Goal: Task Accomplishment & Management: Use online tool/utility

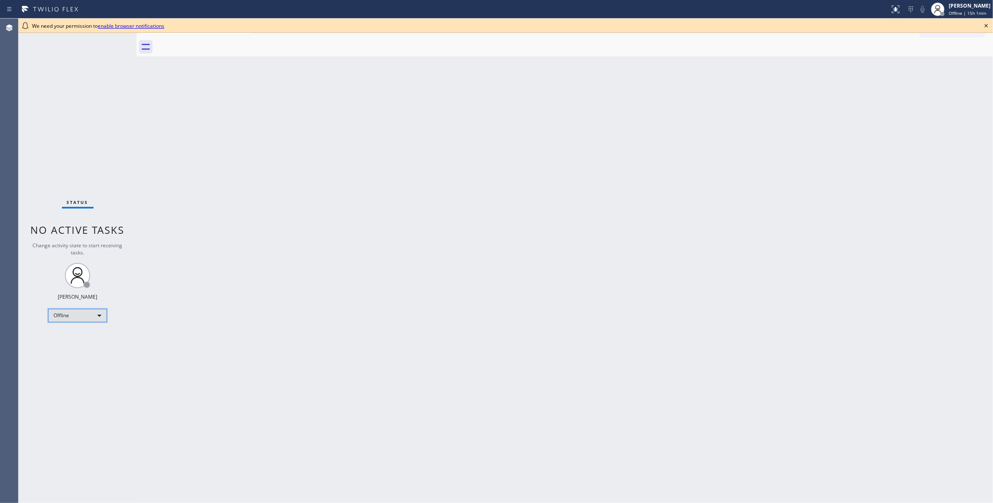
click at [58, 313] on div "Offline" at bounding box center [77, 315] width 59 height 13
click at [85, 350] on li "Unavailable" at bounding box center [76, 348] width 57 height 10
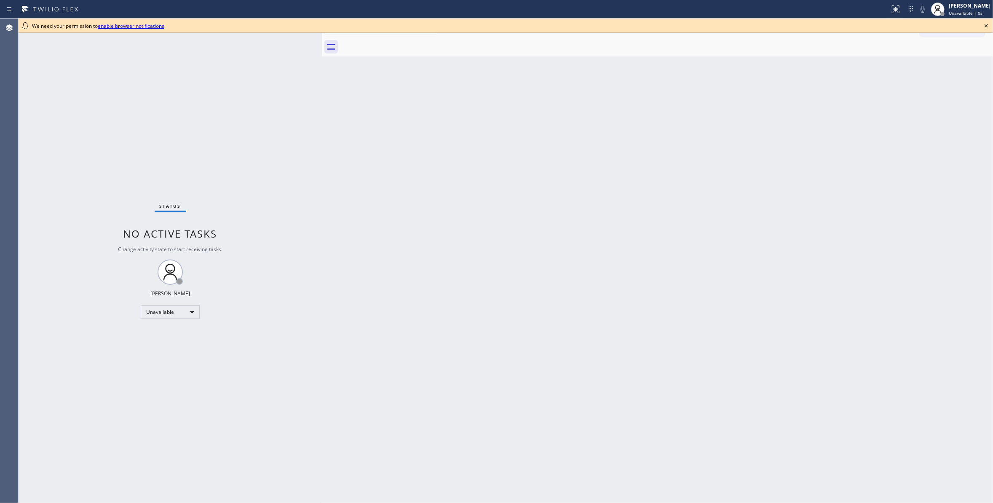
drag, startPoint x: 138, startPoint y: 58, endPoint x: 323, endPoint y: 117, distance: 194.5
click at [322, 117] on div at bounding box center [322, 261] width 0 height 484
click at [989, 23] on icon at bounding box center [986, 26] width 10 height 10
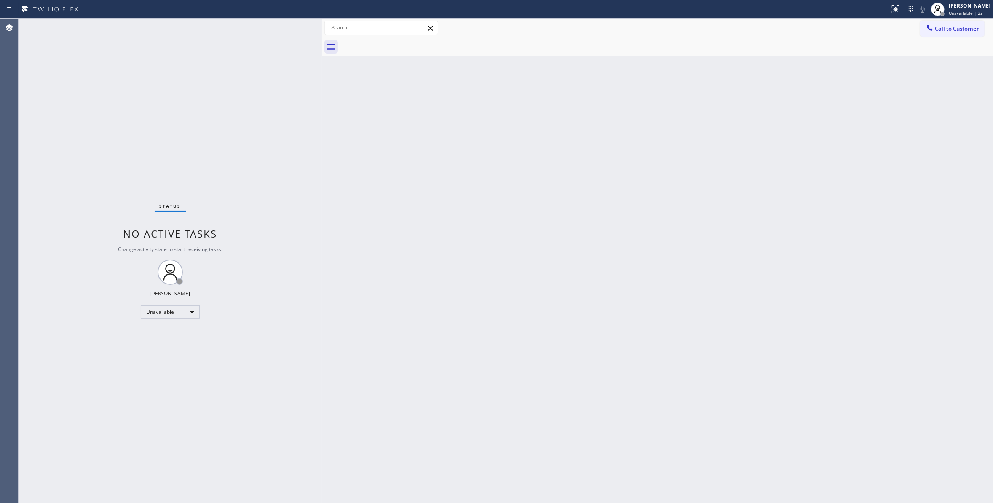
click at [914, 264] on div "Back to Dashboard Change Sender ID Customers Technicians Select a contact Outbo…" at bounding box center [657, 261] width 671 height 484
click at [908, 262] on div "Back to Dashboard Change Sender ID Customers Technicians Select a contact Outbo…" at bounding box center [657, 261] width 671 height 484
drag, startPoint x: 420, startPoint y: 537, endPoint x: 449, endPoint y: 537, distance: 28.6
drag, startPoint x: 449, startPoint y: 537, endPoint x: 607, endPoint y: 161, distance: 407.9
click at [607, 161] on div "Back to Dashboard Change Sender ID Customers Technicians Select a contact Outbo…" at bounding box center [657, 261] width 671 height 484
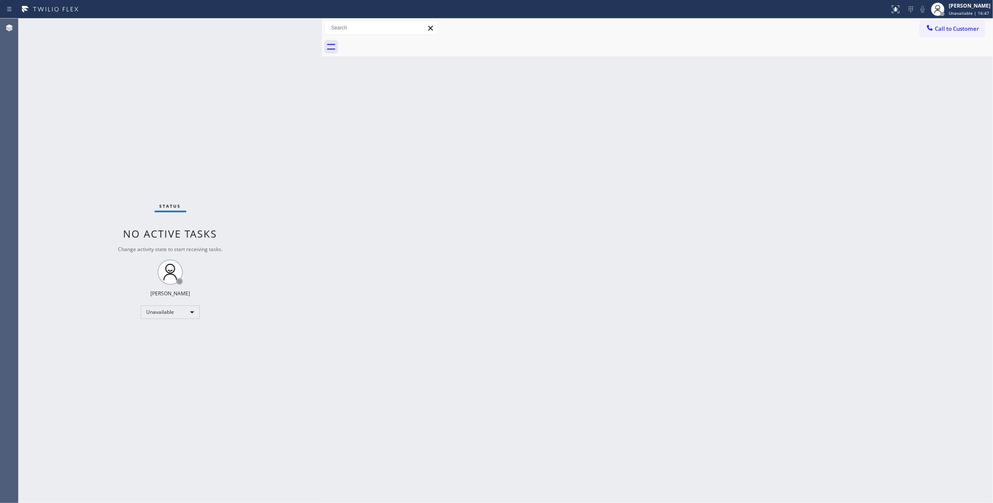
drag, startPoint x: 134, startPoint y: 417, endPoint x: 130, endPoint y: 414, distance: 5.1
click at [134, 417] on div "Status No active tasks Change activity state to start receiving tasks. [PERSON_…" at bounding box center [170, 261] width 303 height 484
click at [492, 294] on div "Back to Dashboard Change Sender ID Customers Technicians Select a contact Outbo…" at bounding box center [657, 261] width 671 height 484
drag, startPoint x: 125, startPoint y: 406, endPoint x: 145, endPoint y: 379, distance: 33.4
click at [125, 406] on div "Status No active tasks Change activity state to start receiving tasks. [PERSON_…" at bounding box center [170, 261] width 303 height 484
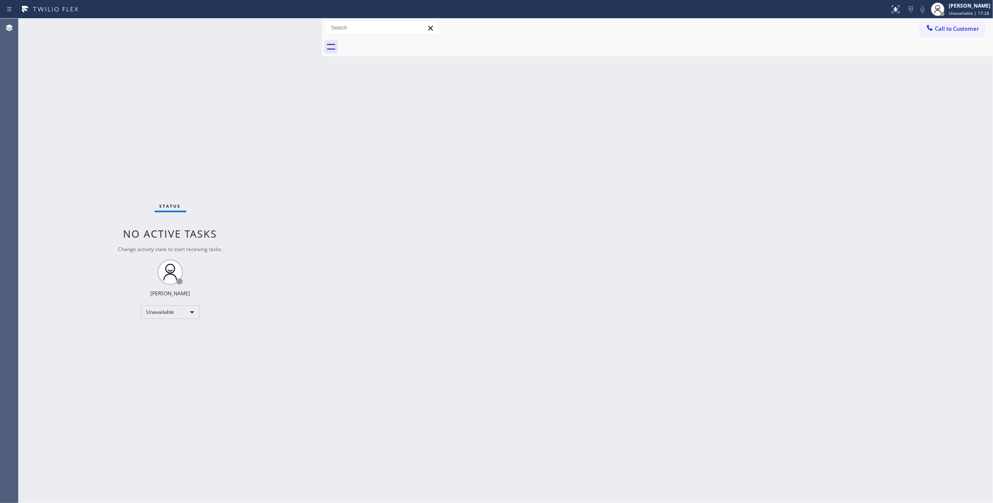
drag, startPoint x: 719, startPoint y: 201, endPoint x: 949, endPoint y: 74, distance: 263.2
click at [733, 188] on div "Back to Dashboard Change Sender ID Customers Technicians Select a contact Outbo…" at bounding box center [657, 261] width 671 height 484
click at [959, 22] on button "Call to Customer" at bounding box center [952, 29] width 64 height 16
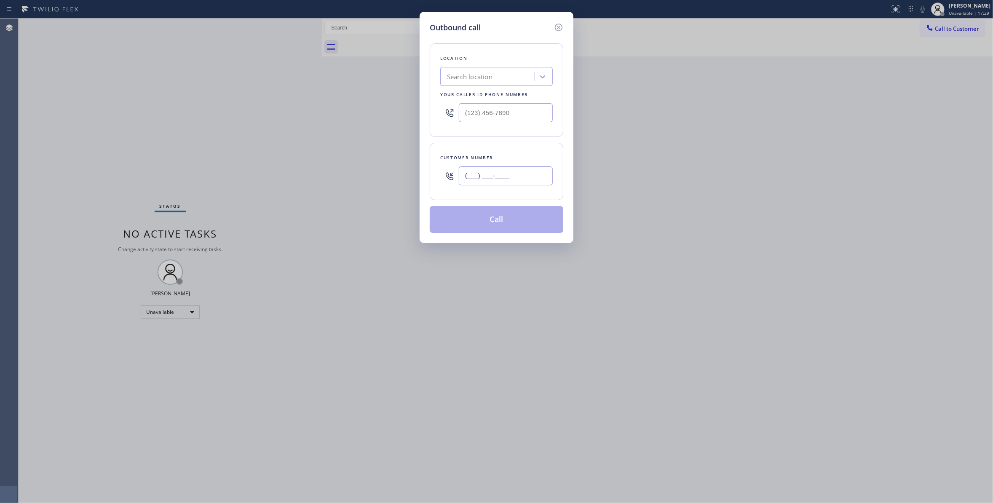
click at [508, 174] on input "(___) ___-____" at bounding box center [506, 175] width 94 height 19
paste input "919) 600-0074"
type input "[PHONE_NUMBER]"
click at [519, 116] on input "(___) ___-____" at bounding box center [506, 112] width 94 height 19
paste input "213) 566-1222"
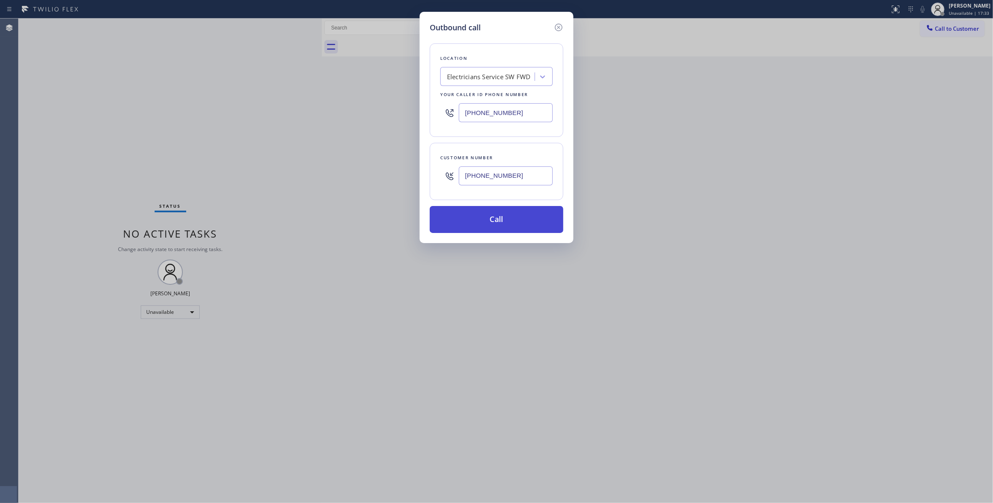
type input "[PHONE_NUMBER]"
click at [499, 221] on button "Call" at bounding box center [497, 219] width 134 height 27
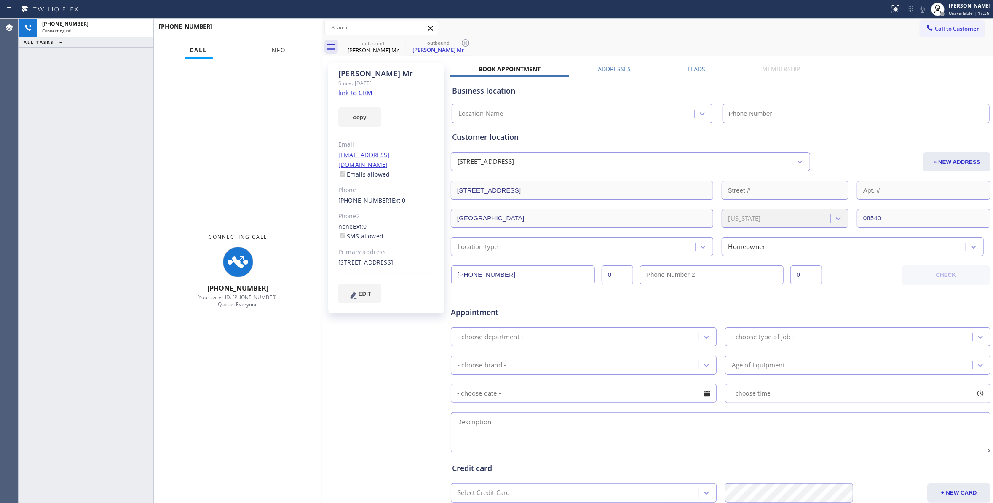
click at [278, 55] on button "Info" at bounding box center [277, 50] width 27 height 16
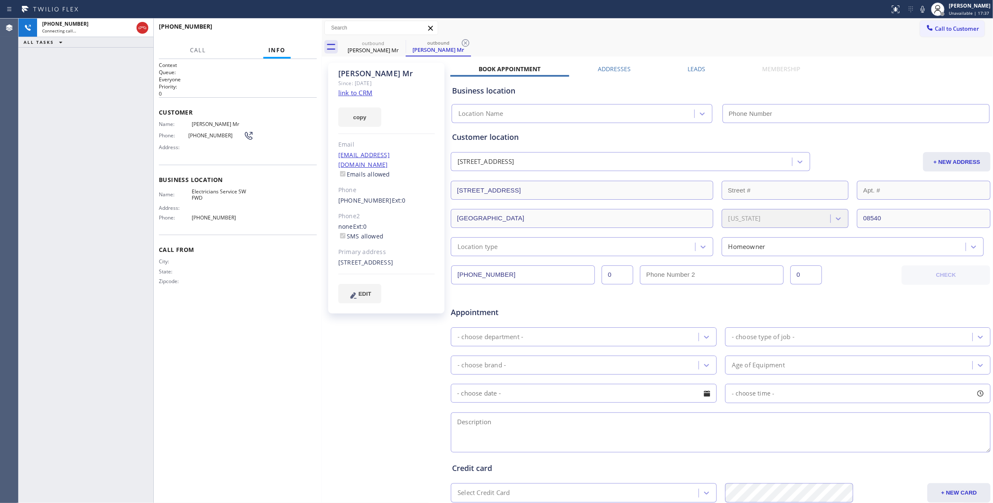
type input "[PHONE_NUMBER]"
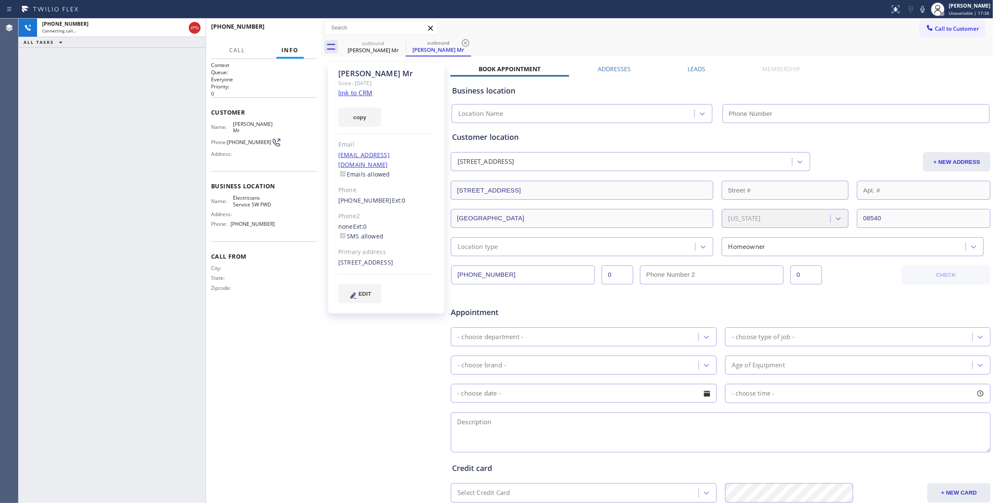
drag, startPoint x: 152, startPoint y: 79, endPoint x: 233, endPoint y: 78, distance: 81.3
click at [233, 78] on div "[PHONE_NUMBER] Connecting call… ALL TASKS ALL TASKS ACTIVE TASKS TASKS IN WRAP …" at bounding box center [170, 261] width 303 height 484
type input "[PHONE_NUMBER]"
click at [462, 45] on icon at bounding box center [465, 43] width 10 height 10
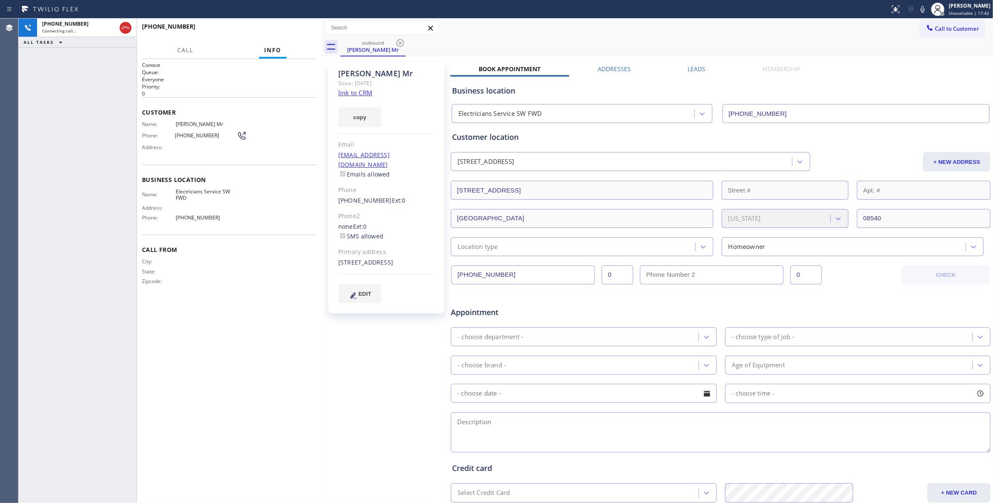
drag, startPoint x: 206, startPoint y: 54, endPoint x: 136, endPoint y: 62, distance: 69.5
click at [136, 62] on div at bounding box center [136, 261] width 0 height 484
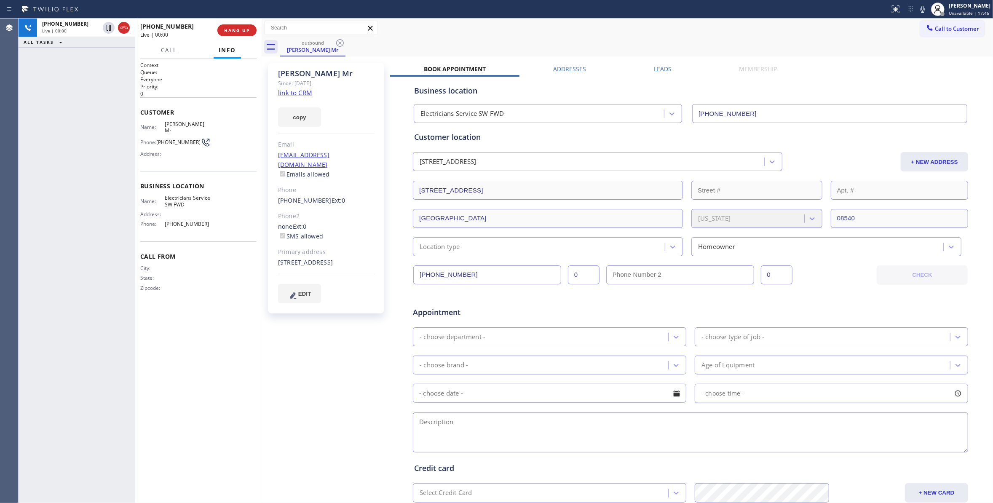
drag, startPoint x: 322, startPoint y: 29, endPoint x: 262, endPoint y: 43, distance: 61.7
click at [262, 43] on div at bounding box center [262, 261] width 0 height 484
click at [243, 31] on span "HANG UP" at bounding box center [237, 30] width 26 height 6
click at [186, 139] on span "[PHONE_NUMBER]" at bounding box center [178, 142] width 44 height 6
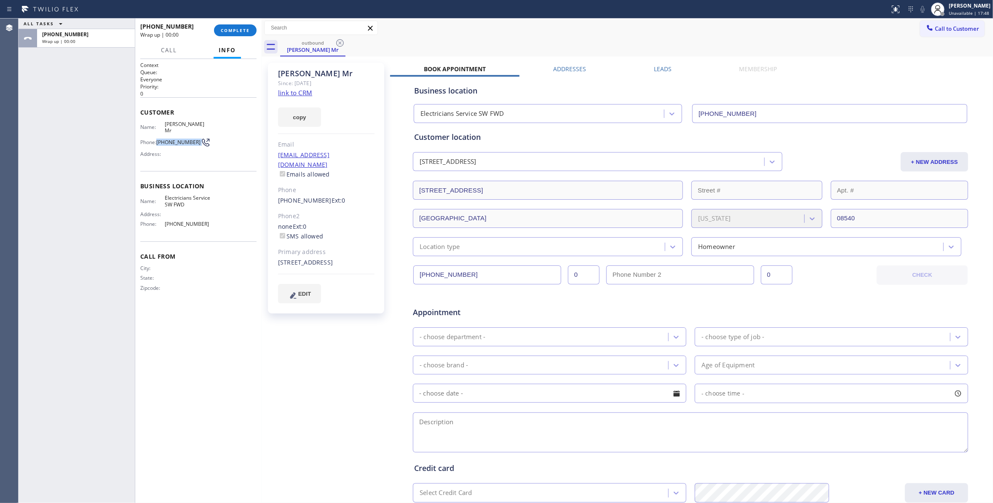
click at [186, 139] on span "[PHONE_NUMBER]" at bounding box center [178, 142] width 44 height 6
copy div "[PHONE_NUMBER]"
click at [241, 26] on button "COMPLETE" at bounding box center [235, 30] width 43 height 12
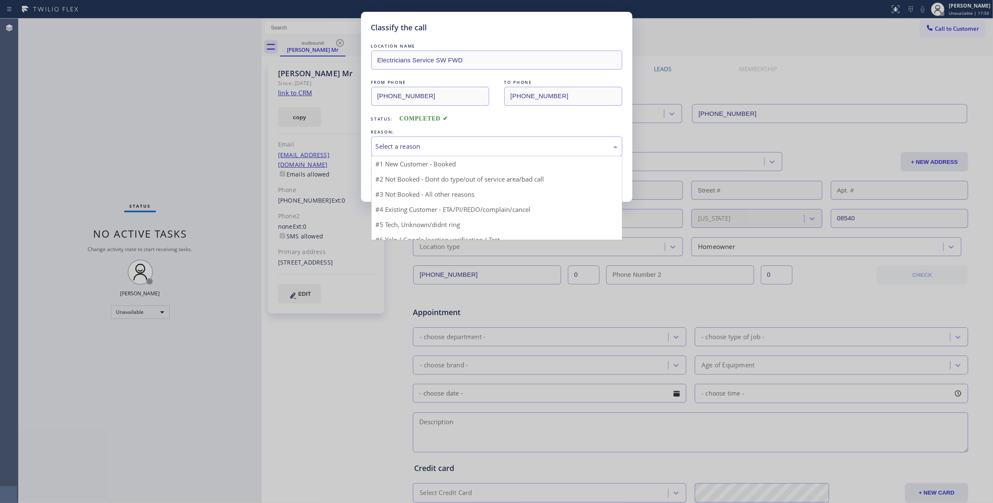
click at [446, 154] on div "Select a reason" at bounding box center [496, 146] width 251 height 20
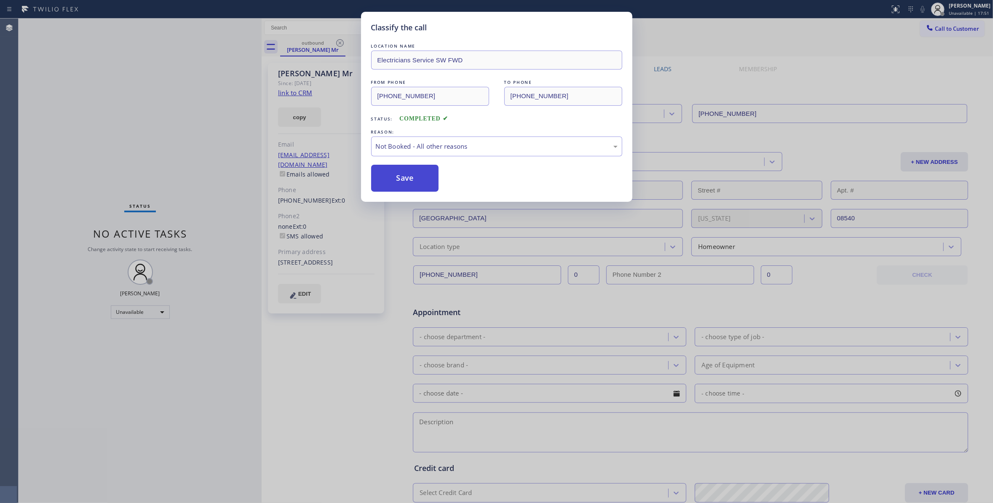
click at [425, 181] on button "Save" at bounding box center [405, 178] width 68 height 27
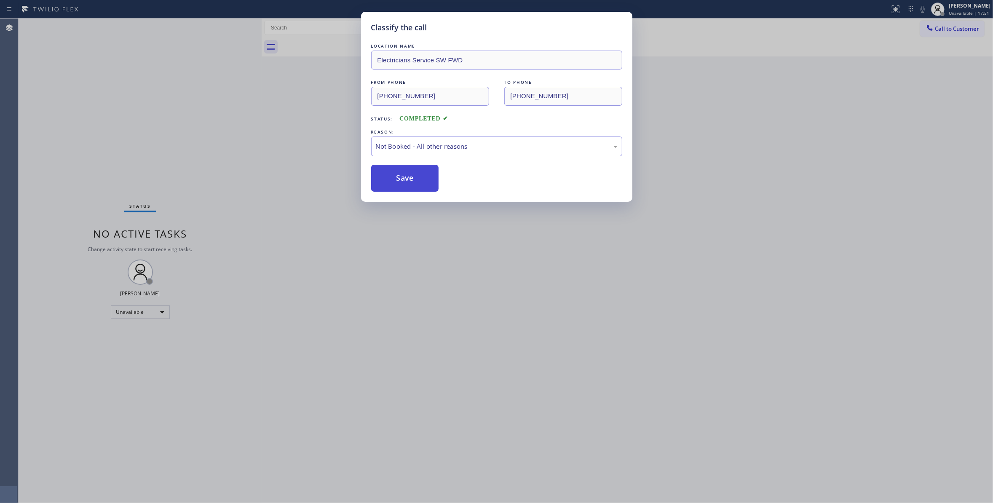
click at [425, 181] on button "Save" at bounding box center [405, 178] width 68 height 27
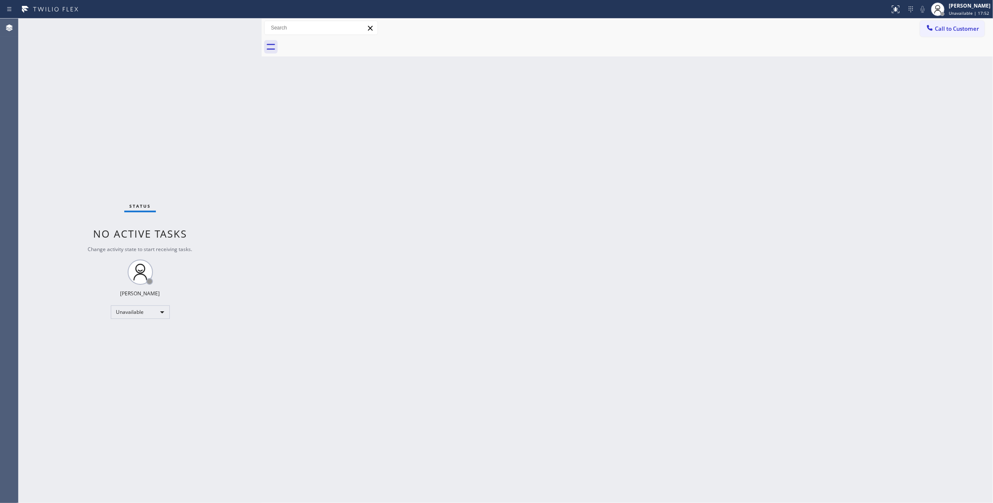
click at [951, 27] on span "Call to Customer" at bounding box center [957, 29] width 44 height 8
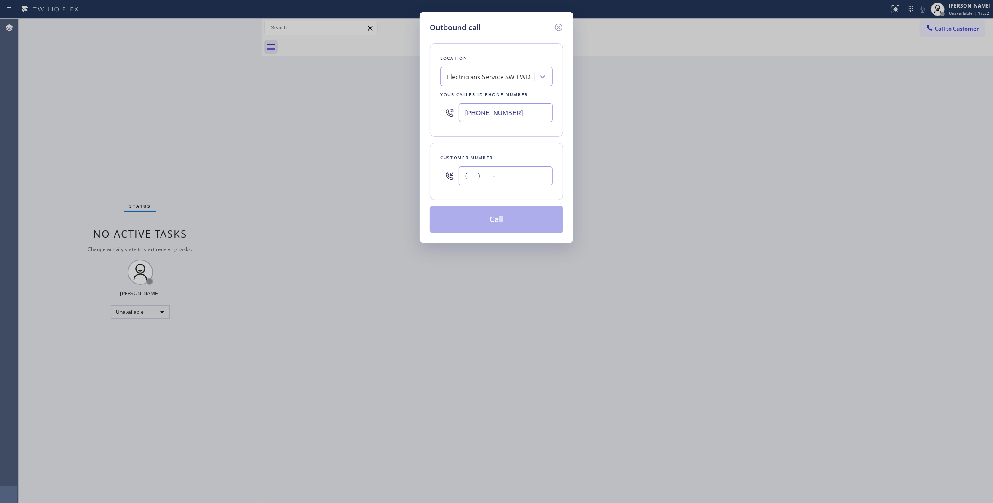
click at [494, 174] on input "(___) ___-____" at bounding box center [506, 175] width 94 height 19
paste input "919) 600-0074"
type input "[PHONE_NUMBER]"
click at [497, 227] on button "Call" at bounding box center [497, 219] width 134 height 27
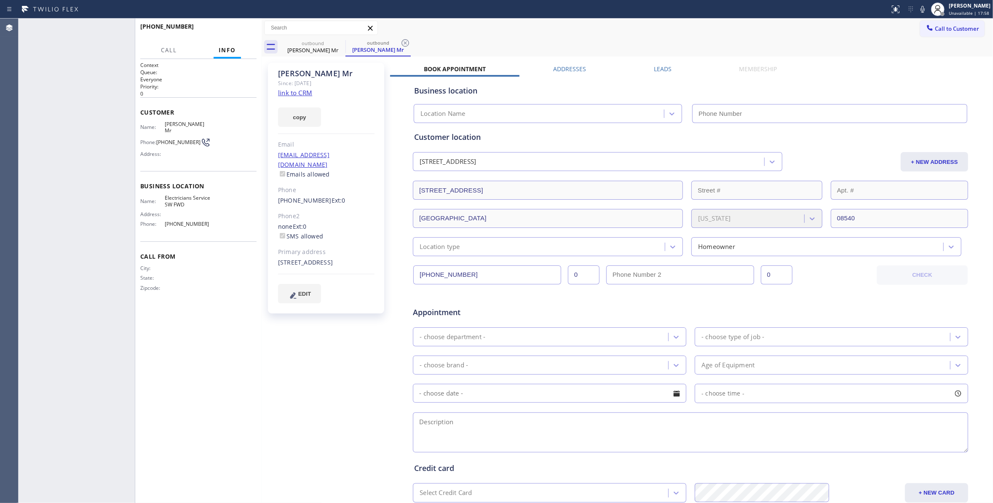
type input "[PHONE_NUMBER]"
click at [244, 29] on span "HANG UP" at bounding box center [237, 30] width 26 height 6
click at [244, 29] on span "COMPLETE" at bounding box center [235, 30] width 29 height 6
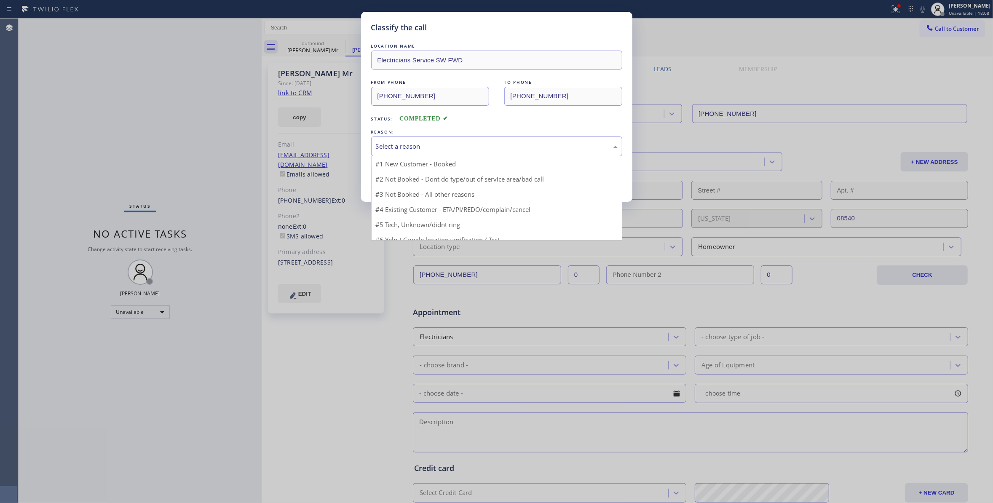
click at [399, 148] on div "Select a reason" at bounding box center [497, 147] width 242 height 10
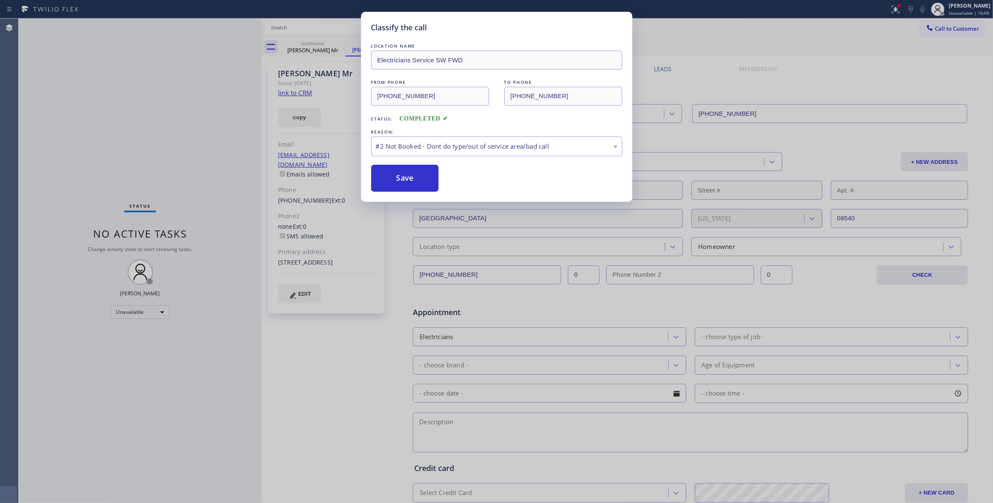
click at [399, 182] on button "Save" at bounding box center [405, 178] width 68 height 27
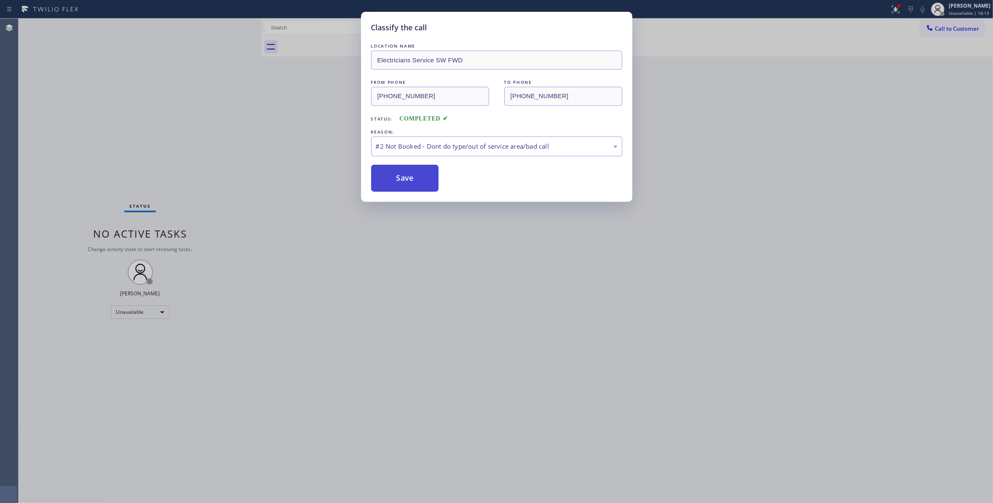
click at [395, 181] on button "Save" at bounding box center [405, 178] width 68 height 27
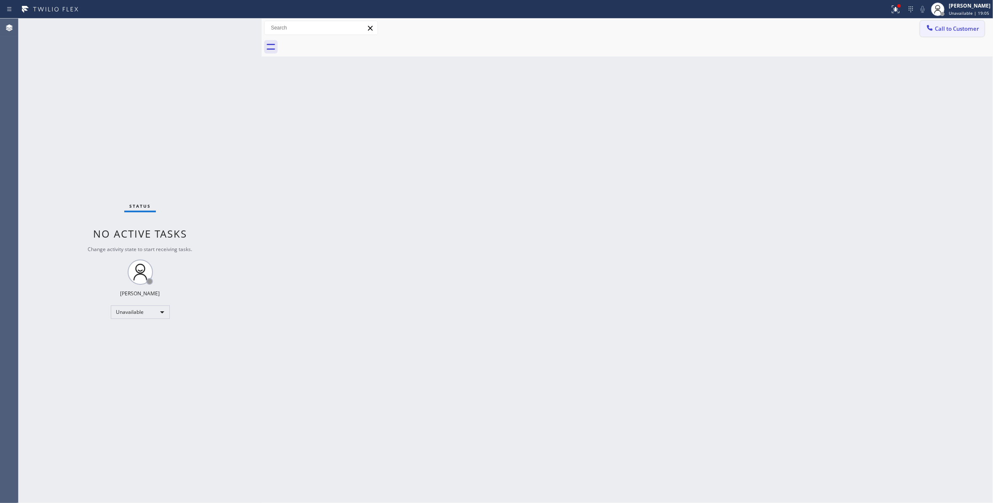
click at [940, 34] on button "Call to Customer" at bounding box center [952, 29] width 64 height 16
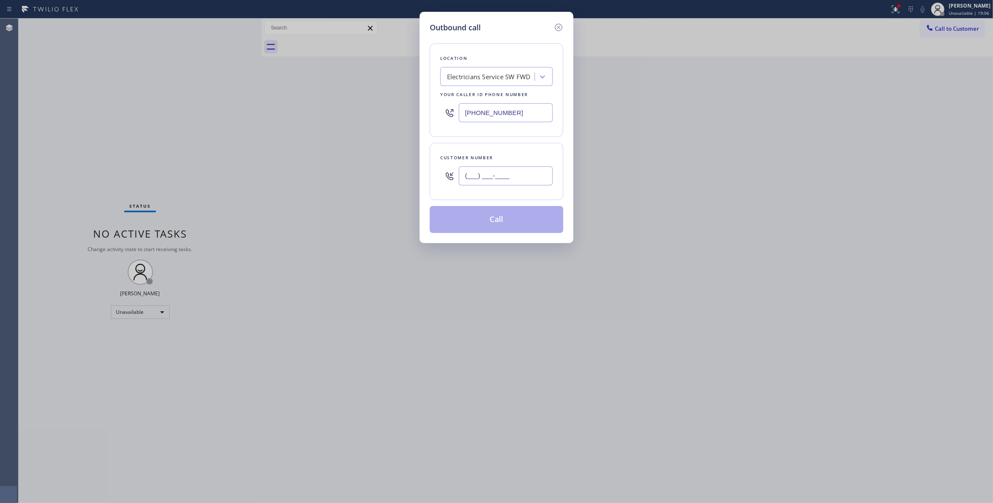
click at [489, 177] on input "(___) ___-____" at bounding box center [506, 175] width 94 height 19
paste input "415) 254-2043"
type input "[PHONE_NUMBER]"
click at [500, 82] on div "Electricians Service SW FWD" at bounding box center [489, 76] width 92 height 15
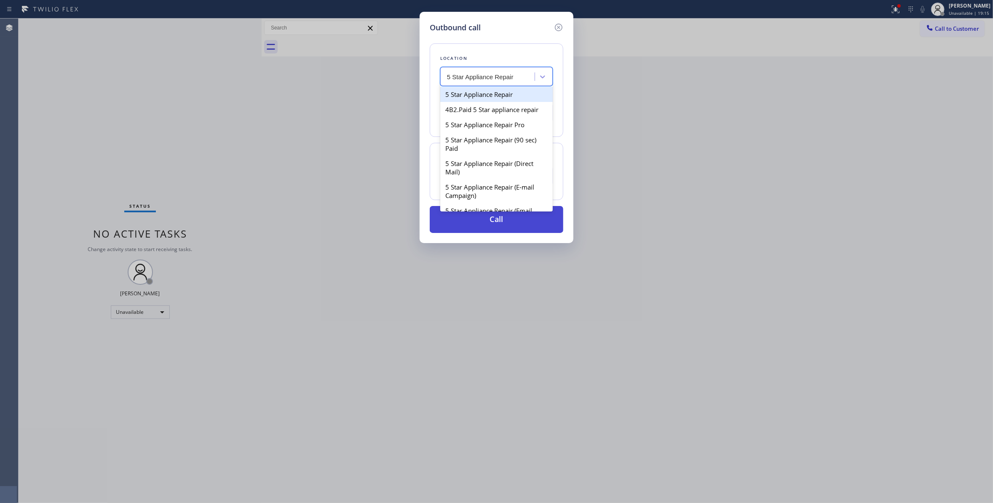
type input "5 Star Appliance Repair"
click at [509, 218] on button "Call" at bounding box center [497, 219] width 134 height 27
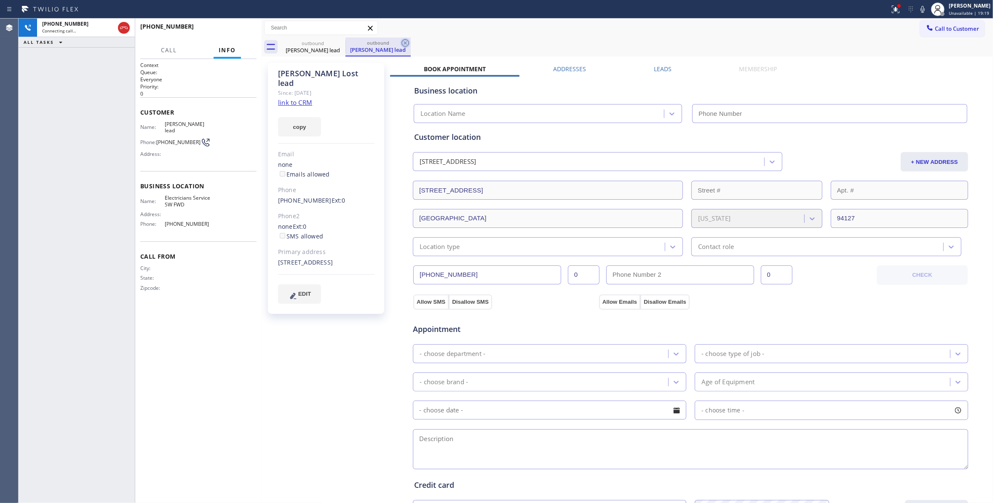
click at [405, 43] on icon at bounding box center [405, 43] width 8 height 8
type input "[PHONE_NUMBER]"
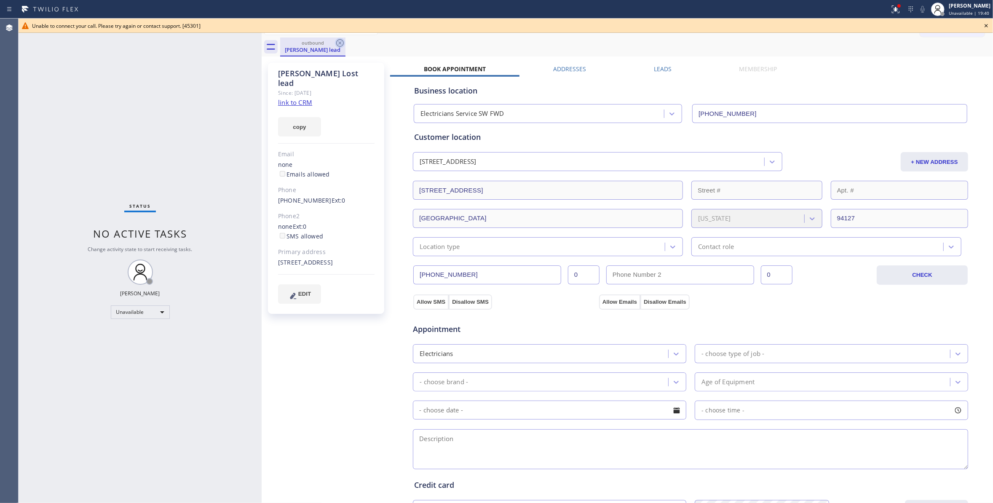
click at [342, 41] on icon at bounding box center [340, 43] width 10 height 10
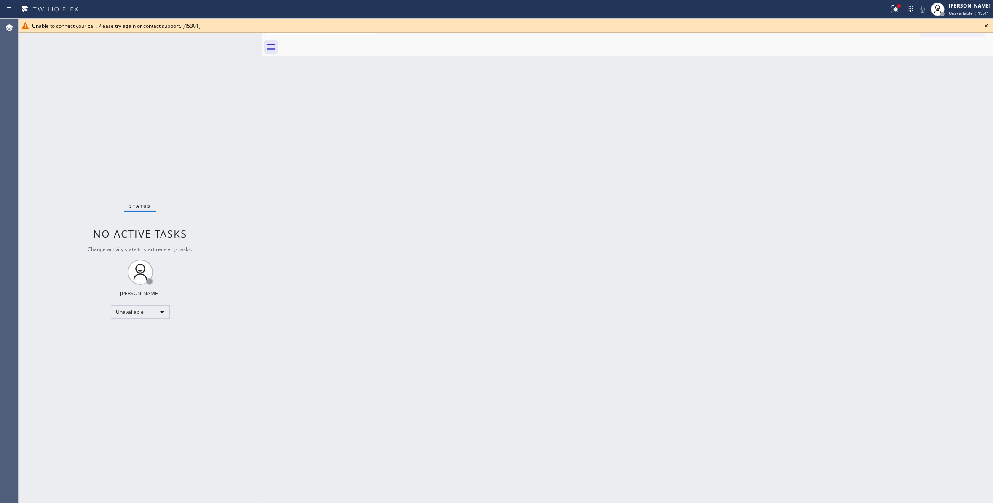
click at [990, 21] on icon at bounding box center [986, 26] width 10 height 10
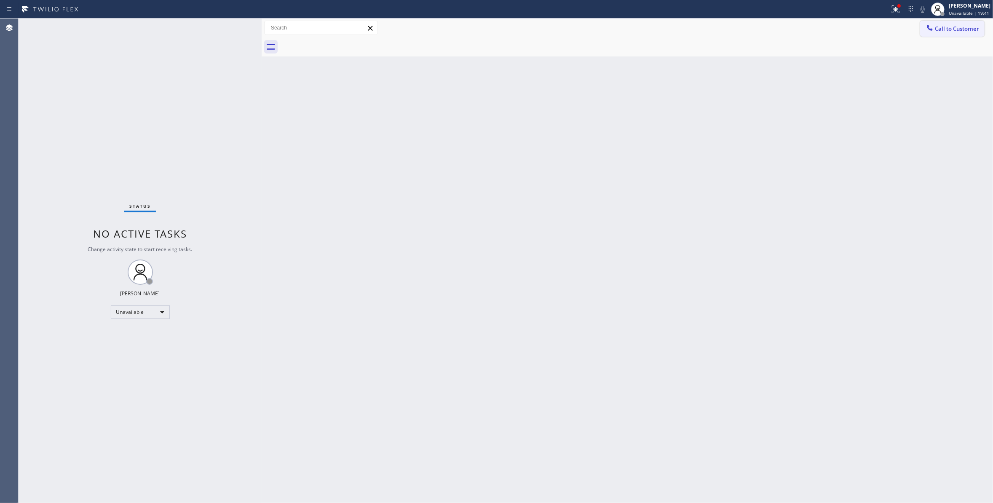
click at [979, 29] on span "Call to Customer" at bounding box center [957, 29] width 44 height 8
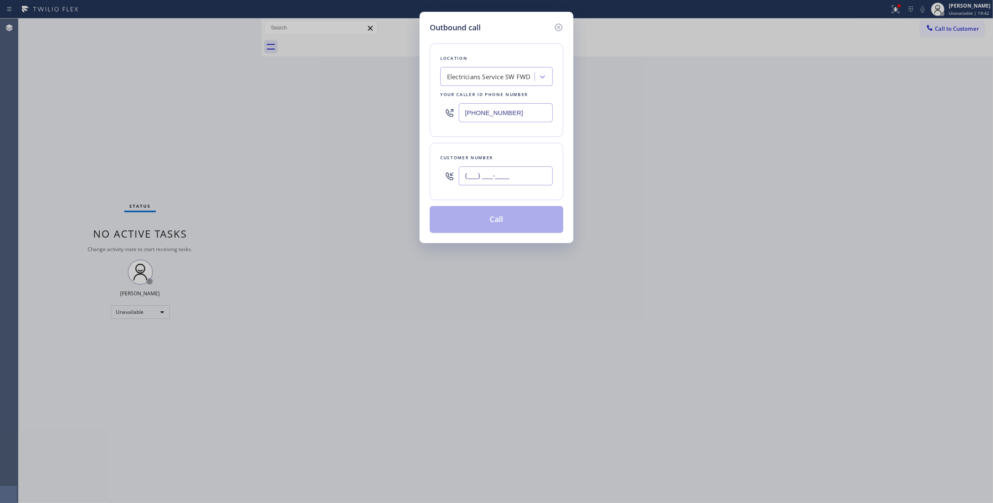
click at [489, 184] on input "(___) ___-____" at bounding box center [506, 175] width 94 height 19
paste input "415) 254-2043"
type input "[PHONE_NUMBER]"
click at [470, 76] on div "Electricians Service SW FWD" at bounding box center [488, 77] width 83 height 10
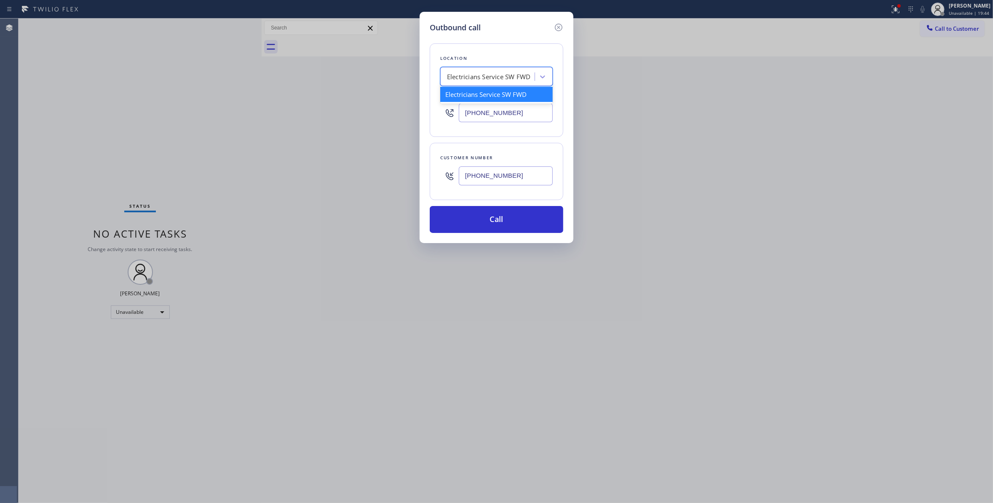
type input "4"
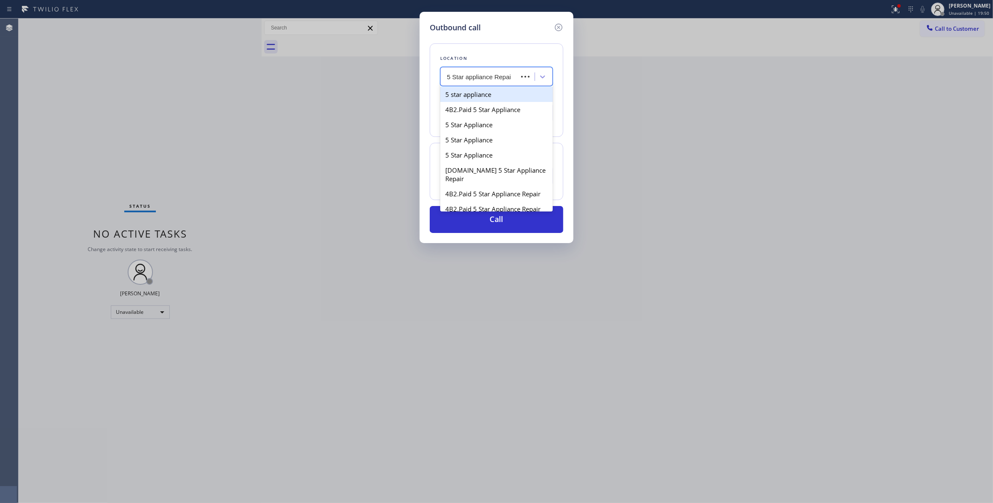
type input "5 Star appliance Repair"
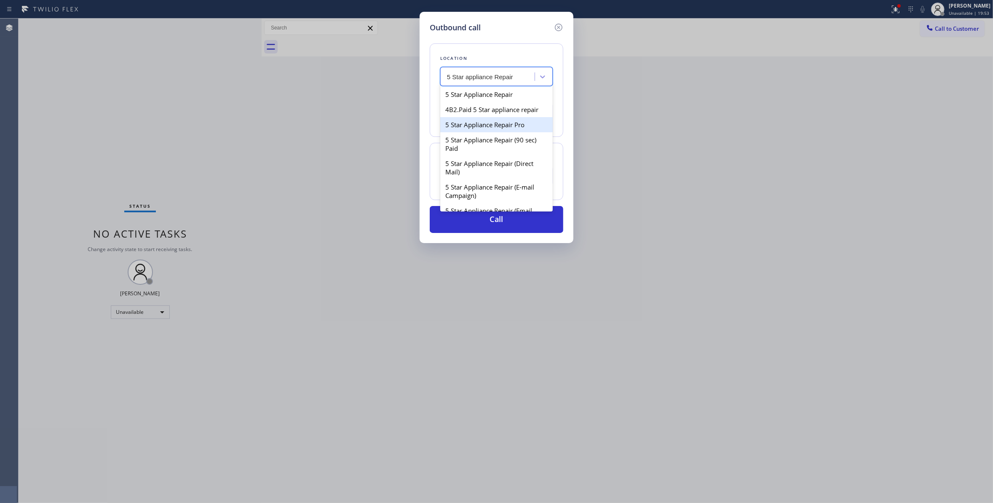
click at [492, 132] on div "5 Star Appliance Repair Pro" at bounding box center [496, 124] width 112 height 15
type input "[PHONE_NUMBER]"
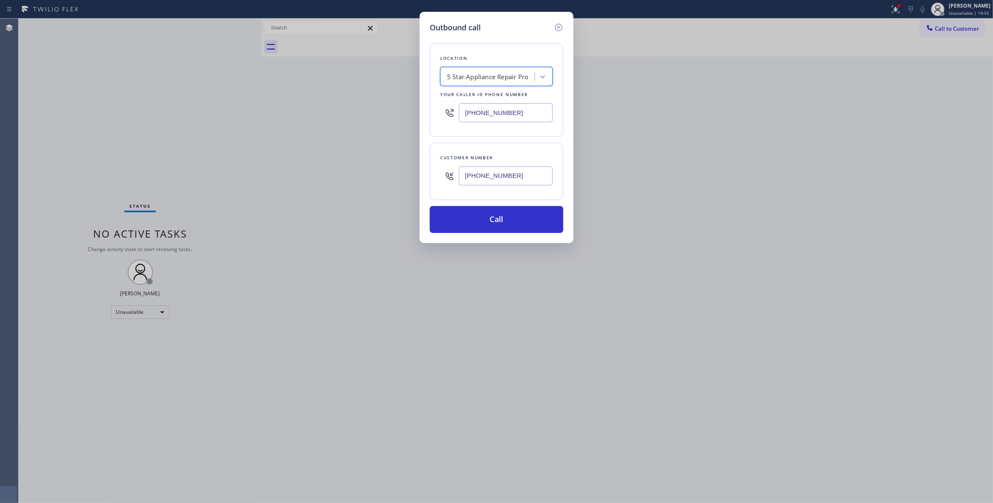
click at [526, 115] on input "[PHONE_NUMBER]" at bounding box center [506, 112] width 94 height 19
drag, startPoint x: 516, startPoint y: 177, endPoint x: 402, endPoint y: 175, distance: 114.6
click at [402, 175] on div "Outbound call Location 5 Star Appliance Repair Pro Your caller id phone number …" at bounding box center [496, 251] width 993 height 503
click at [479, 216] on button "Call" at bounding box center [497, 219] width 134 height 27
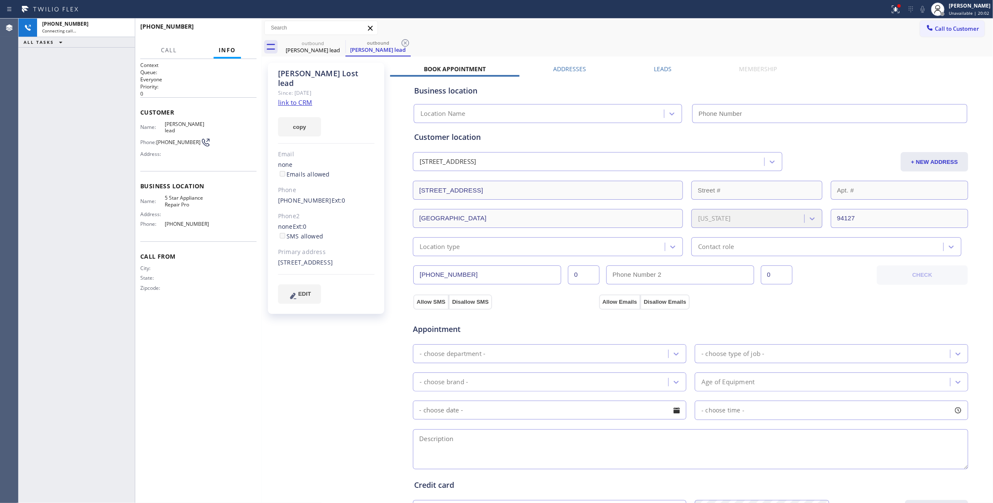
type input "[PHONE_NUMBER]"
click at [295, 98] on link "link to CRM" at bounding box center [295, 102] width 34 height 8
click at [405, 44] on icon at bounding box center [405, 43] width 10 height 10
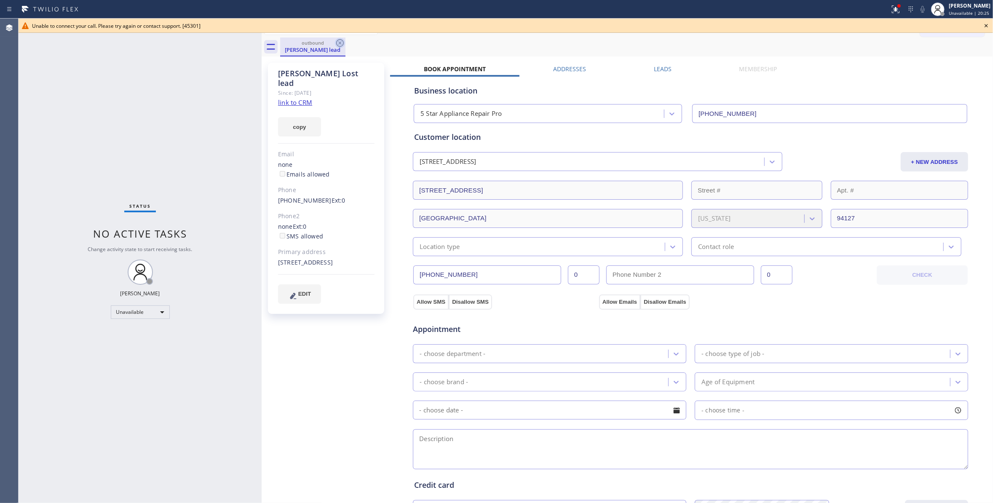
click at [340, 41] on icon at bounding box center [340, 43] width 10 height 10
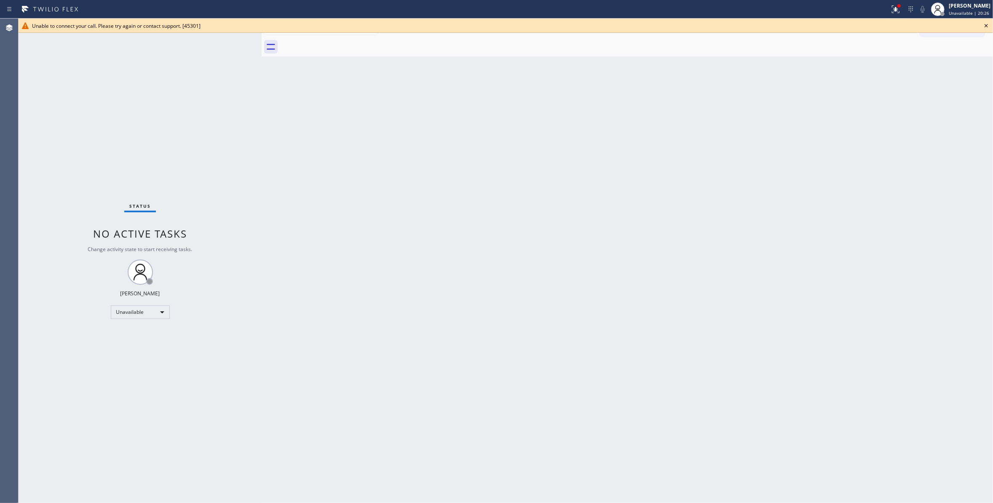
click at [986, 24] on icon at bounding box center [986, 26] width 10 height 10
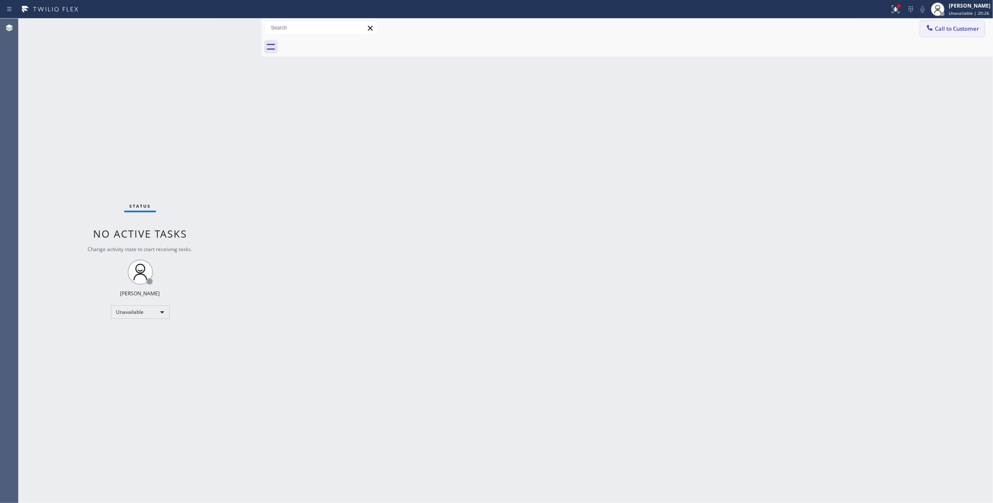
click at [935, 31] on span "Call to Customer" at bounding box center [957, 29] width 44 height 8
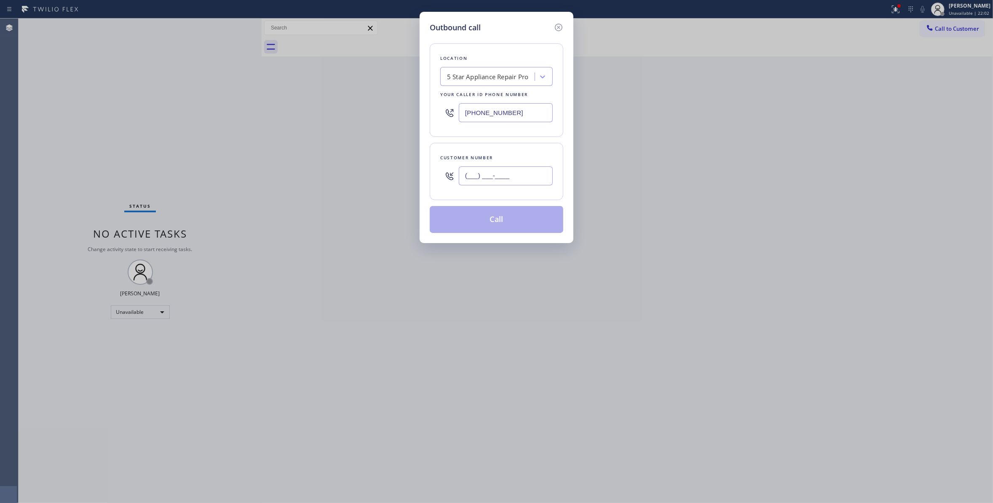
click at [490, 183] on input "(___) ___-____" at bounding box center [506, 175] width 94 height 19
paste input "619) 748-8654"
type input "[PHONE_NUMBER]"
click at [484, 222] on button "Call" at bounding box center [497, 219] width 134 height 27
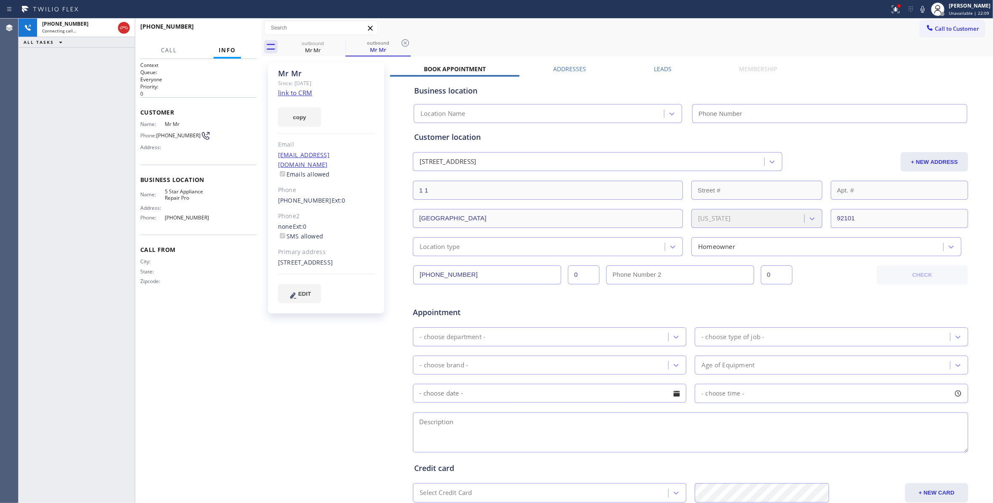
type input "[PHONE_NUMBER]"
click at [405, 39] on icon at bounding box center [405, 43] width 10 height 10
click at [302, 93] on link "link to CRM" at bounding box center [295, 92] width 34 height 8
click at [241, 33] on button "HANG UP" at bounding box center [236, 30] width 39 height 12
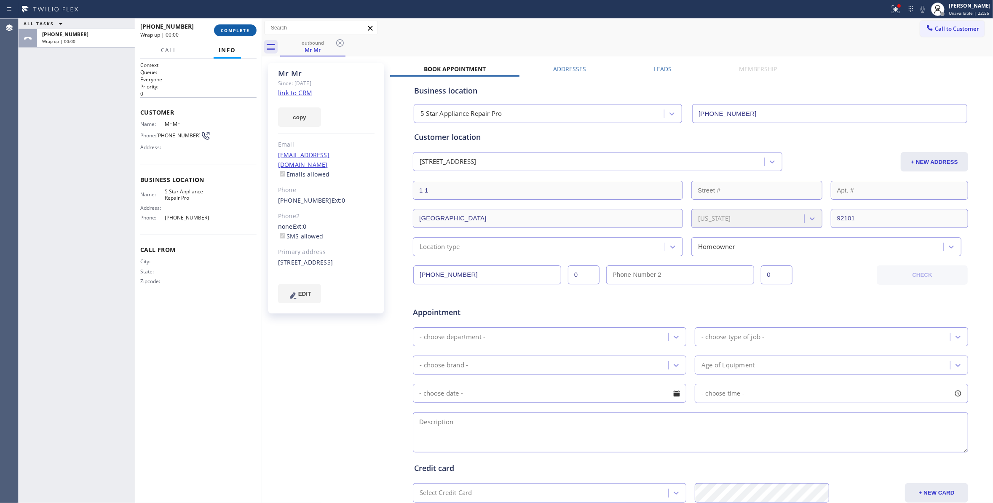
click at [241, 33] on button "COMPLETE" at bounding box center [235, 30] width 43 height 12
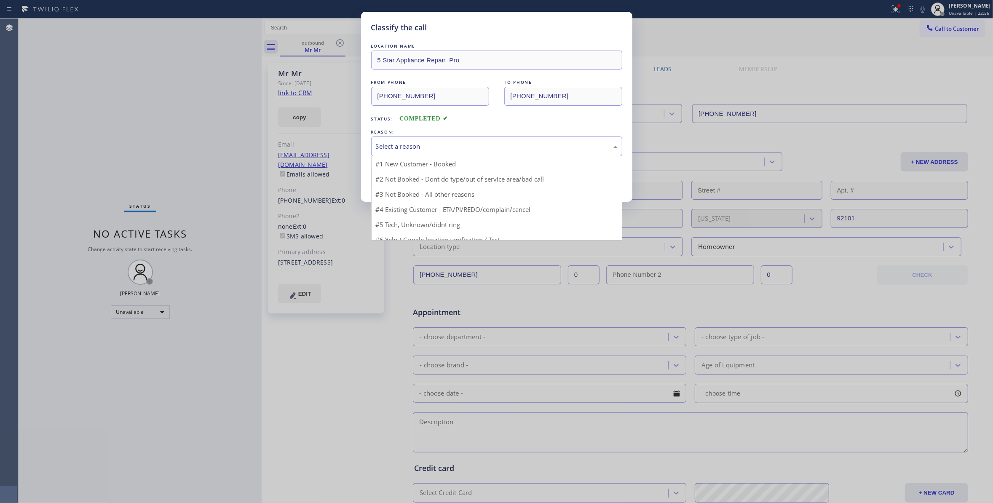
click at [406, 151] on div "Select a reason" at bounding box center [497, 147] width 242 height 10
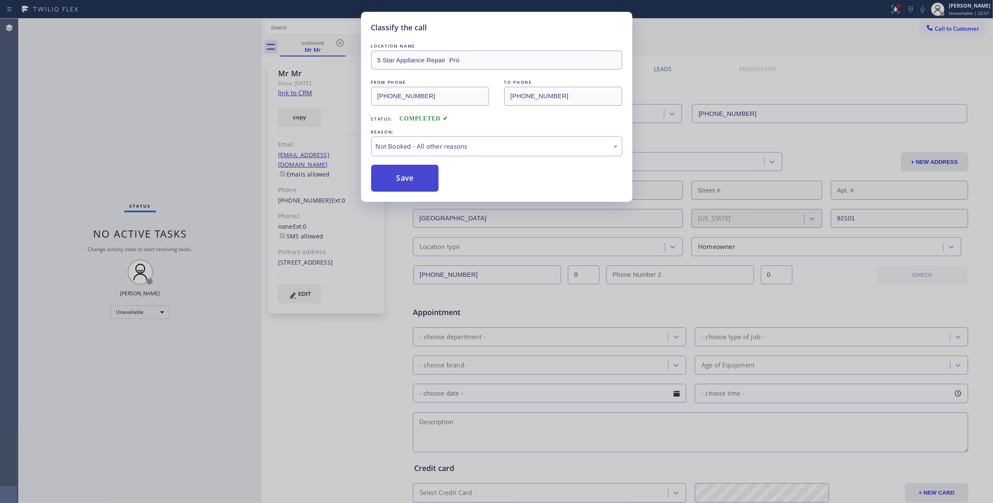
click at [408, 176] on button "Save" at bounding box center [405, 178] width 68 height 27
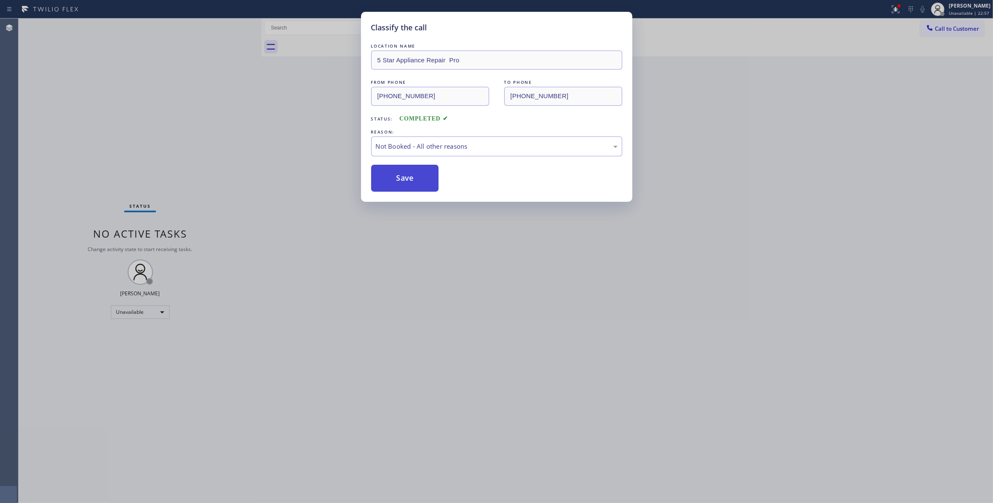
click at [408, 175] on button "Save" at bounding box center [405, 178] width 68 height 27
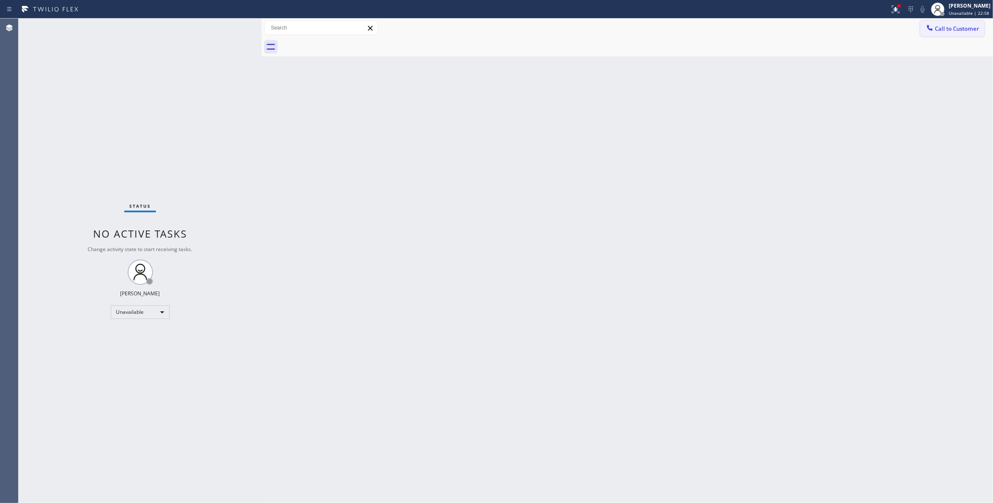
click at [949, 27] on span "Call to Customer" at bounding box center [957, 29] width 44 height 8
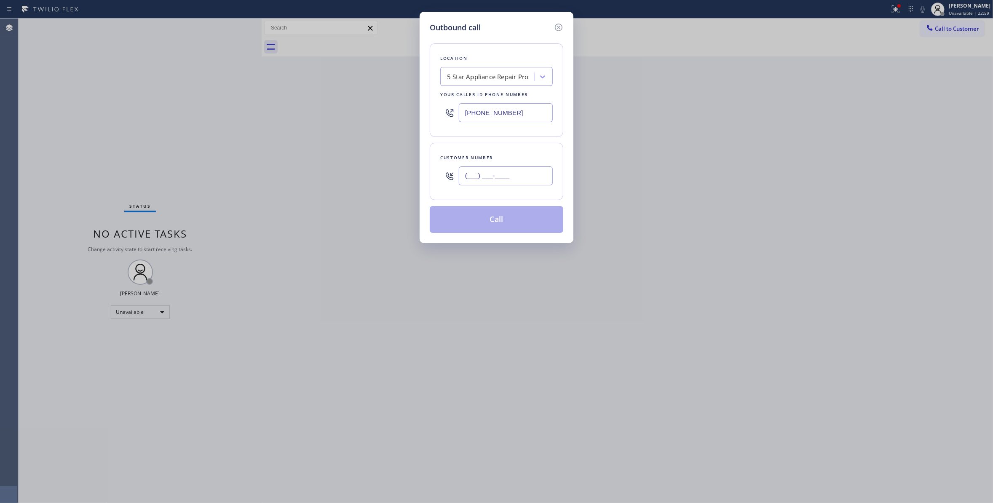
click at [513, 183] on input "(___) ___-____" at bounding box center [506, 175] width 94 height 19
paste input "619) 748-8654"
type input "[PHONE_NUMBER]"
drag, startPoint x: 513, startPoint y: 226, endPoint x: 528, endPoint y: 191, distance: 37.7
click at [513, 223] on button "Call" at bounding box center [497, 219] width 134 height 27
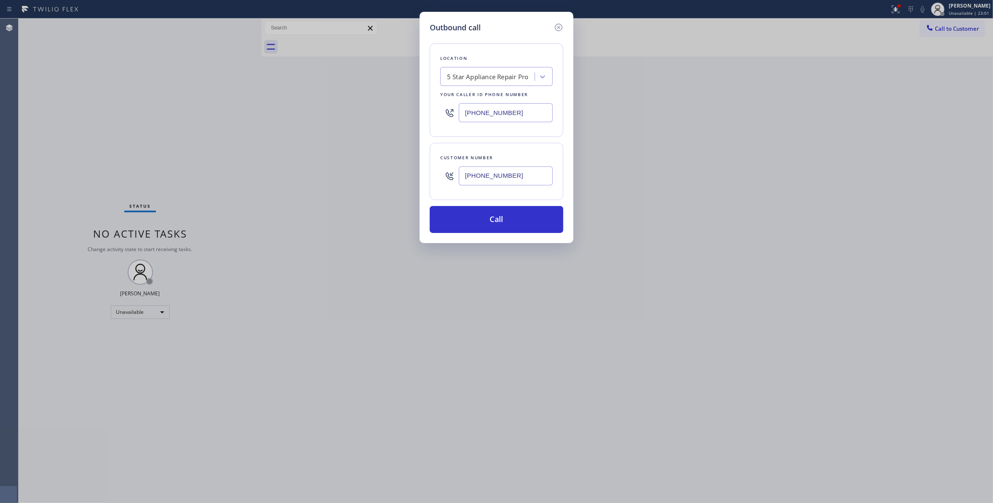
click at [887, 5] on div "Outbound call Location 5 Star Appliance Repair Pro Your caller id phone number …" at bounding box center [496, 251] width 993 height 503
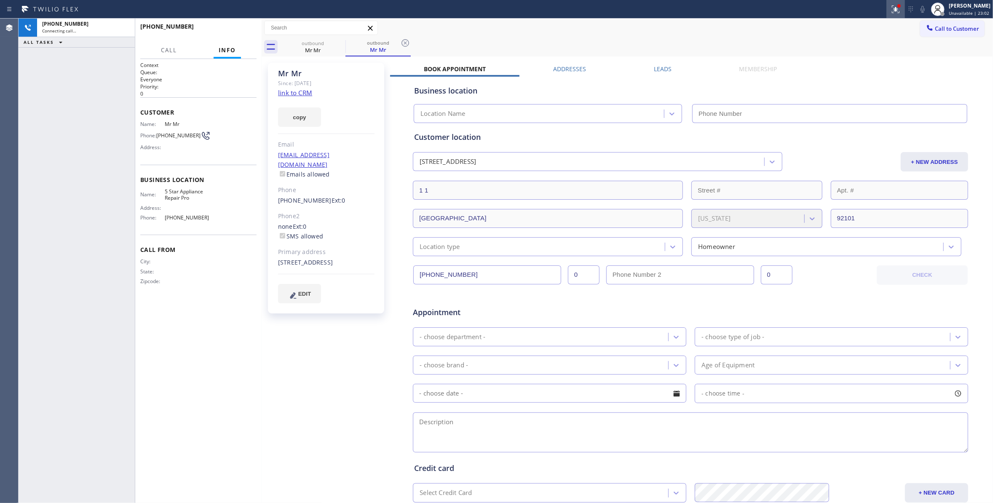
click at [886, 8] on div at bounding box center [895, 9] width 19 height 10
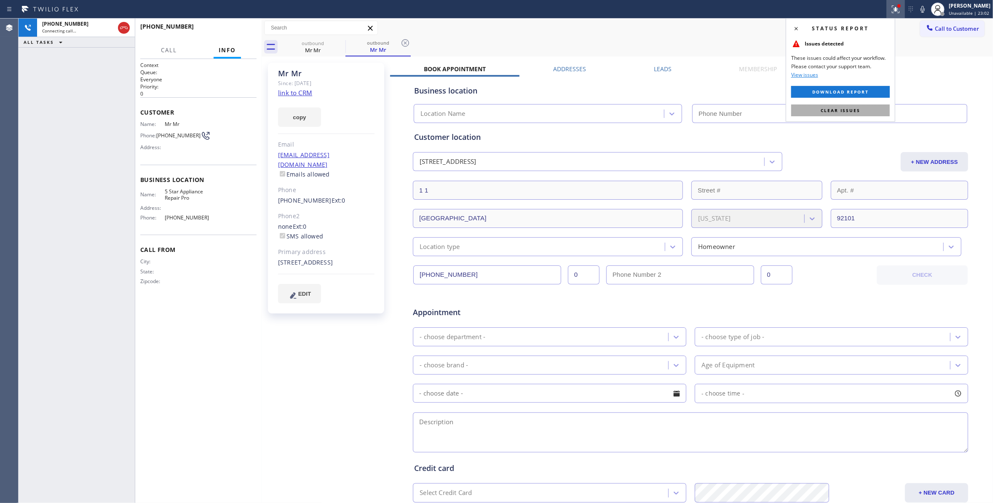
click at [849, 112] on span "Clear issues" at bounding box center [840, 110] width 40 height 6
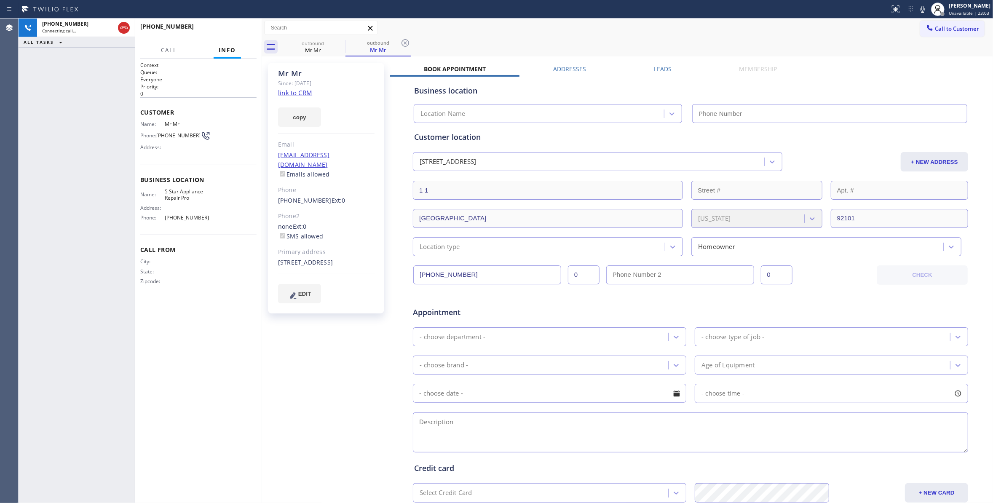
type input "[PHONE_NUMBER]"
click at [405, 43] on icon at bounding box center [405, 43] width 10 height 10
click at [241, 32] on span "HANG UP" at bounding box center [237, 30] width 26 height 6
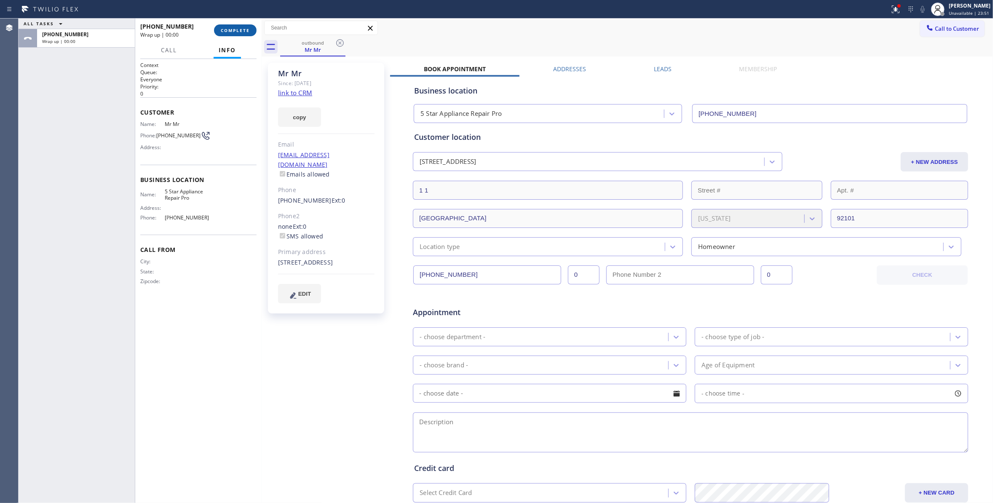
click at [241, 32] on span "COMPLETE" at bounding box center [235, 30] width 29 height 6
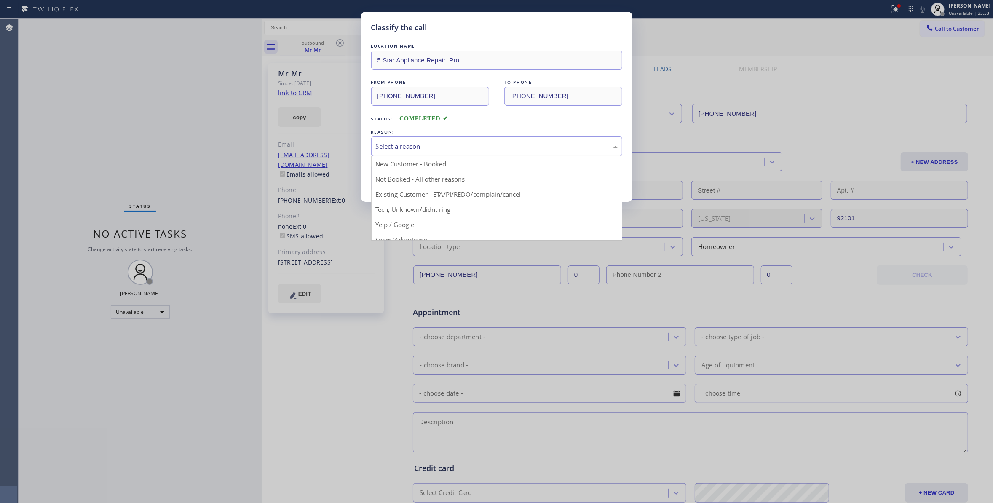
click at [415, 149] on div "Select a reason" at bounding box center [497, 147] width 242 height 10
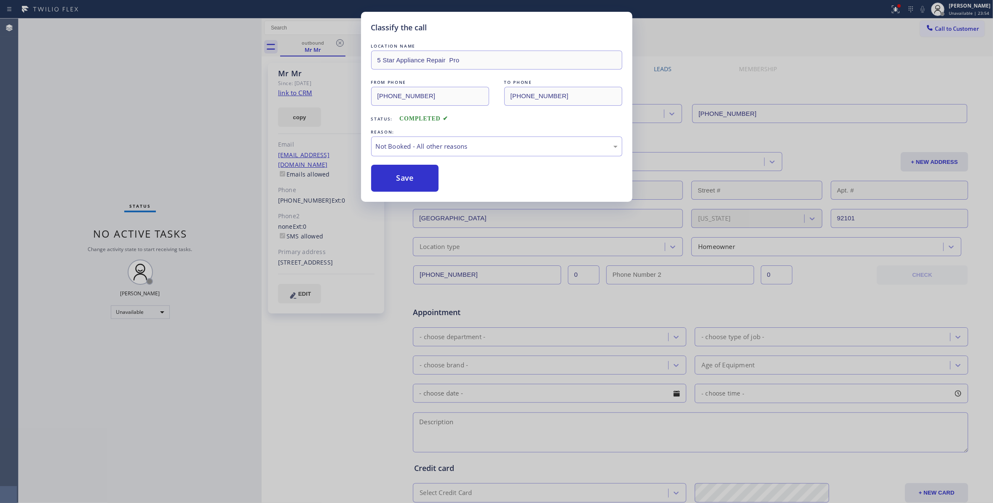
click at [399, 180] on button "Save" at bounding box center [405, 178] width 68 height 27
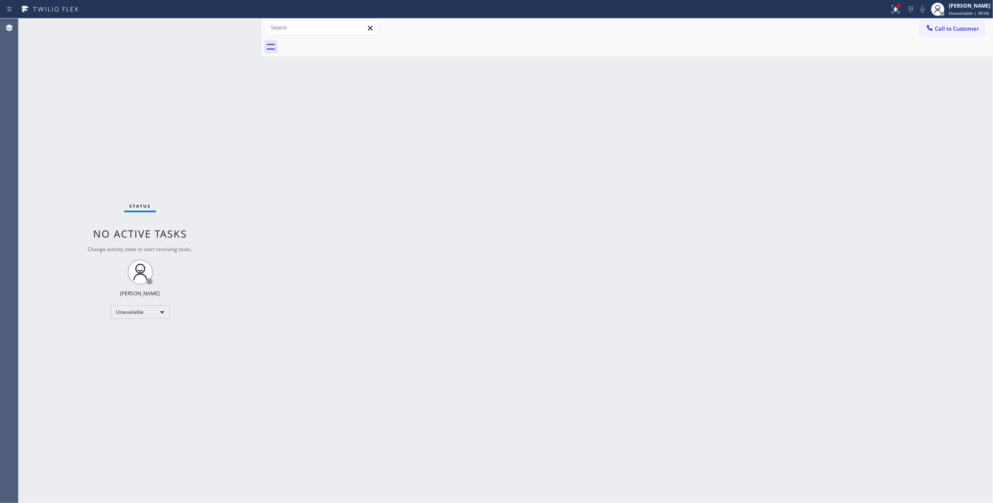
drag, startPoint x: 122, startPoint y: 492, endPoint x: 128, endPoint y: 446, distance: 47.1
click at [122, 492] on div "Status No active tasks Change activity state to start receiving tasks. [PERSON_…" at bounding box center [140, 261] width 243 height 484
click at [152, 414] on div "Status No active tasks Change activity state to start receiving tasks. [PERSON_…" at bounding box center [140, 261] width 243 height 484
click at [950, 31] on span "Call to Customer" at bounding box center [957, 29] width 44 height 8
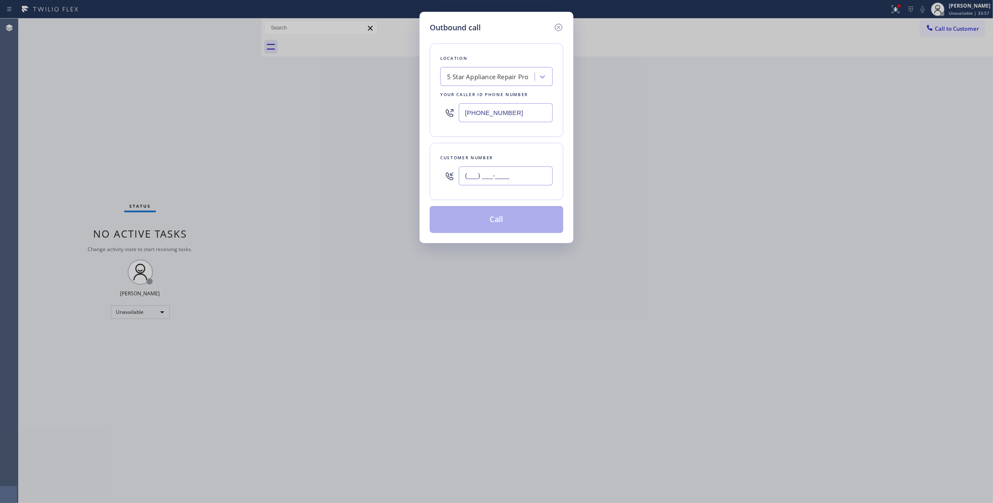
click at [477, 173] on input "(___) ___-____" at bounding box center [506, 175] width 94 height 19
paste input "323) 356-6635"
type input "[PHONE_NUMBER]"
paste input "562) 414-6833"
drag, startPoint x: 529, startPoint y: 120, endPoint x: 275, endPoint y: 105, distance: 254.8
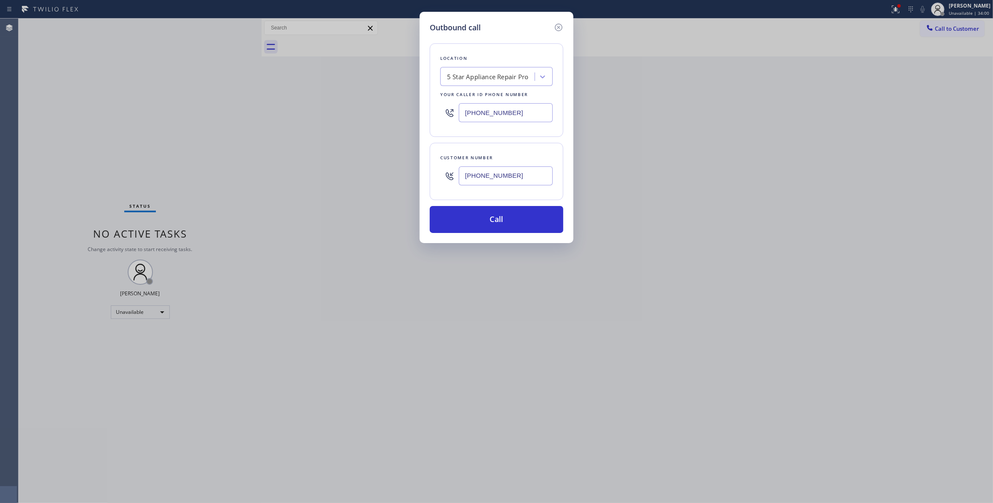
click at [275, 105] on div "Outbound call Location 5 Star Appliance Repair Pro Your caller id phone number …" at bounding box center [496, 251] width 993 height 503
type input "[PHONE_NUMBER]"
drag, startPoint x: 331, startPoint y: 163, endPoint x: 312, endPoint y: 172, distance: 20.4
click at [295, 164] on div "Outbound call Location [GEOGRAPHIC_DATA] Plumbers Your caller id phone number […" at bounding box center [496, 251] width 993 height 503
click at [436, 228] on button "Call" at bounding box center [497, 219] width 134 height 27
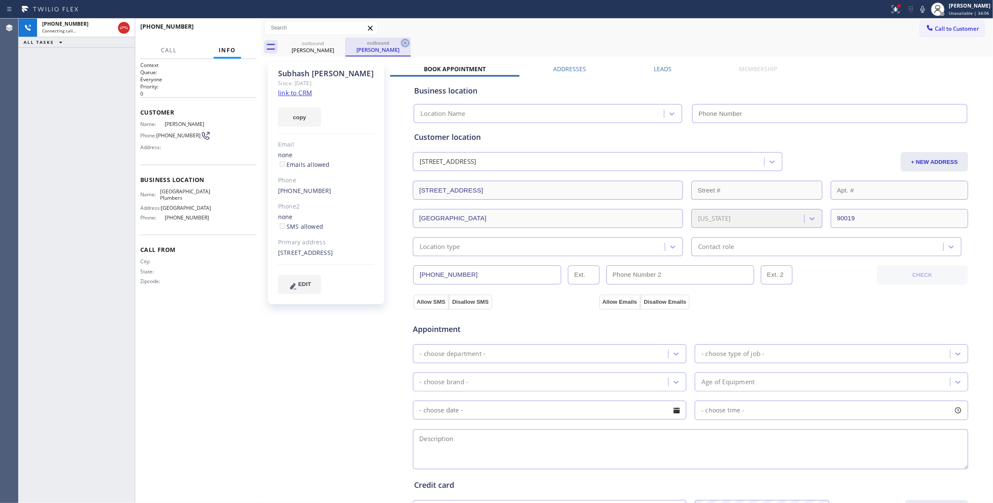
drag, startPoint x: 404, startPoint y: 42, endPoint x: 302, endPoint y: 95, distance: 115.7
click at [404, 42] on icon at bounding box center [405, 43] width 8 height 8
click at [302, 95] on link "link to CRM" at bounding box center [295, 92] width 34 height 8
type input "[PHONE_NUMBER]"
click at [245, 27] on button "HANG UP" at bounding box center [236, 30] width 39 height 12
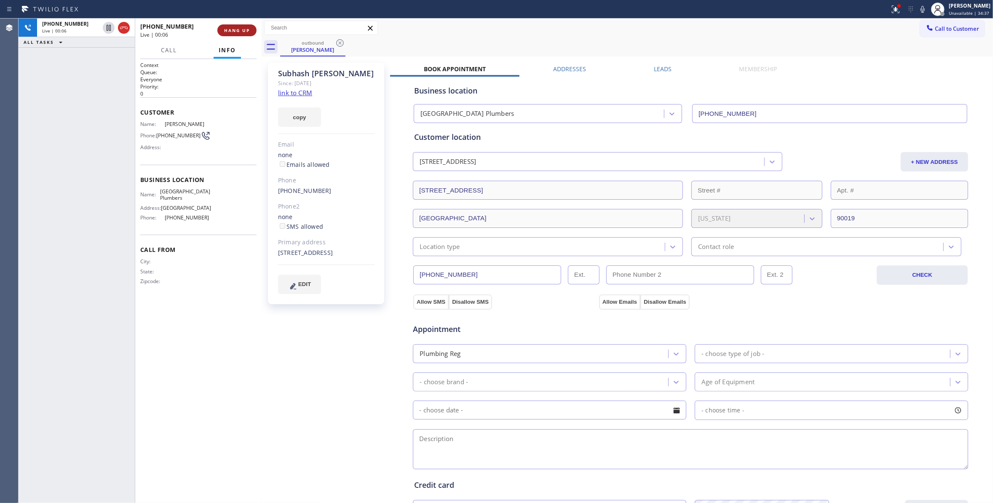
click at [245, 27] on button "HANG UP" at bounding box center [236, 30] width 39 height 12
click at [245, 24] on button "COMPLETE" at bounding box center [235, 30] width 43 height 12
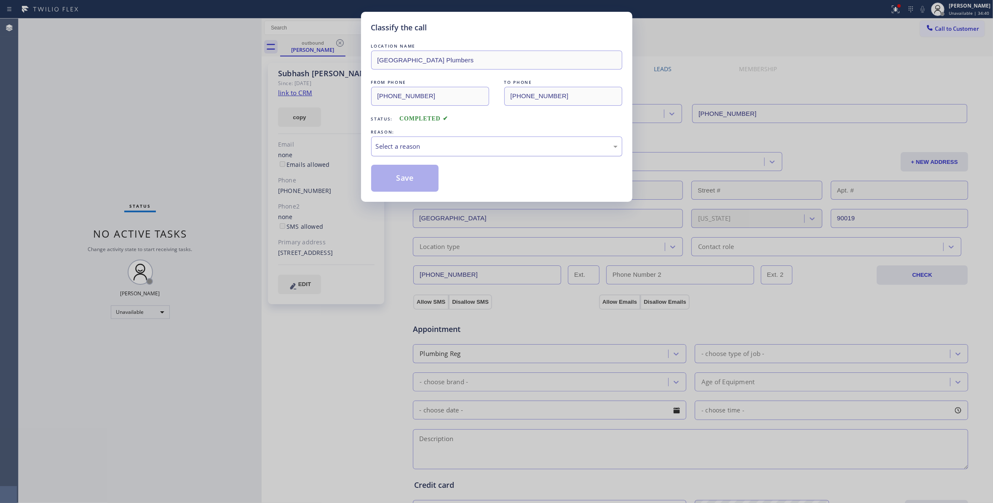
click at [413, 149] on div "Select a reason" at bounding box center [497, 147] width 242 height 10
click at [409, 176] on button "Save" at bounding box center [405, 178] width 68 height 27
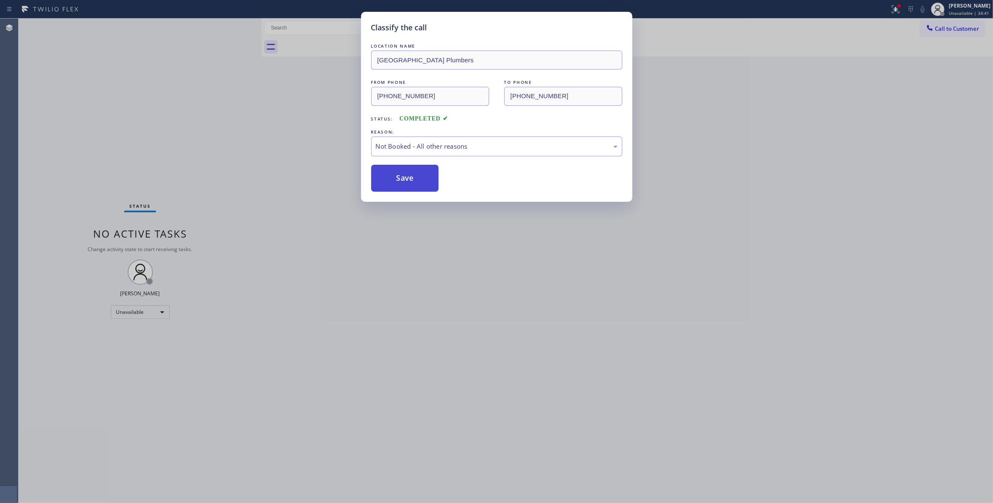
click at [409, 176] on button "Save" at bounding box center [405, 178] width 68 height 27
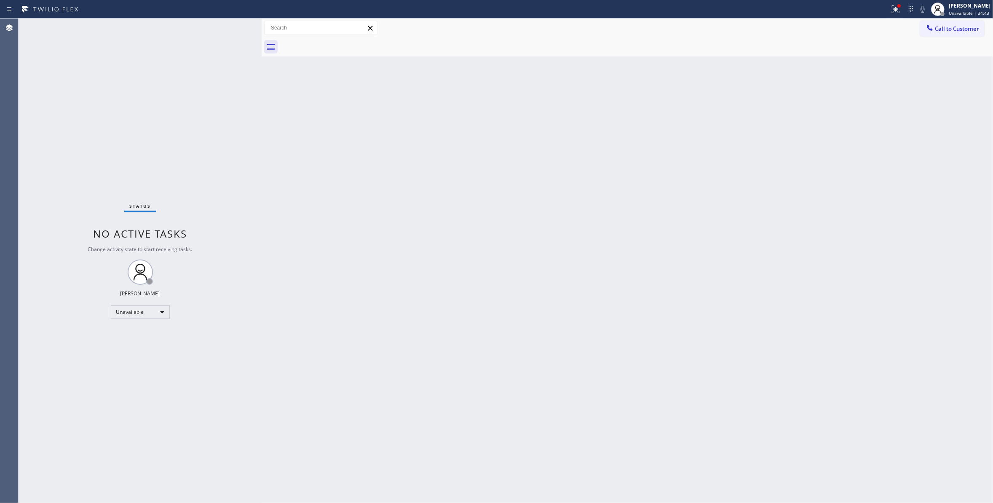
click at [727, 185] on div "Back to Dashboard Change Sender ID Customers Technicians Select a contact Outbo…" at bounding box center [627, 261] width 731 height 484
click at [967, 24] on button "Call to Customer" at bounding box center [952, 29] width 64 height 16
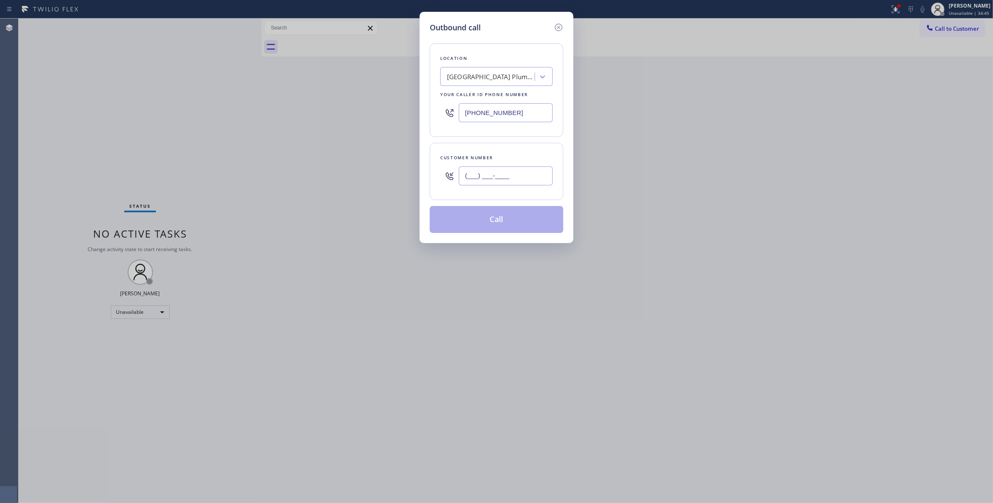
click at [514, 179] on input "(___) ___-____" at bounding box center [506, 175] width 94 height 19
paste input "323) 356-6635"
type input "[PHONE_NUMBER]"
click at [471, 222] on button "Call" at bounding box center [497, 219] width 134 height 27
click at [890, 10] on icon at bounding box center [895, 9] width 10 height 10
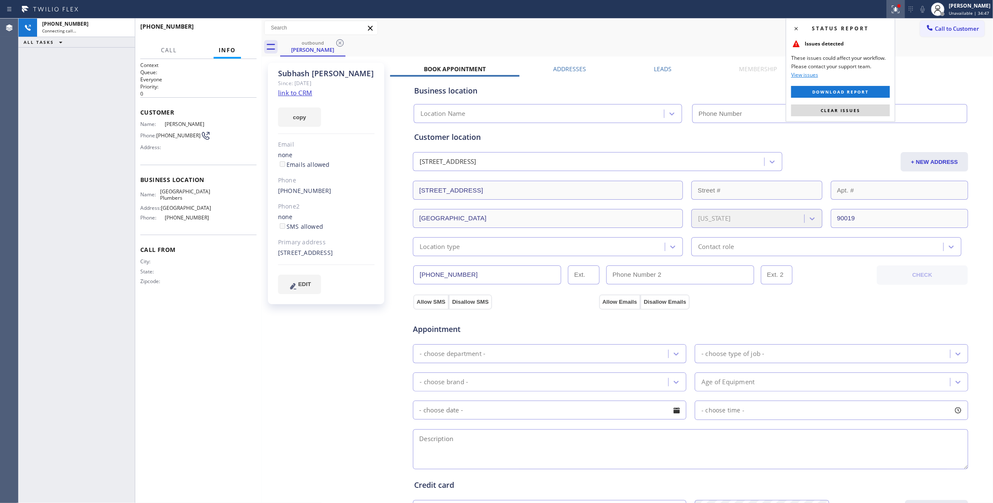
click at [812, 104] on div "Status report Issues detected These issues could affect your workflow. Please c…" at bounding box center [840, 70] width 110 height 104
click at [814, 113] on button "Clear issues" at bounding box center [840, 110] width 99 height 12
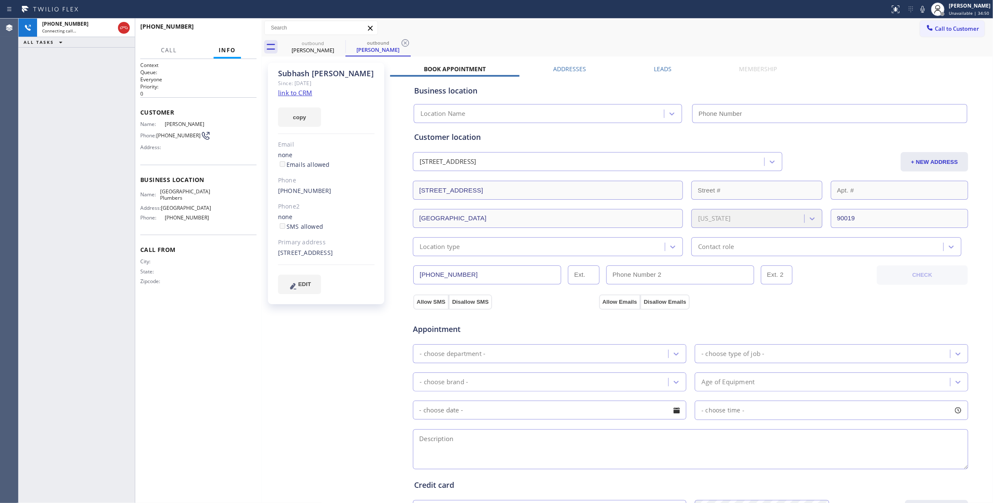
type input "[PHONE_NUMBER]"
drag, startPoint x: 413, startPoint y: 39, endPoint x: 406, endPoint y: 44, distance: 8.5
click at [406, 44] on div "outbound [PERSON_NAME] outbound [PERSON_NAME]" at bounding box center [636, 46] width 713 height 19
click at [406, 44] on icon at bounding box center [405, 43] width 8 height 8
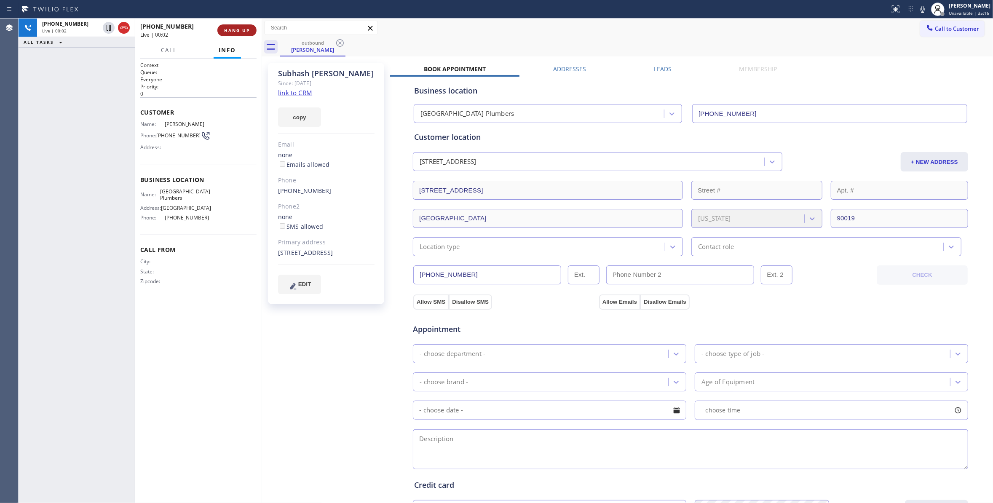
click at [243, 29] on span "HANG UP" at bounding box center [237, 30] width 26 height 6
click at [243, 28] on span "HANG UP" at bounding box center [237, 30] width 26 height 6
click at [251, 30] on button "COMPLETE" at bounding box center [235, 30] width 43 height 12
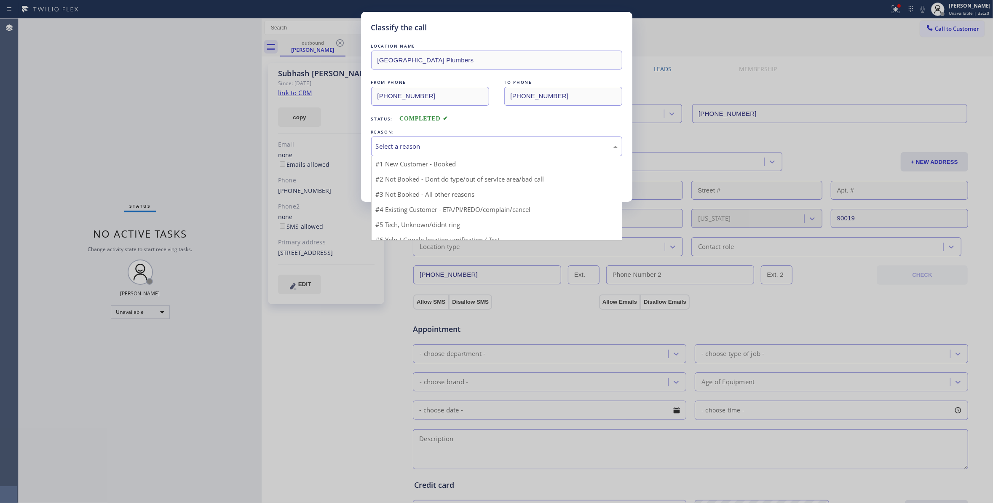
click at [442, 147] on div "Select a reason" at bounding box center [497, 147] width 242 height 10
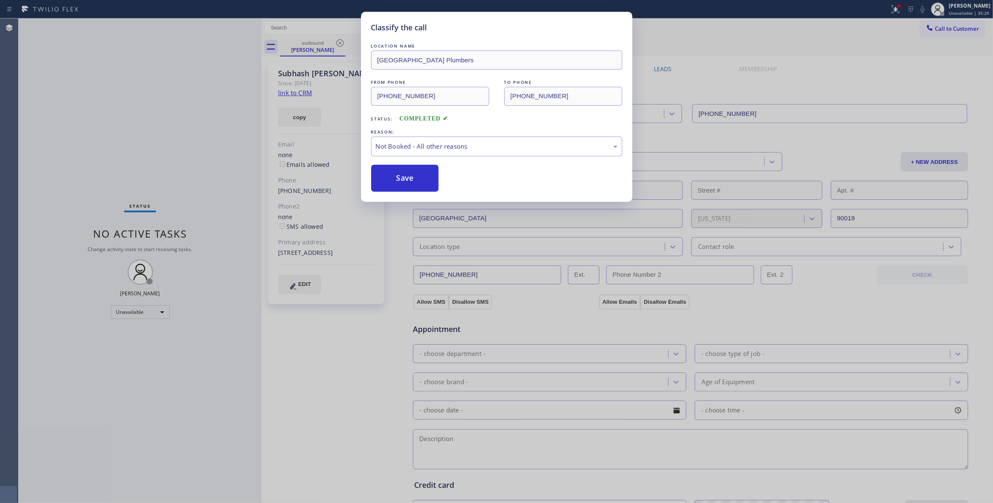
click at [408, 178] on button "Save" at bounding box center [405, 178] width 68 height 27
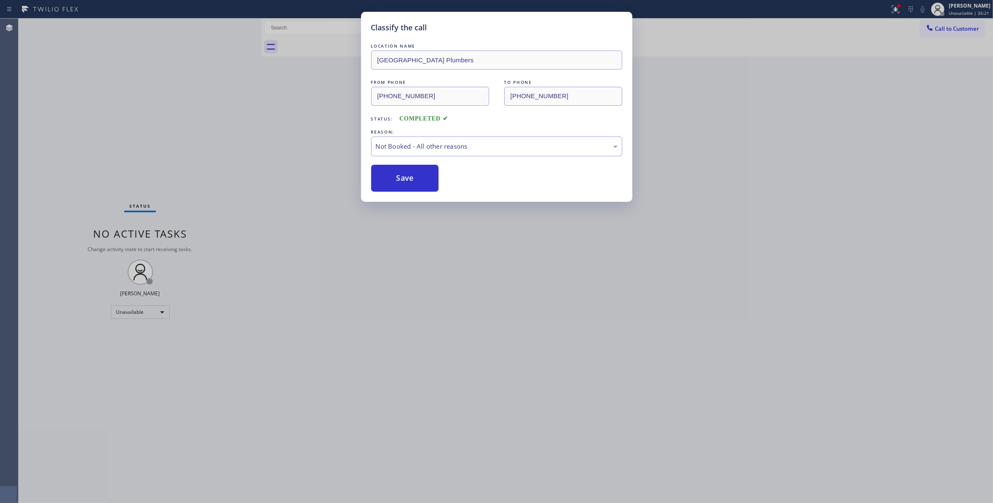
click at [408, 178] on button "Save" at bounding box center [405, 178] width 68 height 27
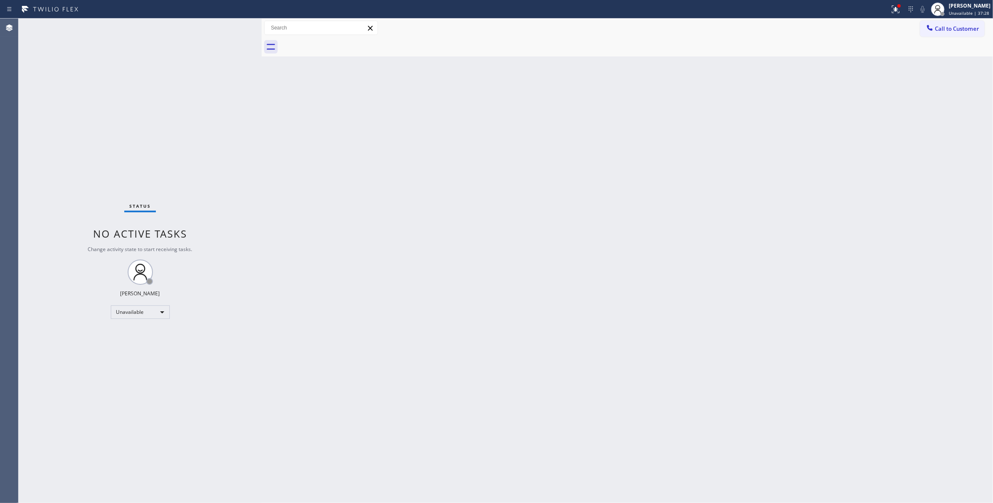
drag, startPoint x: 719, startPoint y: 168, endPoint x: 899, endPoint y: 59, distance: 210.9
click at [723, 163] on div "Back to Dashboard Change Sender ID Customers Technicians Select a contact Outbo…" at bounding box center [627, 261] width 731 height 484
drag, startPoint x: 959, startPoint y: 31, endPoint x: 939, endPoint y: 30, distance: 19.4
click at [959, 31] on span "Call to Customer" at bounding box center [957, 29] width 44 height 8
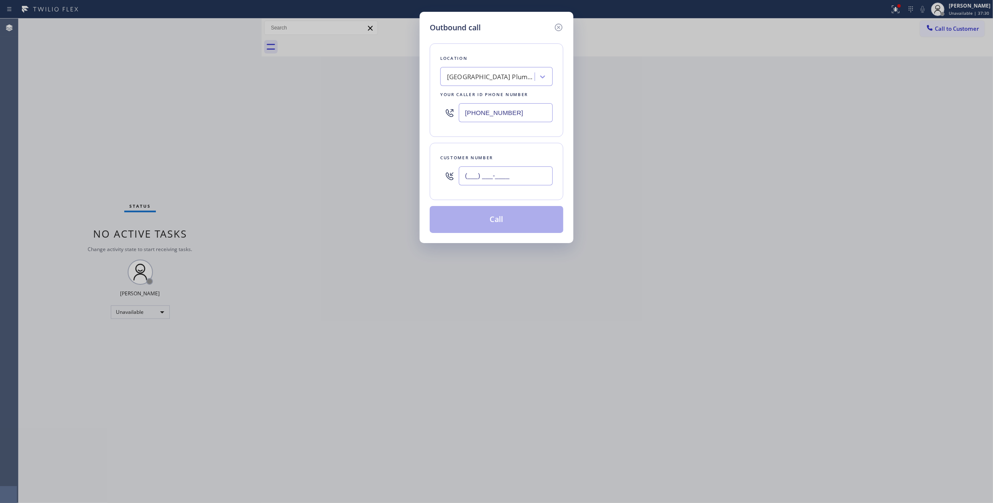
click at [479, 184] on input "(___) ___-____" at bounding box center [506, 175] width 94 height 19
paste input "864) 729-5731"
type input "[PHONE_NUMBER]"
drag, startPoint x: 521, startPoint y: 110, endPoint x: 281, endPoint y: 110, distance: 240.9
click at [281, 110] on div "Outbound call Location [GEOGRAPHIC_DATA] Your caller id phone number [PHONE_NUM…" at bounding box center [496, 251] width 993 height 503
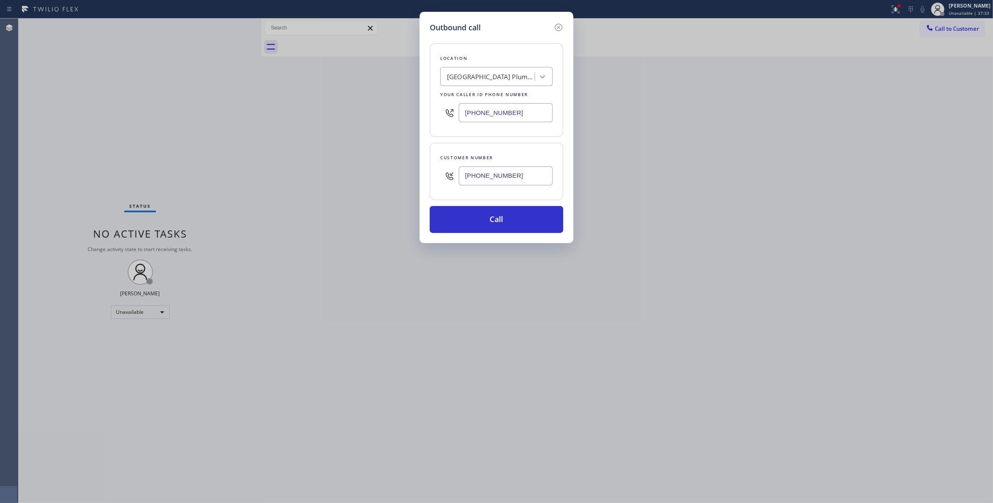
paste input "619) 727-6047"
type input "[PHONE_NUMBER]"
click at [474, 231] on button "Call" at bounding box center [497, 219] width 134 height 27
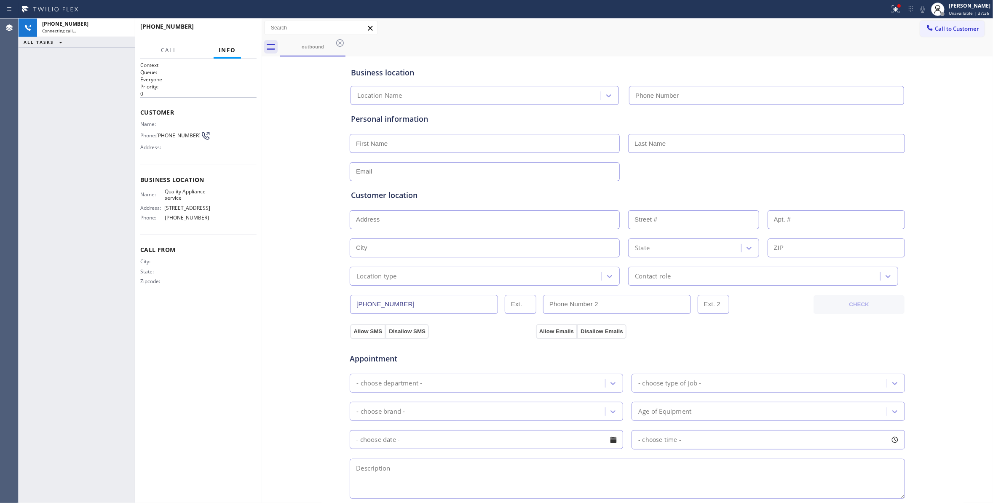
type input "[PHONE_NUMBER]"
click at [241, 26] on button "HANG UP" at bounding box center [236, 30] width 39 height 12
click at [233, 27] on span "COMPLETE" at bounding box center [235, 30] width 29 height 6
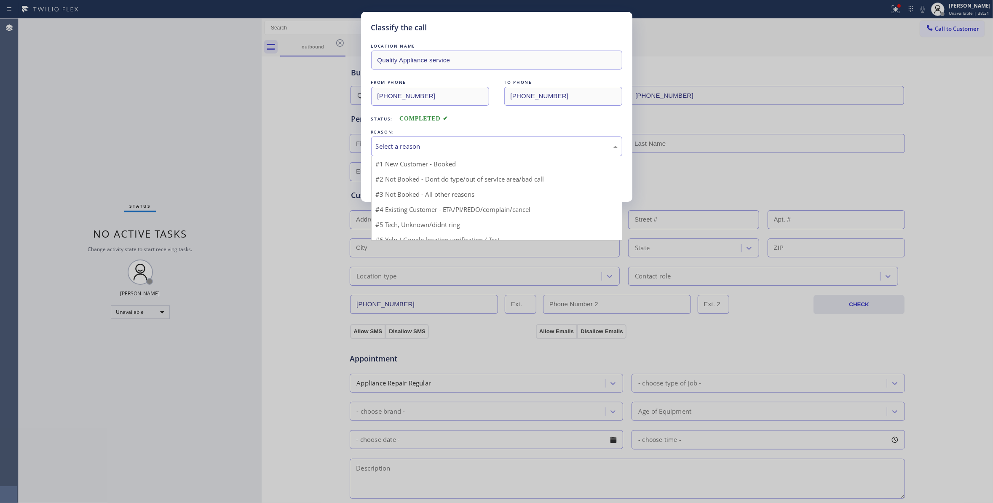
click at [432, 147] on div "Select a reason" at bounding box center [497, 147] width 242 height 10
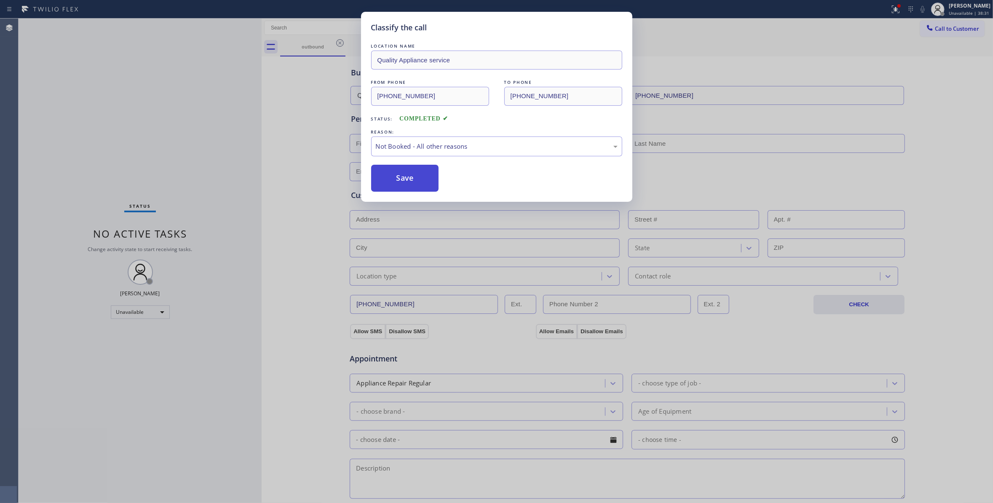
click at [399, 177] on button "Save" at bounding box center [405, 178] width 68 height 27
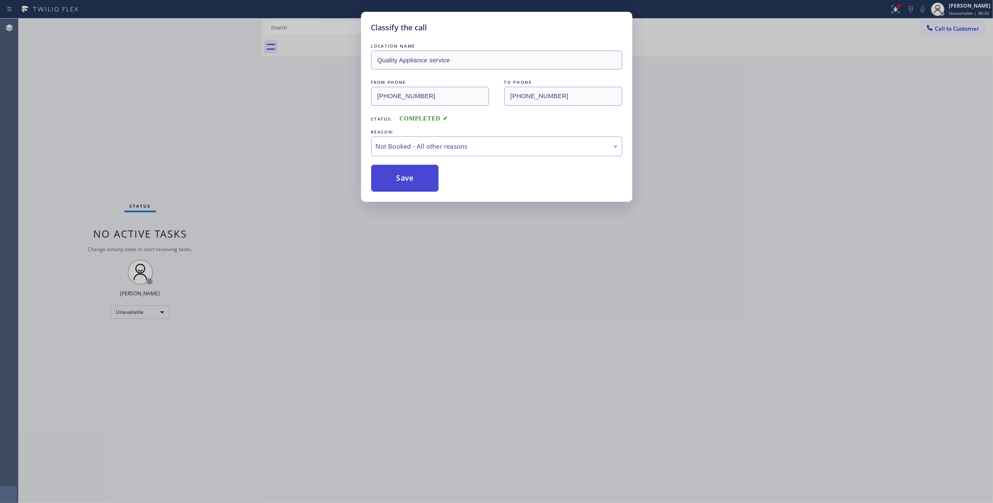
click at [399, 177] on button "Save" at bounding box center [405, 178] width 68 height 27
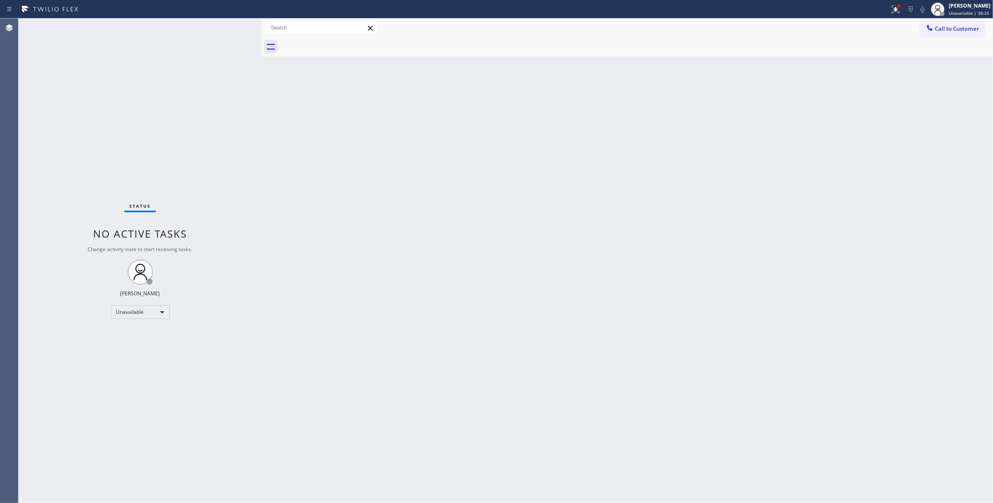
click at [634, 174] on div "Back to Dashboard Change Sender ID Customers Technicians Select a contact Outbo…" at bounding box center [627, 261] width 731 height 484
click at [946, 29] on span "Call to Customer" at bounding box center [957, 29] width 44 height 8
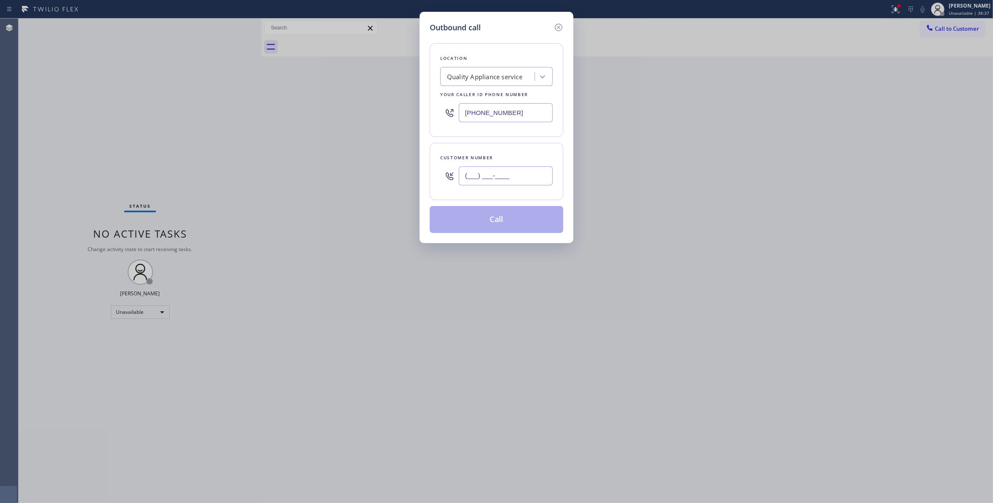
click at [485, 178] on input "(___) ___-____" at bounding box center [506, 175] width 94 height 19
paste input "864) 729-5731"
type input "[PHONE_NUMBER]"
click at [501, 224] on button "Call" at bounding box center [497, 219] width 134 height 27
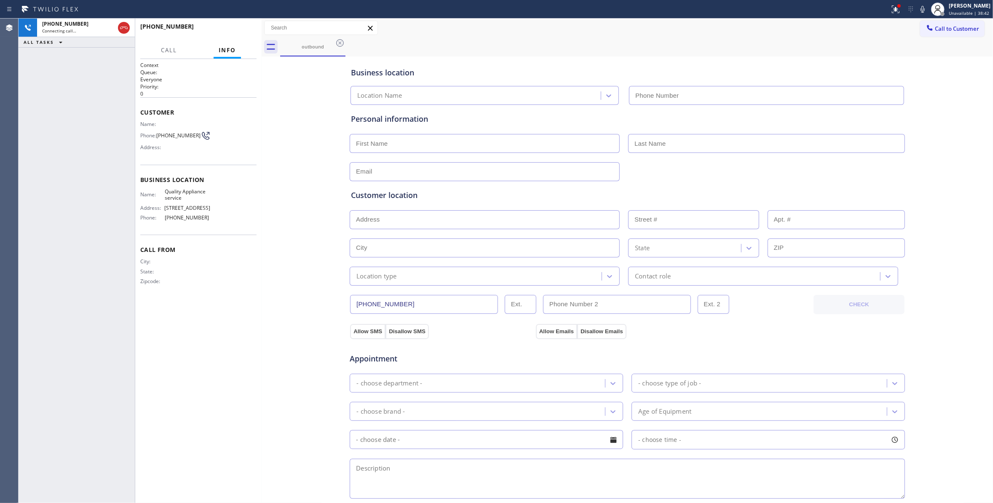
type input "[PHONE_NUMBER]"
click at [75, 497] on div "[PHONE_NUMBER] Connecting call… ALL TASKS ALL TASKS ACTIVE TASKS TASKS IN WRAP …" at bounding box center [77, 261] width 116 height 484
drag, startPoint x: 125, startPoint y: 30, endPoint x: 4, endPoint y: 199, distance: 207.7
click at [125, 30] on icon at bounding box center [124, 28] width 10 height 10
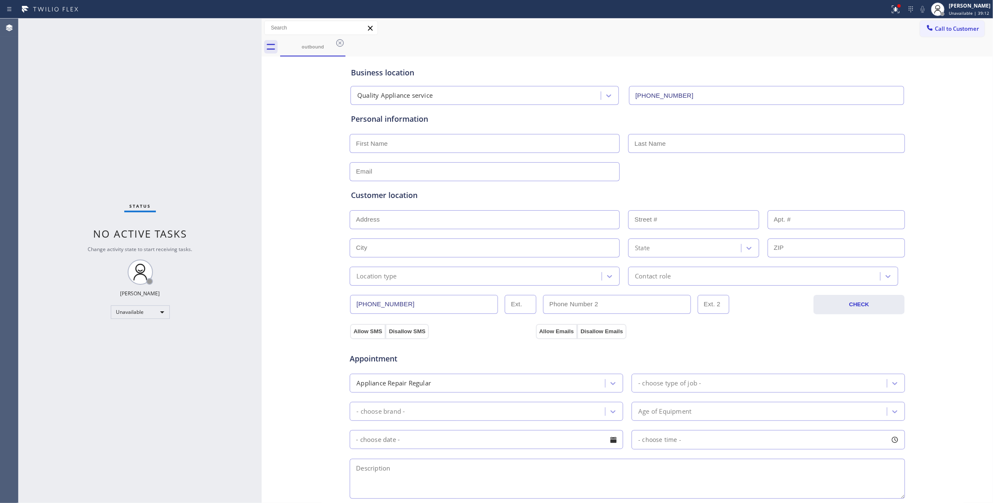
drag, startPoint x: 300, startPoint y: 157, endPoint x: 326, endPoint y: 93, distance: 68.6
click at [300, 152] on div "Business location Quality Appliance service [PHONE_NUMBER] Personal information…" at bounding box center [627, 346] width 727 height 575
click at [338, 45] on icon at bounding box center [340, 43] width 10 height 10
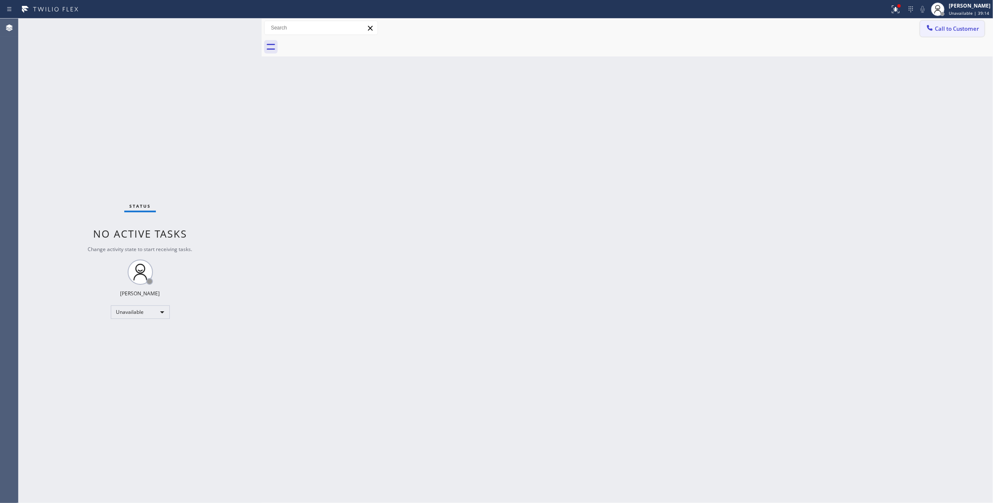
click at [974, 22] on button "Call to Customer" at bounding box center [952, 29] width 64 height 16
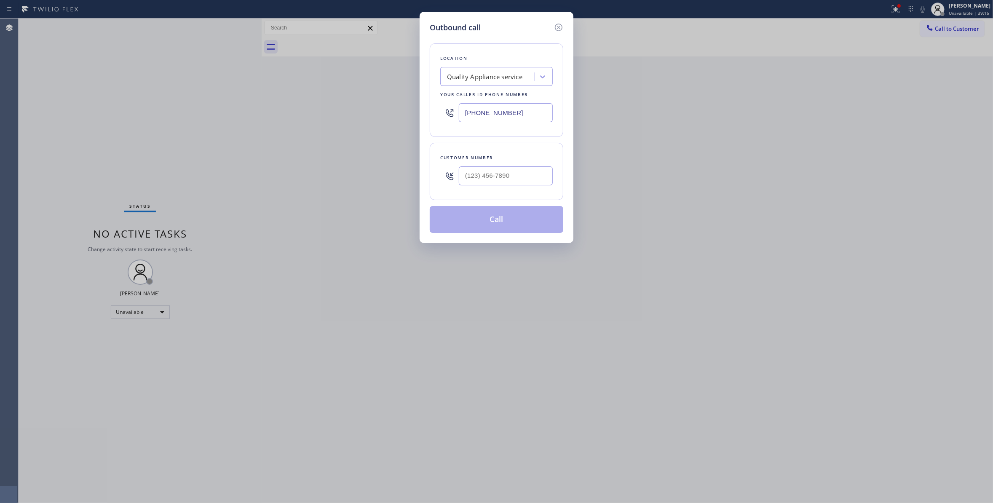
type input "(___) ___-____"
click at [508, 174] on input "(___) ___-____" at bounding box center [506, 175] width 94 height 19
click at [302, 297] on div "Outbound call Location Quality Appliance service Your caller id phone number [P…" at bounding box center [496, 251] width 993 height 503
click at [203, 376] on div "Outbound call Location Quality Appliance service Your caller id phone number [P…" at bounding box center [496, 251] width 993 height 503
drag, startPoint x: 152, startPoint y: 497, endPoint x: 160, endPoint y: 474, distance: 24.4
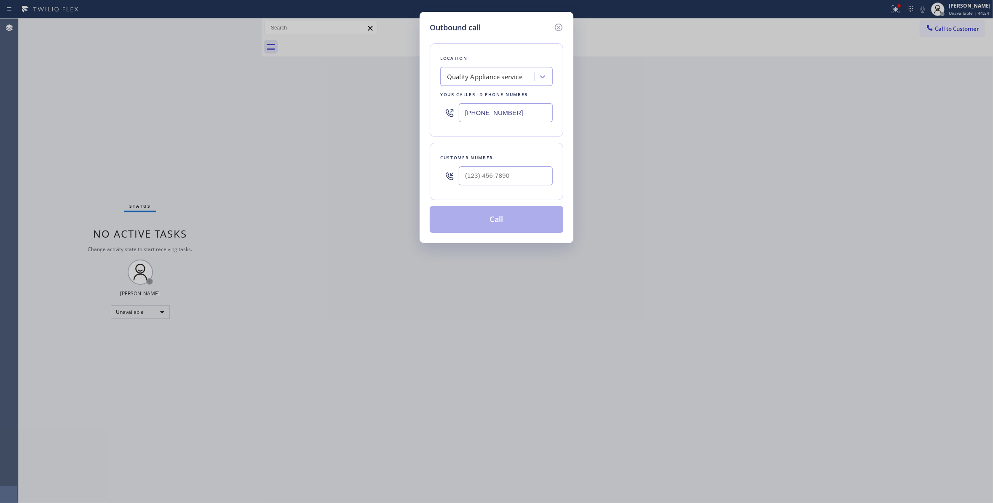
click at [152, 497] on div "Outbound call Location Quality Appliance service Your caller id phone number [P…" at bounding box center [496, 251] width 993 height 503
click at [516, 174] on input "(___) ___-____" at bounding box center [506, 175] width 94 height 19
paste input "201) 805-7760"
type input "[PHONE_NUMBER]"
paste input "09) 359-0664"
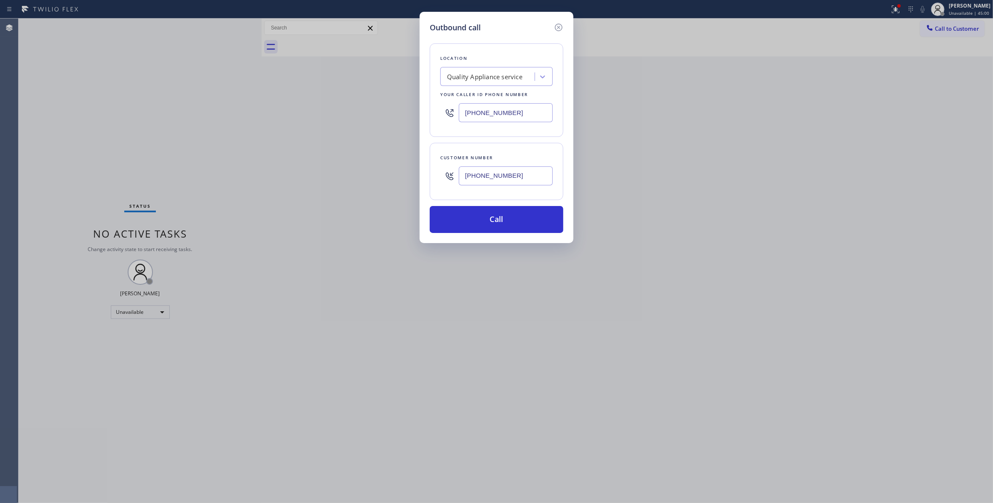
drag, startPoint x: 525, startPoint y: 110, endPoint x: 247, endPoint y: 118, distance: 278.1
click at [238, 109] on div "Outbound call Location Quality Appliance service Your caller id phone number [P…" at bounding box center [496, 251] width 993 height 503
type input "[PHONE_NUMBER]"
drag, startPoint x: 529, startPoint y: 180, endPoint x: 415, endPoint y: 172, distance: 114.0
click at [415, 172] on div "Outbound call Location Local Trusted Electricians Fairview(Top Electric Inc) Yo…" at bounding box center [496, 251] width 993 height 503
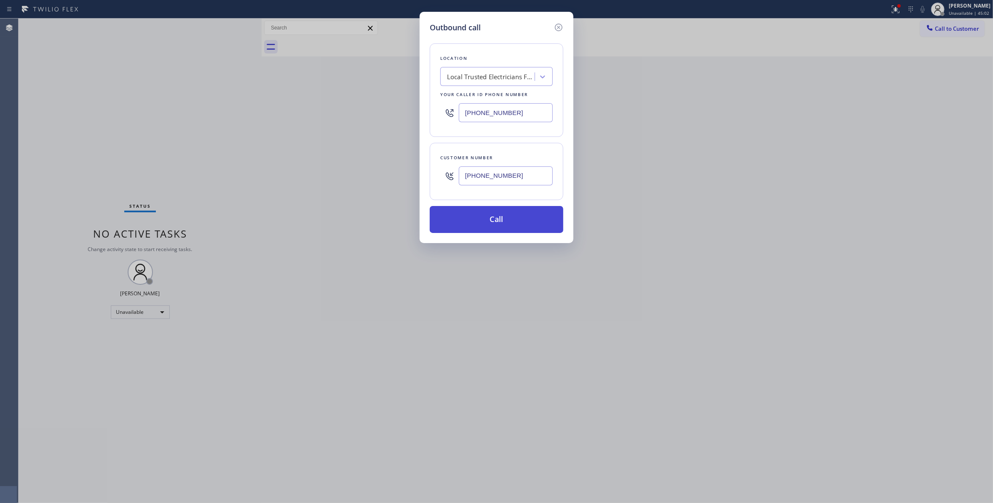
click at [483, 221] on button "Call" at bounding box center [497, 219] width 134 height 27
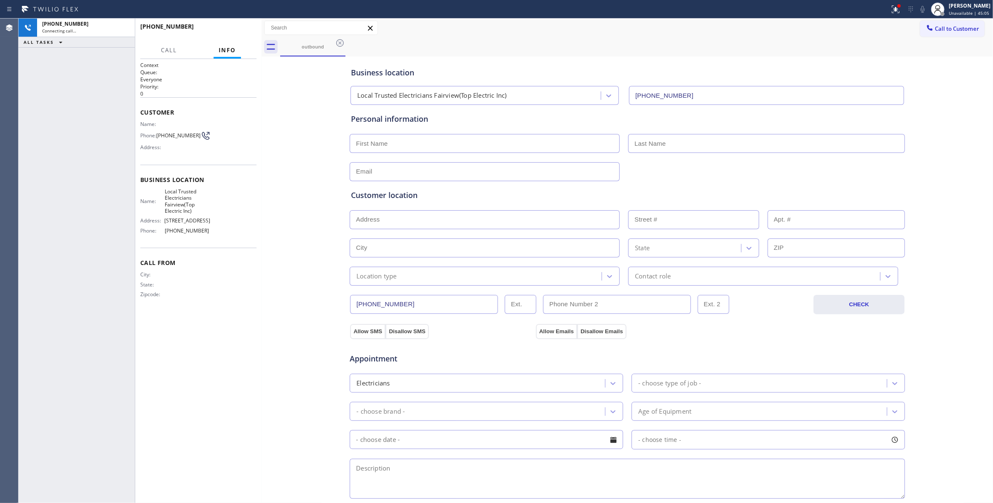
type input "[PHONE_NUMBER]"
click at [313, 205] on div "Business location Local Trusted Electricians Fairview(Top Electric Inc) [PHONE_…" at bounding box center [627, 346] width 727 height 575
drag, startPoint x: 177, startPoint y: 188, endPoint x: 162, endPoint y: 134, distance: 55.9
click at [162, 134] on div "Context Queue: Everyone Priority: 0 Customer Name: Phone: [PHONE_NUMBER] Addres…" at bounding box center [198, 186] width 116 height 250
copy div "201) 805-7760 Address: Business location Name: Local Trusted Electricians Fairv…"
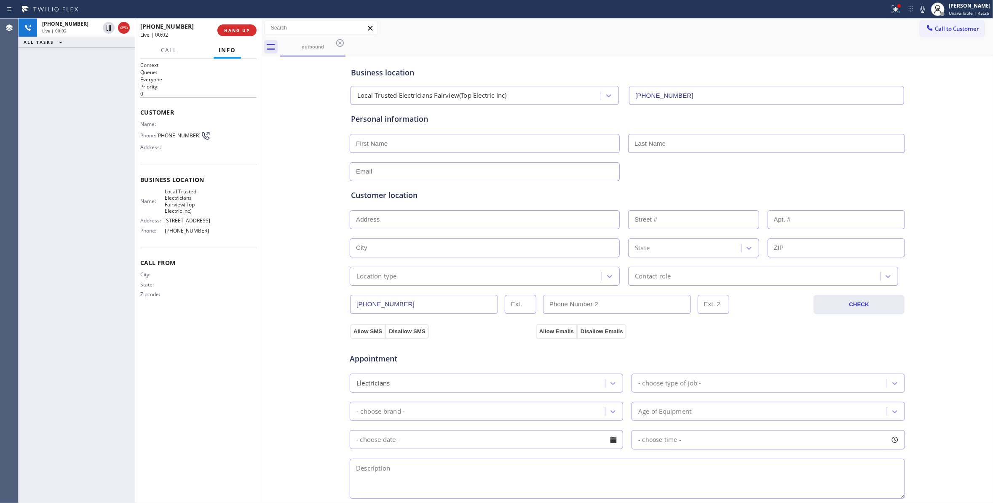
click at [306, 295] on div "Business location Local Trusted Electricians Fairview(Top Electric Inc) [PHONE_…" at bounding box center [627, 346] width 727 height 575
drag, startPoint x: 240, startPoint y: 426, endPoint x: 309, endPoint y: 51, distance: 382.1
click at [238, 390] on div "Context Queue: Everyone Priority: 0 Customer Name: Phone: [PHONE_NUMBER] Addres…" at bounding box center [198, 280] width 116 height 439
click at [108, 27] on icon at bounding box center [109, 28] width 10 height 10
click at [917, 6] on icon at bounding box center [922, 9] width 10 height 10
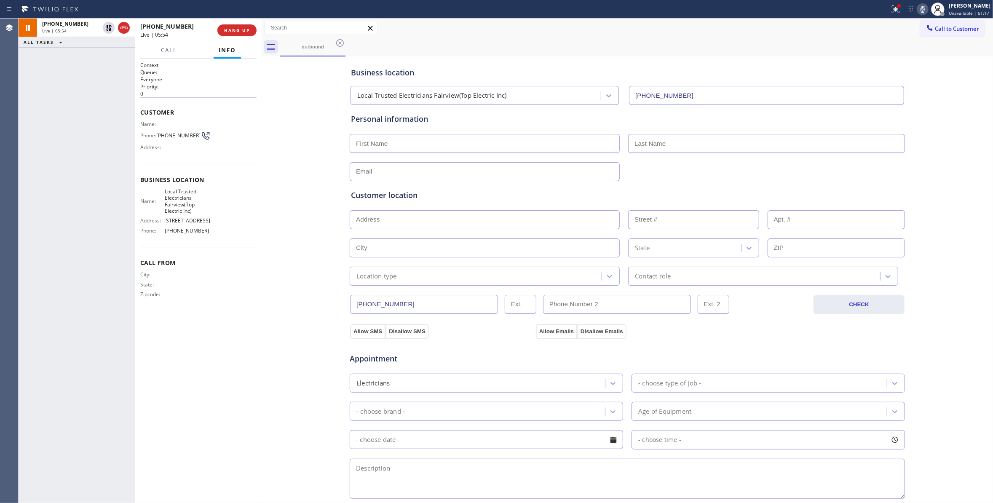
click at [167, 382] on div "Context Queue: Everyone Priority: 0 Customer Name: Phone: [PHONE_NUMBER] Addres…" at bounding box center [198, 280] width 116 height 439
drag, startPoint x: 59, startPoint y: 155, endPoint x: 91, endPoint y: 37, distance: 121.9
click at [59, 154] on div "[PHONE_NUMBER] Live | 11:06 ALL TASKS ALL TASKS ACTIVE TASKS TASKS IN WRAP UP" at bounding box center [77, 261] width 116 height 484
click at [243, 30] on span "HANG UP" at bounding box center [237, 30] width 26 height 6
click at [88, 491] on div "ALL TASKS ALL TASKS ACTIVE TASKS TASKS IN WRAP UP [PHONE_NUMBER] Wrap up | 01:38" at bounding box center [77, 261] width 116 height 484
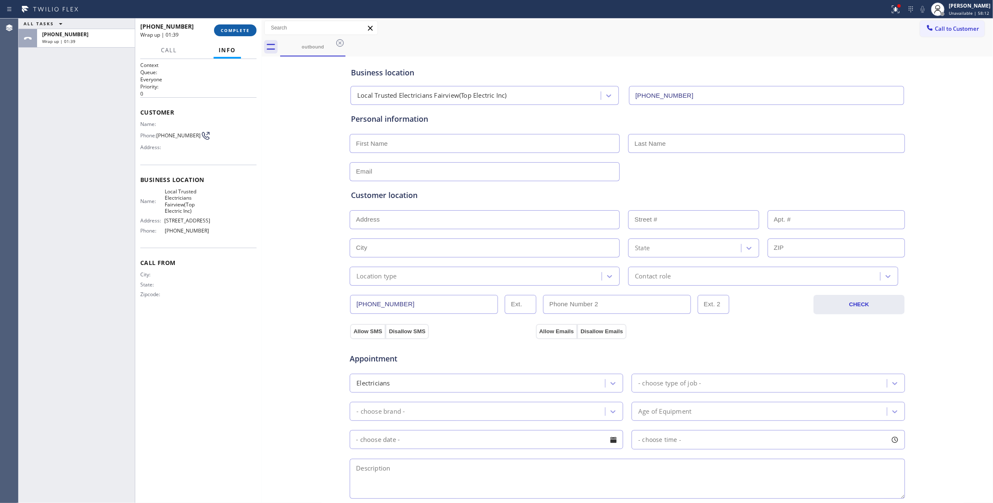
click at [232, 29] on span "COMPLETE" at bounding box center [235, 30] width 29 height 6
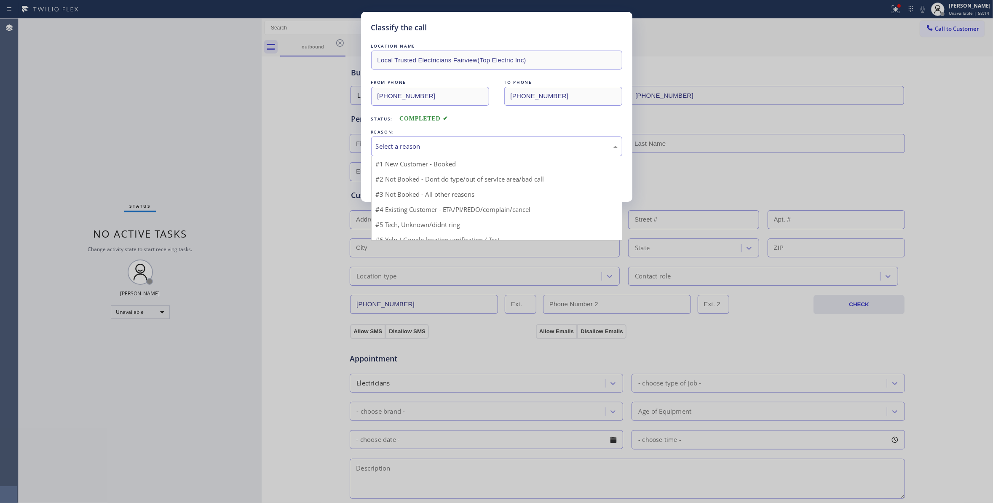
click at [411, 144] on div "Select a reason" at bounding box center [497, 147] width 242 height 10
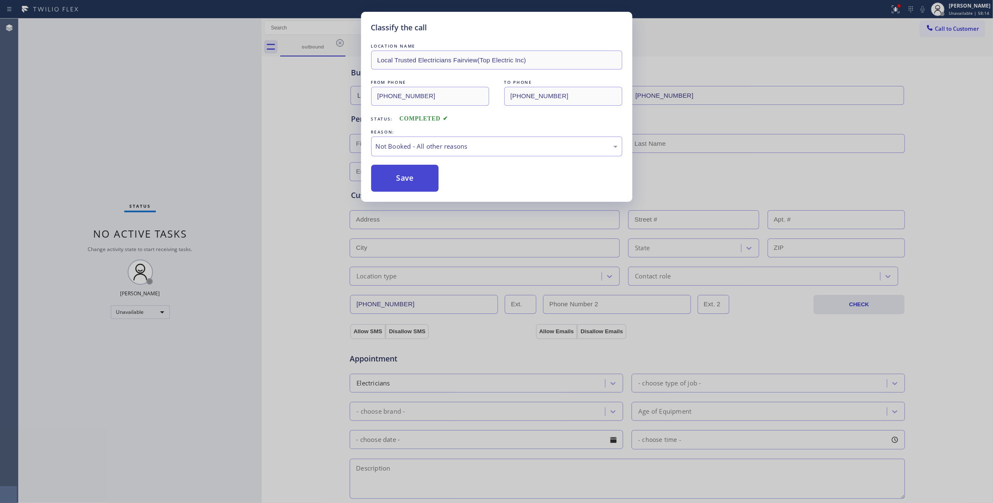
click at [397, 182] on button "Save" at bounding box center [405, 178] width 68 height 27
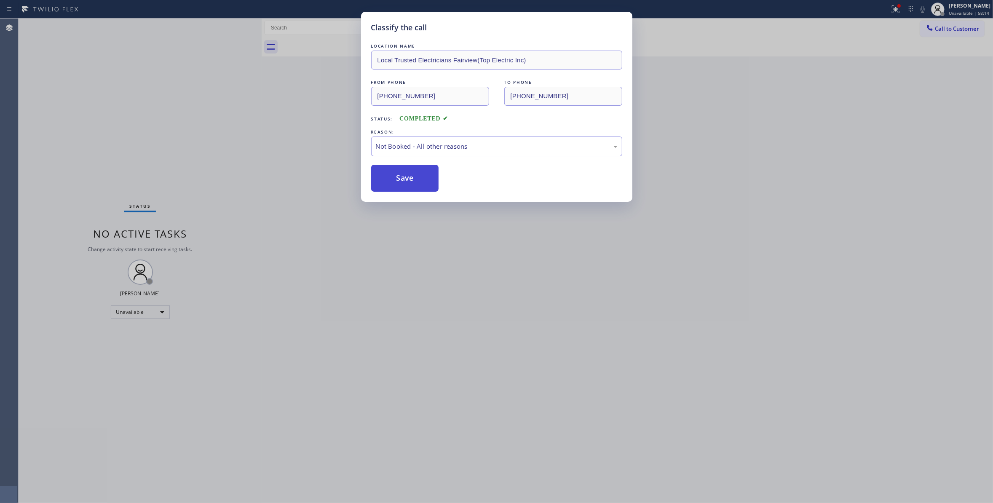
click at [397, 182] on button "Save" at bounding box center [405, 178] width 68 height 27
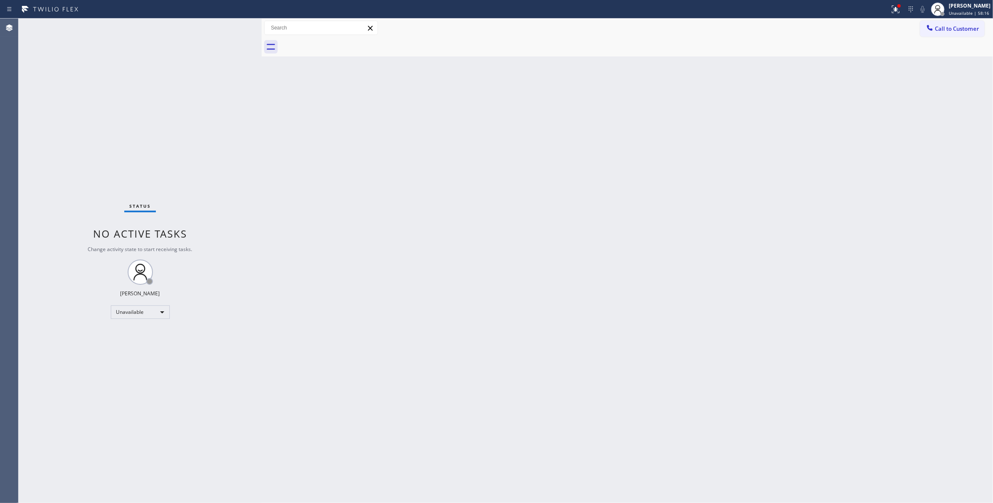
drag, startPoint x: 948, startPoint y: 32, endPoint x: 606, endPoint y: 196, distance: 378.5
click at [930, 38] on div "Call to Customer Outbound call Location Local Trusted Electricians Fairview(Top…" at bounding box center [627, 38] width 731 height 38
click at [953, 30] on span "Call to Customer" at bounding box center [957, 29] width 44 height 8
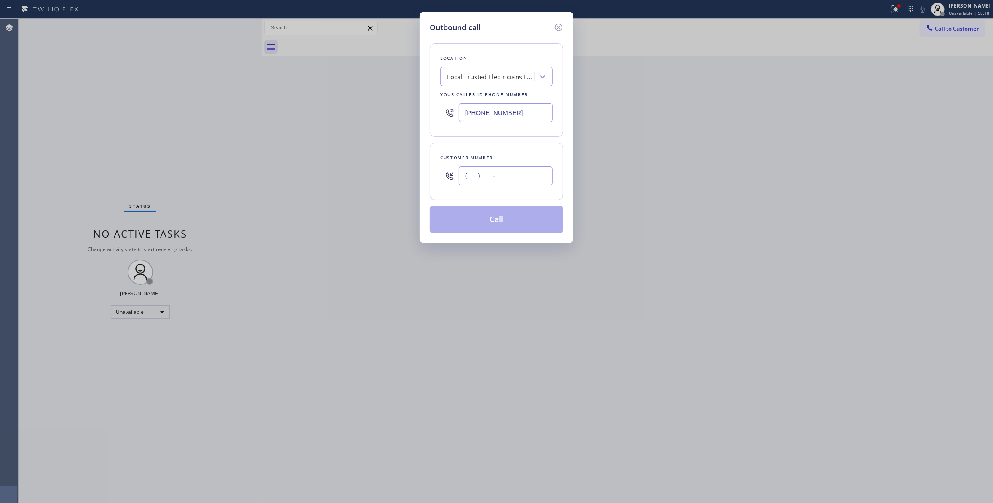
click at [490, 179] on input "(___) ___-____" at bounding box center [506, 175] width 94 height 19
paste input "347) 439-5386"
type input "[PHONE_NUMBER]"
paste input "347) 757-4373"
drag, startPoint x: 536, startPoint y: 112, endPoint x: 362, endPoint y: 102, distance: 173.8
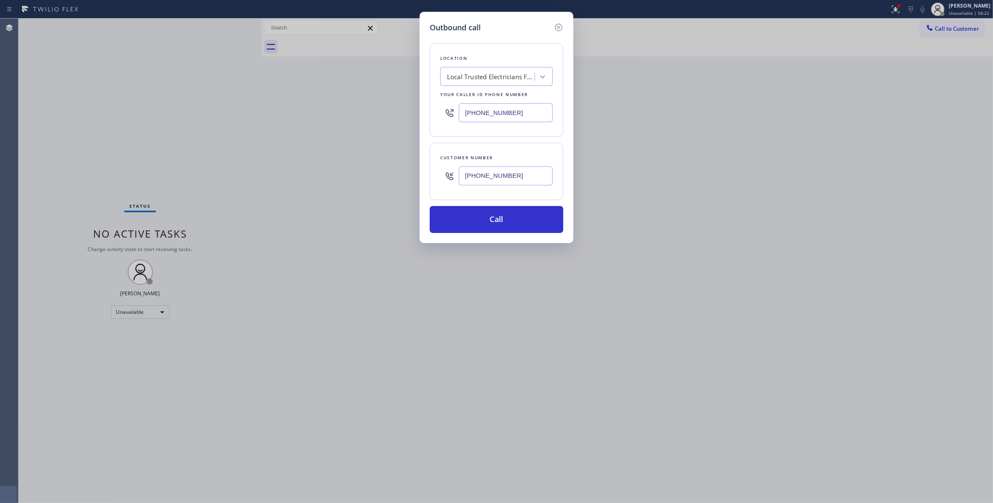
click at [362, 102] on div "Outbound call Location Local Trusted Electricians Fairview(Top Electric Inc) Yo…" at bounding box center [496, 251] width 993 height 503
type input "[PHONE_NUMBER]"
drag, startPoint x: 518, startPoint y: 183, endPoint x: 419, endPoint y: 167, distance: 99.8
click at [419, 167] on div "Outbound call Location 4B2.Paid Brooklyn Appliance Repair Experts Your caller i…" at bounding box center [496, 127] width 154 height 231
drag, startPoint x: 467, startPoint y: 226, endPoint x: 32, endPoint y: 211, distance: 435.3
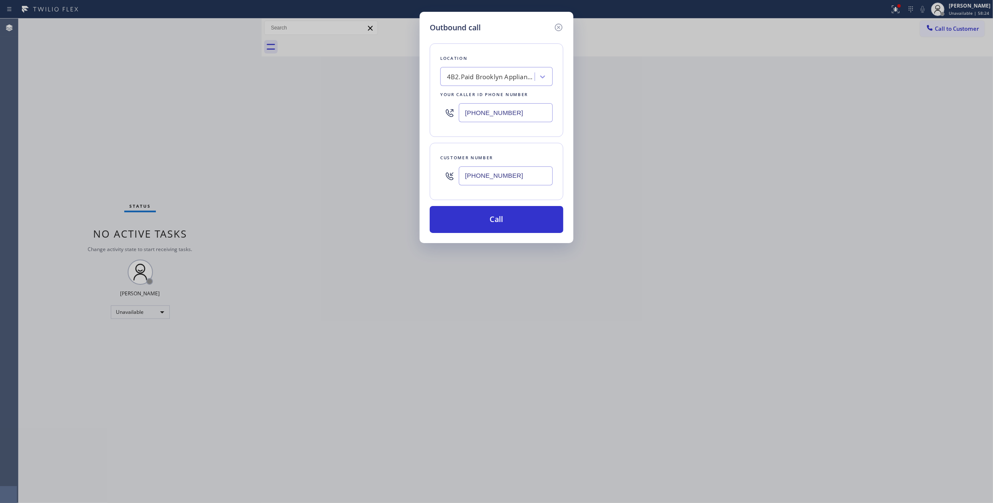
click at [464, 223] on button "Call" at bounding box center [497, 219] width 134 height 27
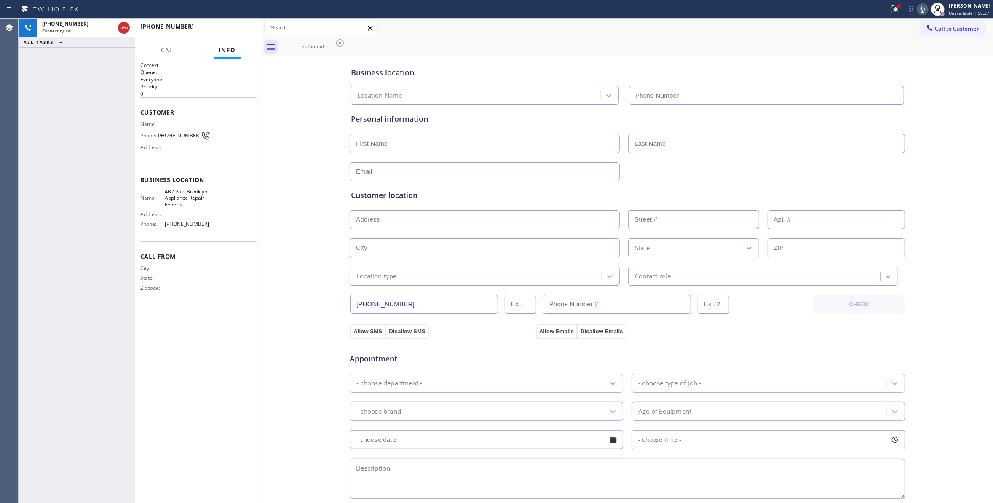
type input "[PHONE_NUMBER]"
click at [303, 306] on div "Business location [GEOGRAPHIC_DATA] Appliance Repair Experts [PHONE_NUMBER] Per…" at bounding box center [627, 346] width 727 height 575
drag, startPoint x: 78, startPoint y: 196, endPoint x: 76, endPoint y: 205, distance: 8.7
click at [78, 196] on div "[PHONE_NUMBER] Live | 00:02 ALL TASKS ALL TASKS ACTIVE TASKS TASKS IN WRAP UP" at bounding box center [77, 261] width 116 height 484
click at [231, 297] on div "Call From City: State: Zipcode:" at bounding box center [198, 273] width 116 height 64
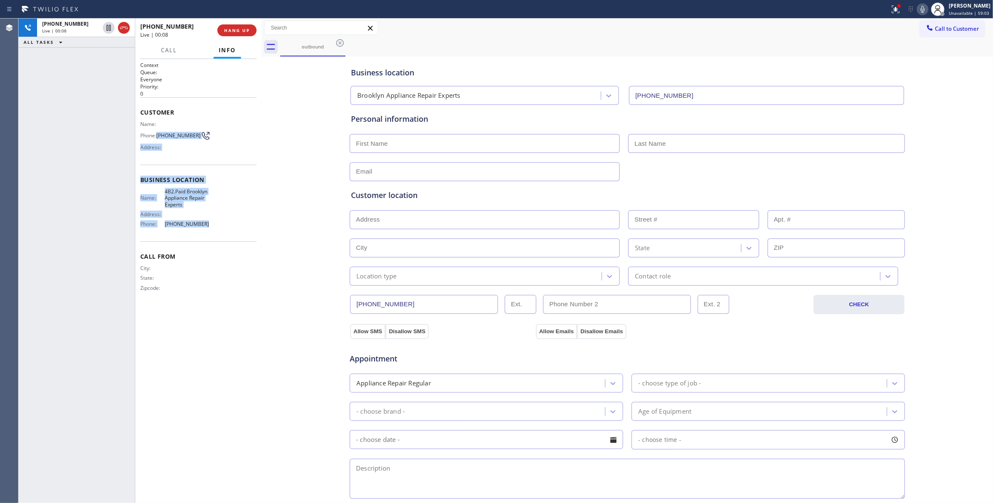
drag, startPoint x: 200, startPoint y: 218, endPoint x: 159, endPoint y: 130, distance: 97.8
click at [159, 130] on div "Context Queue: Everyone Priority: 0 Customer Name: Phone: [PHONE_NUMBER] Addres…" at bounding box center [198, 183] width 116 height 244
copy div "[PHONE_NUMBER] Address: Business location Name: 4B2.Paid Brooklyn Appliance Rep…"
click at [299, 334] on div "Business location [GEOGRAPHIC_DATA] Appliance Repair Experts [PHONE_NUMBER] Per…" at bounding box center [627, 346] width 727 height 575
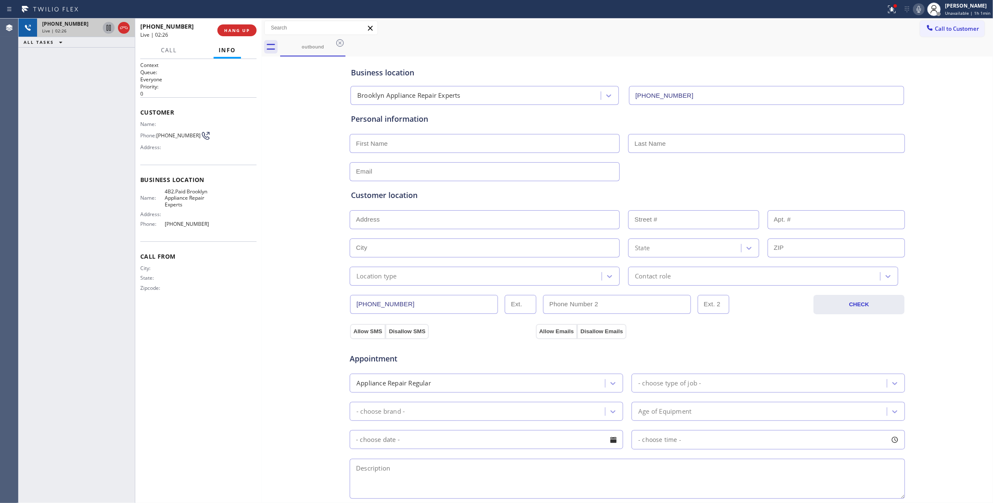
click at [105, 27] on icon at bounding box center [109, 28] width 10 height 10
click at [914, 9] on icon at bounding box center [919, 9] width 10 height 10
drag, startPoint x: 103, startPoint y: 93, endPoint x: 104, endPoint y: 86, distance: 6.8
click at [104, 86] on div "[PHONE_NUMBER] Live | 04:10 ALL TASKS ALL TASKS ACTIVE TASKS TASKS IN WRAP UP" at bounding box center [77, 261] width 116 height 484
click at [108, 29] on icon at bounding box center [109, 28] width 10 height 10
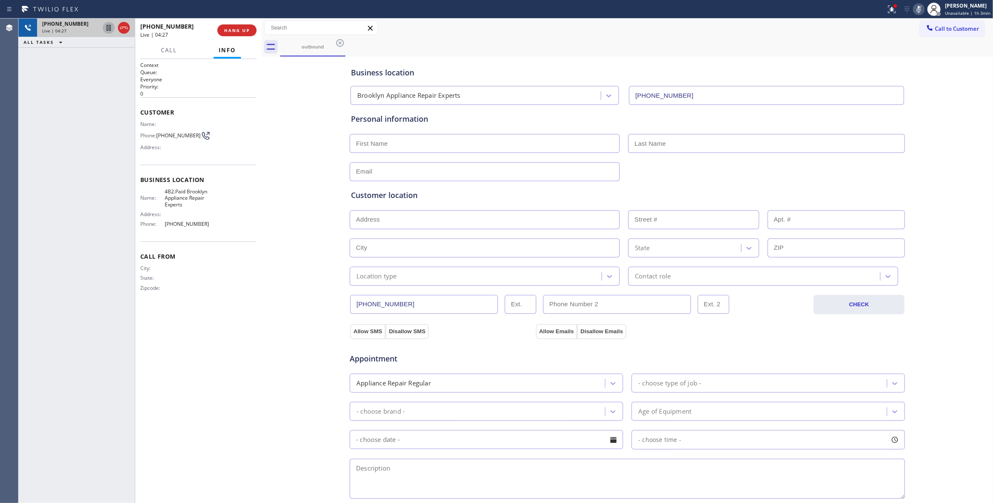
click at [914, 10] on icon at bounding box center [919, 9] width 10 height 10
drag, startPoint x: 160, startPoint y: 420, endPoint x: 149, endPoint y: 399, distance: 23.9
click at [160, 420] on div "Context Queue: Everyone Priority: 0 Customer Name: Phone: [PHONE_NUMBER] Addres…" at bounding box center [198, 280] width 116 height 439
click at [130, 418] on div "[PHONE_NUMBER] Live | 04:48 ALL TASKS ALL TASKS ACTIVE TASKS TASKS IN WRAP UP" at bounding box center [77, 261] width 116 height 484
click at [399, 224] on input "text" at bounding box center [485, 219] width 270 height 19
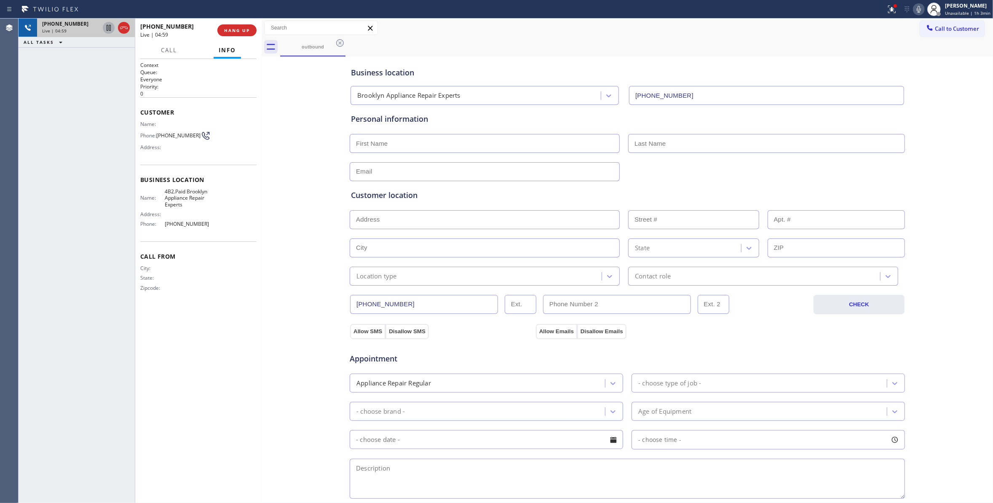
paste input "[STREET_ADDRESS][PERSON_NAME]"
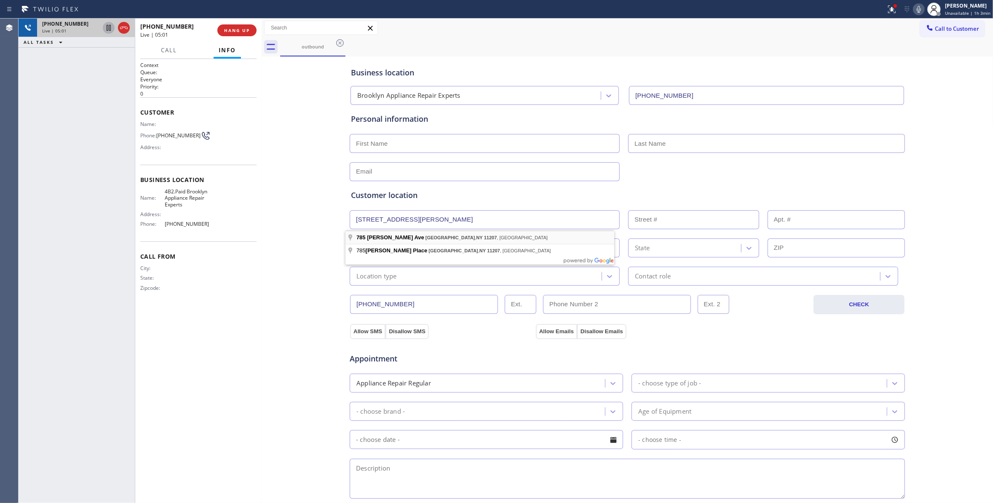
type input "[STREET_ADDRESS][PERSON_NAME]"
type input "785"
type input "[GEOGRAPHIC_DATA]"
type input "11207"
click at [203, 423] on div "Context Queue: Everyone Priority: 0 Customer Name: Phone: [PHONE_NUMBER] Addres…" at bounding box center [198, 280] width 116 height 439
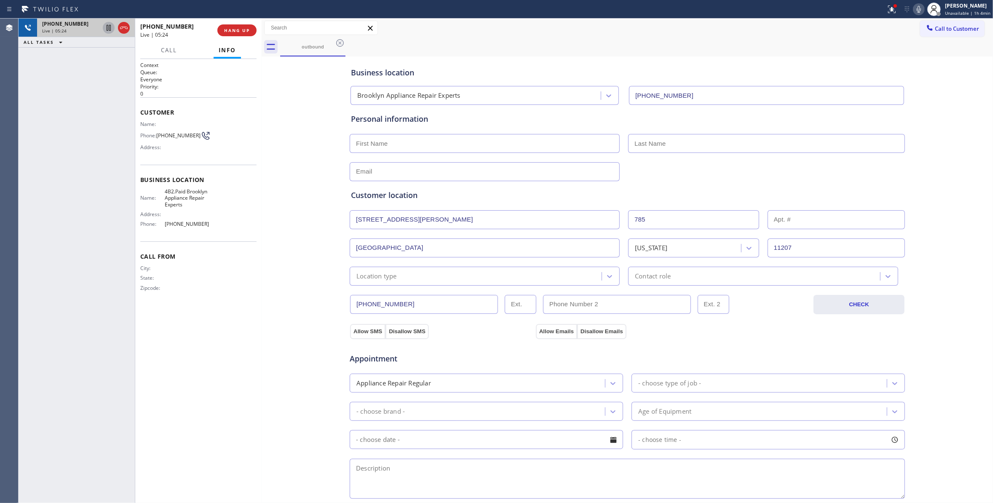
click at [249, 429] on div "Context Queue: Everyone Priority: 0 Customer Name: Phone: [PHONE_NUMBER] Addres…" at bounding box center [198, 280] width 116 height 439
click at [156, 406] on div "Context Queue: Everyone Priority: 0 Customer Name: Phone: [PHONE_NUMBER] Addres…" at bounding box center [198, 280] width 116 height 439
click at [402, 169] on input "text" at bounding box center [485, 171] width 270 height 19
paste input "[EMAIL_ADDRESS][DOMAIN_NAME]"
type input "[EMAIL_ADDRESS][DOMAIN_NAME]"
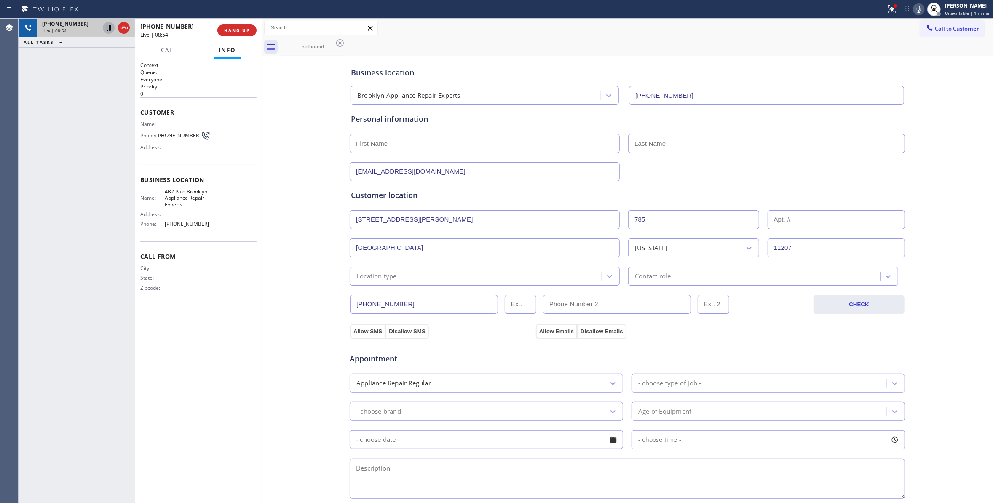
click at [395, 145] on input "text" at bounding box center [485, 143] width 270 height 19
paste input "[PERSON_NAME]"
click at [377, 142] on input "[PERSON_NAME]" at bounding box center [485, 143] width 270 height 19
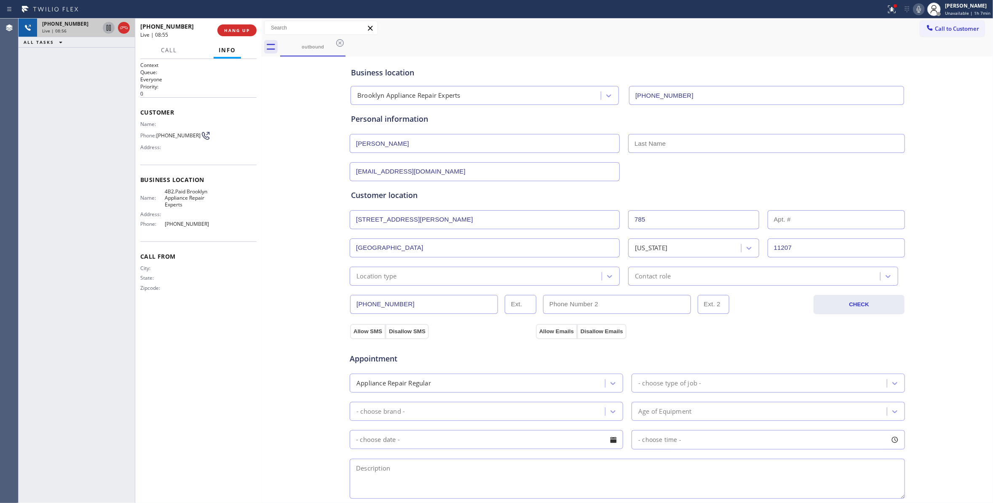
click at [383, 142] on input "[PERSON_NAME]" at bounding box center [485, 143] width 270 height 19
type input "[PERSON_NAME]"
click at [669, 138] on input "text" at bounding box center [766, 143] width 277 height 19
paste input "[PERSON_NAME]"
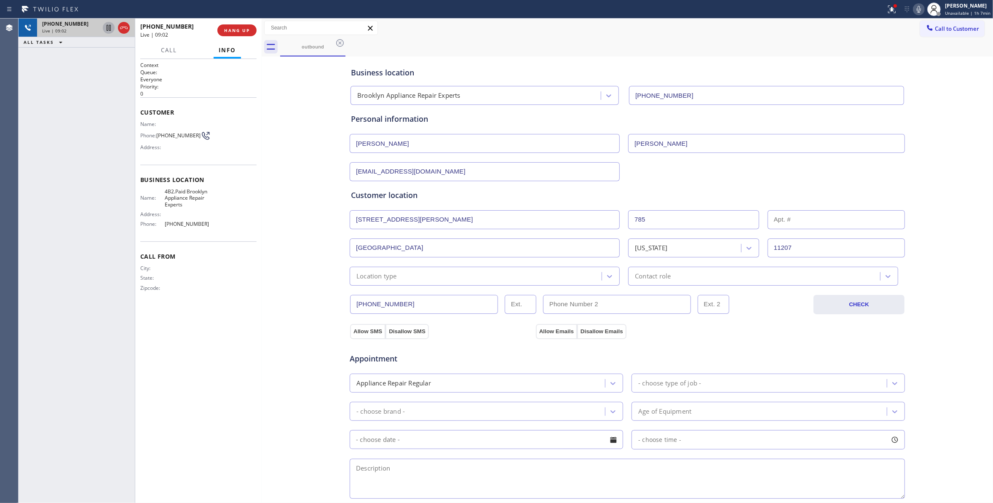
type input "[PERSON_NAME]"
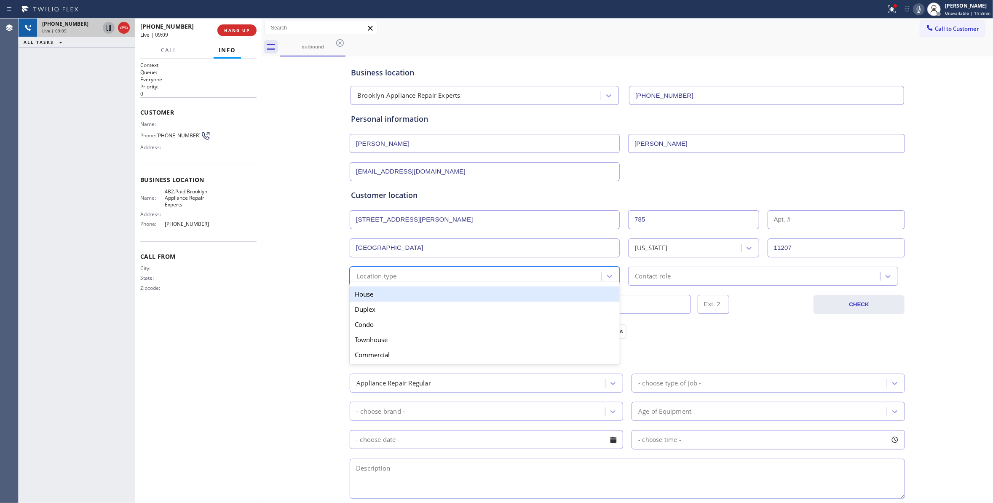
click at [385, 278] on div "Location type" at bounding box center [376, 276] width 40 height 10
click at [403, 296] on div "House" at bounding box center [485, 293] width 270 height 15
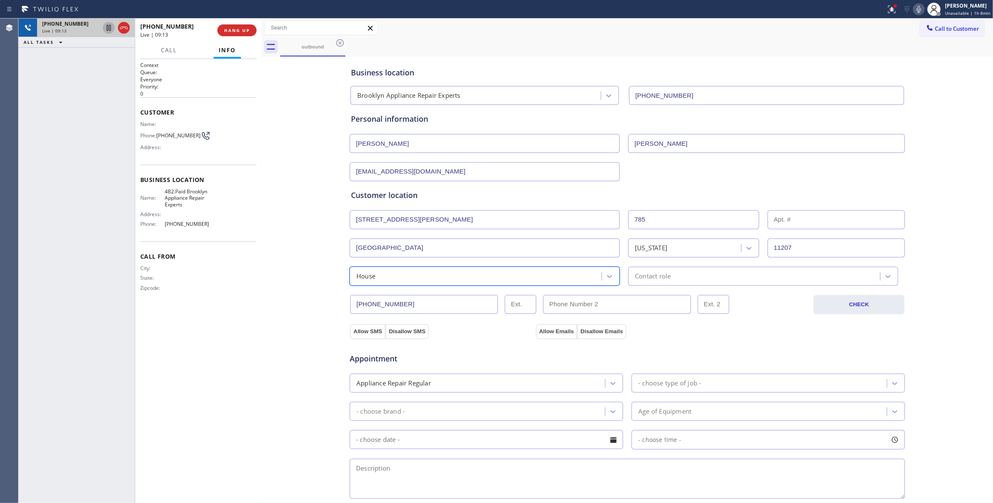
click at [666, 273] on div "Contact role" at bounding box center [653, 276] width 36 height 10
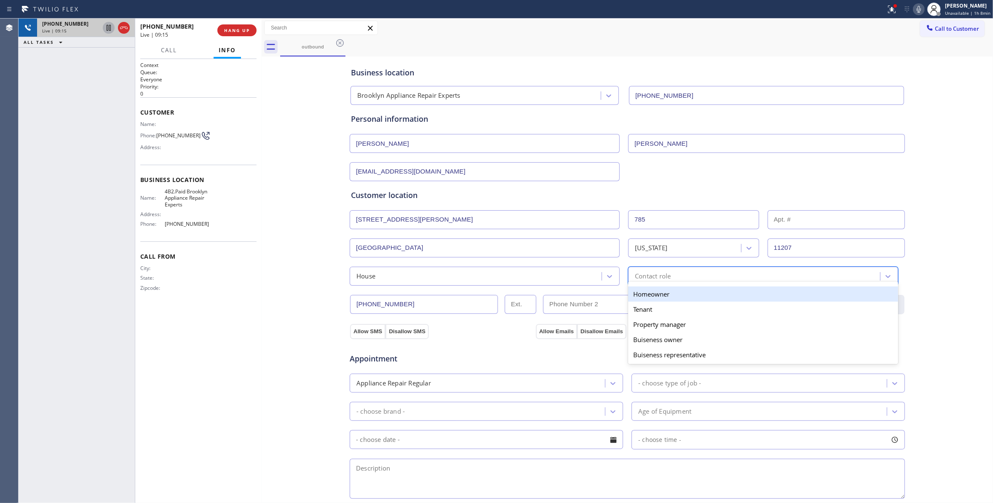
click at [646, 297] on div "Homeowner" at bounding box center [763, 293] width 270 height 15
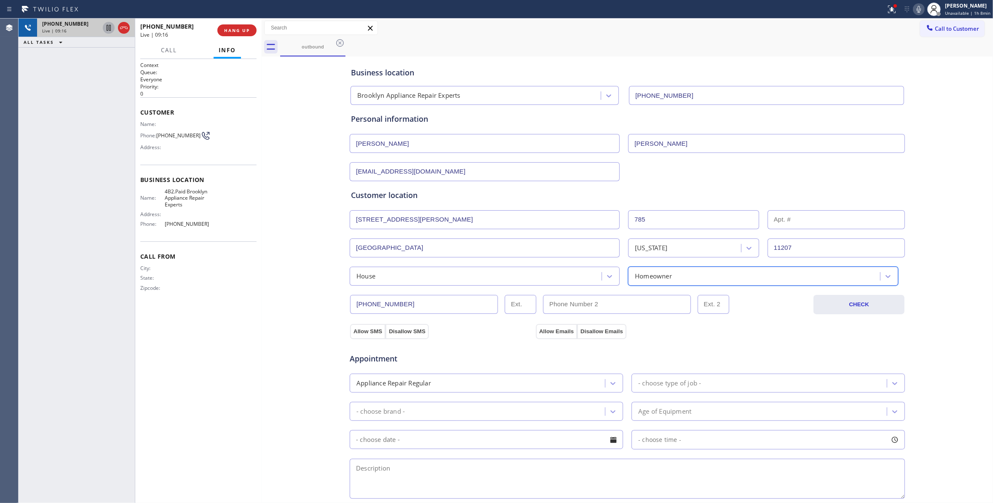
click at [250, 269] on div "Context Queue: Everyone Priority: 0 Customer Name: Phone: [PHONE_NUMBER] Addres…" at bounding box center [198, 280] width 116 height 439
drag, startPoint x: 361, startPoint y: 332, endPoint x: 376, endPoint y: 331, distance: 14.4
click at [364, 332] on button "Allow SMS" at bounding box center [367, 331] width 35 height 15
click at [555, 334] on button "Allow Emails" at bounding box center [556, 331] width 41 height 15
click at [240, 33] on button "HANG UP" at bounding box center [236, 30] width 39 height 12
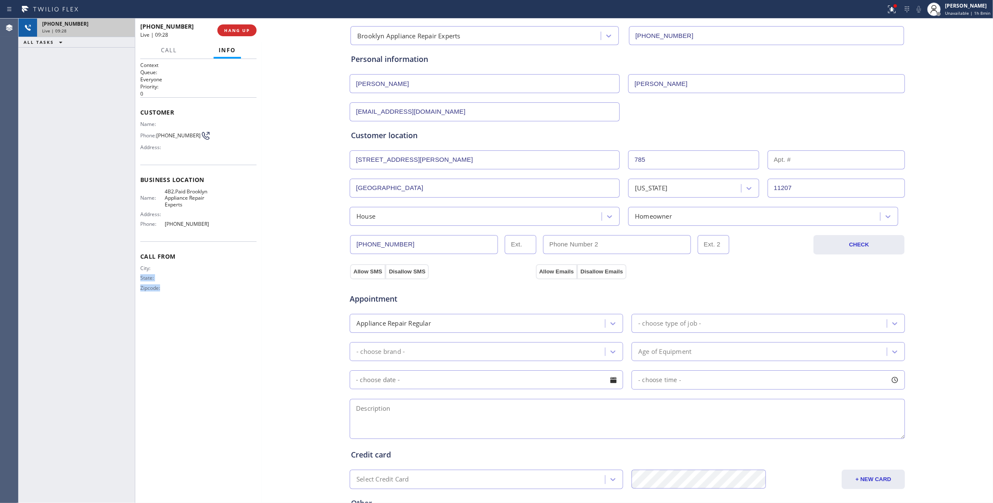
scroll to position [152, 0]
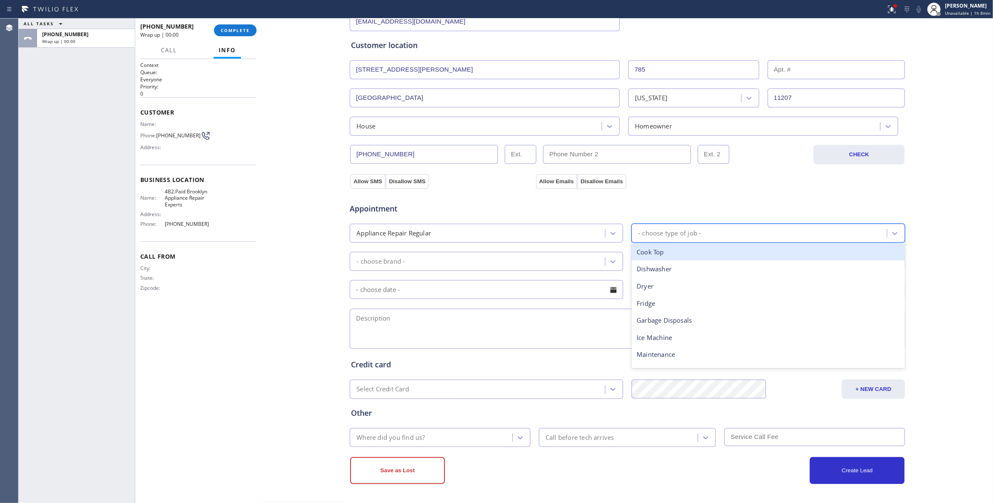
click at [669, 233] on div "- choose type of job -" at bounding box center [669, 233] width 63 height 10
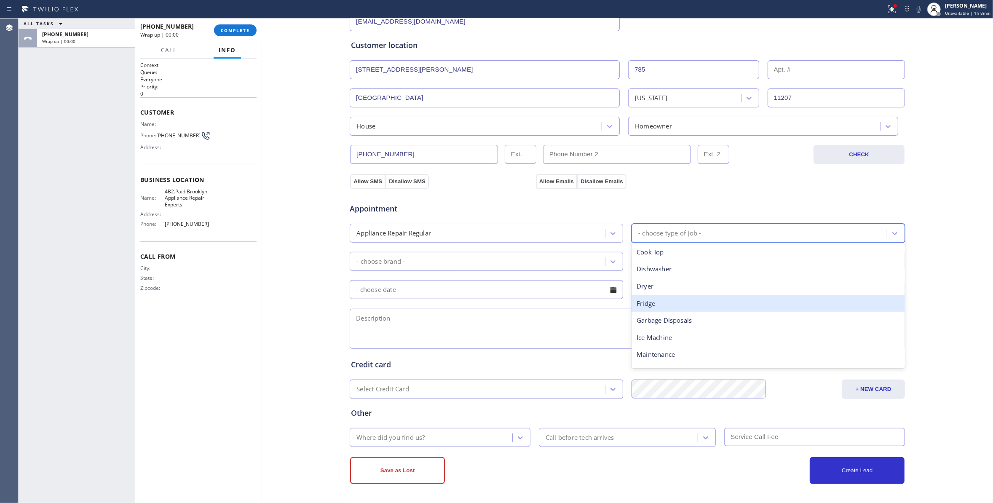
click at [651, 299] on div "Fridge" at bounding box center [767, 303] width 273 height 17
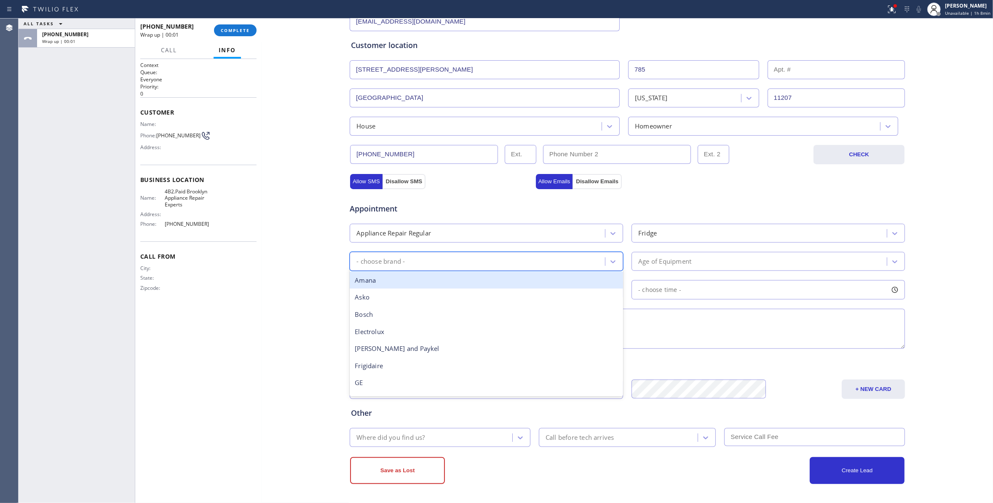
click at [476, 257] on div "- choose brand -" at bounding box center [478, 261] width 253 height 15
type input "hot"
click at [477, 283] on div "Hot Point" at bounding box center [486, 280] width 273 height 17
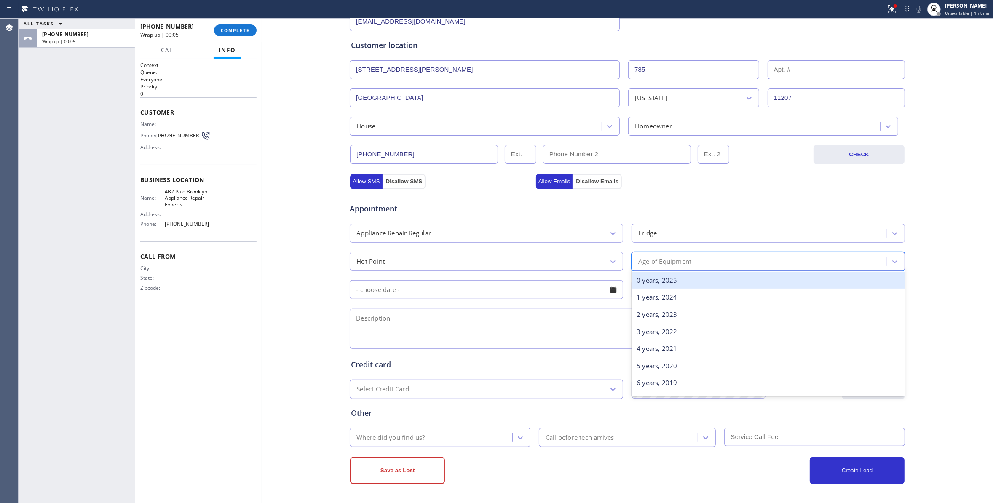
click at [671, 259] on div "Age of Equipment" at bounding box center [664, 261] width 53 height 10
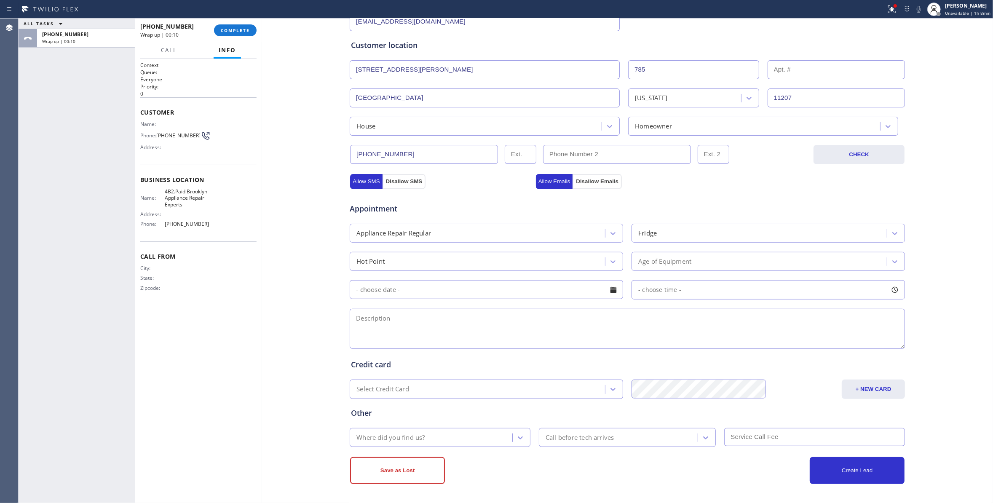
click at [666, 262] on div "Age of Equipment" at bounding box center [664, 261] width 53 height 10
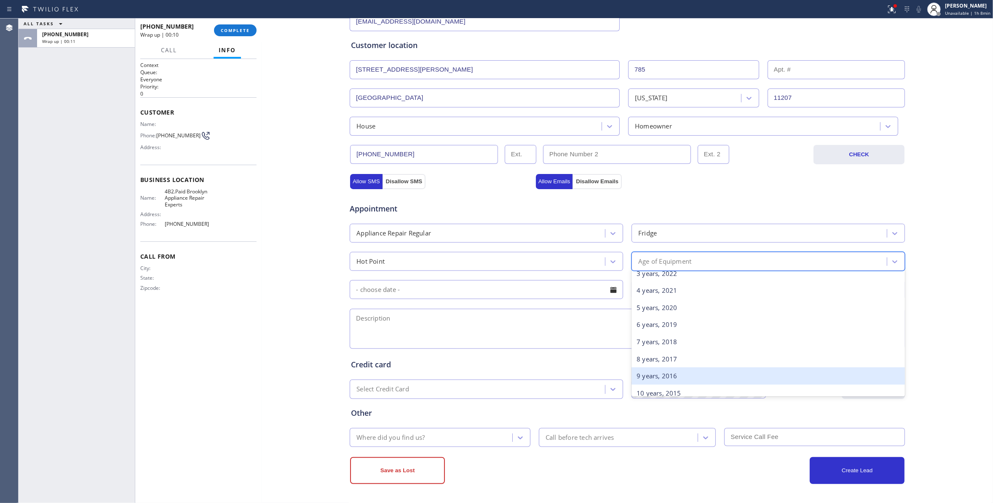
scroll to position [112, 0]
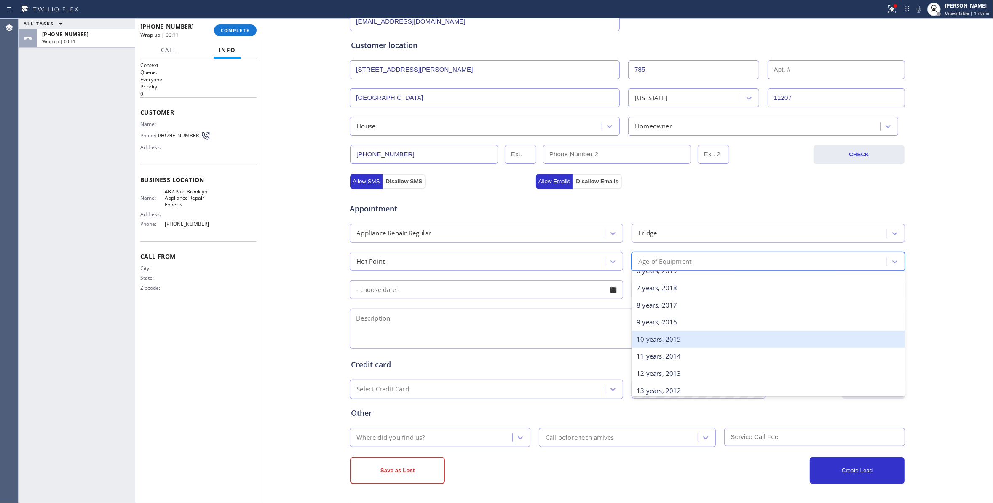
click at [659, 339] on div "10 years, 2015" at bounding box center [767, 339] width 273 height 17
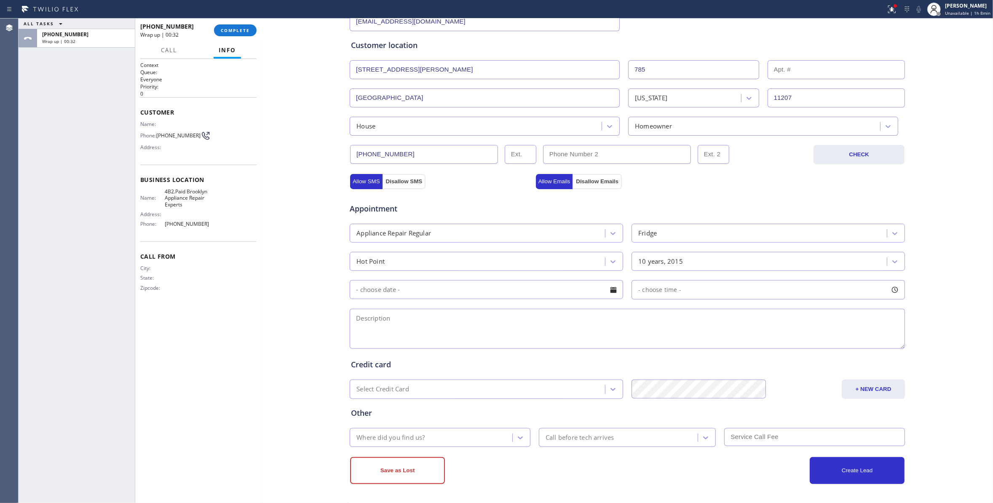
click at [385, 327] on textarea at bounding box center [627, 329] width 555 height 40
paste textarea "12-3 / $0 / Hotpoint / Fridge(FS) / Making a loud noise / 10 Years / Brooklyn A…"
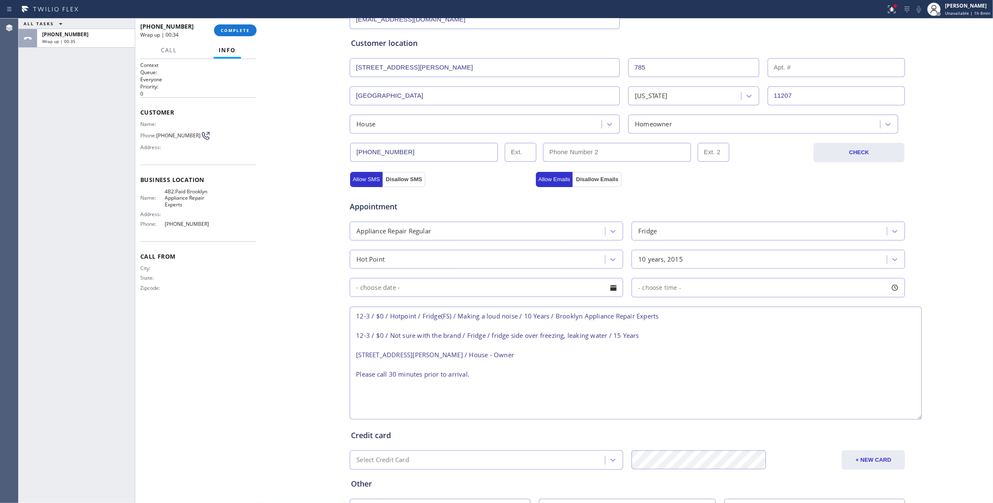
drag, startPoint x: 895, startPoint y: 345, endPoint x: 913, endPoint y: 418, distance: 74.6
click at [913, 418] on textarea "12-3 / $0 / Hotpoint / Fridge(FS) / Making a loud noise / 10 Years / Brooklyn A…" at bounding box center [636, 363] width 572 height 113
type textarea "12-3 / $0 / Hotpoint / Fridge(FS) / Making a loud noise / 10 Years / Brooklyn A…"
click at [612, 289] on div at bounding box center [613, 288] width 14 height 14
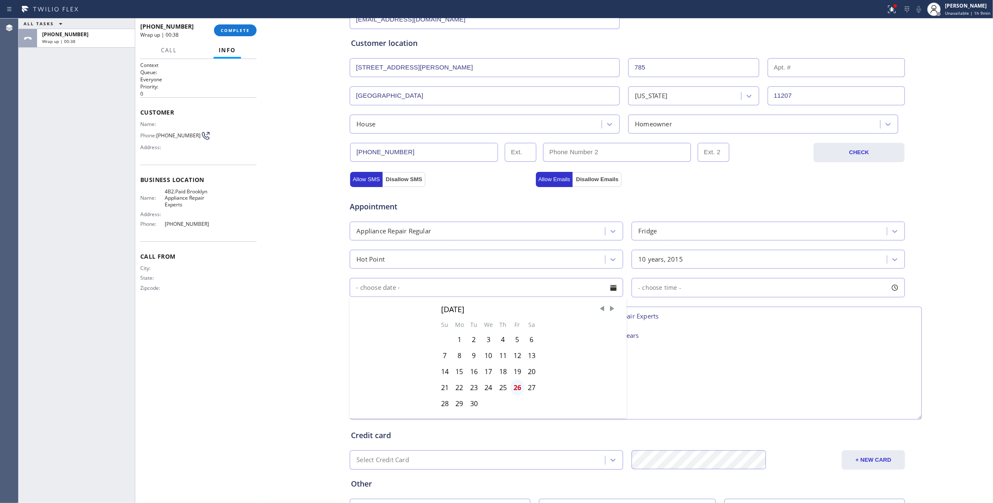
click at [514, 387] on div "26" at bounding box center [517, 387] width 14 height 16
type input "[DATE]"
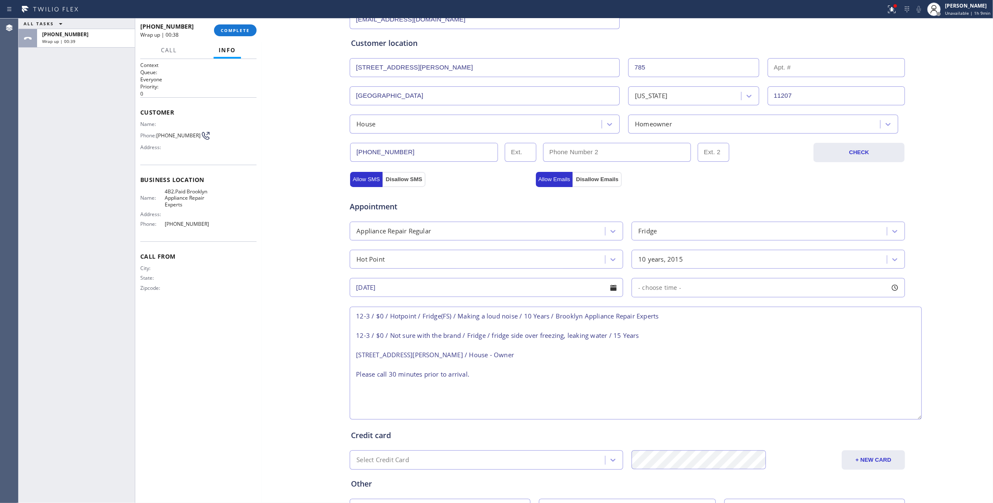
click at [649, 291] on span "- choose time -" at bounding box center [659, 287] width 43 height 8
drag, startPoint x: 637, startPoint y: 340, endPoint x: 774, endPoint y: 349, distance: 137.1
click at [776, 348] on div at bounding box center [781, 339] width 10 height 18
drag, startPoint x: 692, startPoint y: 339, endPoint x: 717, endPoint y: 339, distance: 24.4
click at [717, 339] on div at bounding box center [720, 339] width 10 height 18
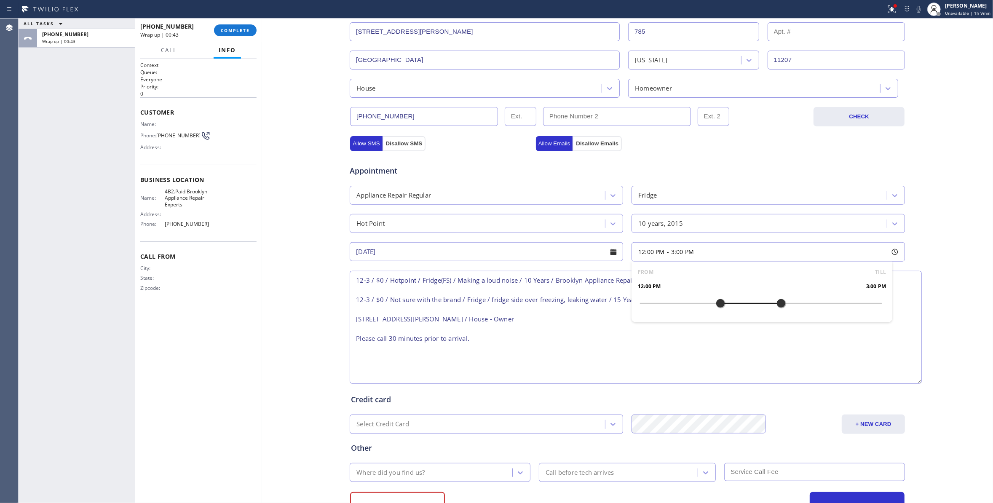
scroll to position [225, 0]
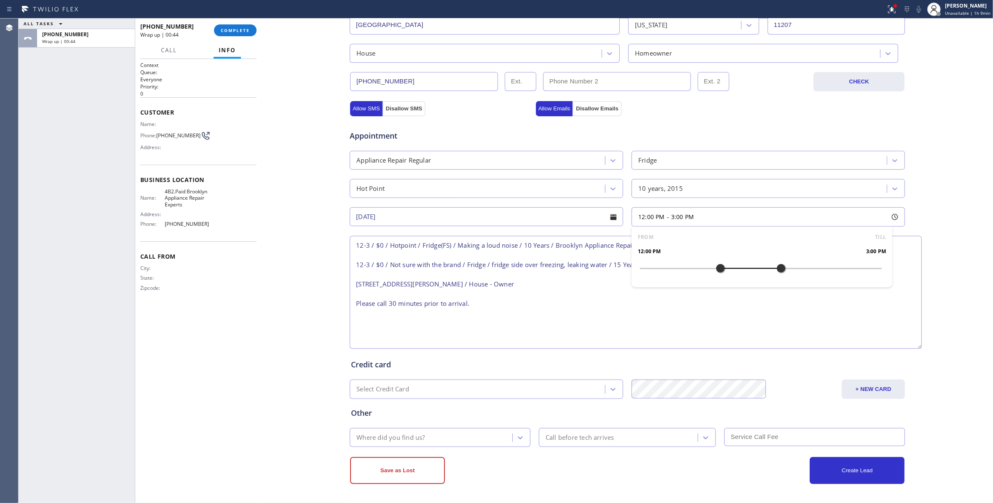
click at [435, 440] on div "Where did you find us?" at bounding box center [432, 437] width 160 height 15
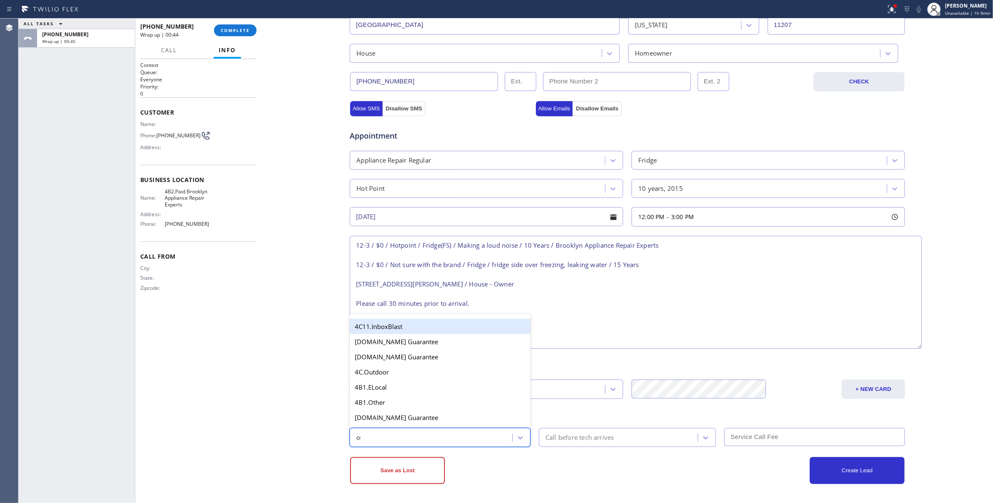
type input "out"
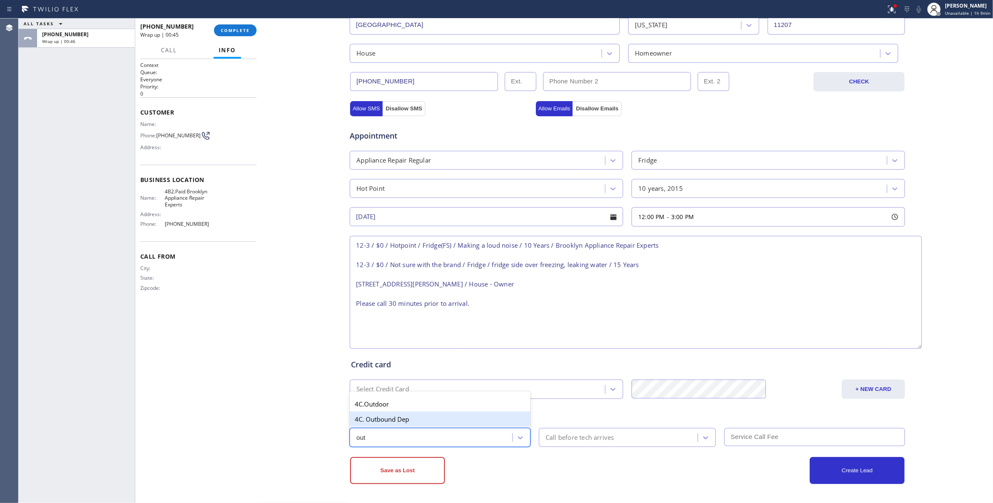
click at [420, 419] on div "4C. Outbound Dep" at bounding box center [440, 418] width 181 height 15
click at [609, 434] on div "Call before tech arrives" at bounding box center [579, 438] width 69 height 10
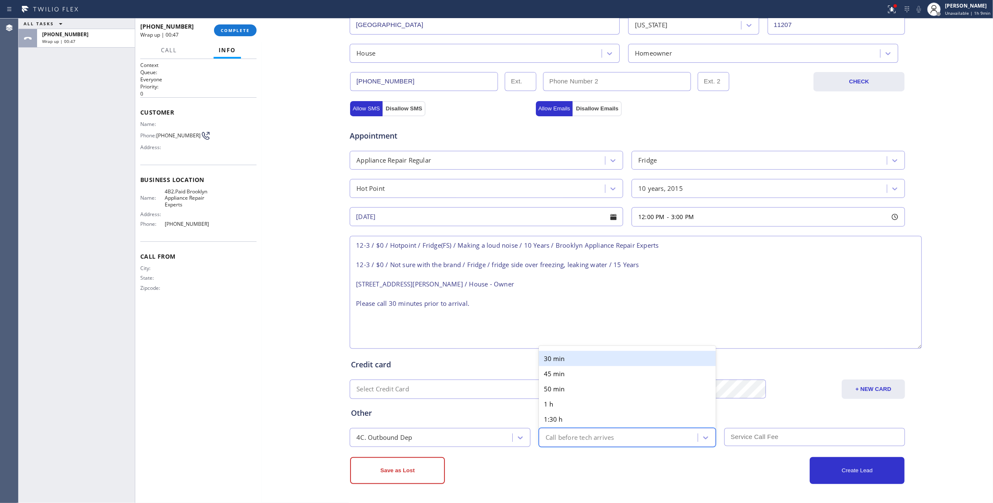
click at [568, 359] on div "30 min" at bounding box center [627, 358] width 177 height 15
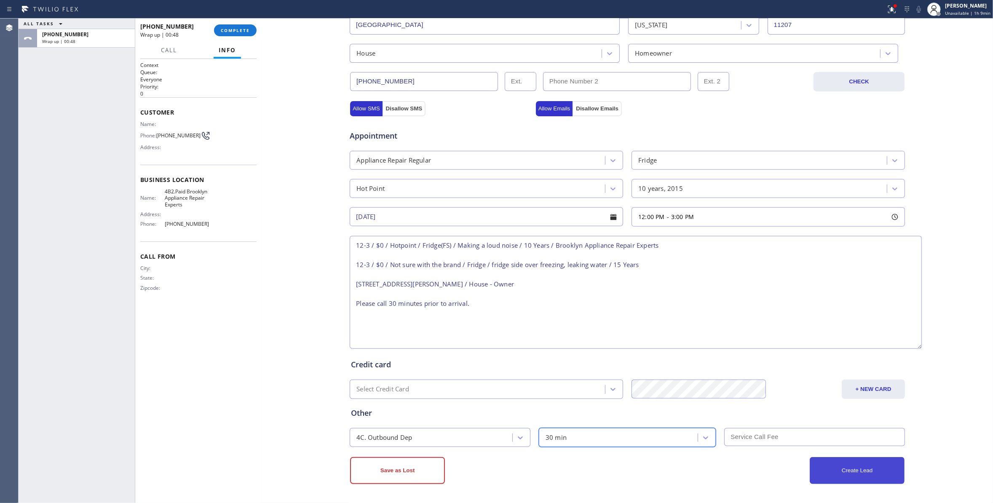
click at [838, 471] on button "Create Lead" at bounding box center [856, 470] width 95 height 27
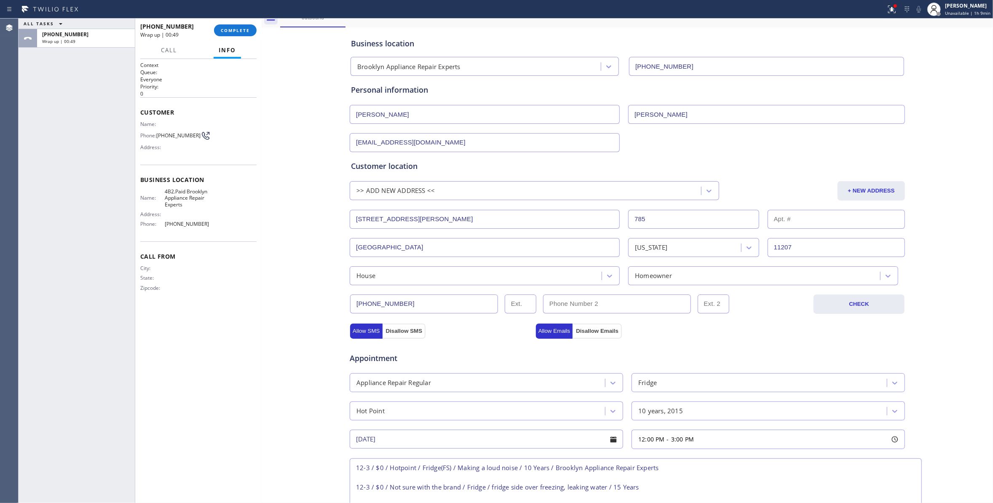
scroll to position [0, 0]
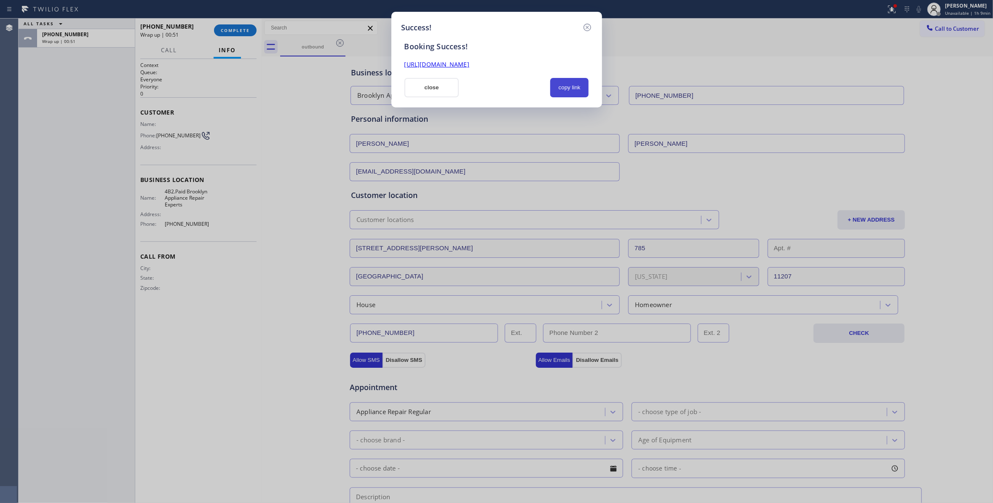
click at [568, 86] on button "copy link" at bounding box center [569, 87] width 39 height 19
drag, startPoint x: 90, startPoint y: 336, endPoint x: 94, endPoint y: 328, distance: 8.7
click at [91, 334] on div "Success! Booking Success! [URL][DOMAIN_NAME] close copy link" at bounding box center [496, 251] width 993 height 503
click at [573, 88] on button "copy link" at bounding box center [569, 87] width 39 height 19
click at [469, 68] on link "[URL][DOMAIN_NAME]" at bounding box center [436, 64] width 65 height 8
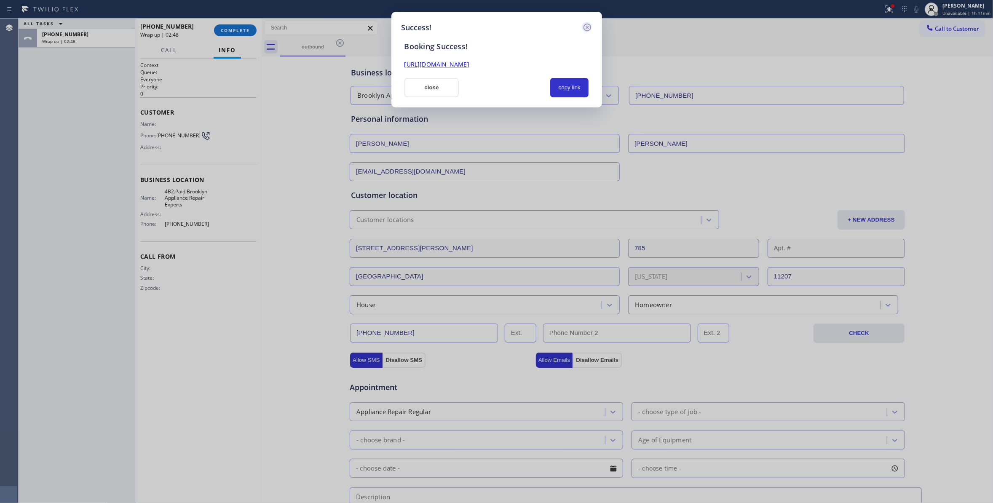
click at [585, 25] on icon at bounding box center [587, 27] width 10 height 10
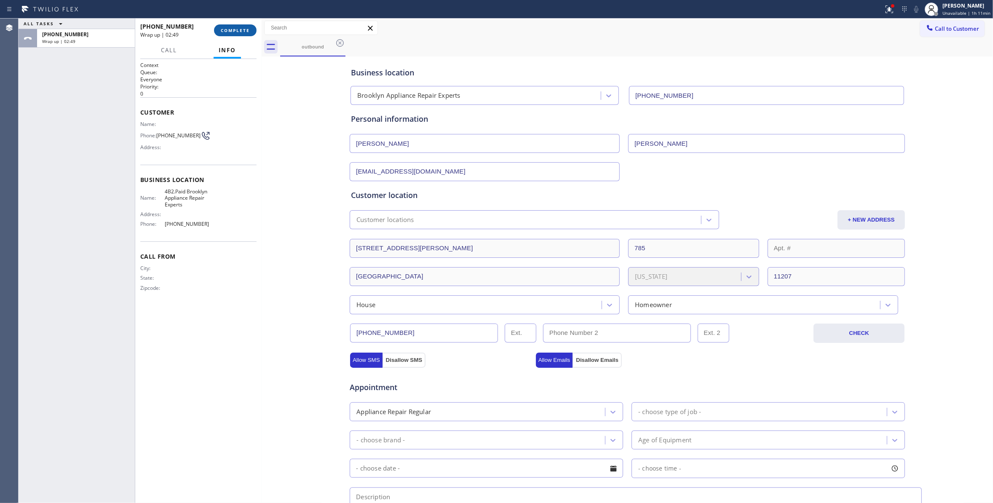
click at [232, 29] on span "COMPLETE" at bounding box center [235, 30] width 29 height 6
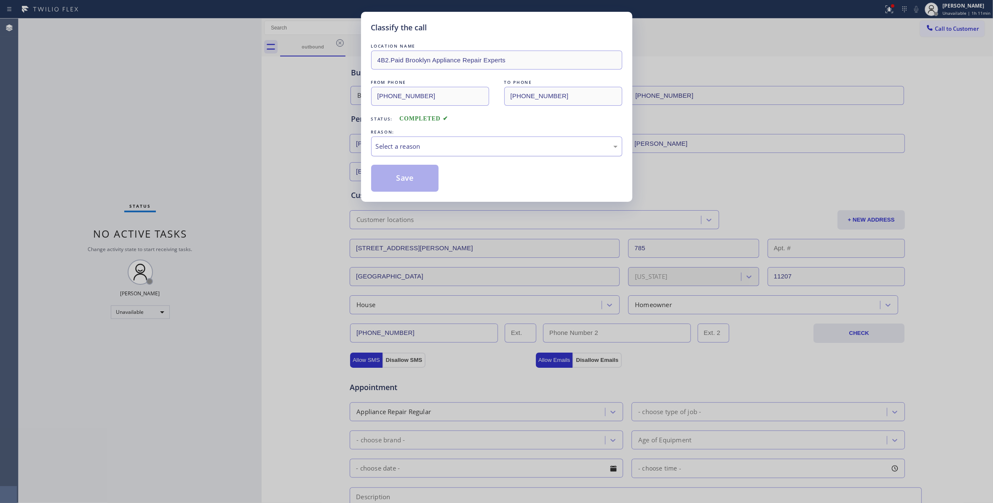
click at [397, 145] on div "Select a reason" at bounding box center [497, 147] width 242 height 10
click at [398, 174] on button "Save" at bounding box center [405, 178] width 68 height 27
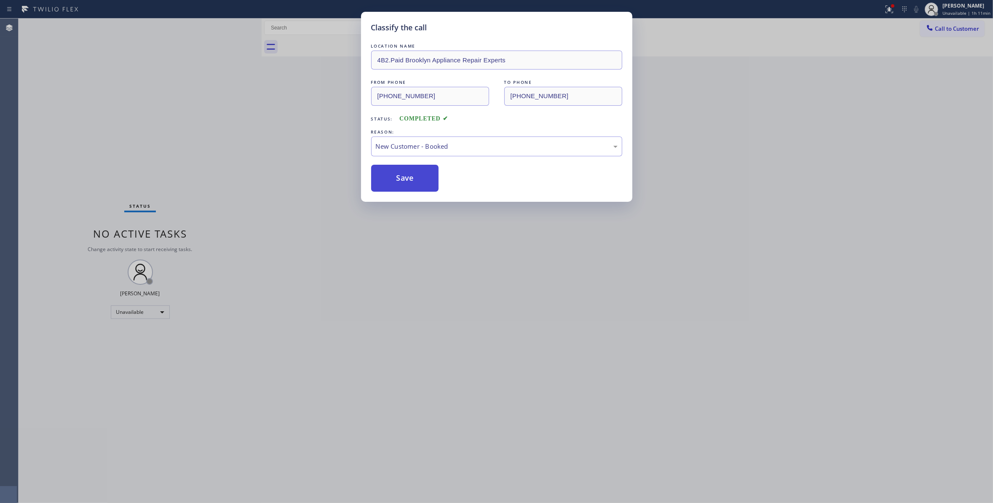
click at [398, 174] on button "Save" at bounding box center [405, 178] width 68 height 27
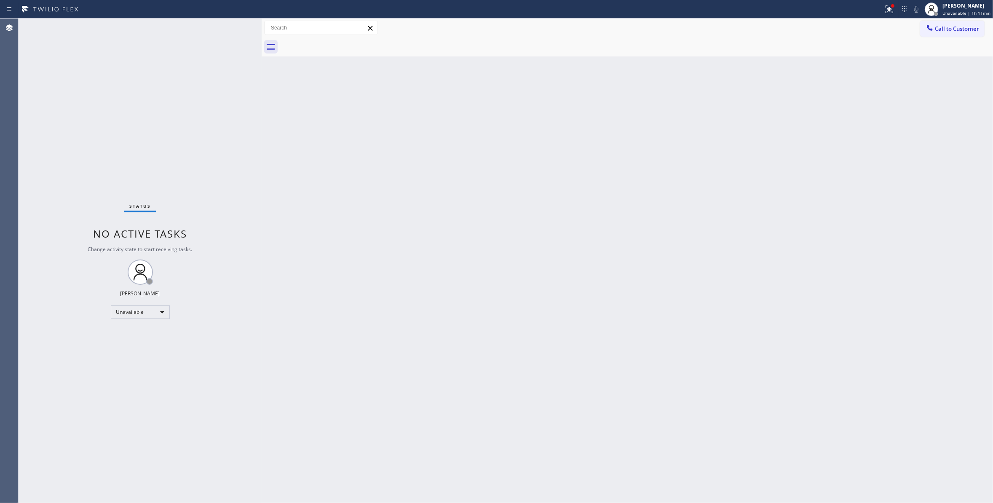
drag, startPoint x: 509, startPoint y: 139, endPoint x: 676, endPoint y: 31, distance: 198.7
click at [531, 110] on div "Back to Dashboard Change Sender ID Customers Technicians Select a contact Outbo…" at bounding box center [627, 261] width 731 height 484
click at [964, 30] on span "Call to Customer" at bounding box center [957, 29] width 44 height 8
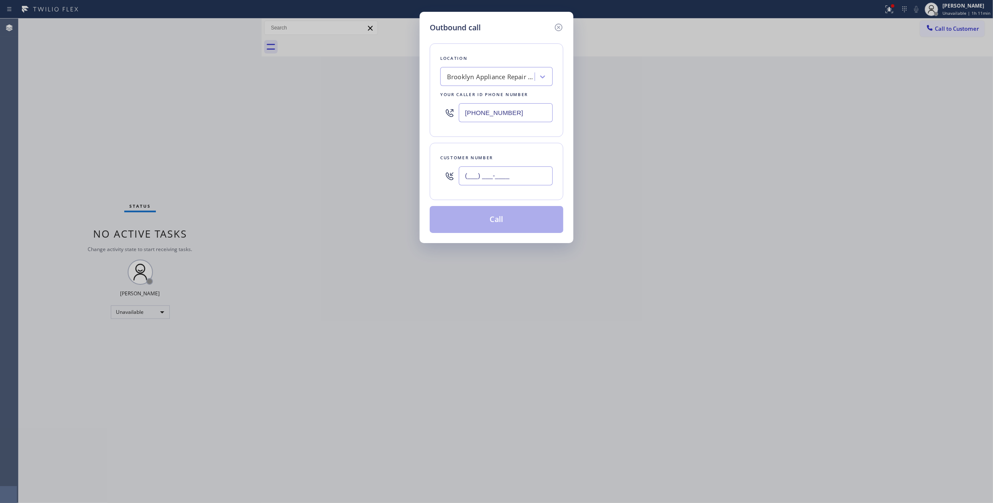
click at [509, 175] on input "(___) ___-____" at bounding box center [506, 175] width 94 height 19
paste input "201) 805-7760"
type input "[PHONE_NUMBER]"
paste input "609) 359-0664"
drag, startPoint x: 537, startPoint y: 115, endPoint x: 390, endPoint y: 147, distance: 150.3
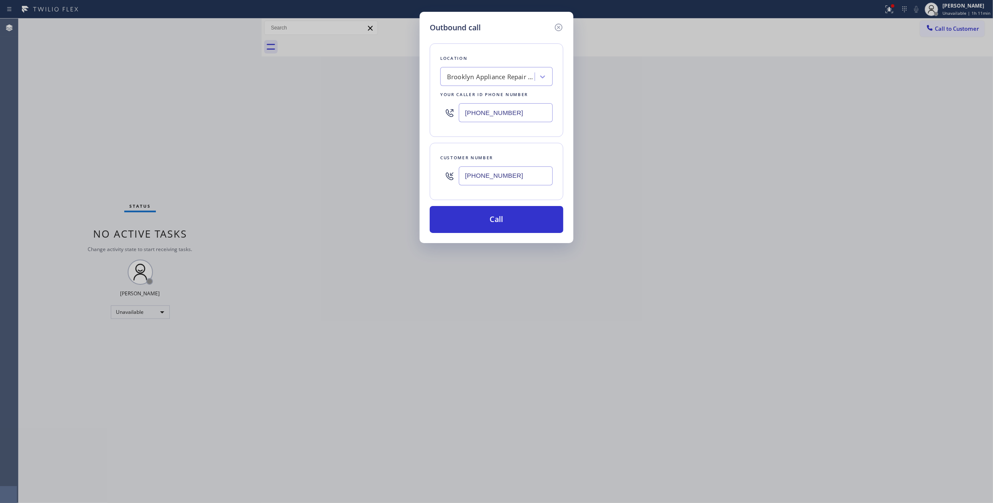
click at [320, 114] on div "Outbound call Location [GEOGRAPHIC_DATA] Appliance Repair Experts Your caller i…" at bounding box center [496, 251] width 993 height 503
type input "[PHONE_NUMBER]"
drag, startPoint x: 525, startPoint y: 179, endPoint x: 441, endPoint y: 178, distance: 84.2
click at [441, 178] on div "[PHONE_NUMBER]" at bounding box center [496, 175] width 112 height 27
click at [467, 228] on button "Call" at bounding box center [497, 219] width 134 height 27
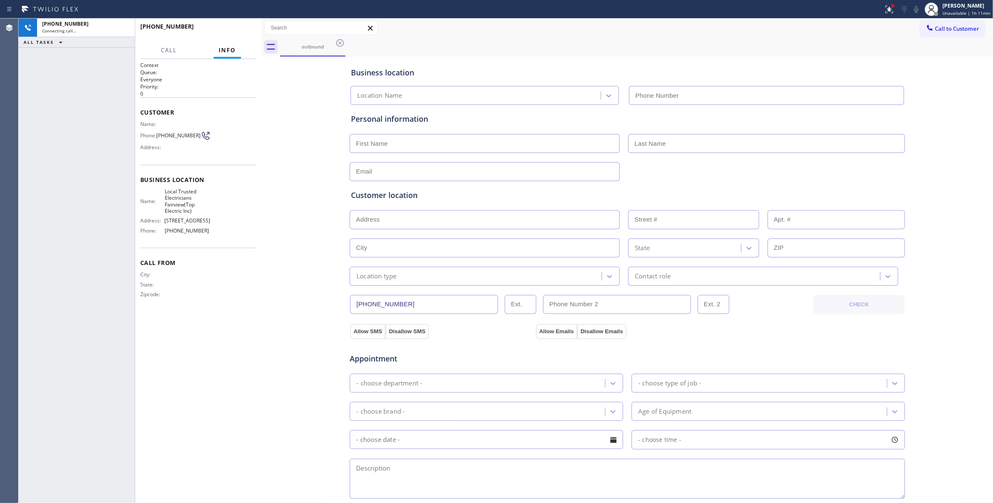
type input "[PHONE_NUMBER]"
click at [113, 188] on div "[PHONE_NUMBER] Connecting call… ALL TASKS ALL TASKS ACTIVE TASKS TASKS IN WRAP …" at bounding box center [77, 261] width 116 height 484
click at [321, 237] on div "Business location Local Trusted Electricians Fairview(Top Electric Inc) [PHONE_…" at bounding box center [627, 346] width 727 height 575
click at [154, 418] on div "Context Queue: Everyone Priority: 0 Customer Name: Phone: [PHONE_NUMBER] Addres…" at bounding box center [198, 280] width 116 height 439
click at [280, 418] on div "Business location Local Trusted Electricians Fairview(Top Electric Inc) [PHONE_…" at bounding box center [627, 346] width 727 height 575
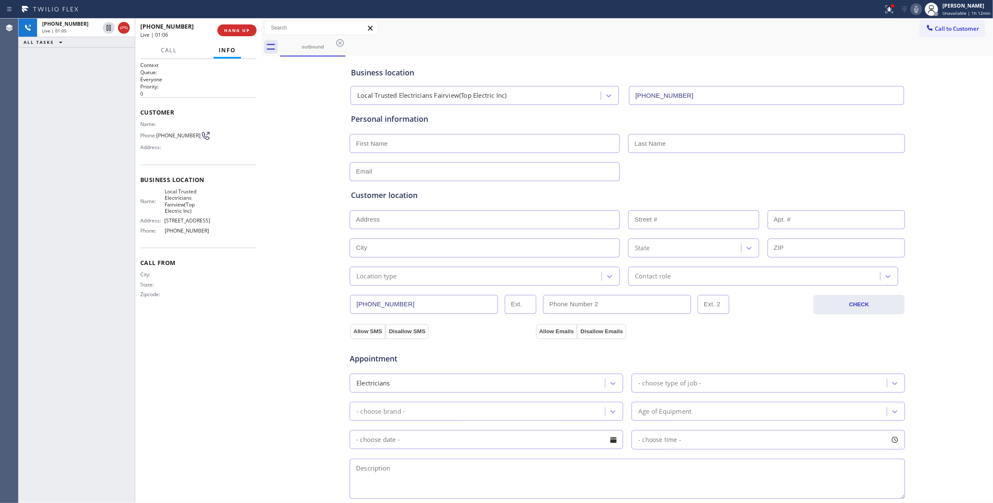
click at [309, 283] on div "Business location Local Trusted Electricians Fairview(Top Electric Inc) [PHONE_…" at bounding box center [627, 346] width 727 height 575
click at [303, 218] on div "Business location Local Trusted Electricians Fairview(Top Electric Inc) [PHONE_…" at bounding box center [627, 346] width 727 height 575
click at [307, 271] on div "Business location Local Trusted Electricians Fairview(Top Electric Inc) [PHONE_…" at bounding box center [627, 346] width 727 height 575
click at [307, 179] on div "Business location Local Trusted Electricians Fairview(Top Electric Inc) [PHONE_…" at bounding box center [627, 346] width 727 height 575
click at [314, 175] on div "Business location Local Trusted Electricians Fairview(Top Electric Inc) [PHONE_…" at bounding box center [627, 346] width 727 height 575
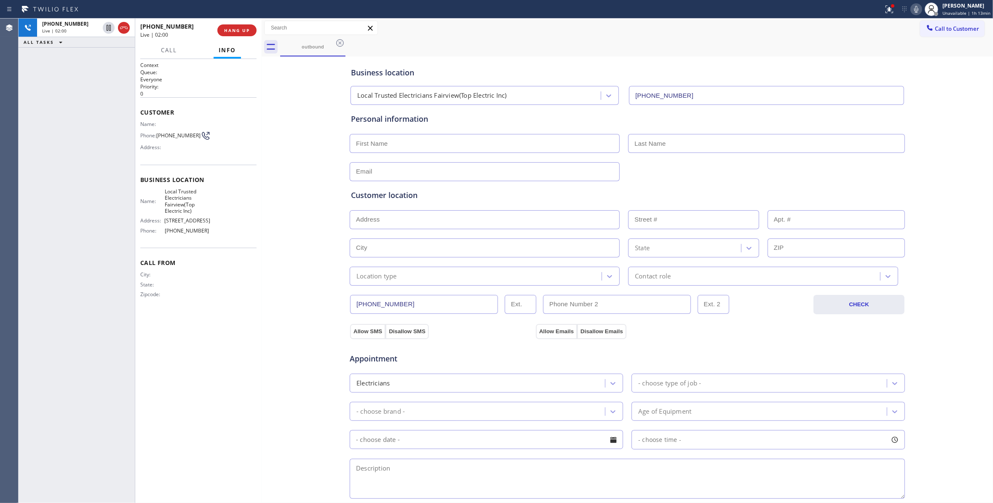
click at [322, 201] on div "Business location Local Trusted Electricians Fairview(Top Electric Inc) [PHONE_…" at bounding box center [627, 346] width 727 height 575
drag, startPoint x: 386, startPoint y: 171, endPoint x: 387, endPoint y: 179, distance: 8.5
click at [386, 171] on input "text" at bounding box center [485, 171] width 270 height 19
paste input "[EMAIL_ADDRESS][DOMAIN_NAME]"
type input "[EMAIL_ADDRESS][DOMAIN_NAME]"
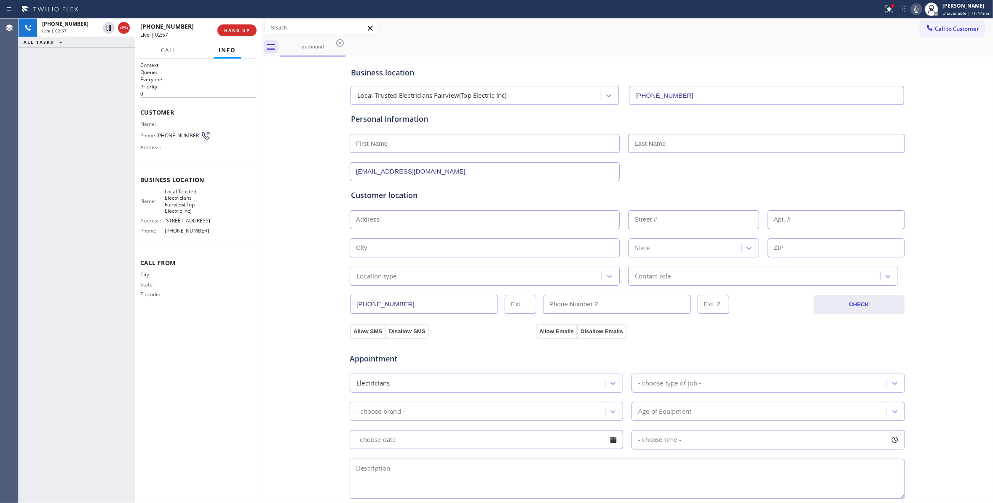
click at [312, 248] on div "Business location Local Trusted Electricians Fairview(Top Electric Inc) [PHONE_…" at bounding box center [627, 346] width 727 height 575
click at [314, 217] on div "Business location Local Trusted Electricians Fairview(Top Electric Inc) [PHONE_…" at bounding box center [627, 346] width 727 height 575
click at [413, 147] on input "text" at bounding box center [485, 143] width 270 height 19
paste input "[PERSON_NAME]"
click at [391, 142] on input "[PERSON_NAME]" at bounding box center [485, 143] width 270 height 19
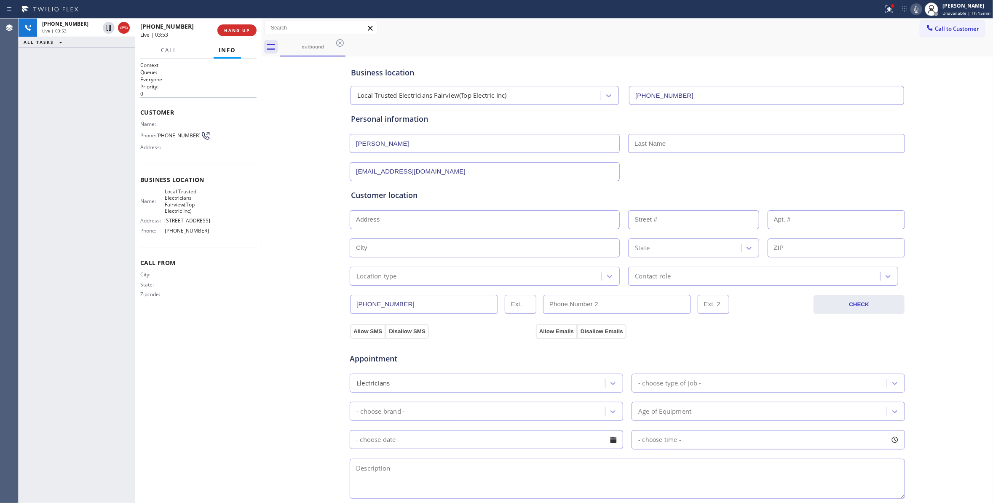
click at [391, 142] on input "[PERSON_NAME]" at bounding box center [485, 143] width 270 height 19
type input "[PERSON_NAME]"
click at [663, 139] on input "text" at bounding box center [766, 143] width 277 height 19
paste input "Bacchia"
type input "Bacchia"
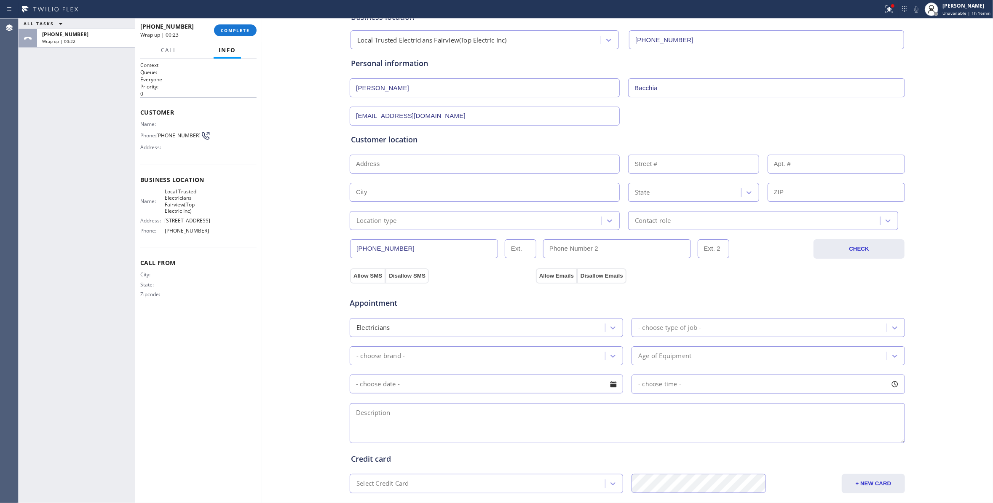
scroll to position [152, 0]
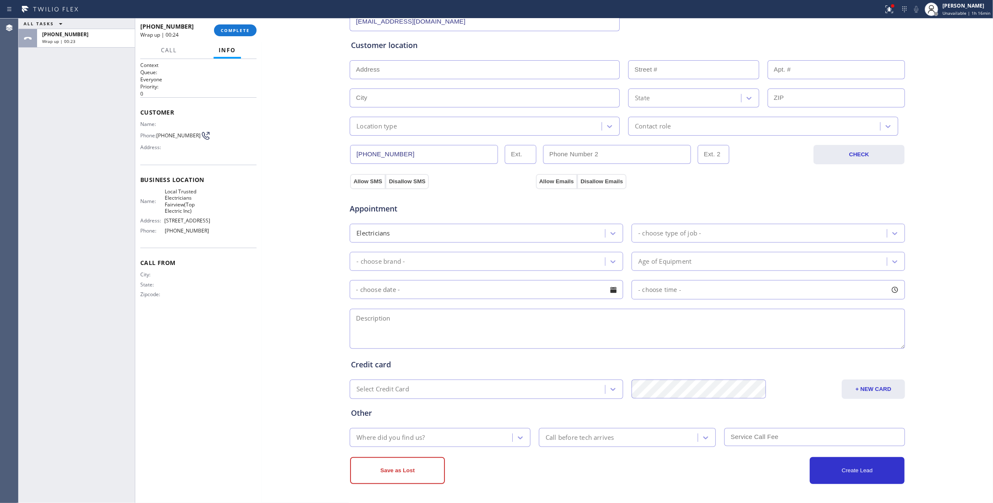
click at [411, 332] on textarea at bounding box center [627, 329] width 555 height 40
paste textarea "12-3 / $75 / light fixtures, outside light needs to be reinstall need to be low…"
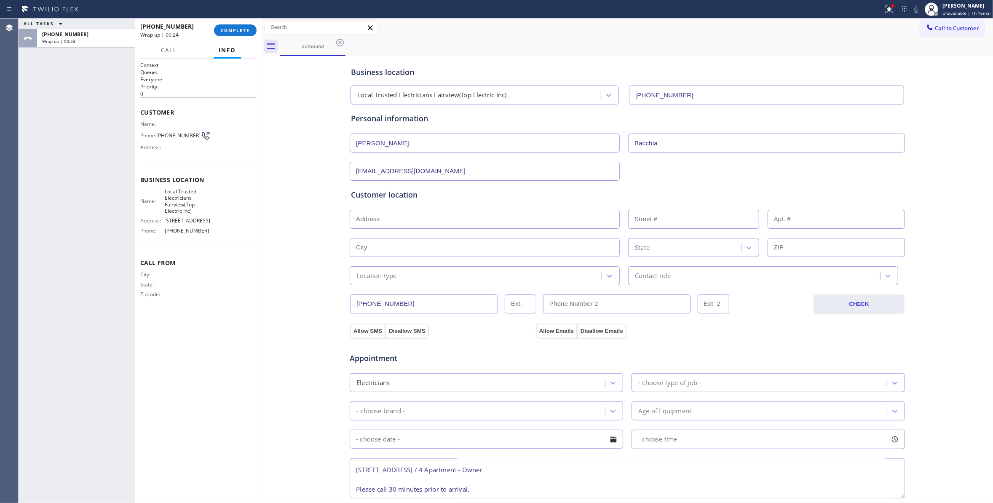
scroll to position [0, 0]
type textarea "12-3 / $75 / light fixtures, outside light needs to be reinstall need to be low…"
click at [394, 222] on input "text" at bounding box center [485, 219] width 270 height 19
paste input "[STREET_ADDRESS]"
type input "[STREET_ADDRESS]"
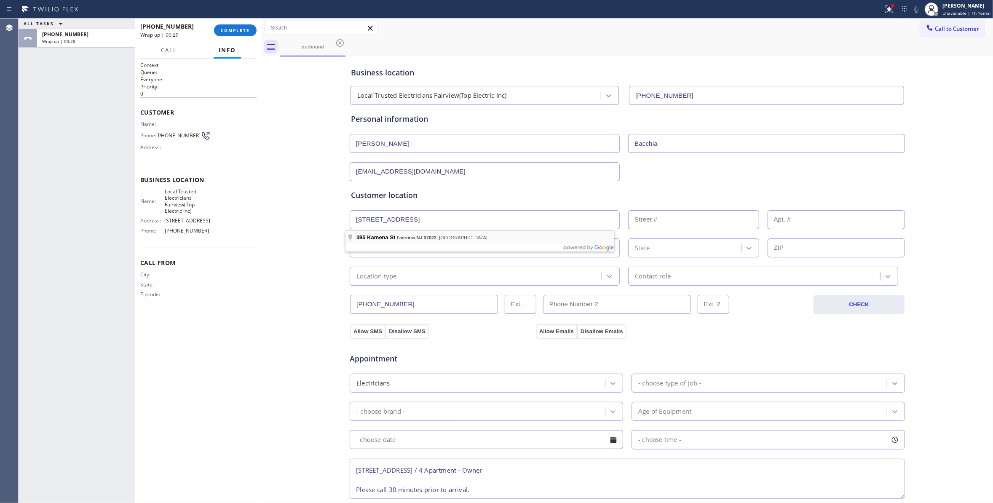
type input "395"
type input "Fairview"
type input "07022"
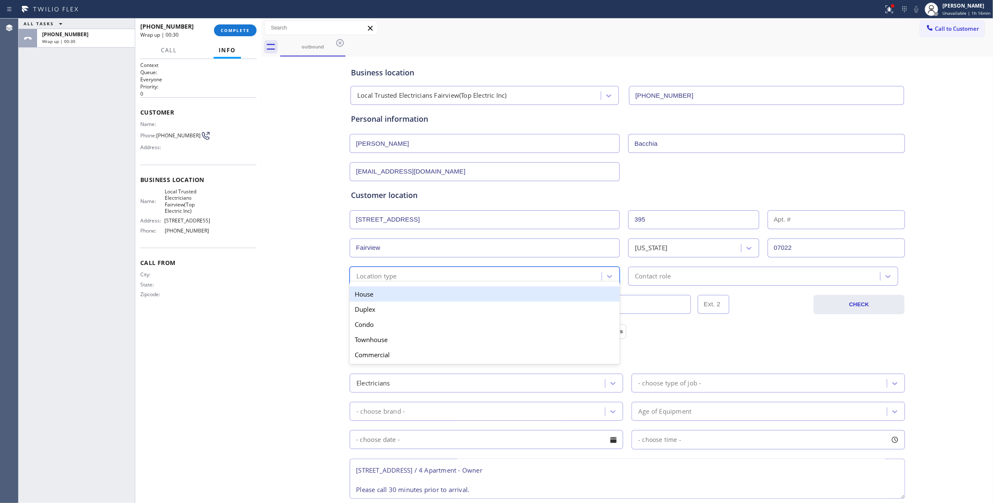
click at [398, 272] on div "Location type" at bounding box center [476, 276] width 249 height 15
click at [369, 298] on div "House" at bounding box center [485, 293] width 270 height 15
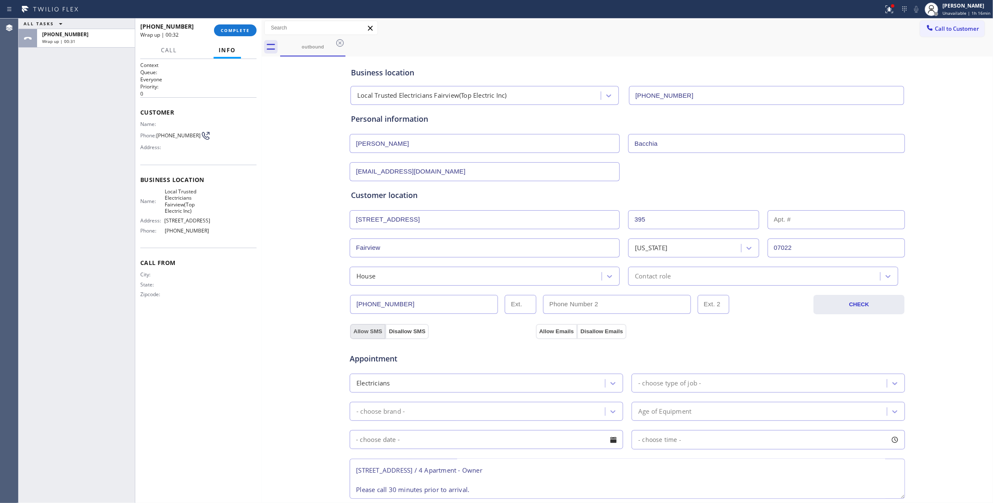
click at [361, 334] on button "Allow SMS" at bounding box center [367, 331] width 35 height 15
click at [660, 274] on div "Contact role" at bounding box center [653, 276] width 36 height 10
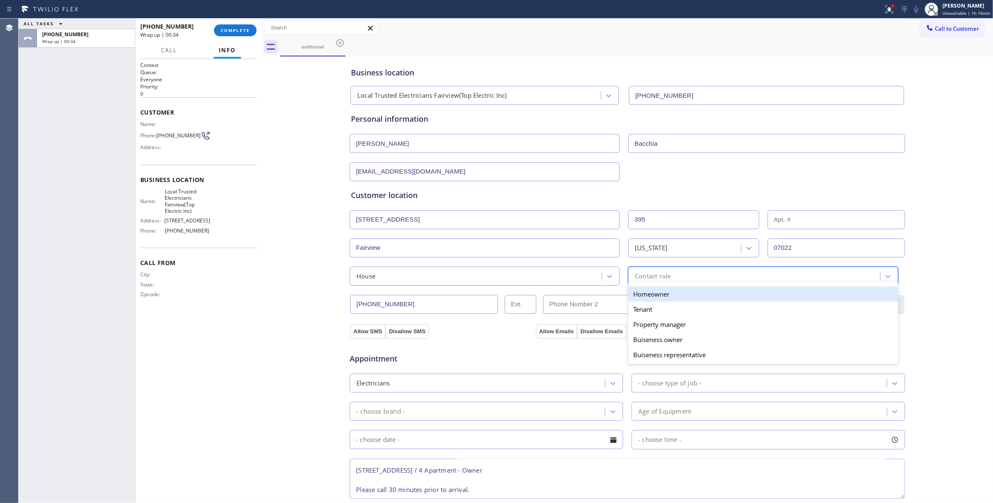
click at [649, 297] on div "Homeowner" at bounding box center [763, 293] width 270 height 15
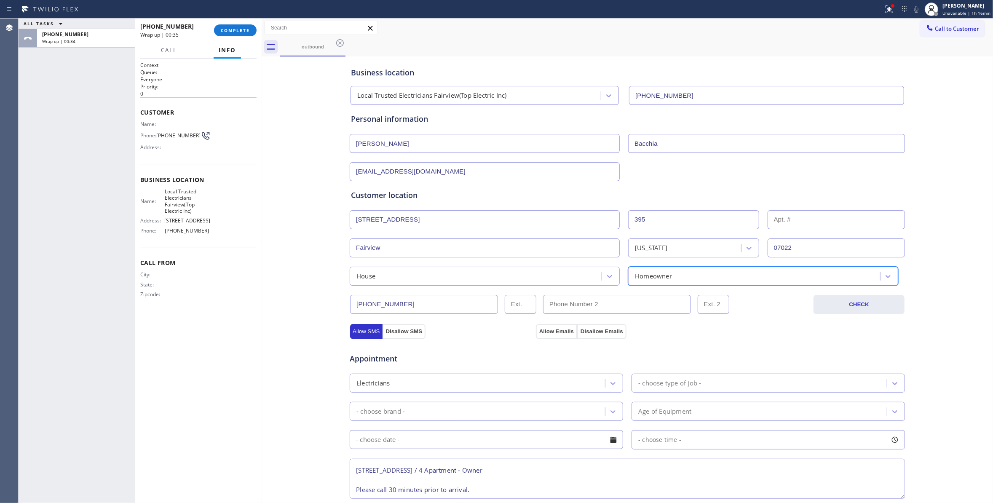
click at [427, 280] on div "House" at bounding box center [476, 276] width 249 height 15
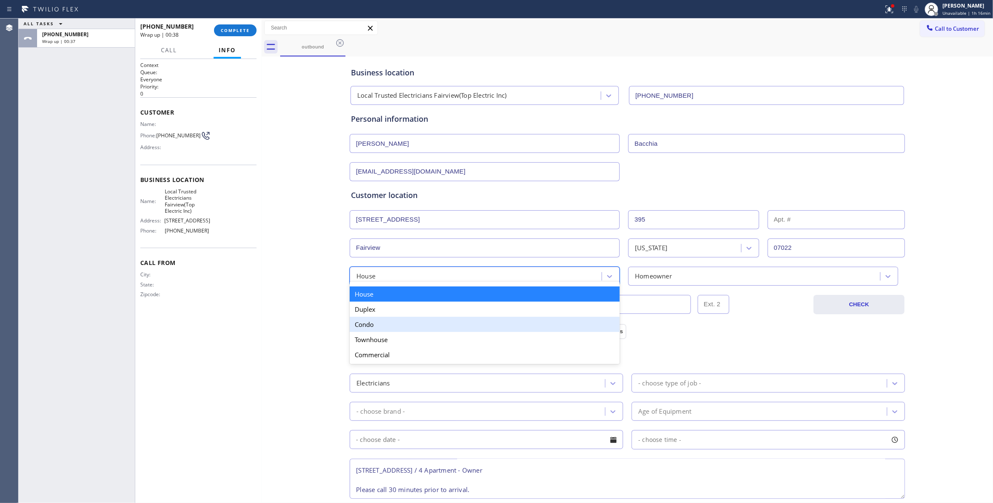
click at [374, 324] on div "Condo" at bounding box center [485, 324] width 270 height 15
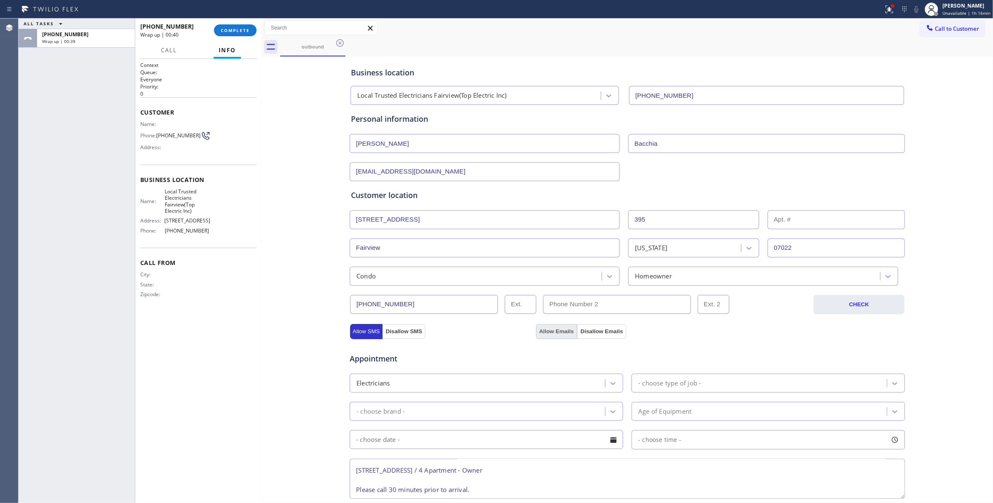
click at [556, 334] on button "Allow Emails" at bounding box center [556, 331] width 41 height 15
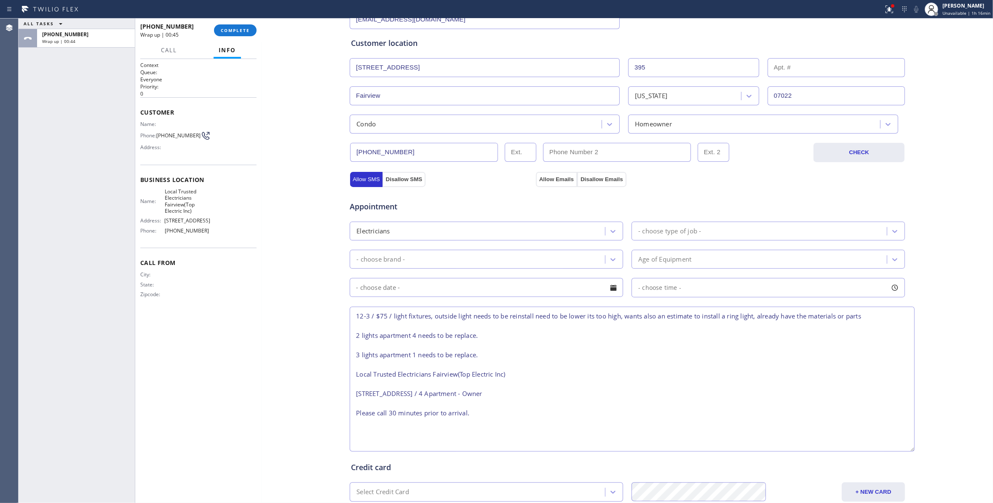
drag, startPoint x: 895, startPoint y: 345, endPoint x: 905, endPoint y: 450, distance: 104.9
click at [905, 450] on textarea "12-3 / $75 / light fixtures, outside light needs to be reinstall need to be low…" at bounding box center [632, 379] width 565 height 145
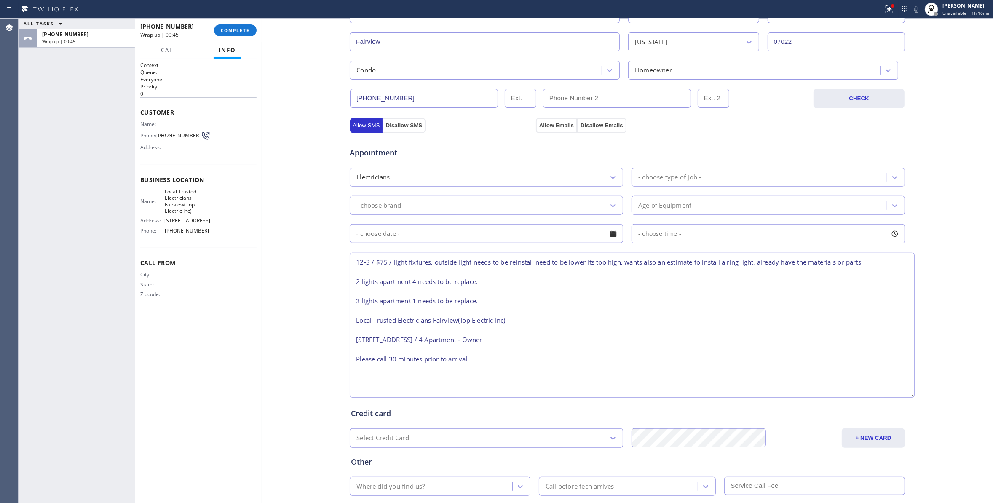
scroll to position [257, 0]
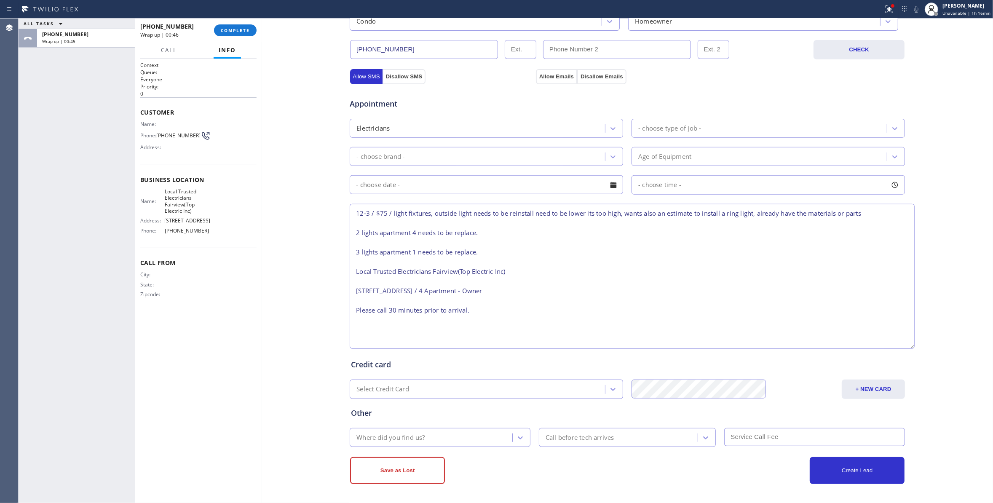
click at [447, 438] on div "Where did you find us?" at bounding box center [432, 437] width 160 height 15
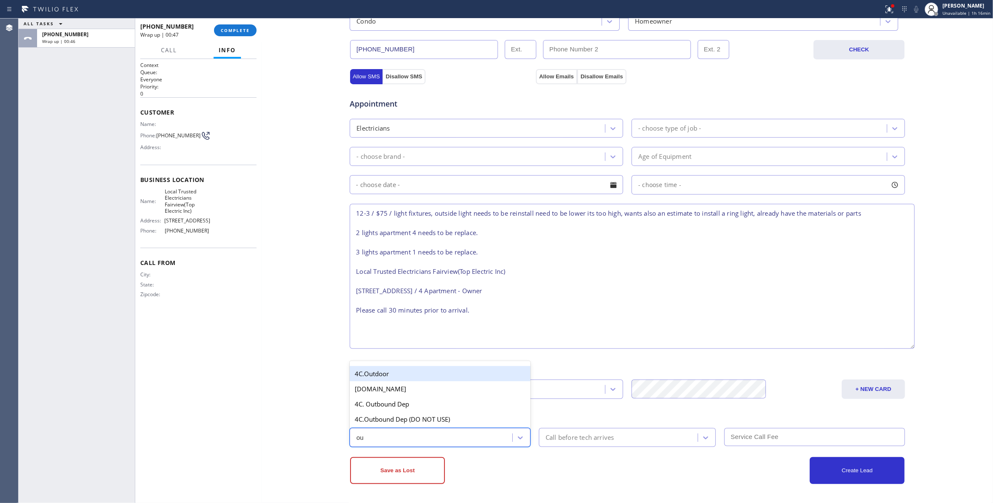
type input "out"
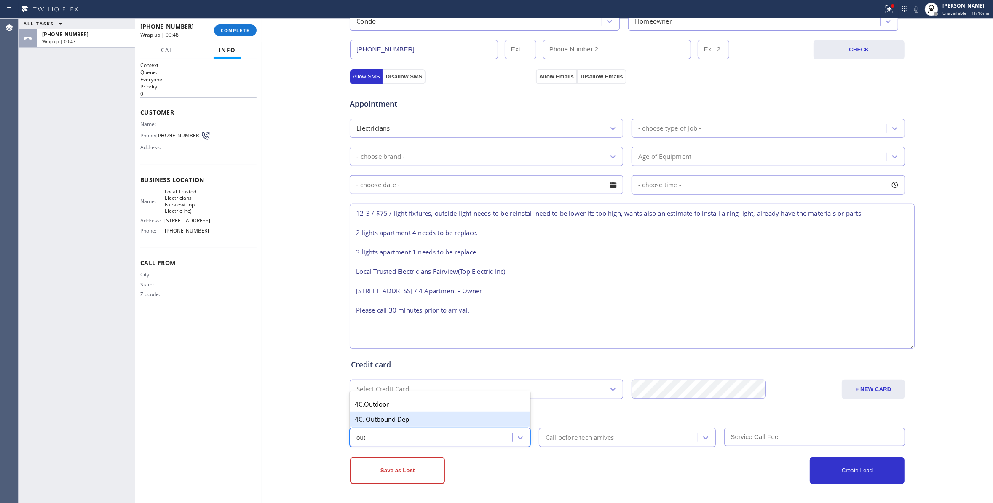
click at [423, 421] on div "4C. Outbound Dep" at bounding box center [440, 418] width 181 height 15
click at [603, 437] on div "Call before tech arrives" at bounding box center [579, 438] width 69 height 10
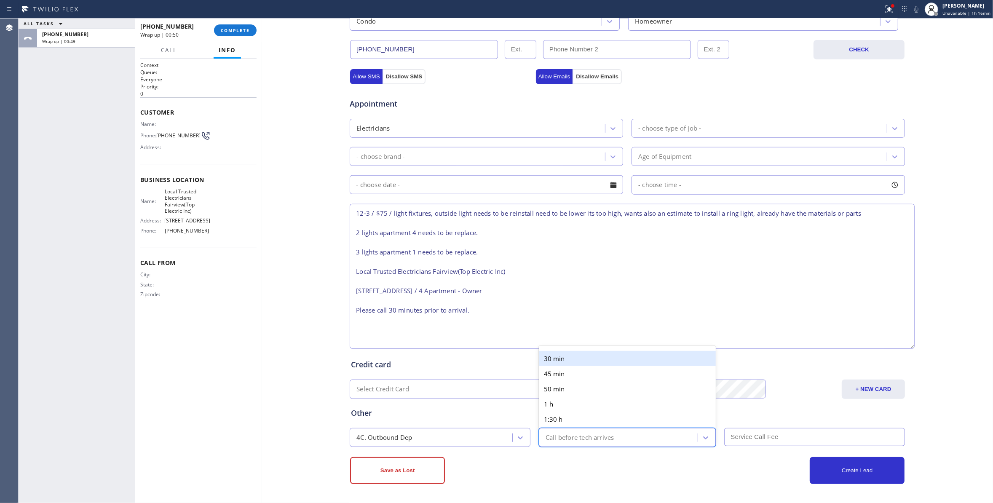
click at [568, 361] on div "30 min" at bounding box center [627, 358] width 177 height 15
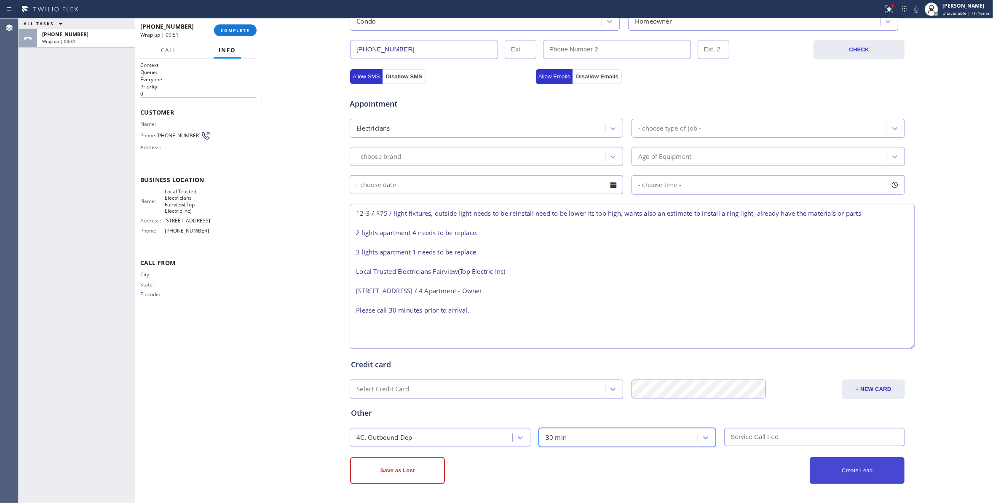
click at [860, 472] on button "Create Lead" at bounding box center [856, 470] width 95 height 27
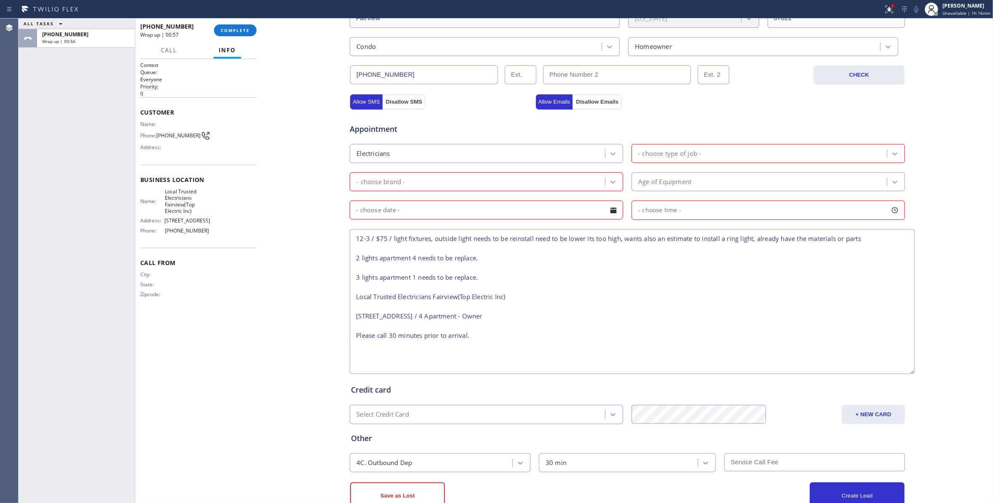
scroll to position [281, 0]
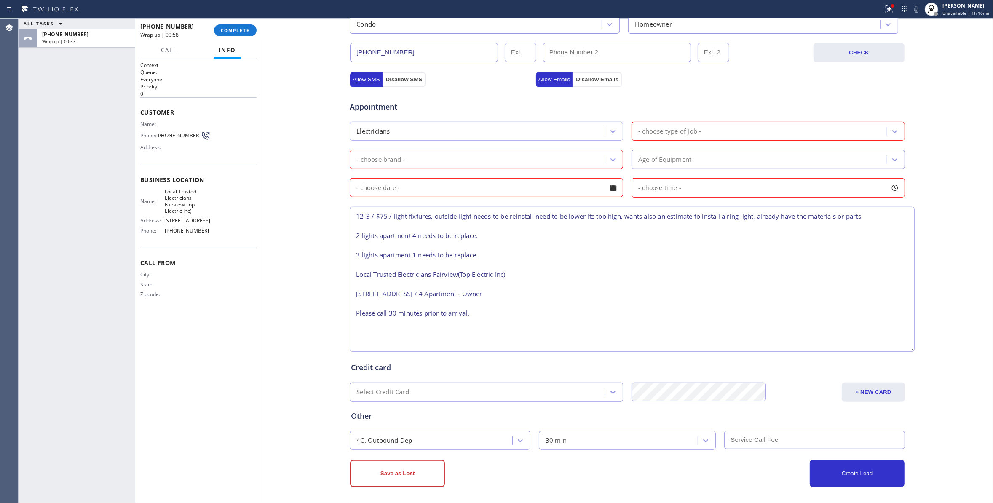
click at [691, 138] on div "- choose type of job -" at bounding box center [760, 131] width 253 height 15
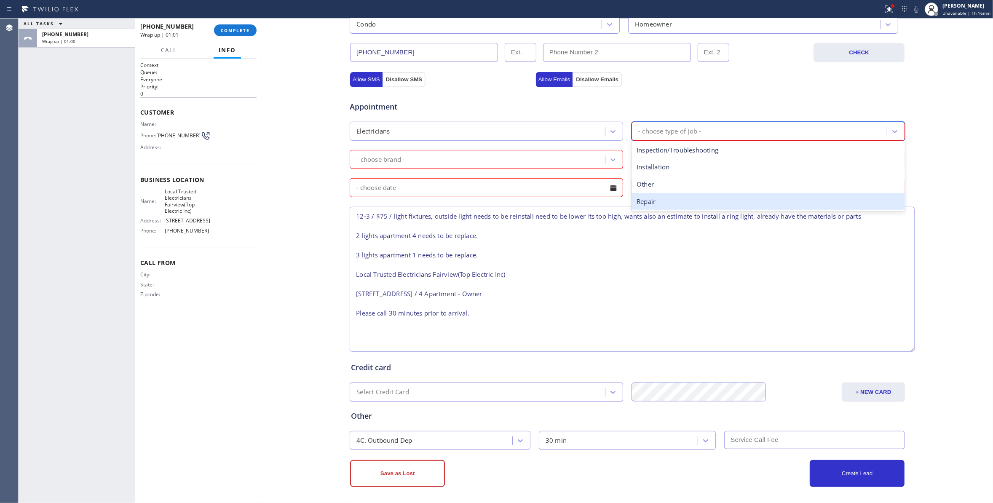
click at [656, 203] on div "Repair" at bounding box center [767, 201] width 273 height 17
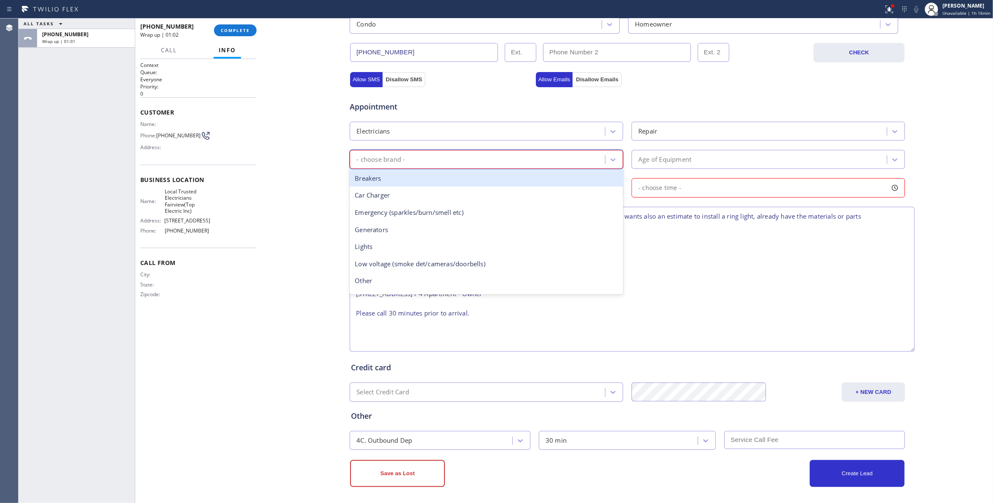
click at [497, 159] on div "- choose brand -" at bounding box center [478, 159] width 253 height 15
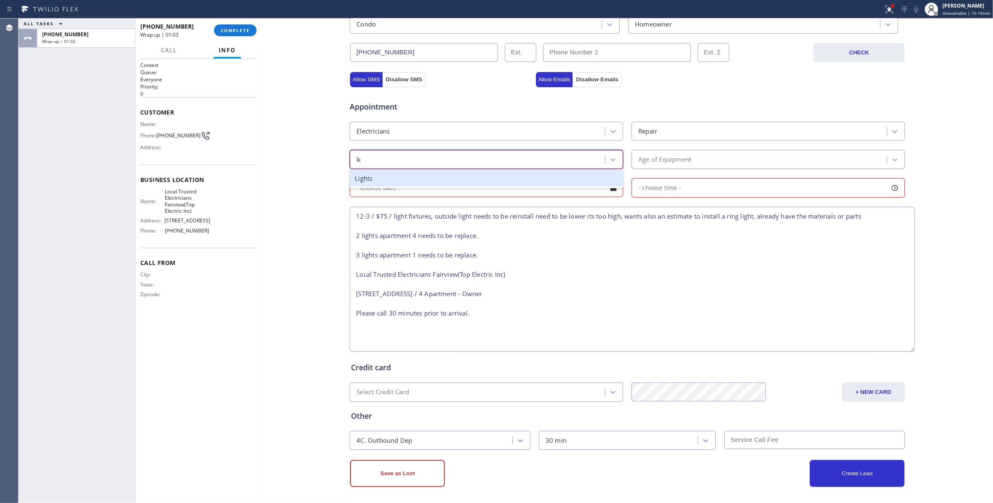
type input "ligh"
click at [500, 179] on div "Lights" at bounding box center [486, 178] width 273 height 17
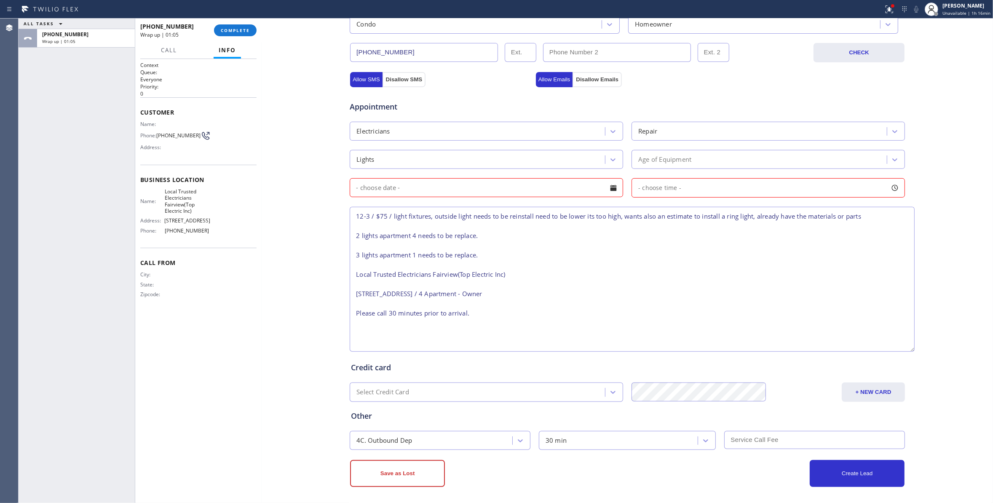
click at [574, 193] on input "text" at bounding box center [486, 187] width 273 height 19
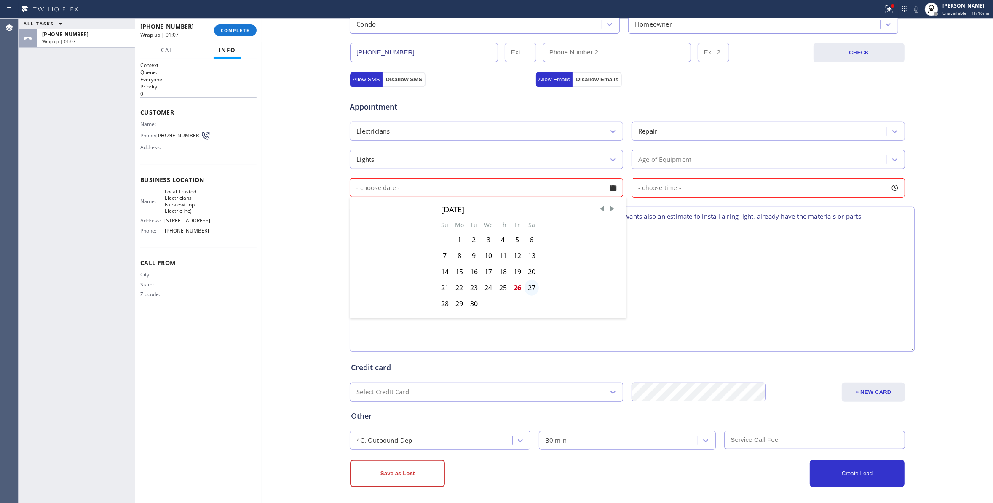
click at [529, 291] on div "27" at bounding box center [531, 288] width 14 height 16
type input "[DATE]"
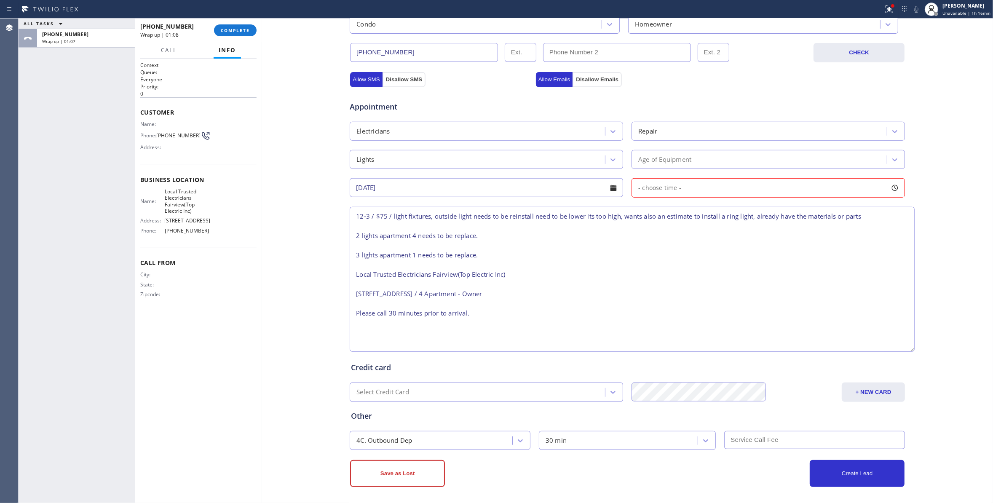
click at [657, 190] on span "- choose time -" at bounding box center [659, 188] width 43 height 8
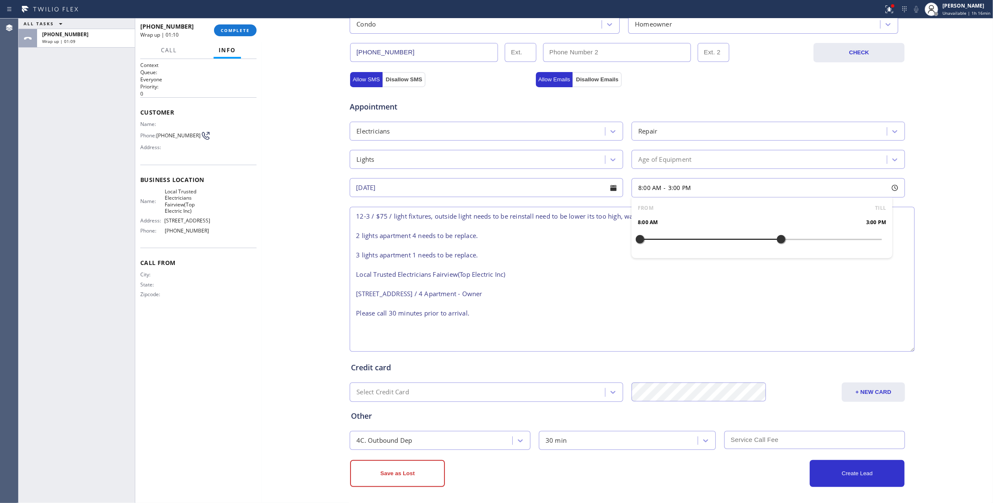
drag, startPoint x: 636, startPoint y: 243, endPoint x: 777, endPoint y: 247, distance: 142.0
click at [777, 247] on div at bounding box center [781, 239] width 10 height 18
drag, startPoint x: 636, startPoint y: 244, endPoint x: 717, endPoint y: 244, distance: 81.3
click at [717, 244] on div at bounding box center [720, 239] width 10 height 18
click at [848, 473] on button "Create Lead" at bounding box center [856, 473] width 95 height 27
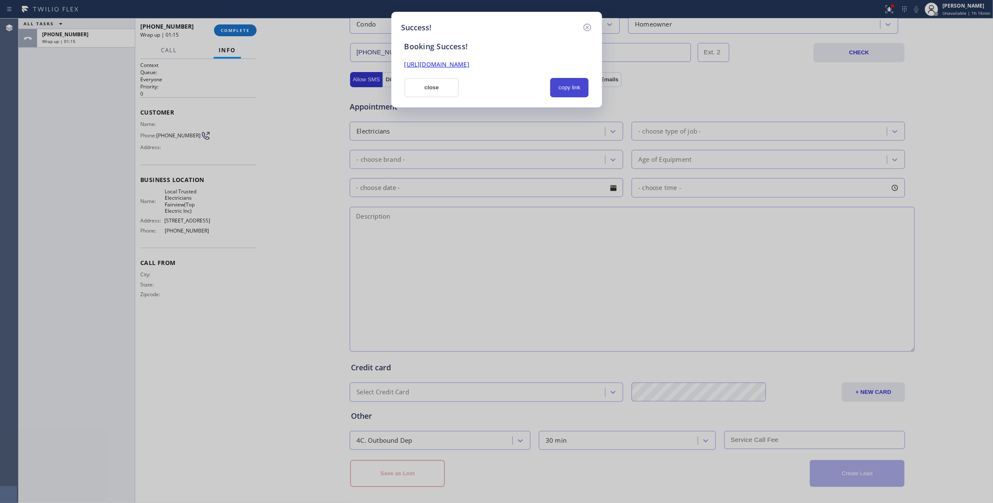
click at [568, 85] on button "copy link" at bounding box center [569, 87] width 39 height 19
click at [45, 224] on div "Success! Booking Success! [URL][DOMAIN_NAME] close copy link" at bounding box center [496, 251] width 993 height 503
click at [435, 66] on link "[URL][DOMAIN_NAME]" at bounding box center [436, 64] width 65 height 8
click at [587, 25] on icon at bounding box center [587, 27] width 10 height 10
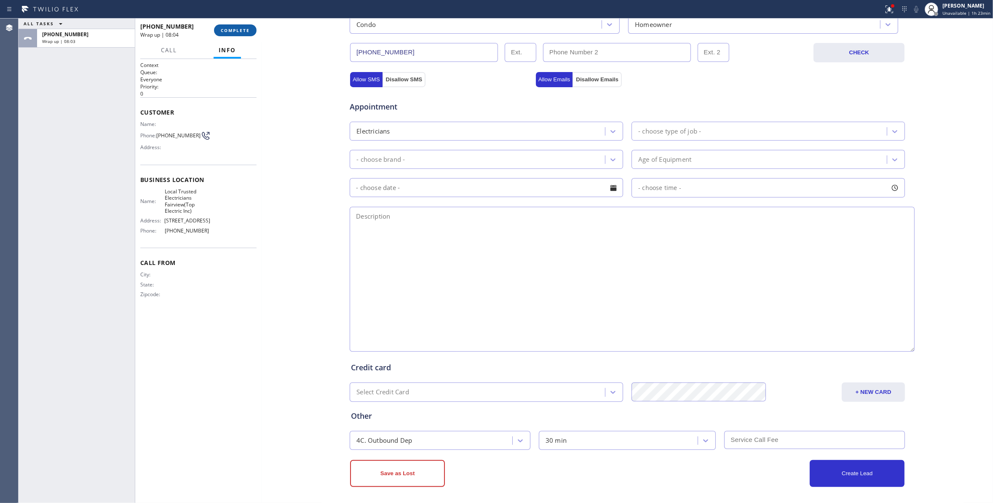
drag, startPoint x: 267, startPoint y: 27, endPoint x: 249, endPoint y: 34, distance: 19.1
click at [265, 27] on div "Business location Local Trusted Electricians Fairview(Top Electric Inc) [PHONE_…" at bounding box center [627, 132] width 727 height 709
click at [248, 34] on button "COMPLETE" at bounding box center [235, 30] width 43 height 12
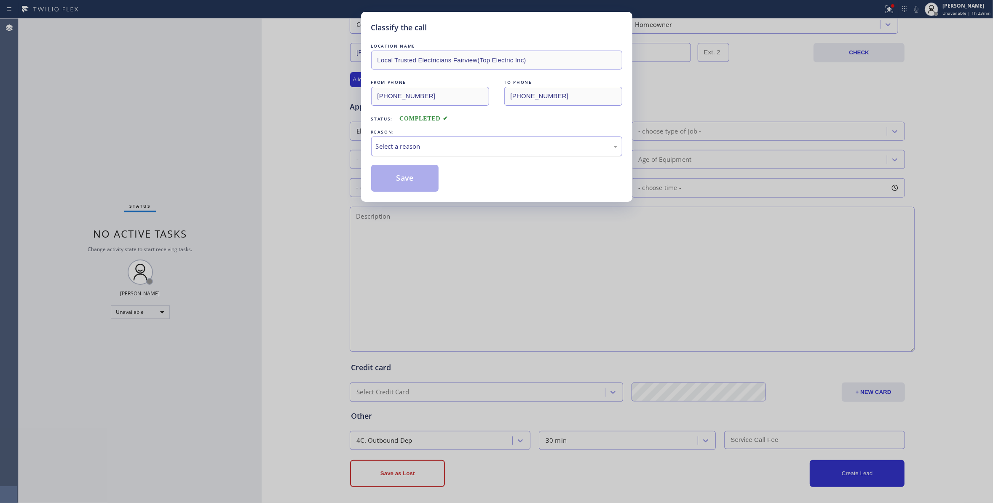
click at [409, 152] on div "Select a reason" at bounding box center [496, 146] width 251 height 20
click at [409, 168] on button "Save" at bounding box center [405, 178] width 68 height 27
click at [409, 167] on button "Save" at bounding box center [405, 178] width 68 height 27
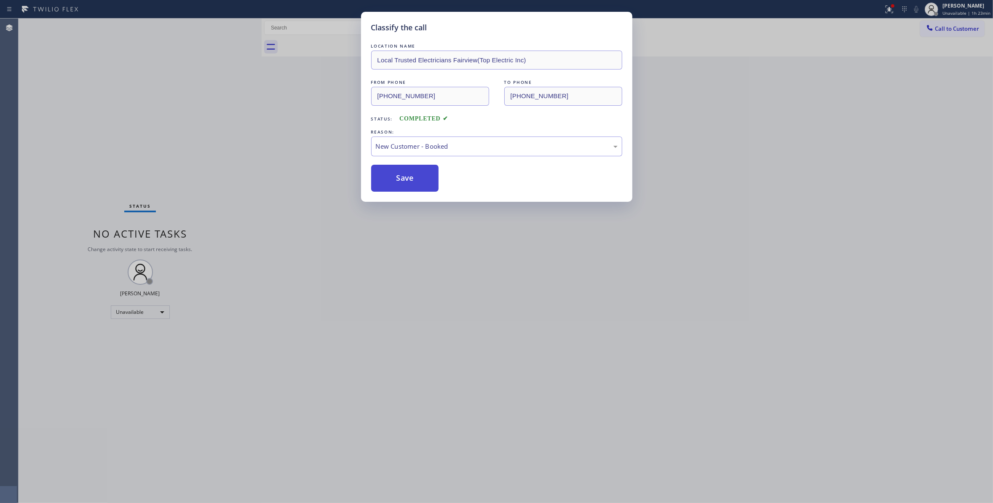
drag, startPoint x: 409, startPoint y: 167, endPoint x: 406, endPoint y: 196, distance: 29.2
click at [410, 172] on button "Save" at bounding box center [405, 178] width 68 height 27
click at [406, 196] on div "Classify the call LOCATION NAME Local Trusted Electricians Fairview(Top Electri…" at bounding box center [496, 107] width 271 height 190
click at [403, 180] on button "Save" at bounding box center [405, 178] width 68 height 27
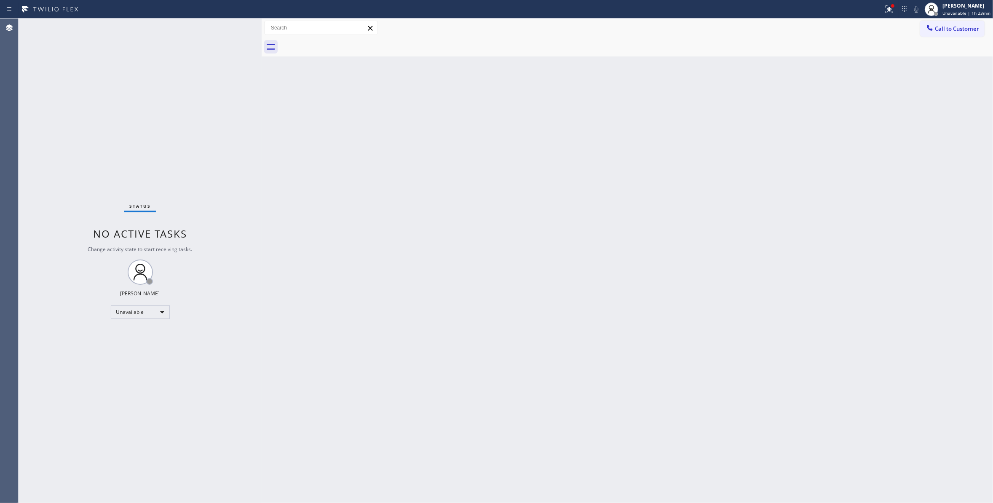
click at [403, 179] on div "Back to Dashboard Change Sender ID Customers Technicians Select a contact Outbo…" at bounding box center [627, 261] width 731 height 484
click at [962, 28] on span "Call to Customer" at bounding box center [957, 29] width 44 height 8
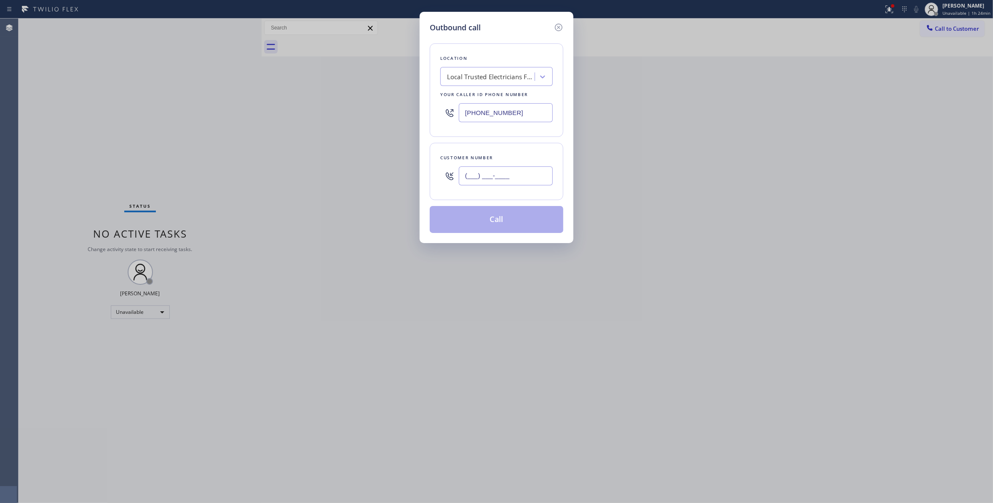
click at [506, 169] on input "(___) ___-____" at bounding box center [506, 175] width 94 height 19
paste input "310) 921-5660"
type input "[PHONE_NUMBER]"
drag, startPoint x: 526, startPoint y: 114, endPoint x: 327, endPoint y: 142, distance: 200.4
click at [278, 112] on div "Outbound call Location Local Trusted Electricians Fairview(Top Electric Inc) Yo…" at bounding box center [496, 251] width 993 height 503
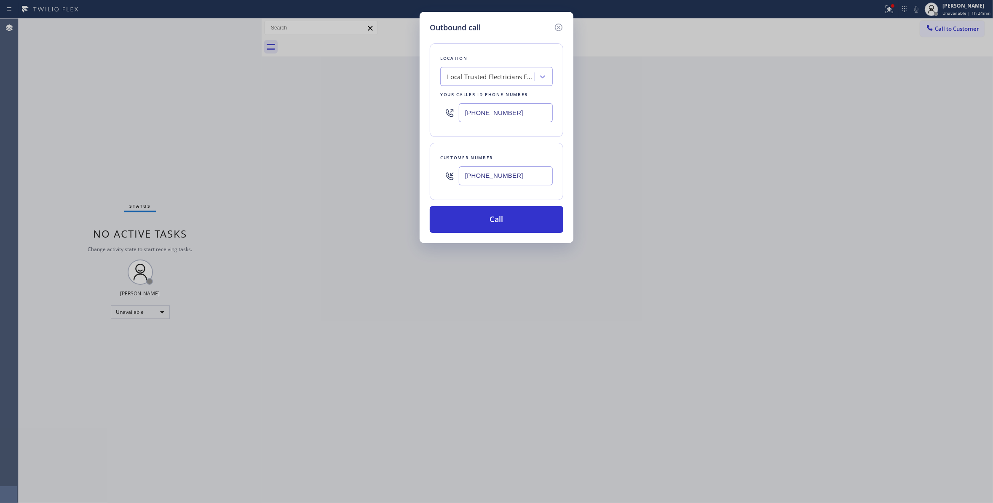
paste input "310) 868-0820"
type input "[PHONE_NUMBER]"
drag, startPoint x: 410, startPoint y: 176, endPoint x: 307, endPoint y: 176, distance: 102.8
click at [307, 176] on div "Outbound call Location Alliance HVAC [GEOGRAPHIC_DATA] Your caller id phone num…" at bounding box center [496, 251] width 993 height 503
click at [487, 224] on button "Call" at bounding box center [497, 219] width 134 height 27
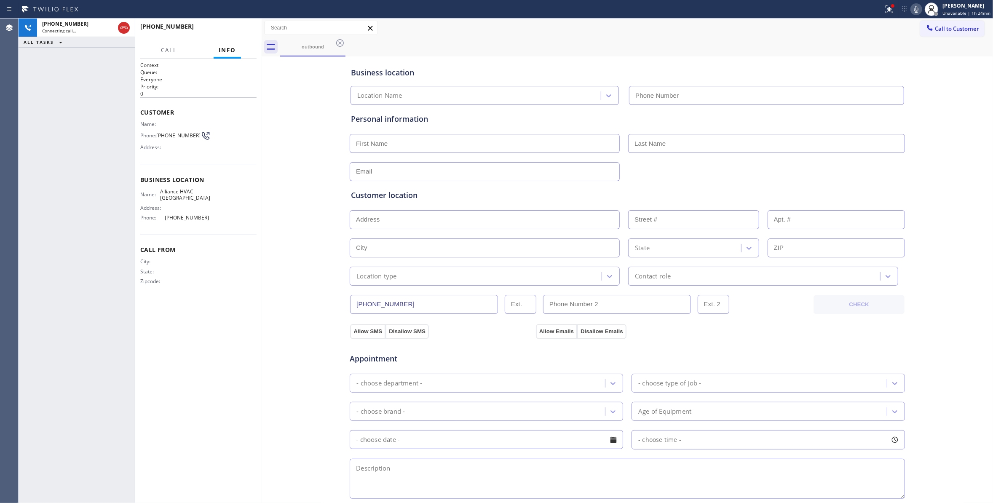
type input "[PHONE_NUMBER]"
click at [233, 27] on button "HANG UP" at bounding box center [236, 30] width 39 height 12
click at [181, 136] on span "[PHONE_NUMBER]" at bounding box center [178, 135] width 44 height 6
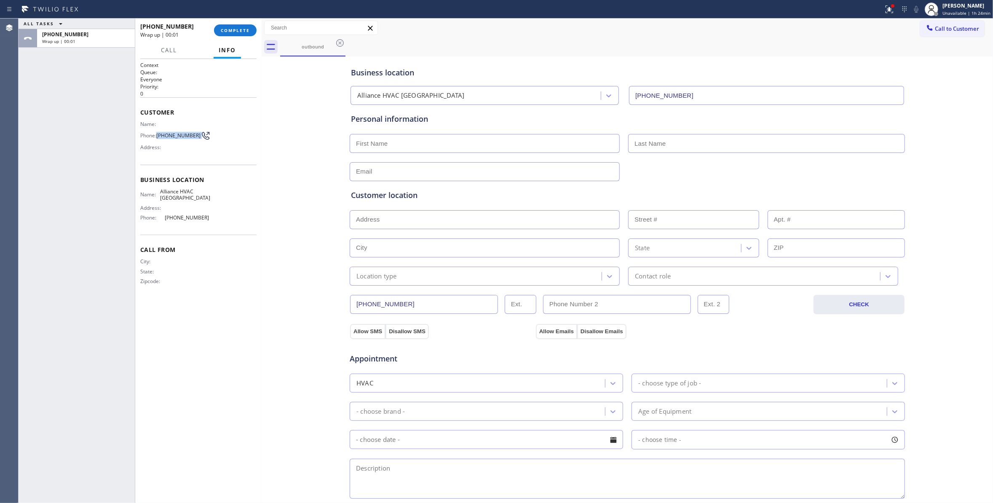
click at [181, 136] on span "[PHONE_NUMBER]" at bounding box center [178, 135] width 44 height 6
copy div "[PHONE_NUMBER]"
click at [238, 35] on button "COMPLETE" at bounding box center [235, 30] width 43 height 12
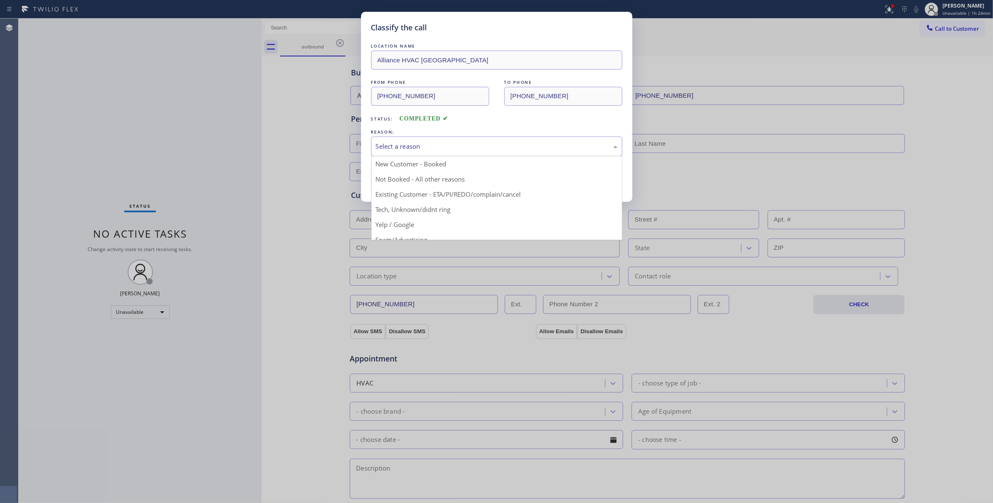
click at [388, 149] on div "Select a reason" at bounding box center [497, 147] width 242 height 10
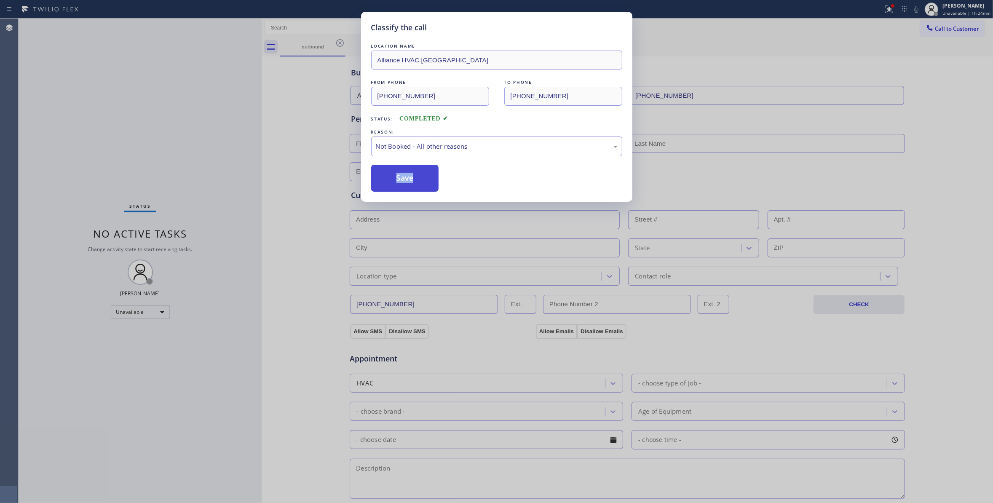
click at [393, 181] on button "Save" at bounding box center [405, 178] width 68 height 27
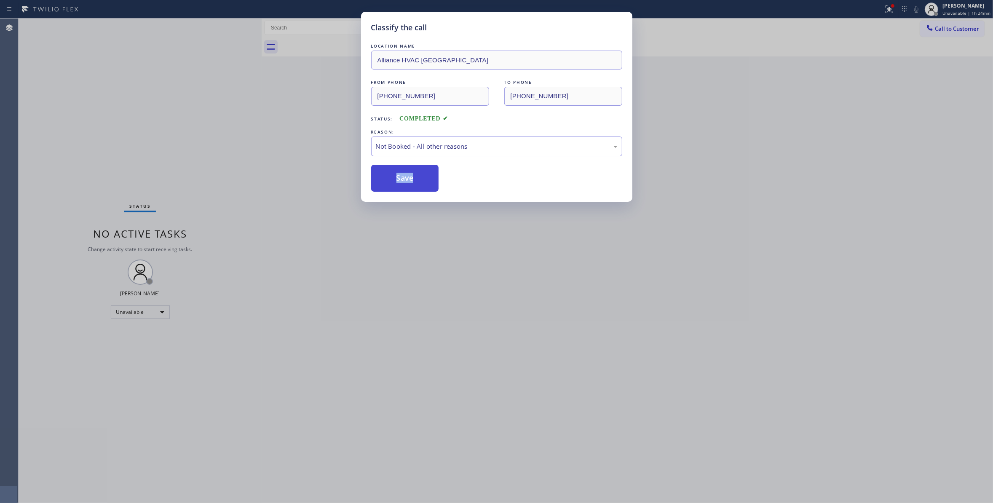
click at [393, 181] on button "Save" at bounding box center [405, 178] width 68 height 27
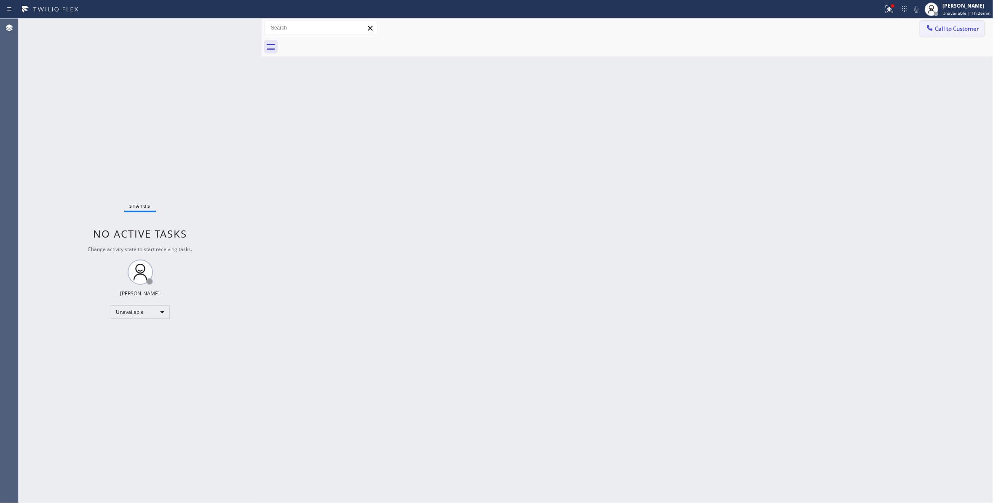
click at [959, 29] on span "Call to Customer" at bounding box center [957, 29] width 44 height 8
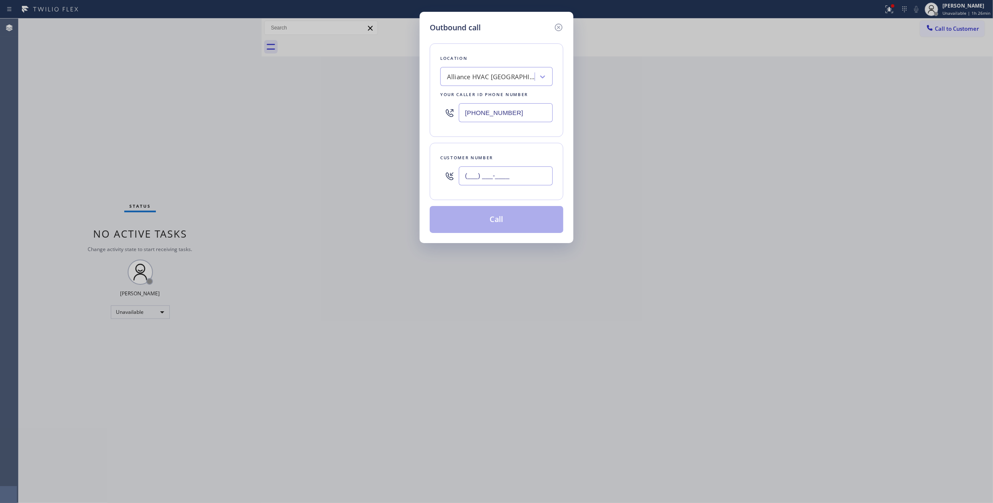
click at [484, 178] on input "(___) ___-____" at bounding box center [506, 175] width 94 height 19
paste input "310) 921-5660"
type input "[PHONE_NUMBER]"
click at [489, 220] on button "Call" at bounding box center [497, 219] width 134 height 27
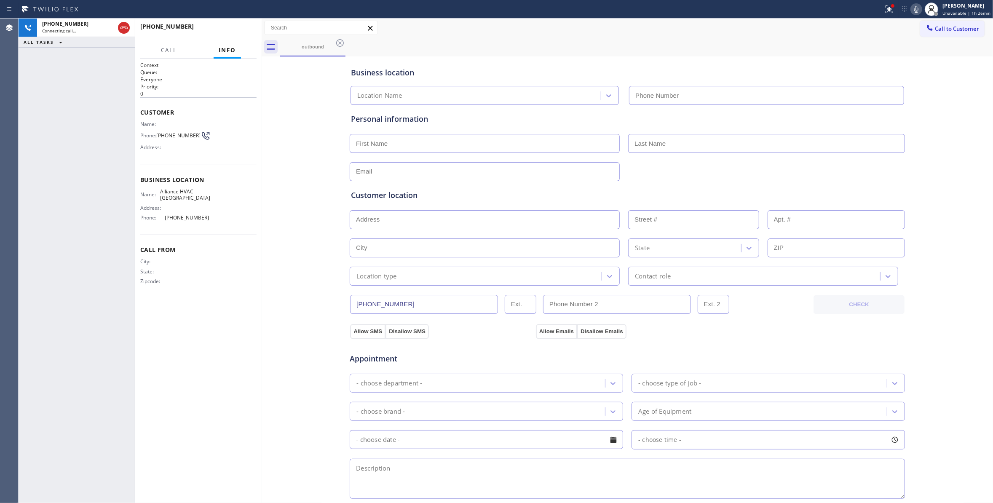
type input "[PHONE_NUMBER]"
click at [126, 28] on icon at bounding box center [124, 28] width 10 height 10
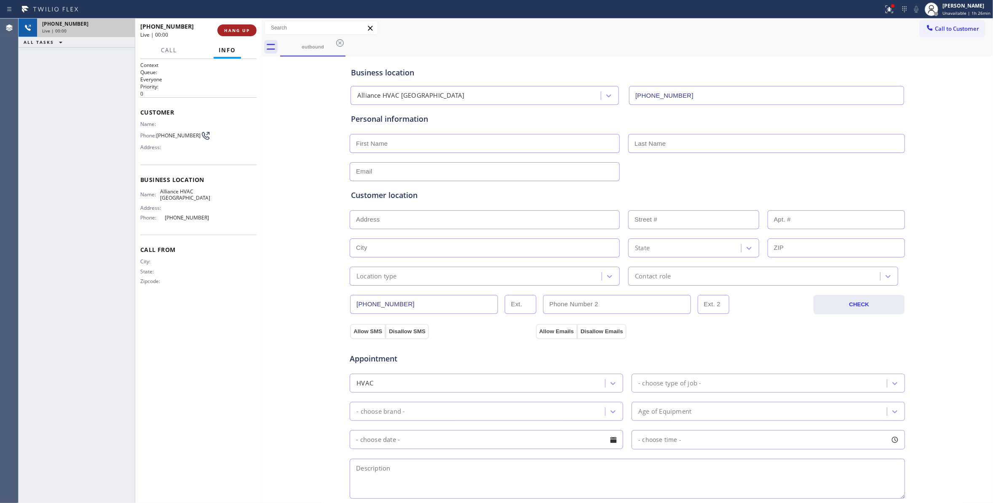
click at [230, 30] on span "HANG UP" at bounding box center [237, 30] width 26 height 6
click at [243, 36] on button "COMPLETE" at bounding box center [235, 30] width 43 height 12
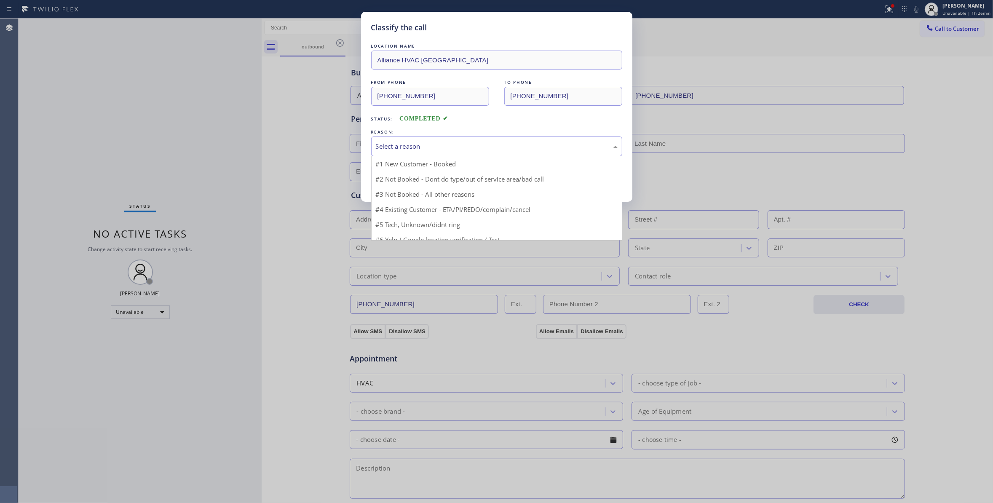
click at [387, 145] on div "Select a reason" at bounding box center [497, 147] width 242 height 10
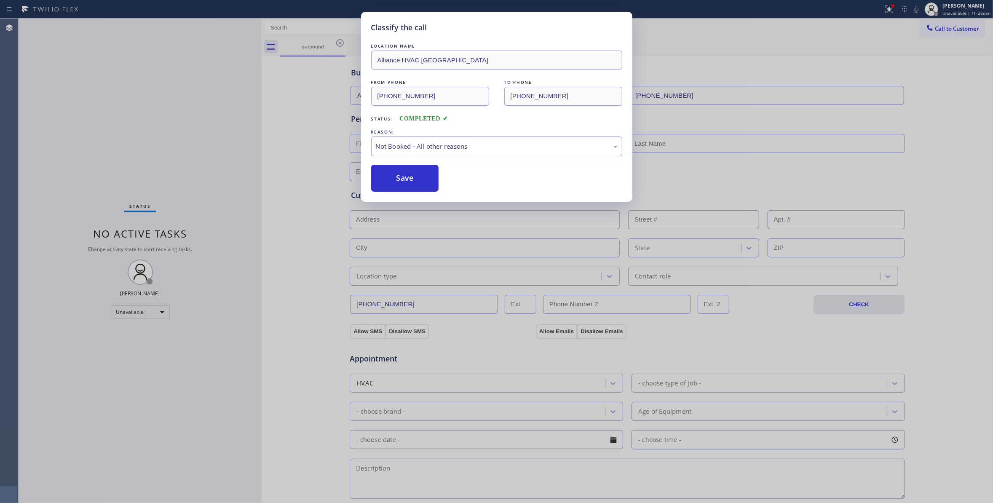
click at [402, 177] on button "Save" at bounding box center [405, 178] width 68 height 27
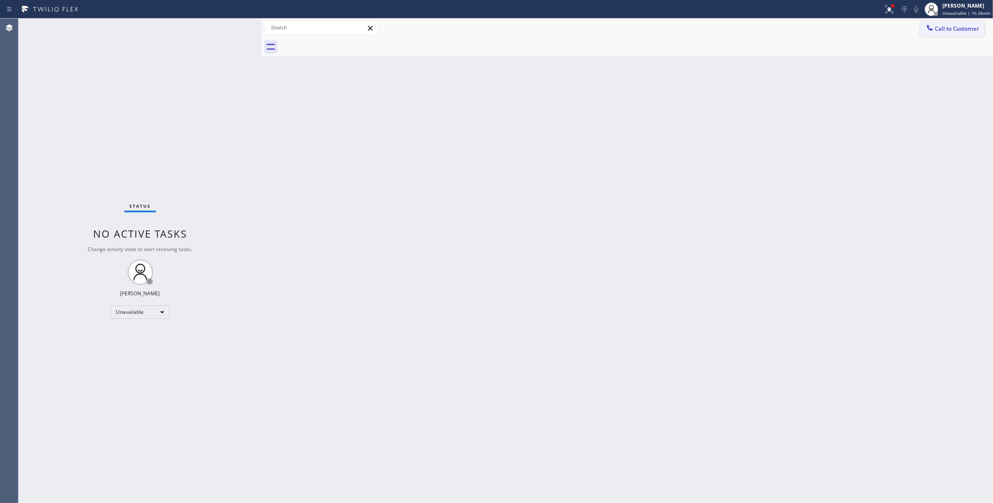
drag, startPoint x: 952, startPoint y: 27, endPoint x: 620, endPoint y: 148, distance: 353.6
click at [951, 27] on span "Call to Customer" at bounding box center [957, 29] width 44 height 8
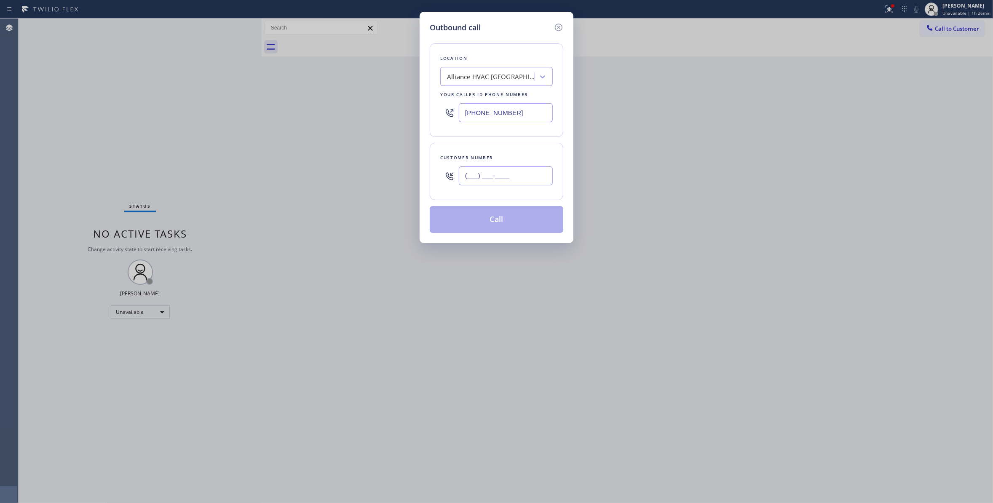
click at [533, 169] on input "(___) ___-____" at bounding box center [506, 175] width 94 height 19
paste input "310) 921-5660"
type input "[PHONE_NUMBER]"
click at [489, 221] on button "Call" at bounding box center [497, 219] width 134 height 27
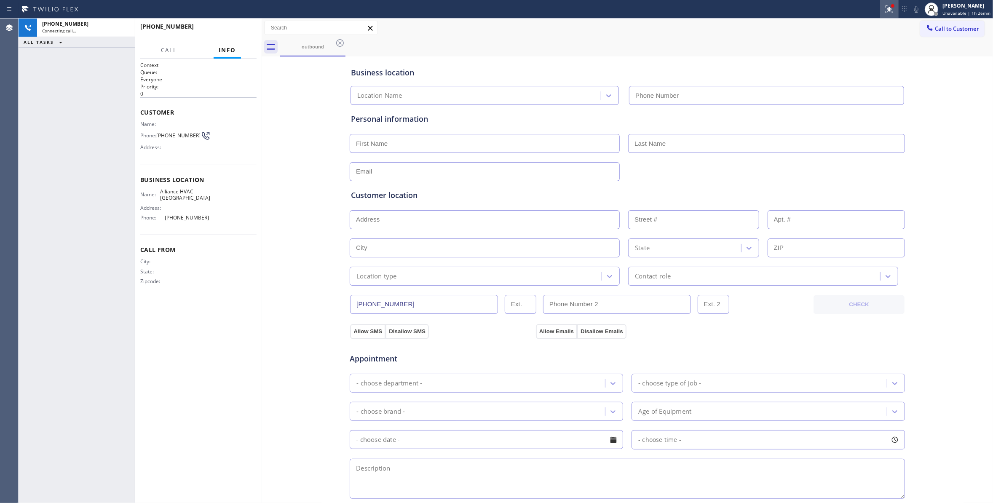
click at [885, 11] on icon at bounding box center [889, 9] width 8 height 8
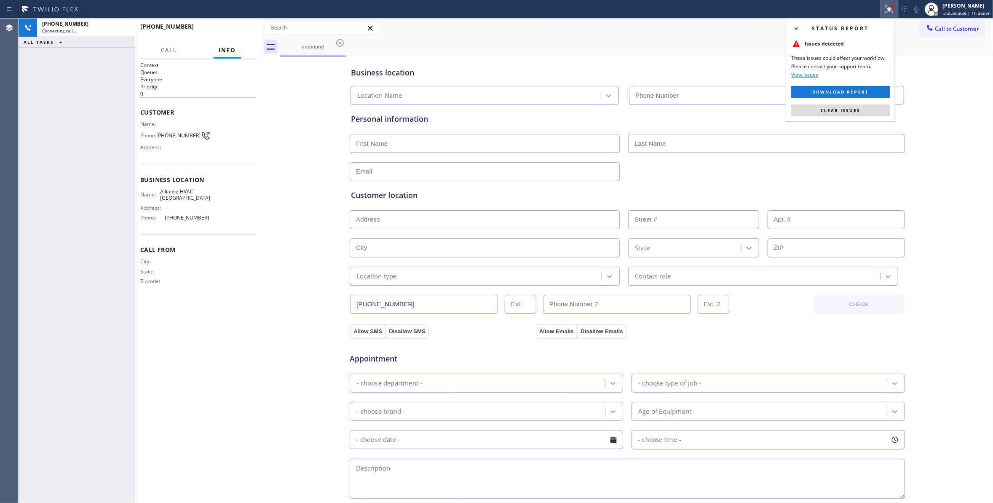
click at [878, 109] on button "Clear issues" at bounding box center [840, 110] width 99 height 12
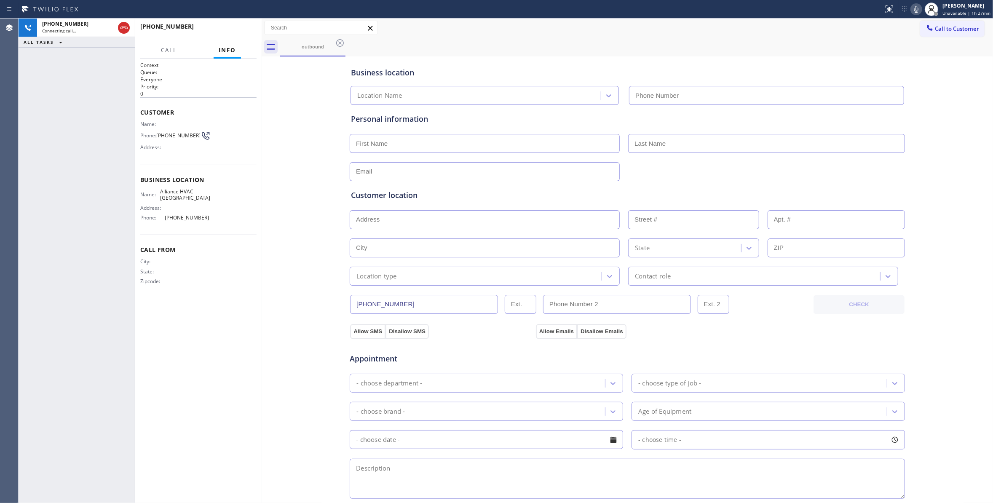
type input "[PHONE_NUMBER]"
click at [244, 30] on span "HANG UP" at bounding box center [237, 30] width 26 height 6
click at [244, 30] on span "COMPLETE" at bounding box center [235, 30] width 29 height 6
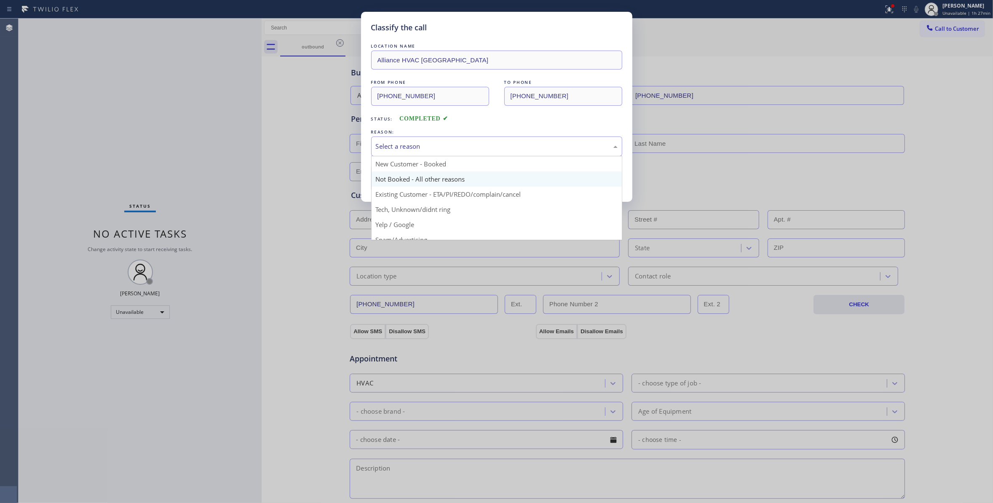
drag, startPoint x: 400, startPoint y: 140, endPoint x: 400, endPoint y: 173, distance: 32.4
click at [398, 142] on div "Select a reason" at bounding box center [496, 146] width 251 height 20
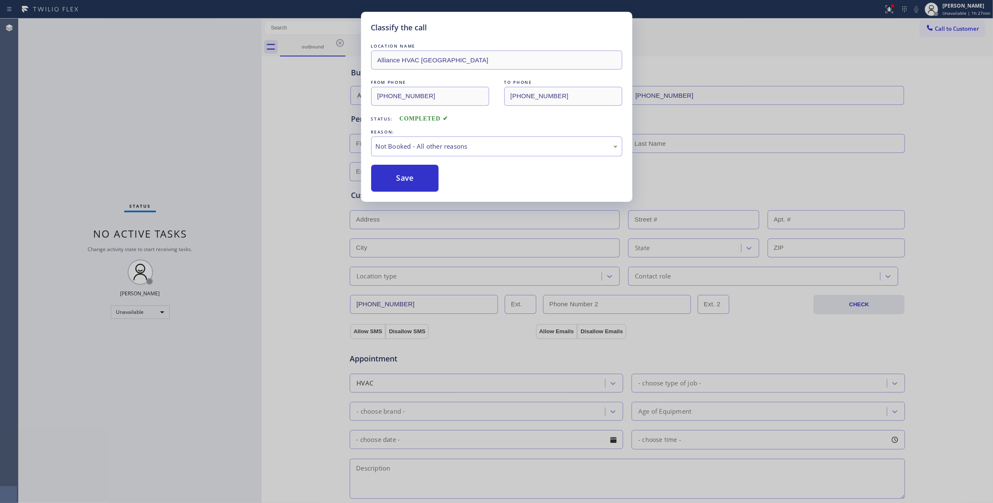
click at [402, 179] on button "Save" at bounding box center [405, 178] width 68 height 27
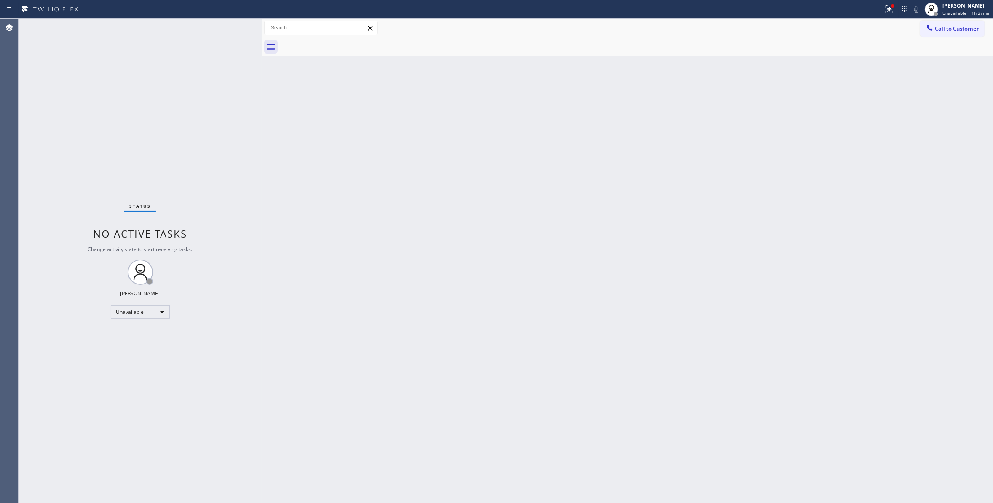
click at [951, 31] on span "Call to Customer" at bounding box center [957, 29] width 44 height 8
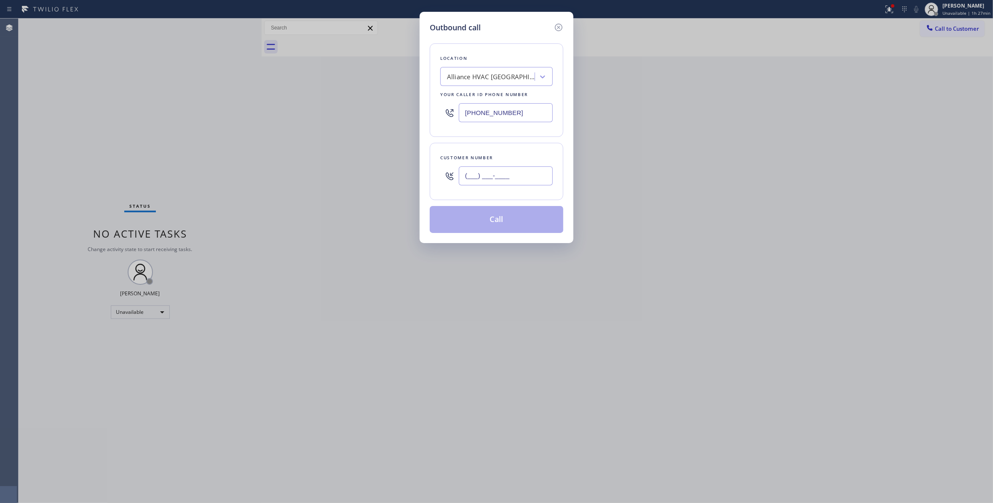
click at [512, 172] on input "(___) ___-____" at bounding box center [506, 175] width 94 height 19
paste input "310) 921-5660"
type input "[PHONE_NUMBER]"
click at [491, 225] on button "Call" at bounding box center [497, 219] width 134 height 27
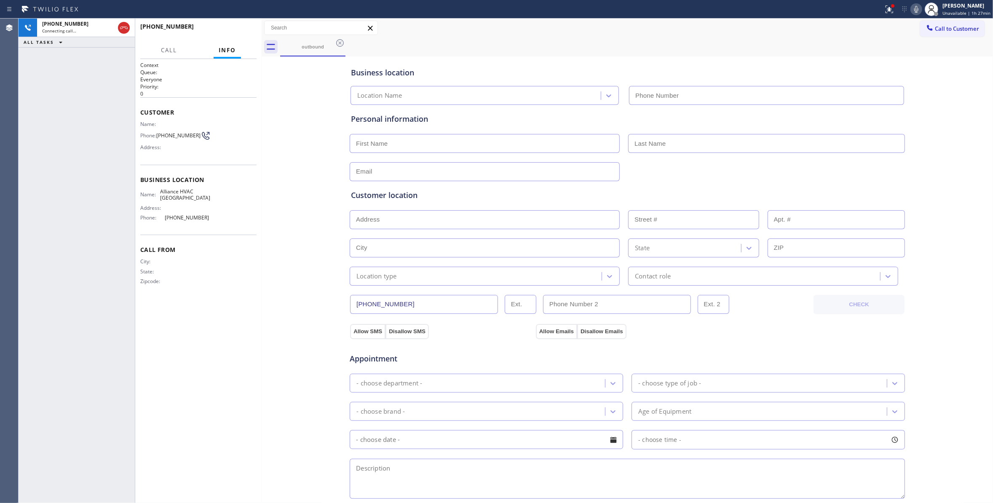
type input "[PHONE_NUMBER]"
click at [126, 30] on icon at bounding box center [124, 28] width 10 height 10
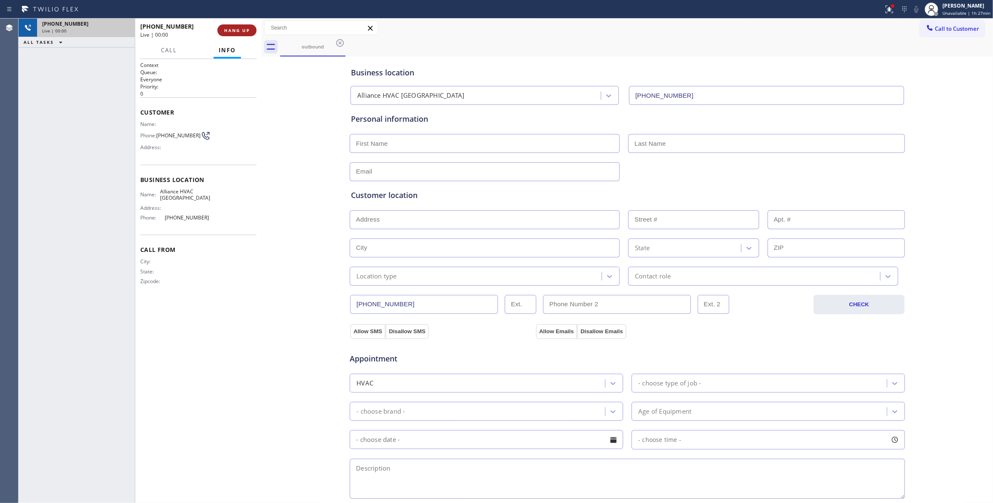
click at [232, 29] on span "HANG UP" at bounding box center [237, 30] width 26 height 6
click at [235, 24] on button "COMPLETE" at bounding box center [235, 30] width 43 height 12
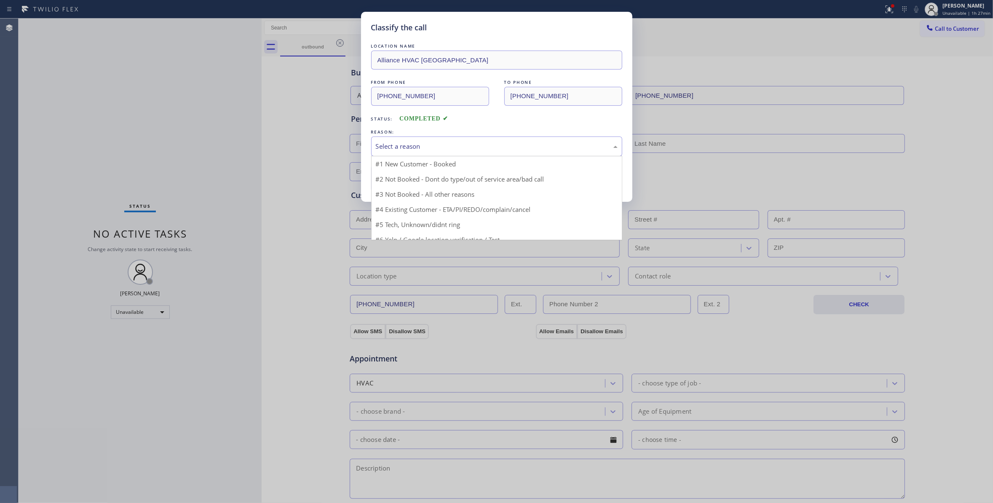
click at [381, 146] on div "Select a reason" at bounding box center [497, 147] width 242 height 10
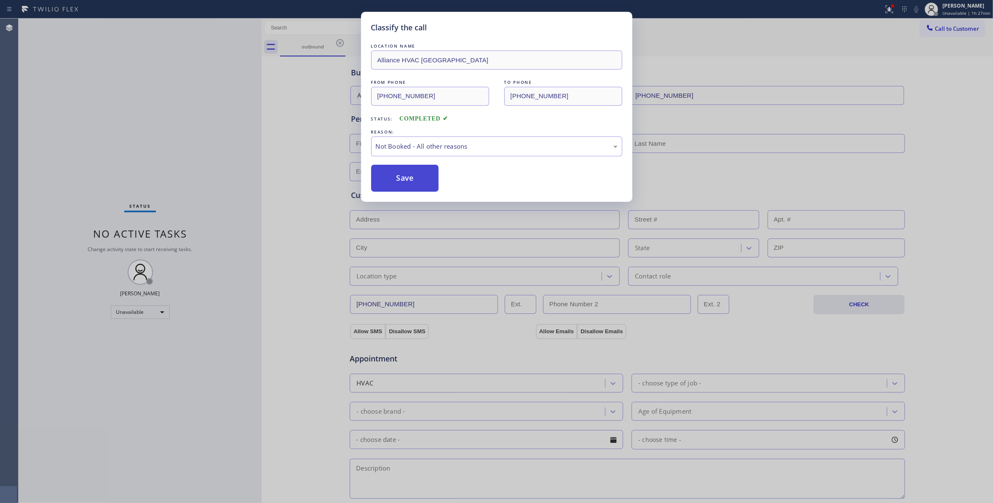
click at [410, 178] on button "Save" at bounding box center [405, 178] width 68 height 27
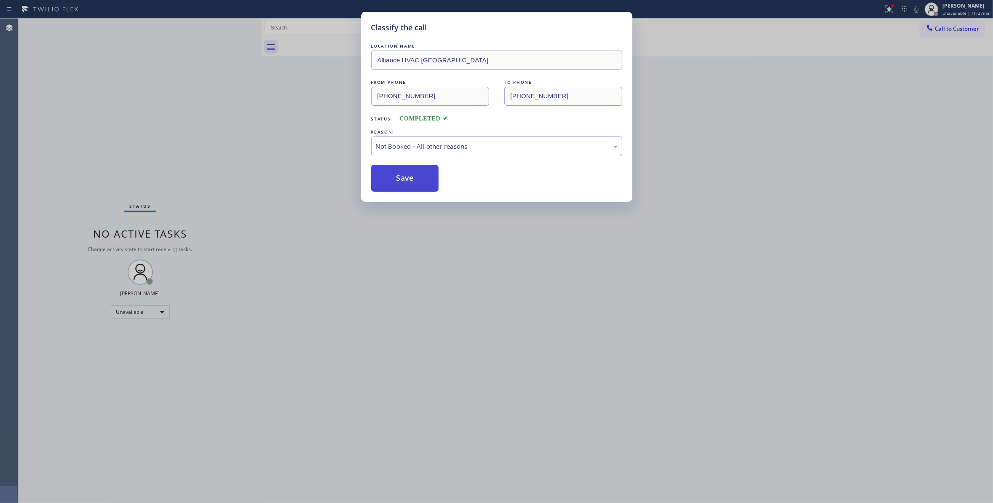
drag, startPoint x: 410, startPoint y: 178, endPoint x: 9, endPoint y: 331, distance: 429.7
click at [409, 178] on button "Save" at bounding box center [405, 178] width 68 height 27
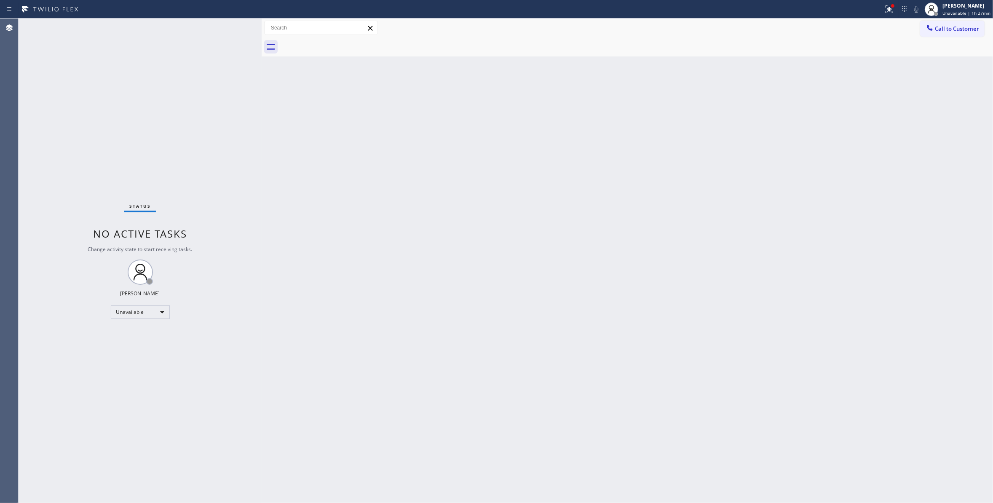
click at [833, 168] on div "Back to Dashboard Change Sender ID Customers Technicians Select a contact Outbo…" at bounding box center [627, 261] width 731 height 484
click at [961, 26] on span "Call to Customer" at bounding box center [957, 29] width 44 height 8
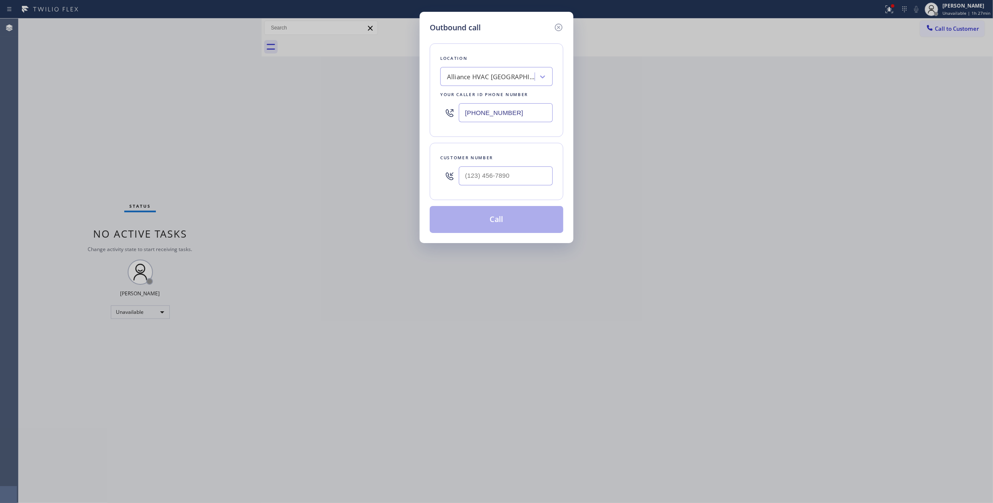
drag, startPoint x: 521, startPoint y: 113, endPoint x: 0, endPoint y: 152, distance: 522.5
click at [24, 152] on div "Outbound call Location Alliance HVAC [GEOGRAPHIC_DATA] Your caller id phone num…" at bounding box center [496, 251] width 993 height 503
paste input "954) 799-3474"
type input "[PHONE_NUMBER]"
click at [477, 178] on input "(___) ___-____" at bounding box center [506, 175] width 94 height 19
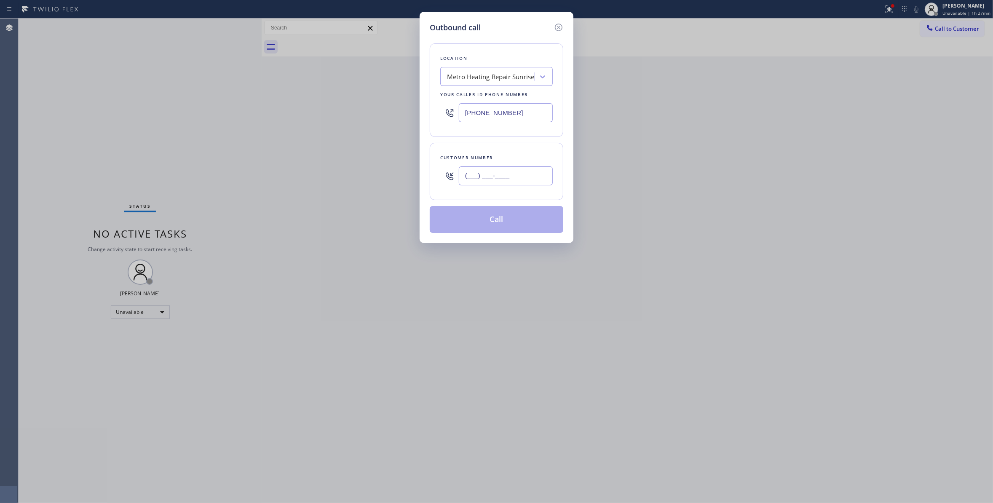
paste input "954) 676-7903"
type input "[PHONE_NUMBER]"
click at [489, 223] on button "Call" at bounding box center [497, 219] width 134 height 27
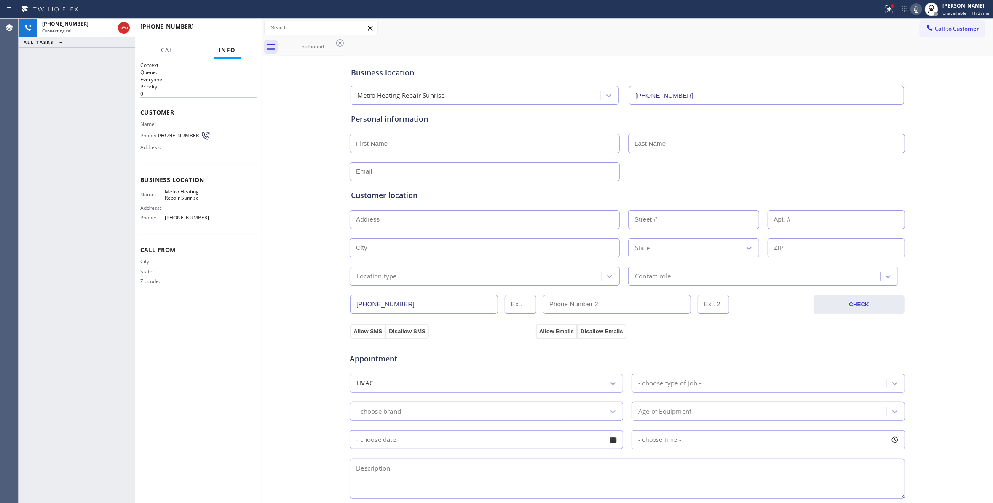
type input "[PHONE_NUMBER]"
drag, startPoint x: 68, startPoint y: 208, endPoint x: 152, endPoint y: 104, distance: 133.3
click at [78, 195] on div "[PHONE_NUMBER] Live | 00:00 ALL TASKS ALL TASKS ACTIVE TASKS TASKS IN WRAP UP" at bounding box center [77, 261] width 116 height 484
click at [177, 136] on span "[PHONE_NUMBER]" at bounding box center [178, 135] width 44 height 6
click at [176, 136] on span "[PHONE_NUMBER]" at bounding box center [178, 135] width 44 height 6
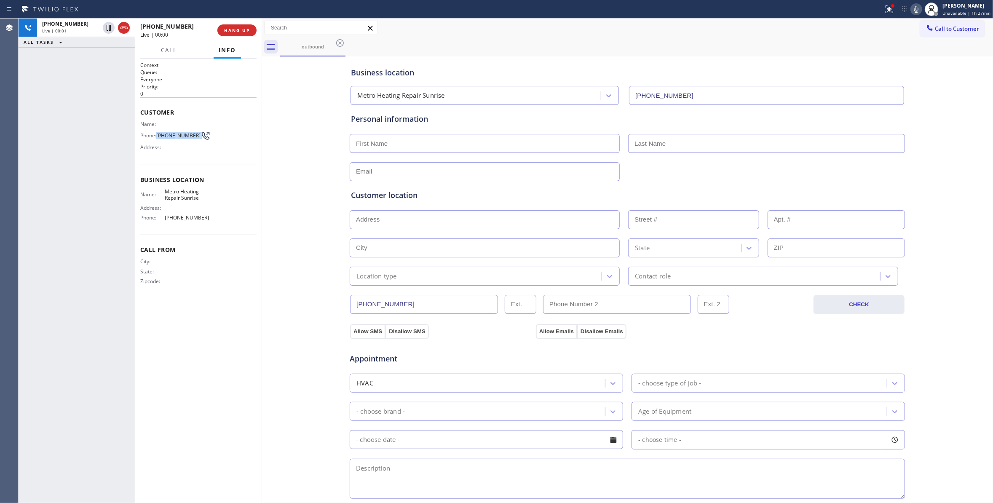
click at [176, 136] on span "[PHONE_NUMBER]" at bounding box center [178, 135] width 44 height 6
copy div "[PHONE_NUMBER]"
drag, startPoint x: 265, startPoint y: 7, endPoint x: 262, endPoint y: 13, distance: 7.0
click at [265, 9] on div at bounding box center [441, 9] width 876 height 13
click at [240, 29] on span "HANG UP" at bounding box center [237, 30] width 26 height 6
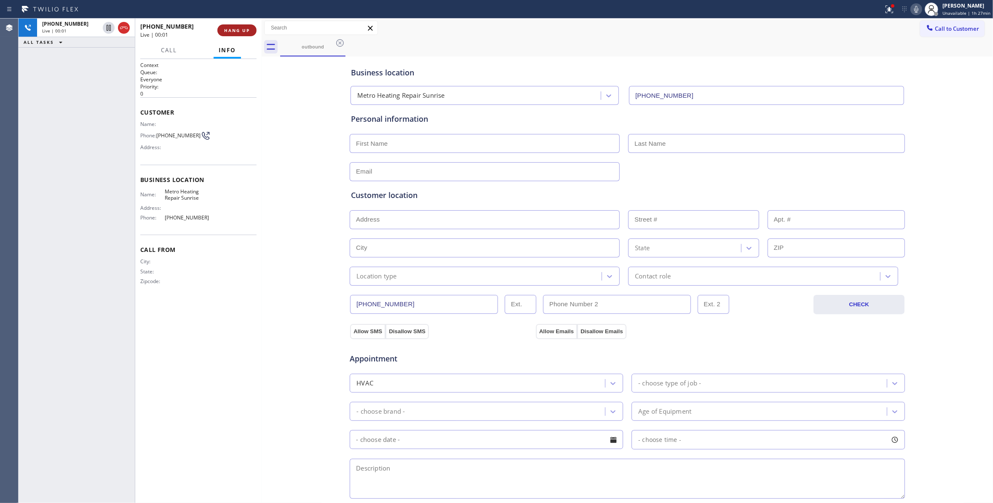
click at [240, 29] on span "HANG UP" at bounding box center [237, 30] width 26 height 6
click at [240, 29] on span "COMPLETE" at bounding box center [235, 30] width 29 height 6
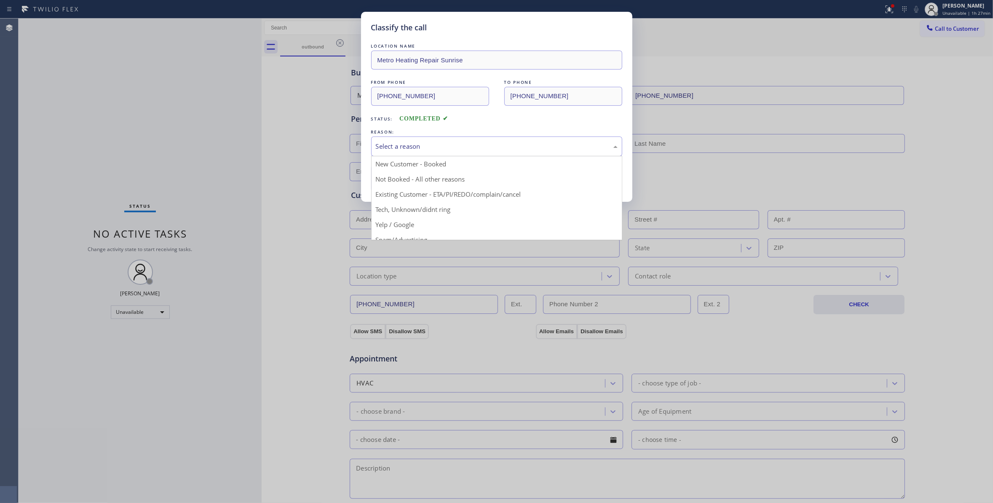
click at [383, 150] on div "Select a reason" at bounding box center [497, 147] width 242 height 10
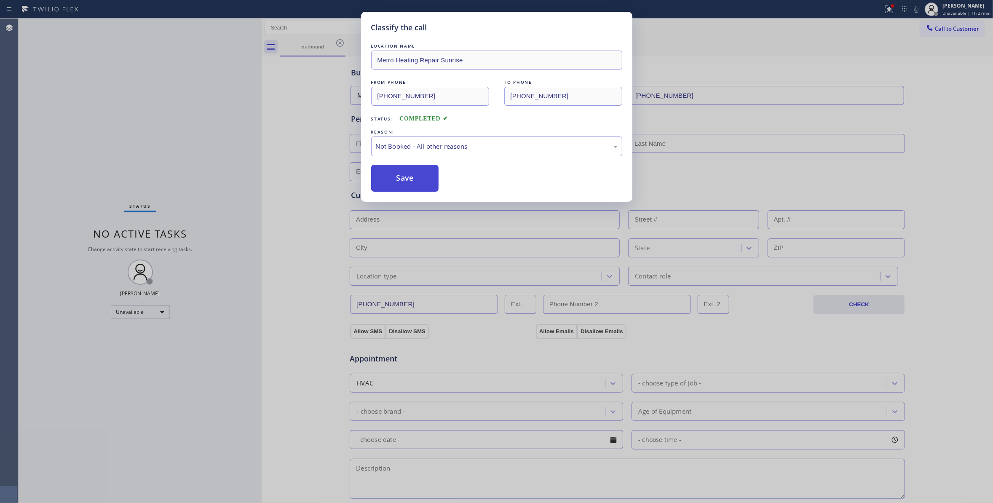
click at [395, 184] on button "Save" at bounding box center [405, 178] width 68 height 27
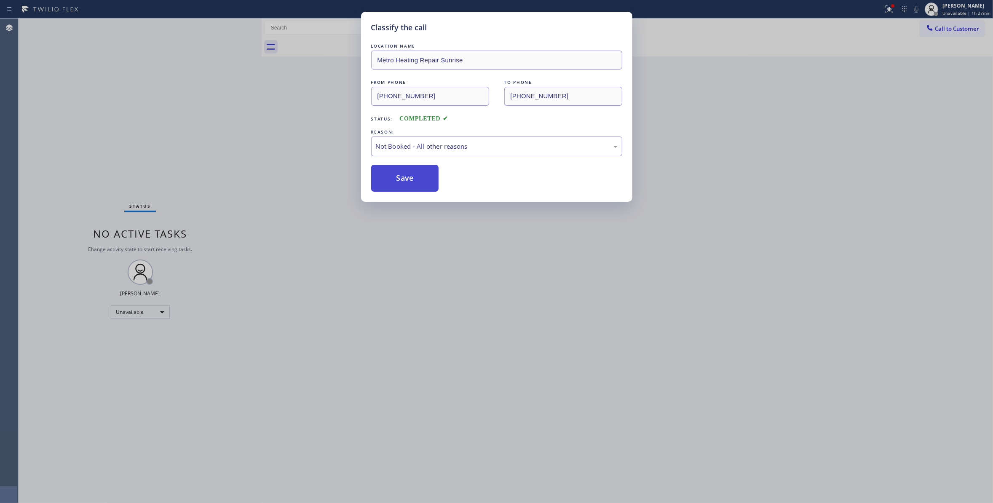
click at [395, 183] on button "Save" at bounding box center [405, 178] width 68 height 27
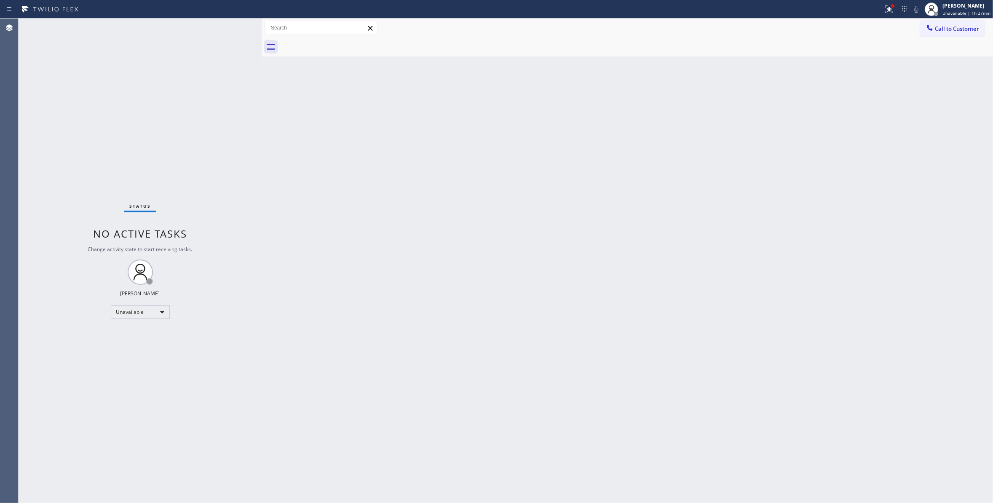
drag, startPoint x: 973, startPoint y: 30, endPoint x: 615, endPoint y: 136, distance: 373.4
click at [972, 30] on span "Call to Customer" at bounding box center [957, 29] width 44 height 8
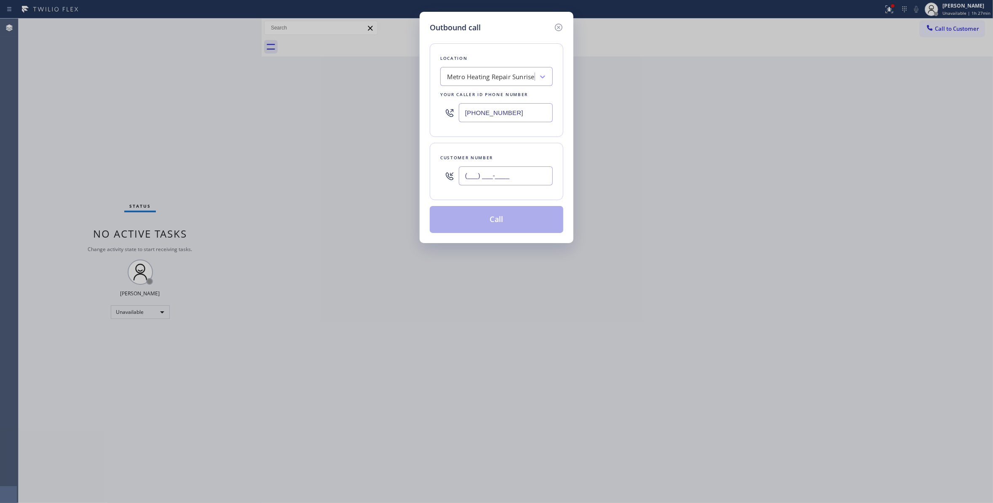
click at [505, 182] on input "(___) ___-____" at bounding box center [506, 175] width 94 height 19
paste input "954) 676-7903"
type input "[PHONE_NUMBER]"
click at [484, 221] on button "Call" at bounding box center [497, 219] width 134 height 27
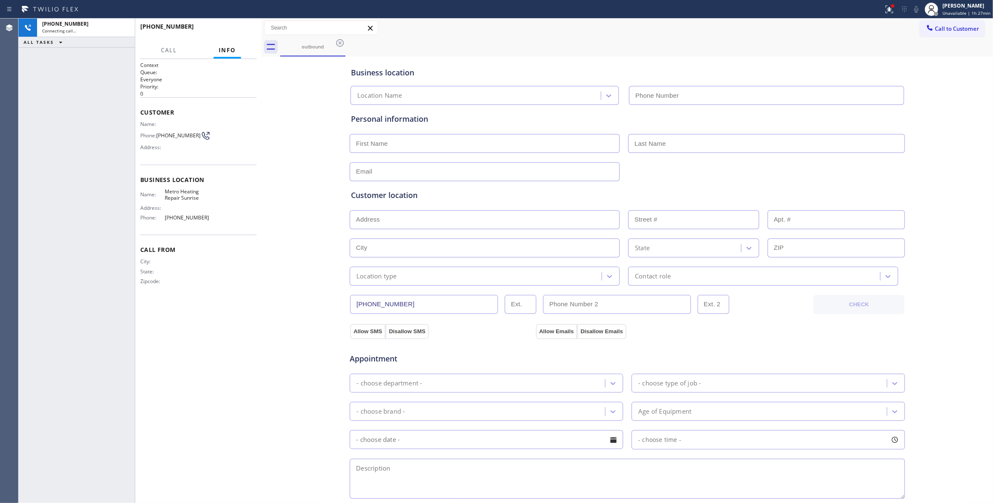
type input "[PHONE_NUMBER]"
drag, startPoint x: 95, startPoint y: 192, endPoint x: 207, endPoint y: 29, distance: 198.0
click at [95, 183] on div "[PHONE_NUMBER] Live | 00:05 ALL TASKS ALL TASKS ACTIVE TASKS TASKS IN WRAP UP" at bounding box center [77, 261] width 116 height 484
click at [238, 29] on span "COMPLETE" at bounding box center [235, 30] width 29 height 6
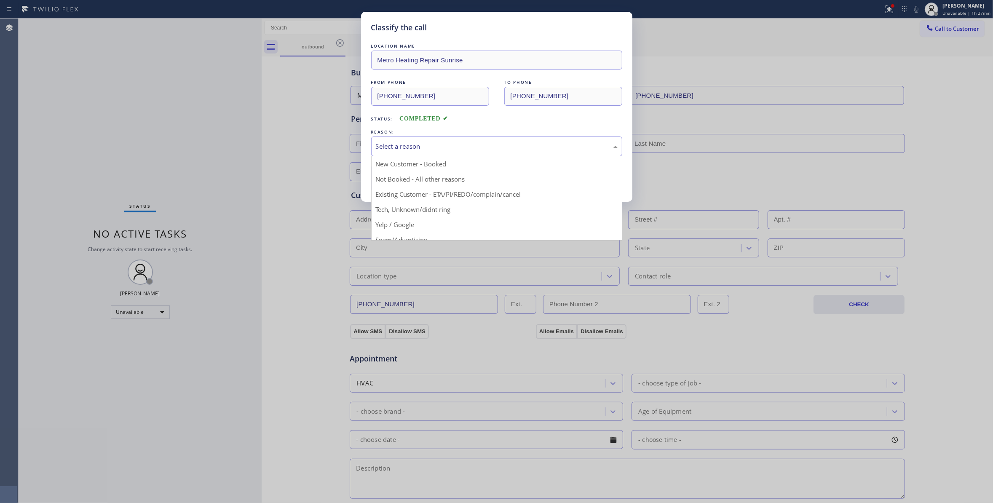
click at [405, 152] on div "Select a reason" at bounding box center [496, 146] width 251 height 20
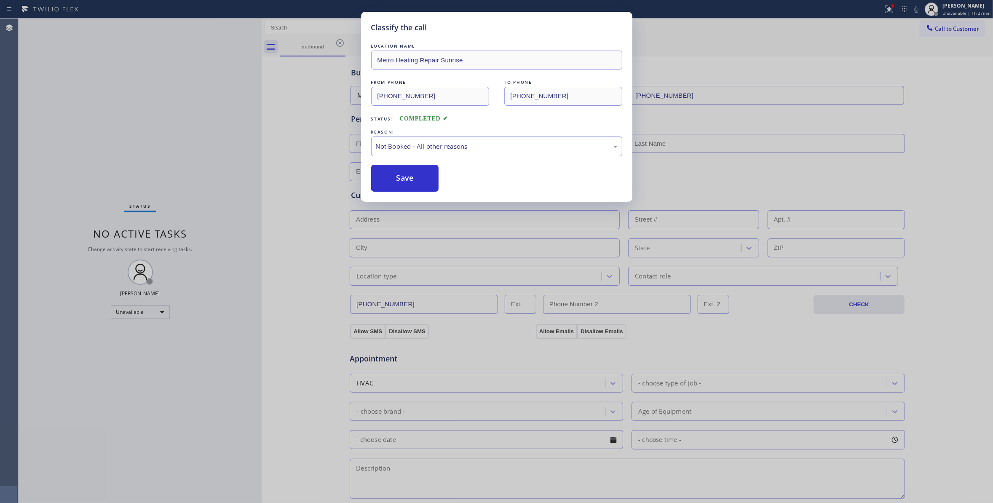
click at [396, 178] on button "Save" at bounding box center [405, 178] width 68 height 27
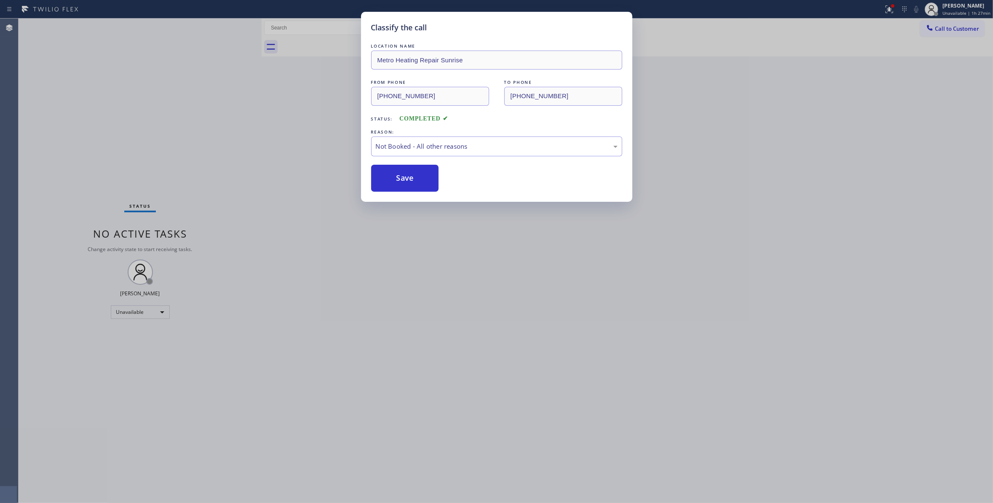
click at [396, 178] on button "Save" at bounding box center [405, 178] width 68 height 27
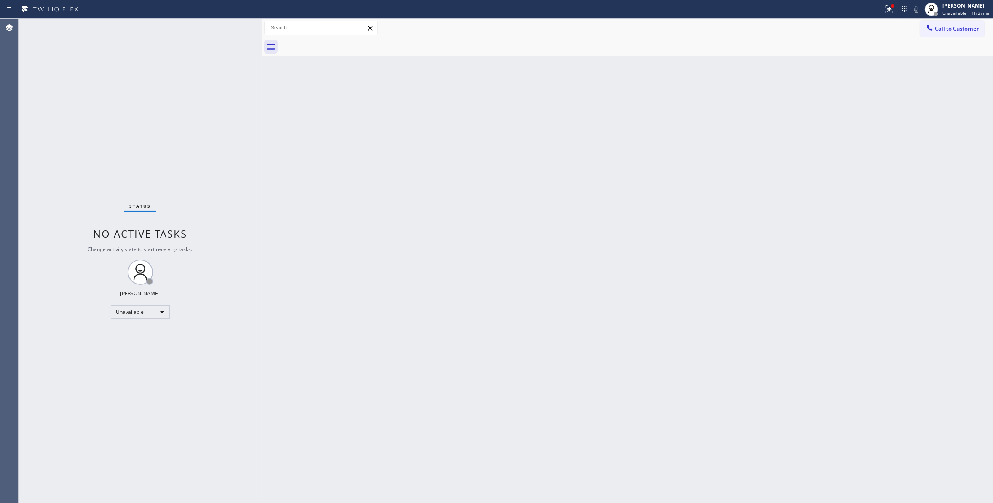
drag, startPoint x: 954, startPoint y: 34, endPoint x: 612, endPoint y: 147, distance: 361.2
click at [953, 34] on button "Call to Customer" at bounding box center [952, 29] width 64 height 16
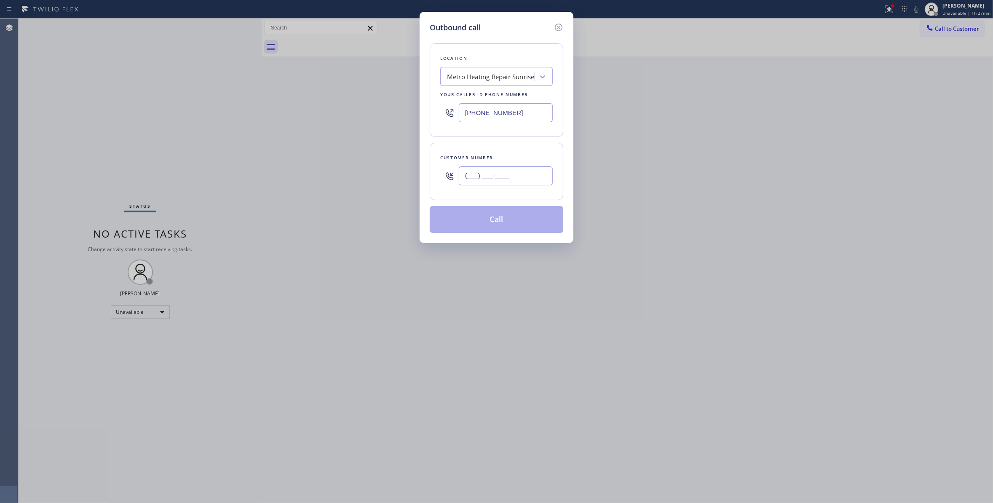
click at [523, 179] on input "(___) ___-____" at bounding box center [506, 175] width 94 height 19
paste input "954) 676-7903"
type input "[PHONE_NUMBER]"
click at [501, 227] on button "Call" at bounding box center [497, 219] width 134 height 27
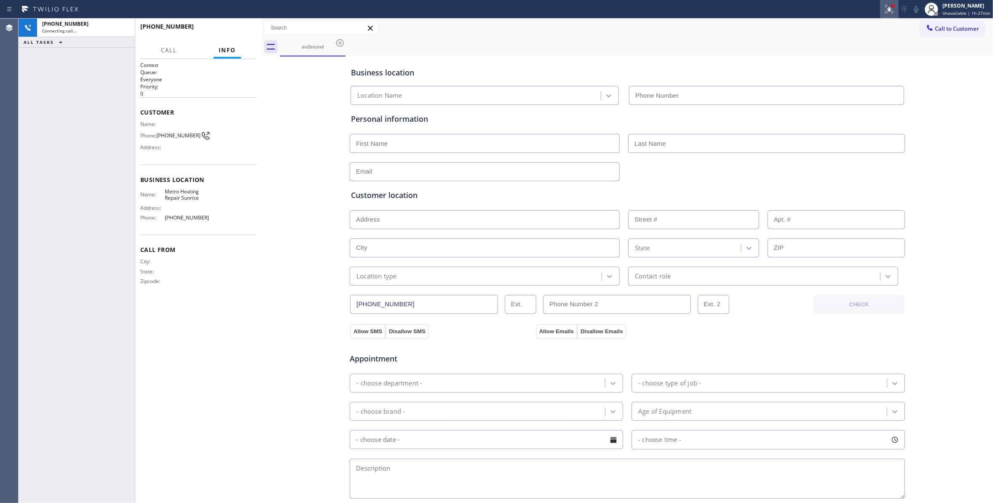
click at [887, 9] on icon at bounding box center [889, 8] width 5 height 3
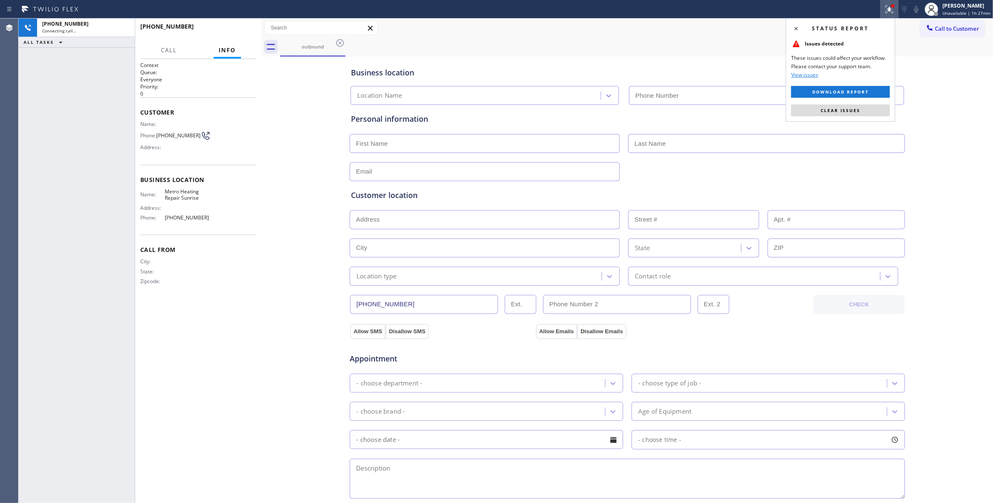
type input "[PHONE_NUMBER]"
click at [869, 113] on button "Clear issues" at bounding box center [840, 110] width 99 height 12
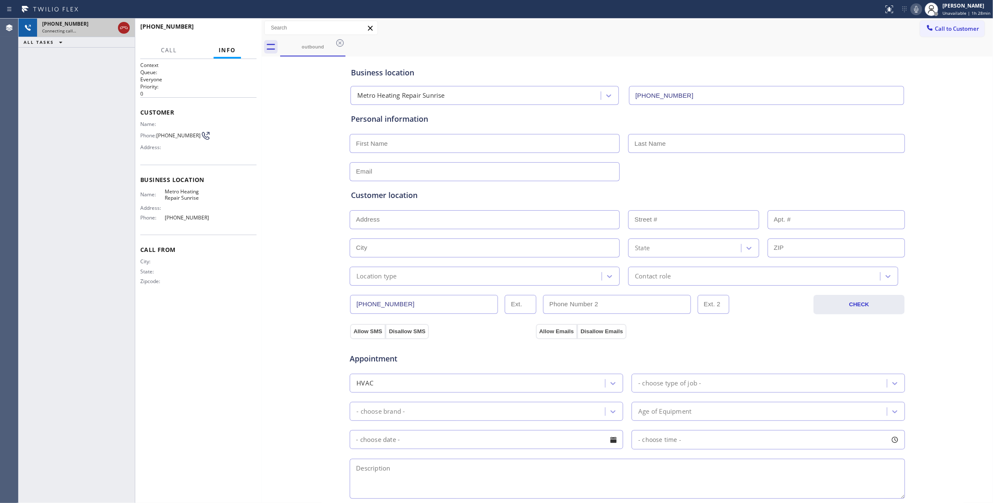
click at [128, 26] on icon at bounding box center [124, 28] width 10 height 10
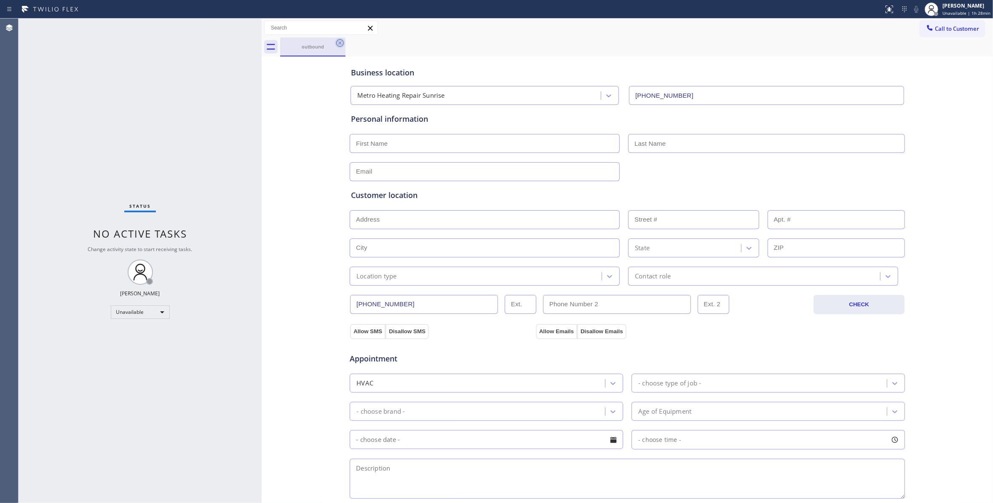
click at [339, 42] on icon at bounding box center [340, 43] width 8 height 8
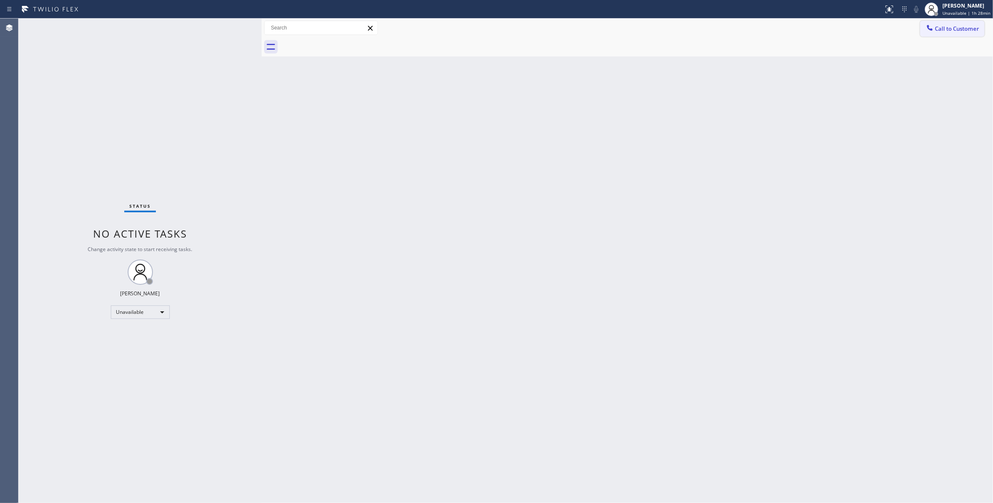
click at [981, 27] on button "Call to Customer" at bounding box center [952, 29] width 64 height 16
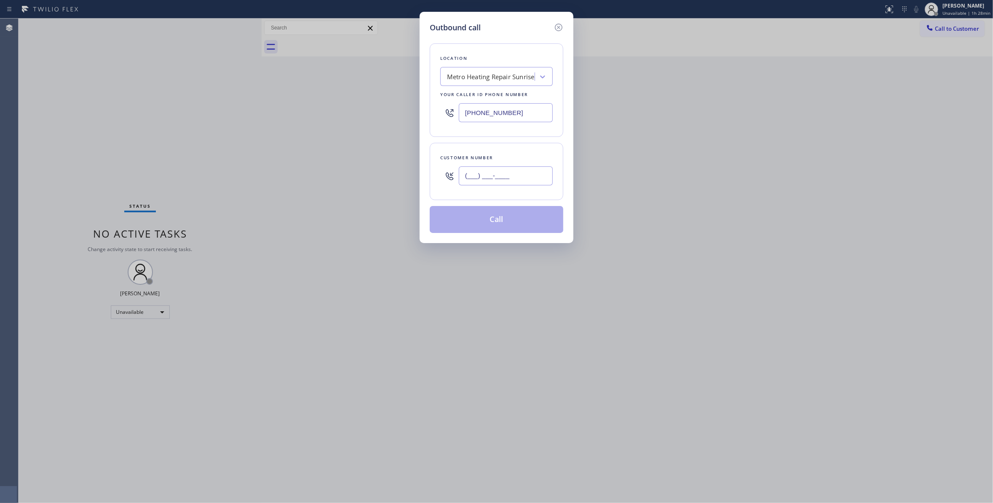
click at [507, 170] on input "(___) ___-____" at bounding box center [506, 175] width 94 height 19
paste input "954) 676-7903"
type input "[PHONE_NUMBER]"
click at [493, 222] on button "Call" at bounding box center [497, 219] width 134 height 27
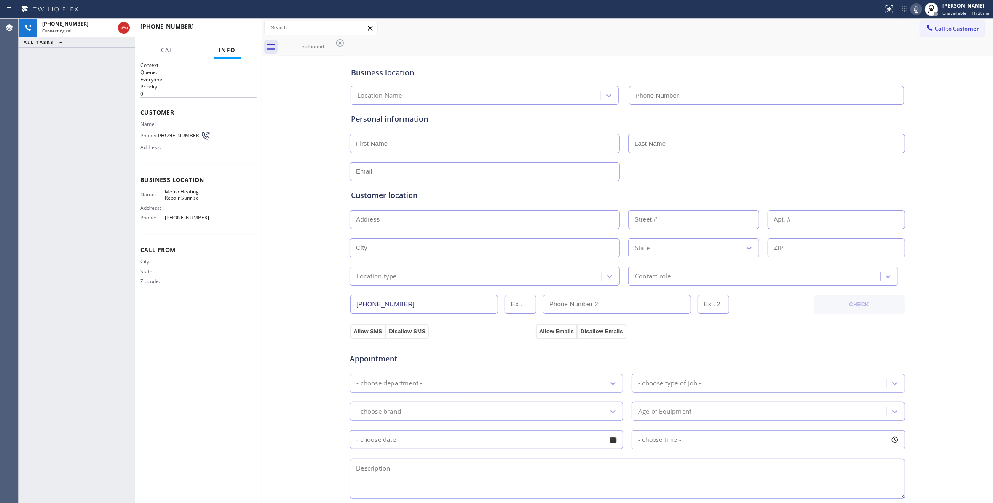
type input "[PHONE_NUMBER]"
click at [125, 30] on icon at bounding box center [124, 28] width 10 height 10
click at [219, 30] on button "COMPLETE" at bounding box center [235, 30] width 43 height 12
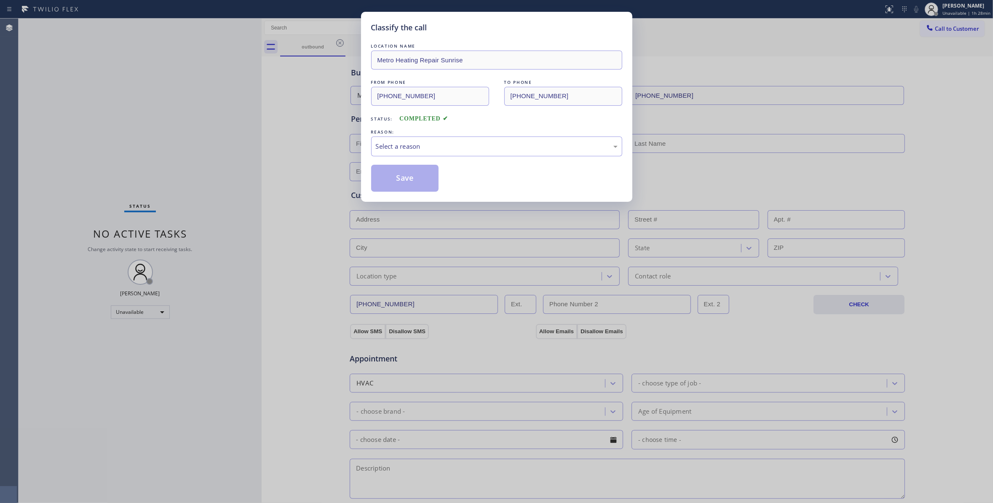
click at [418, 159] on div "LOCATION NAME Metro Heating Repair Sunrise FROM PHONE [PHONE_NUMBER] TO PHONE […" at bounding box center [496, 117] width 251 height 150
click at [411, 150] on div "Select a reason" at bounding box center [497, 147] width 242 height 10
click at [409, 183] on button "Save" at bounding box center [405, 178] width 68 height 27
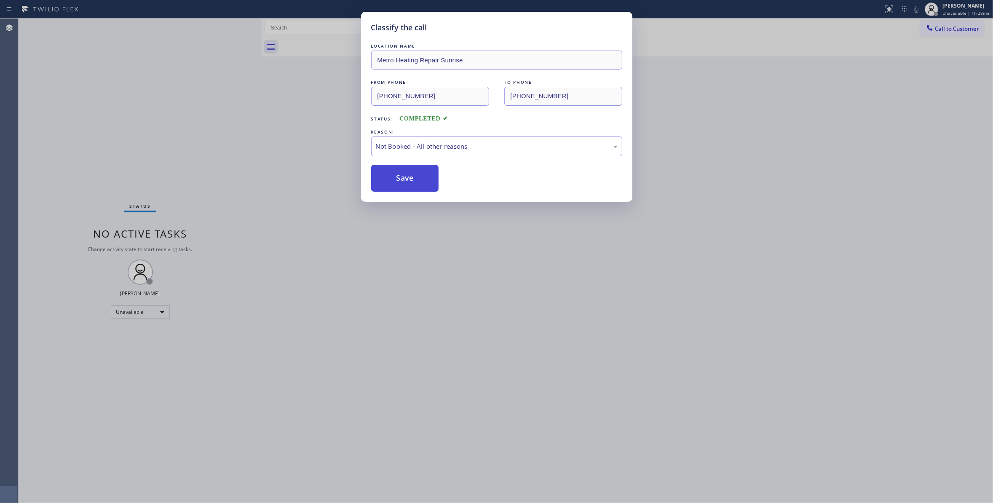
click at [409, 182] on button "Save" at bounding box center [405, 178] width 68 height 27
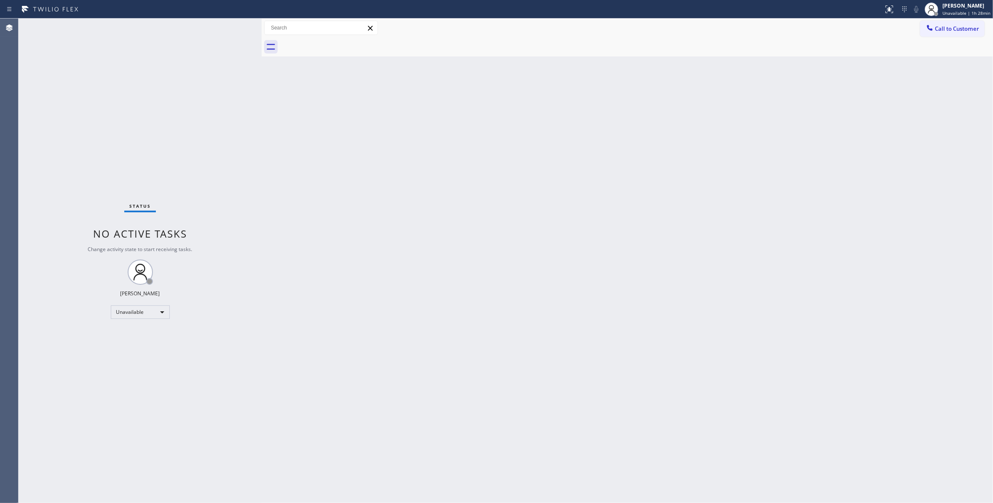
drag, startPoint x: 954, startPoint y: 31, endPoint x: 863, endPoint y: 55, distance: 93.2
click at [953, 31] on span "Call to Customer" at bounding box center [957, 29] width 44 height 8
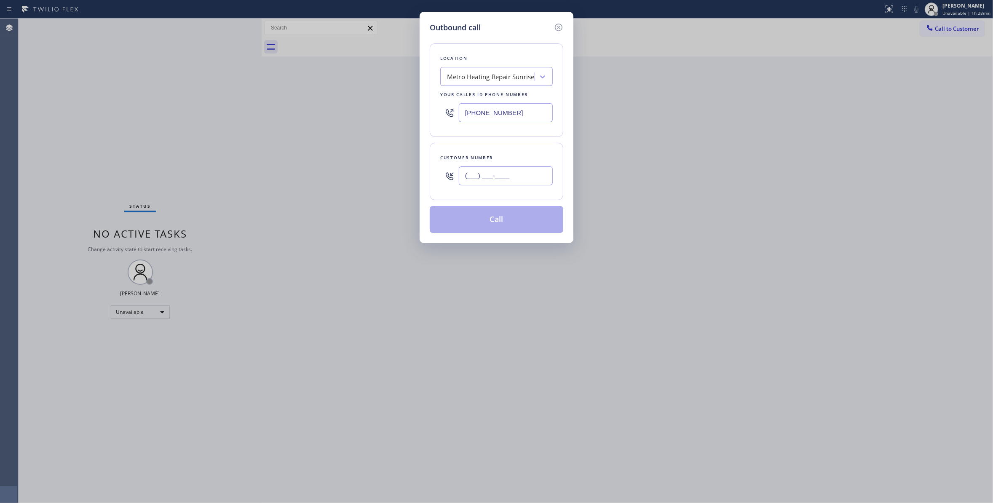
click at [501, 181] on input "(___) ___-____" at bounding box center [506, 175] width 94 height 19
paste input "954) 676-7903"
type input "[PHONE_NUMBER]"
click at [505, 226] on button "Call" at bounding box center [497, 219] width 134 height 27
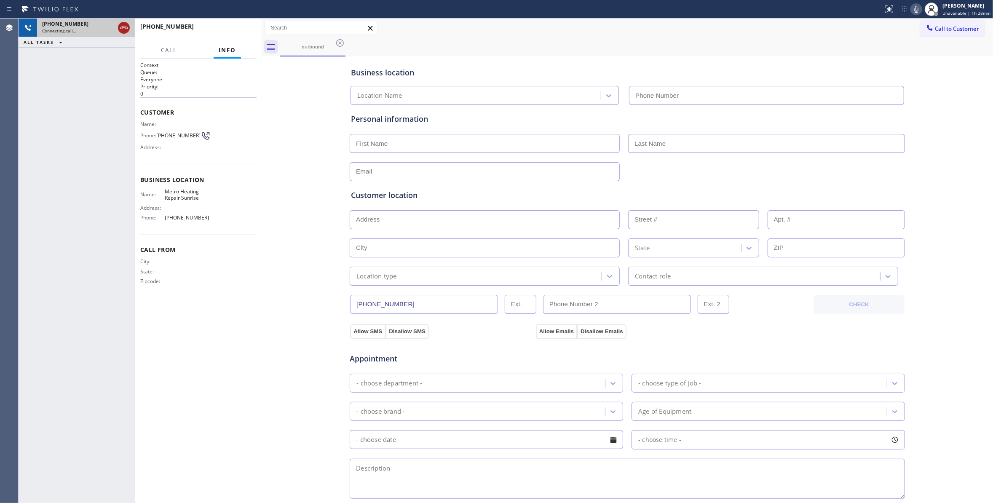
type input "[PHONE_NUMBER]"
click at [122, 29] on icon at bounding box center [124, 28] width 10 height 10
click at [230, 24] on div "[PHONE_NUMBER] Live | 00:00 HANG UP" at bounding box center [198, 30] width 116 height 22
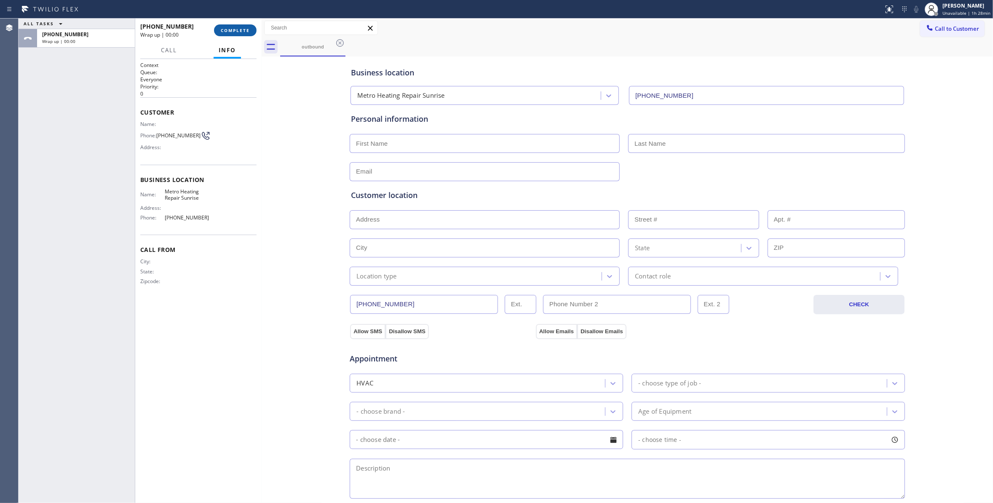
click at [230, 26] on button "COMPLETE" at bounding box center [235, 30] width 43 height 12
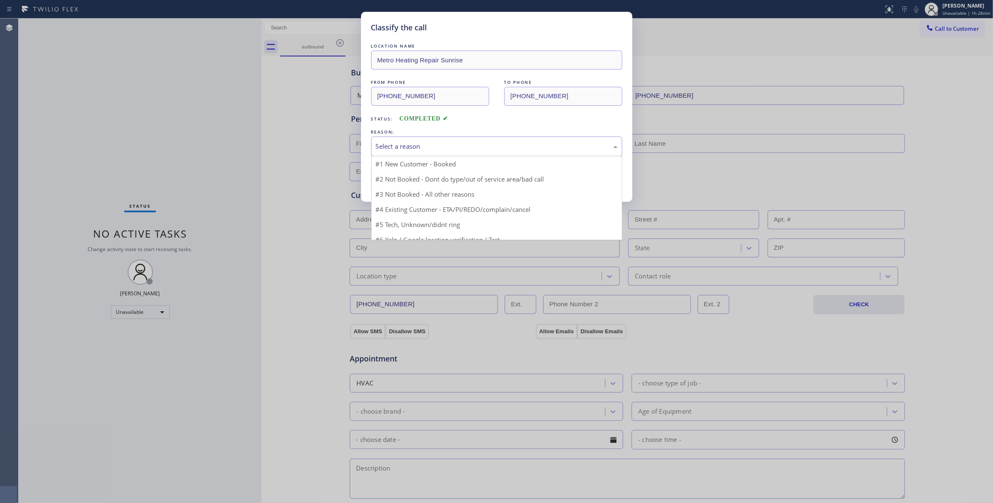
click at [393, 145] on div "Select a reason" at bounding box center [497, 147] width 242 height 10
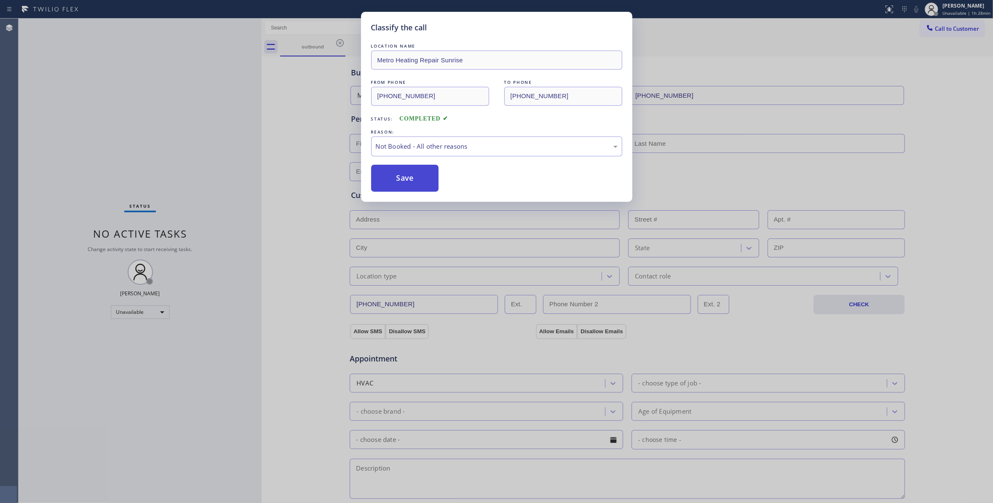
click at [396, 180] on button "Save" at bounding box center [405, 178] width 68 height 27
drag, startPoint x: 396, startPoint y: 180, endPoint x: 403, endPoint y: 177, distance: 7.5
click at [396, 179] on button "Save" at bounding box center [405, 178] width 68 height 27
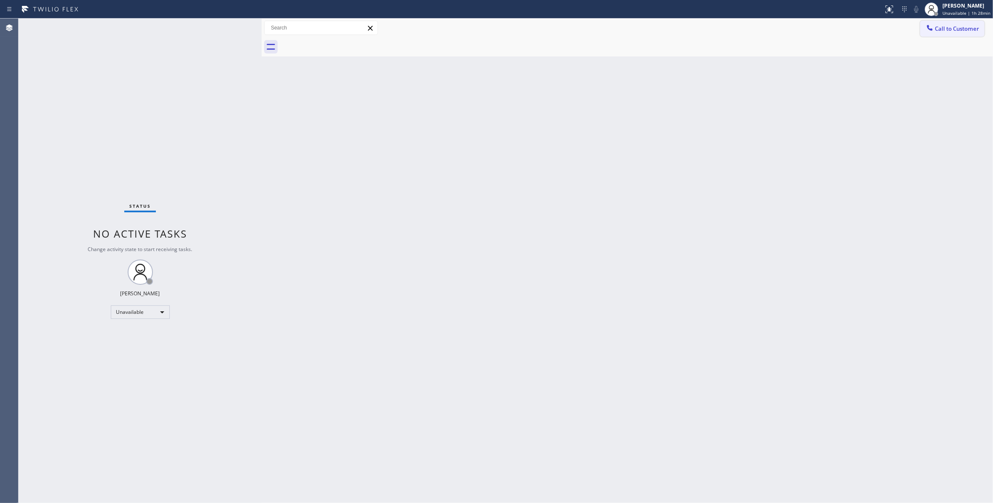
drag, startPoint x: 968, startPoint y: 27, endPoint x: 463, endPoint y: 197, distance: 532.3
click at [967, 27] on span "Call to Customer" at bounding box center [957, 29] width 44 height 8
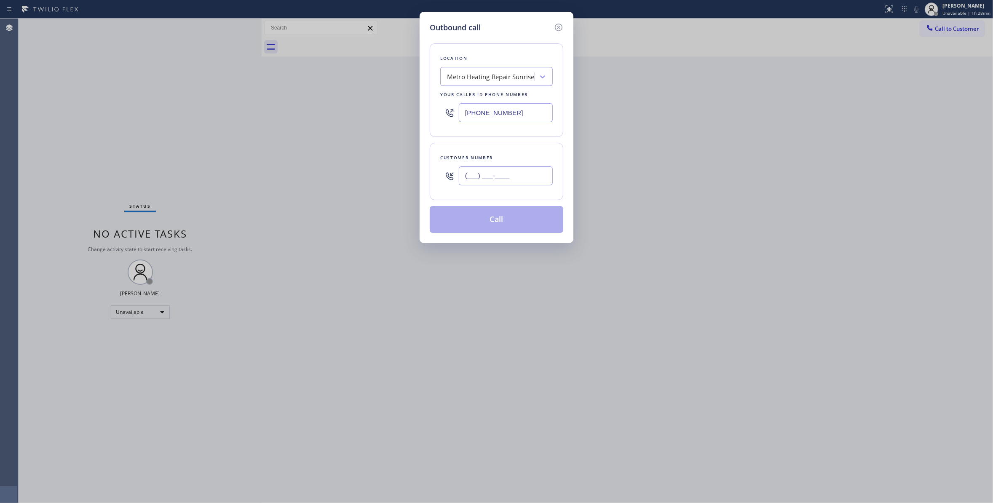
click at [472, 178] on input "(___) ___-____" at bounding box center [506, 175] width 94 height 19
paste input "954) 676-7903"
paste input "text"
type input "[PHONE_NUMBER]"
click at [492, 218] on button "Call" at bounding box center [497, 219] width 134 height 27
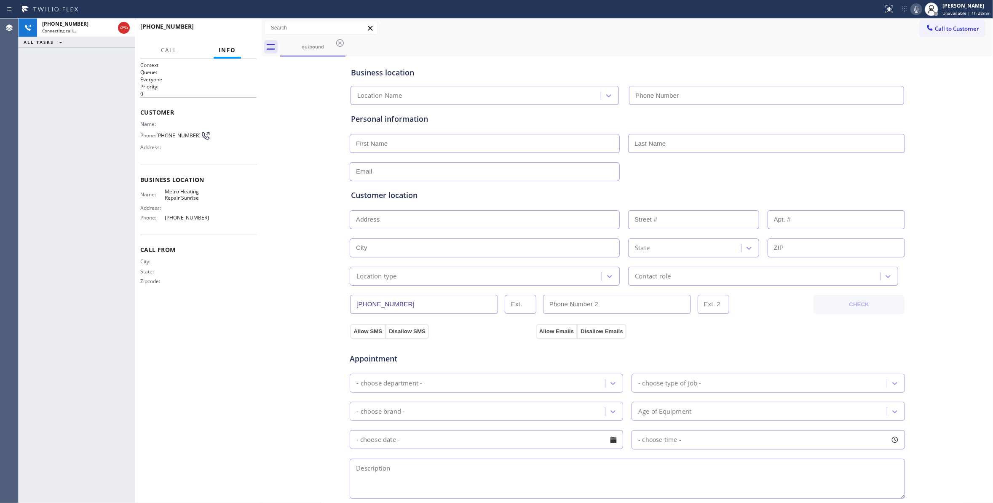
type input "[PHONE_NUMBER]"
click at [119, 26] on icon at bounding box center [124, 28] width 10 height 10
click at [228, 30] on span "HANG UP" at bounding box center [237, 30] width 26 height 6
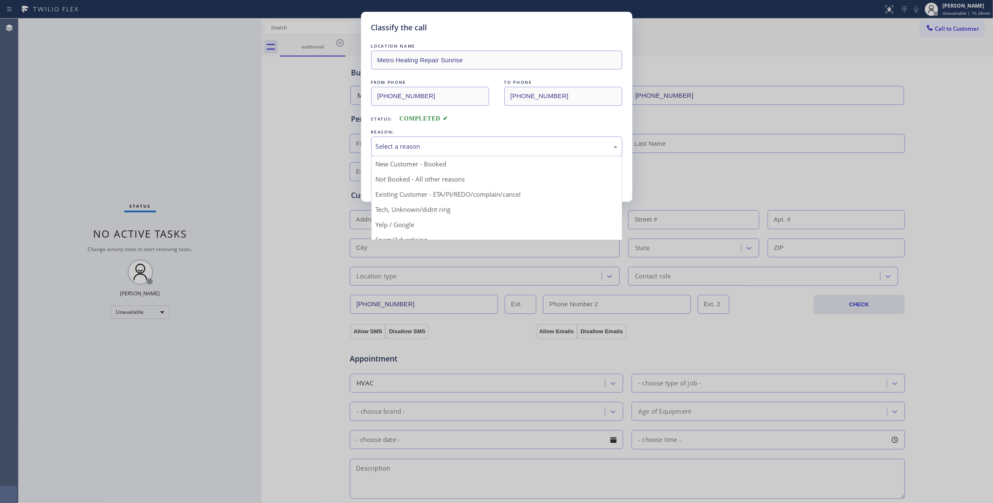
click at [406, 147] on div "Select a reason" at bounding box center [497, 147] width 242 height 10
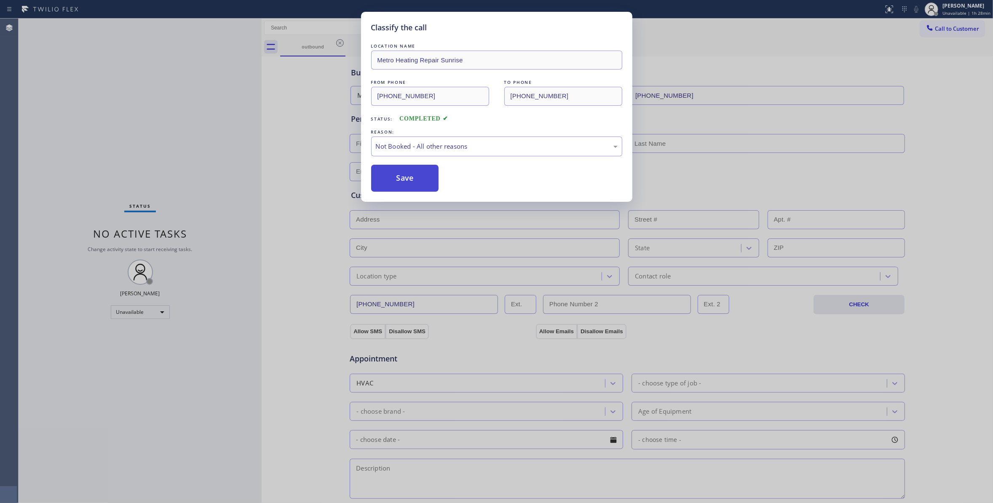
click at [388, 179] on button "Save" at bounding box center [405, 178] width 68 height 27
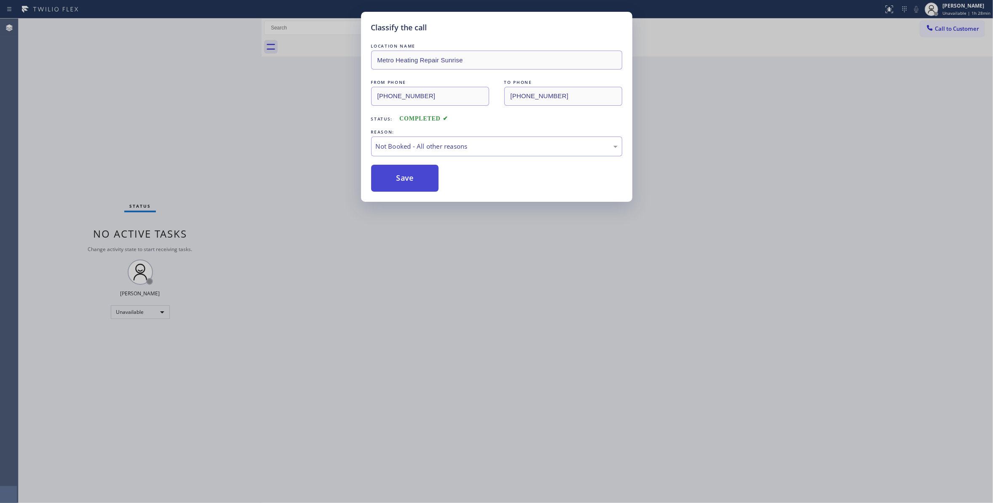
click at [388, 179] on button "Save" at bounding box center [405, 178] width 68 height 27
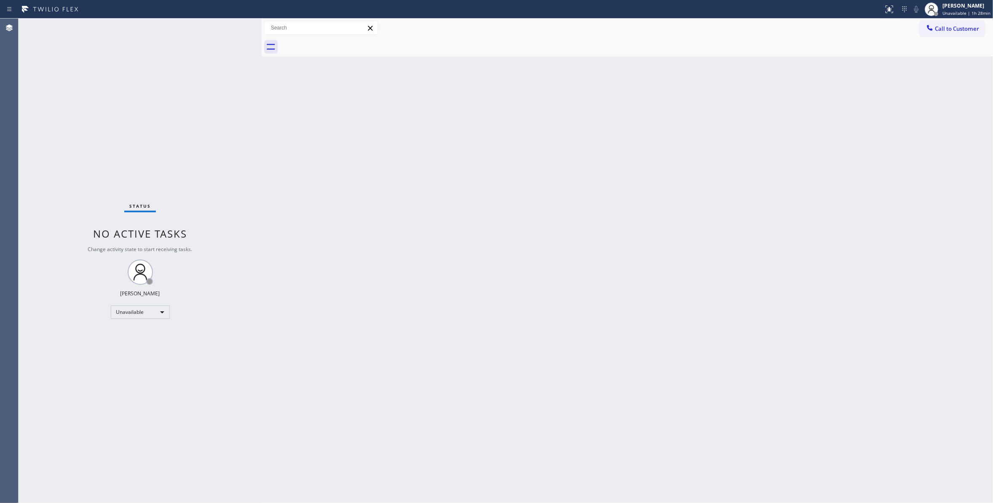
click at [955, 31] on span "Call to Customer" at bounding box center [957, 29] width 44 height 8
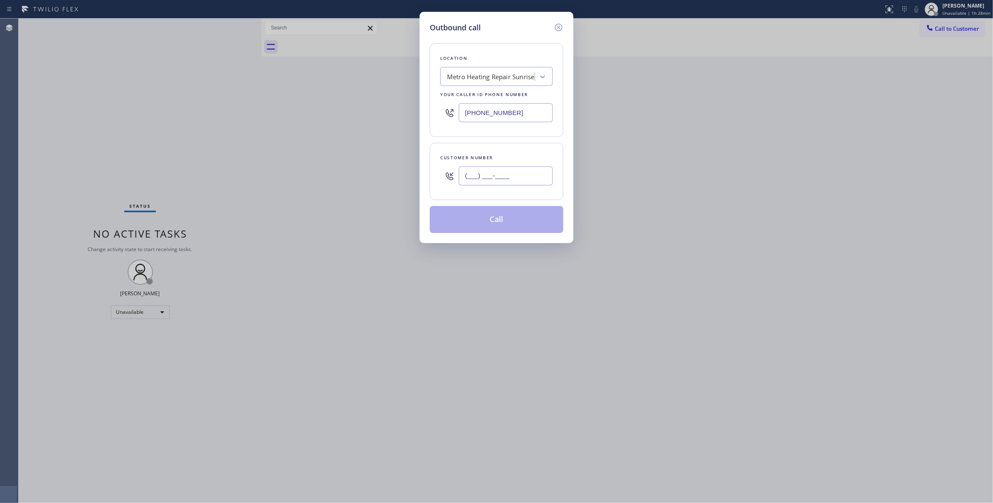
click at [531, 174] on input "(___) ___-____" at bounding box center [506, 175] width 94 height 19
paste input "954) 676-7903"
type input "[PHONE_NUMBER]"
click at [503, 221] on button "Call" at bounding box center [497, 219] width 134 height 27
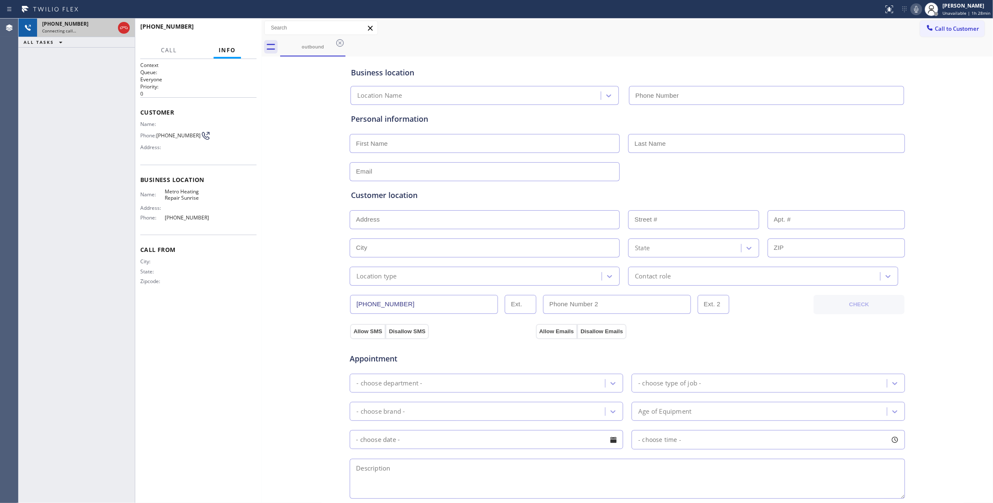
type input "[PHONE_NUMBER]"
click at [122, 29] on icon at bounding box center [124, 28] width 10 height 10
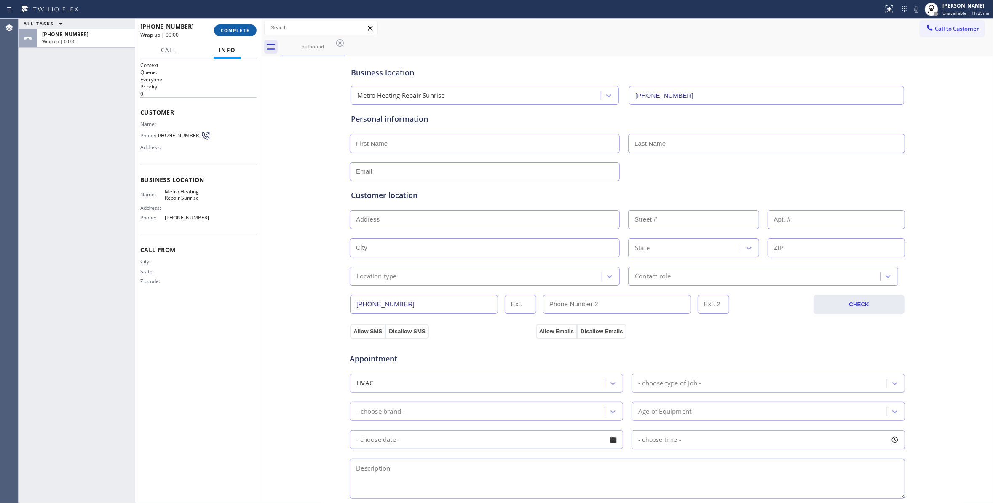
click at [234, 29] on span "COMPLETE" at bounding box center [235, 30] width 29 height 6
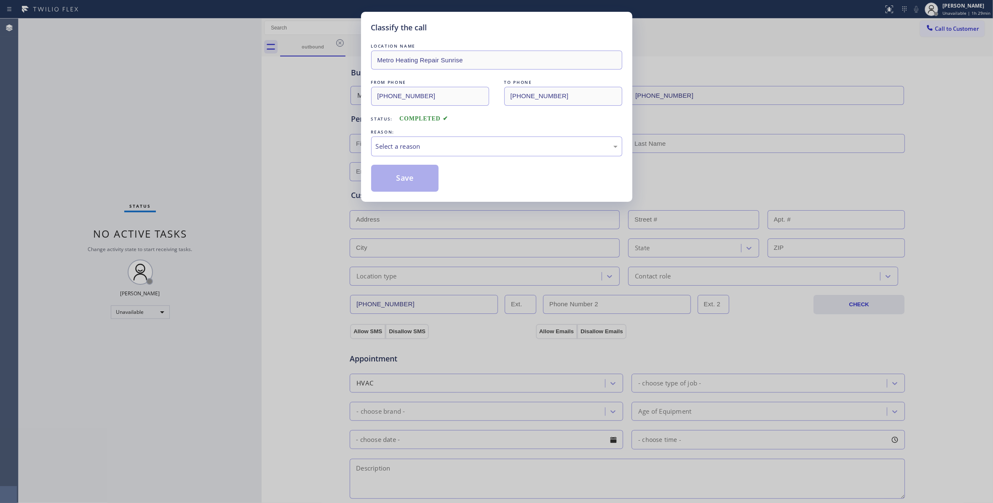
click at [235, 29] on div "Classify the call LOCATION NAME Metro Heating Repair Sunrise FROM PHONE [PHONE_…" at bounding box center [496, 251] width 993 height 503
click at [424, 150] on div "Select a reason" at bounding box center [497, 147] width 242 height 10
click at [409, 180] on button "Save" at bounding box center [405, 178] width 68 height 27
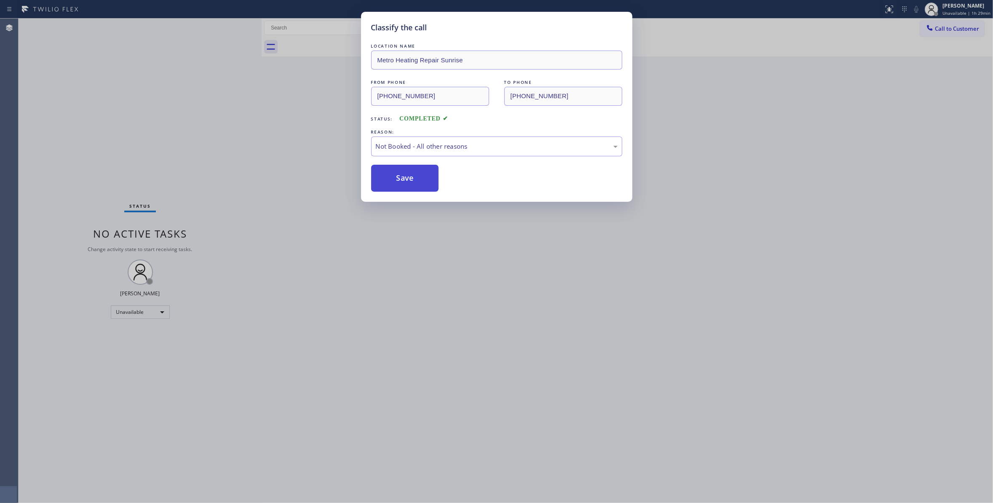
click at [409, 180] on button "Save" at bounding box center [405, 178] width 68 height 27
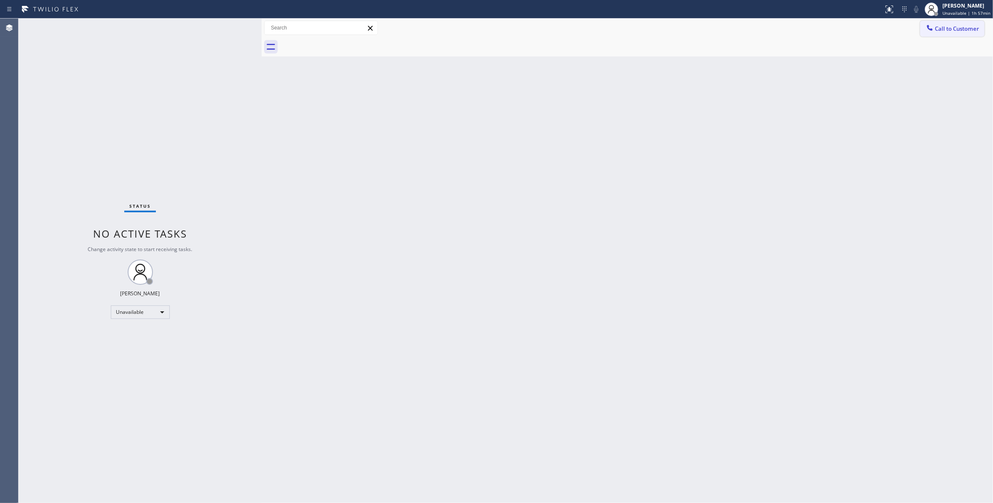
click at [975, 25] on span "Call to Customer" at bounding box center [957, 29] width 44 height 8
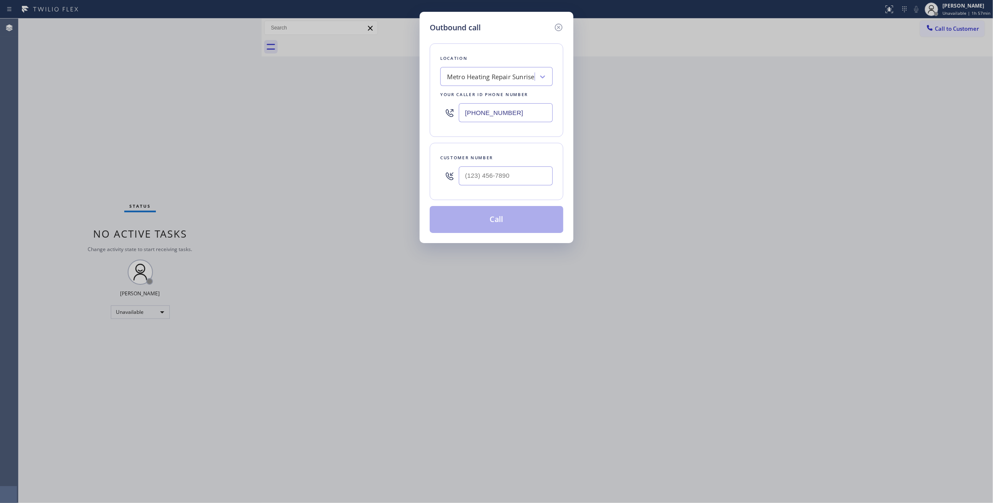
drag, startPoint x: 538, startPoint y: 113, endPoint x: 255, endPoint y: 118, distance: 282.7
click at [261, 115] on div "Outbound call Location Metro Heating Repair Sunrise Your caller id phone number…" at bounding box center [496, 251] width 993 height 503
paste input "760) 388-9800"
type input "[PHONE_NUMBER]"
click at [499, 184] on input "(___) ___-____" at bounding box center [506, 175] width 94 height 19
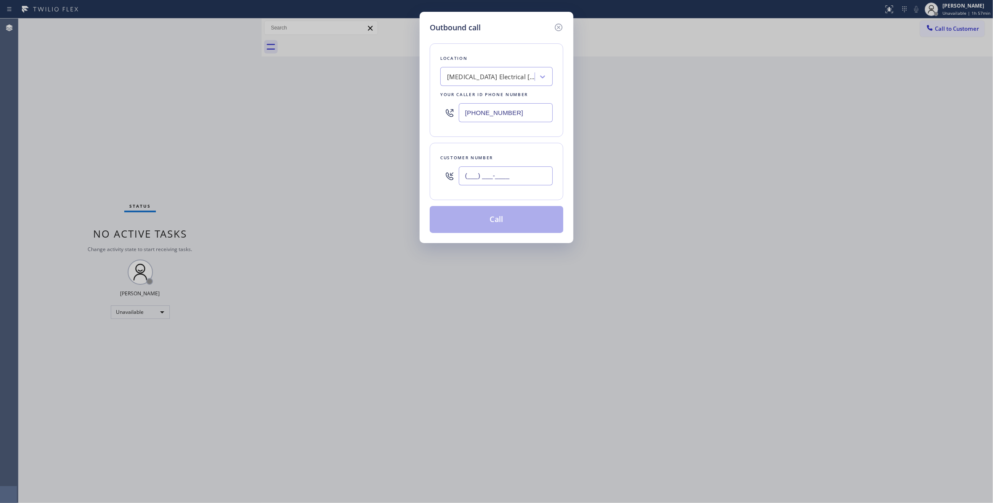
paste input "442) 241-9300"
type input "[PHONE_NUMBER]"
click at [494, 222] on button "Call" at bounding box center [497, 219] width 134 height 27
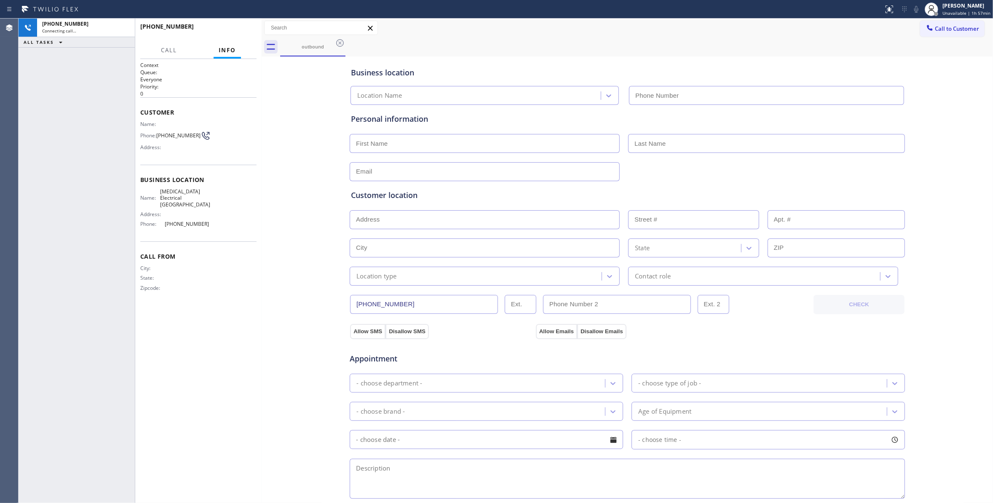
type input "[PHONE_NUMBER]"
click at [233, 26] on button "HANG UP" at bounding box center [236, 30] width 39 height 12
click at [184, 139] on span "[PHONE_NUMBER]" at bounding box center [178, 135] width 44 height 6
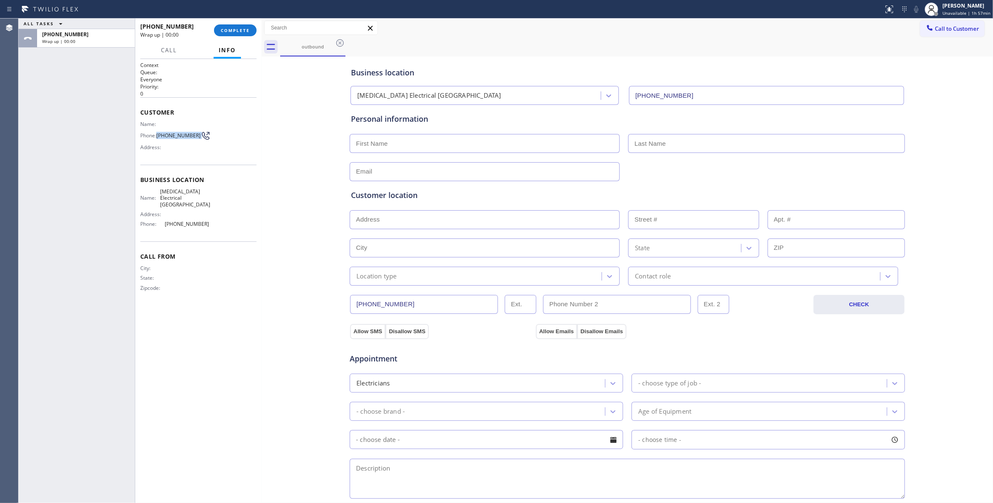
click at [184, 139] on span "[PHONE_NUMBER]" at bounding box center [178, 135] width 44 height 6
copy div "[PHONE_NUMBER]"
click at [242, 32] on span "COMPLETE" at bounding box center [235, 30] width 29 height 6
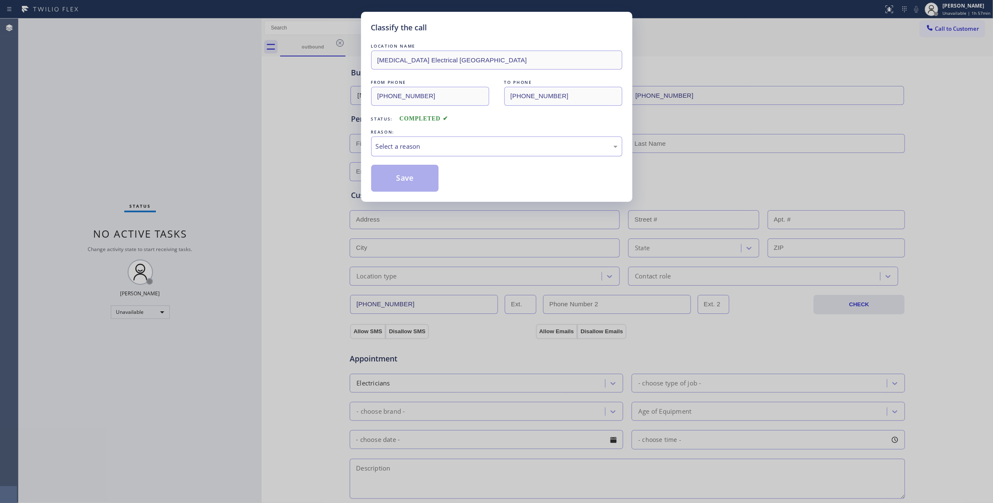
click at [422, 152] on div "Select a reason" at bounding box center [496, 146] width 251 height 20
click at [422, 180] on button "Save" at bounding box center [405, 178] width 68 height 27
drag, startPoint x: 422, startPoint y: 180, endPoint x: 425, endPoint y: 176, distance: 5.7
click at [422, 179] on button "Save" at bounding box center [405, 178] width 68 height 27
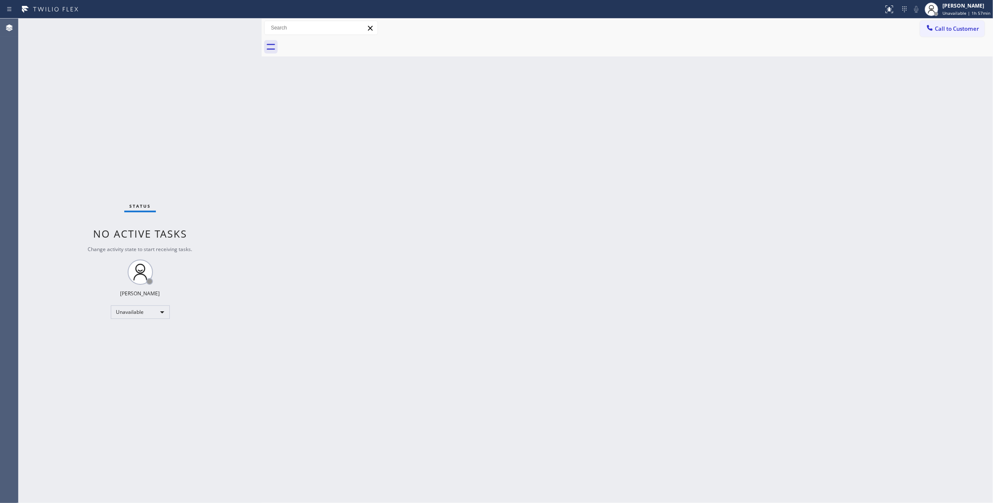
drag, startPoint x: 959, startPoint y: 32, endPoint x: 537, endPoint y: 169, distance: 443.8
click at [959, 32] on span "Call to Customer" at bounding box center [957, 29] width 44 height 8
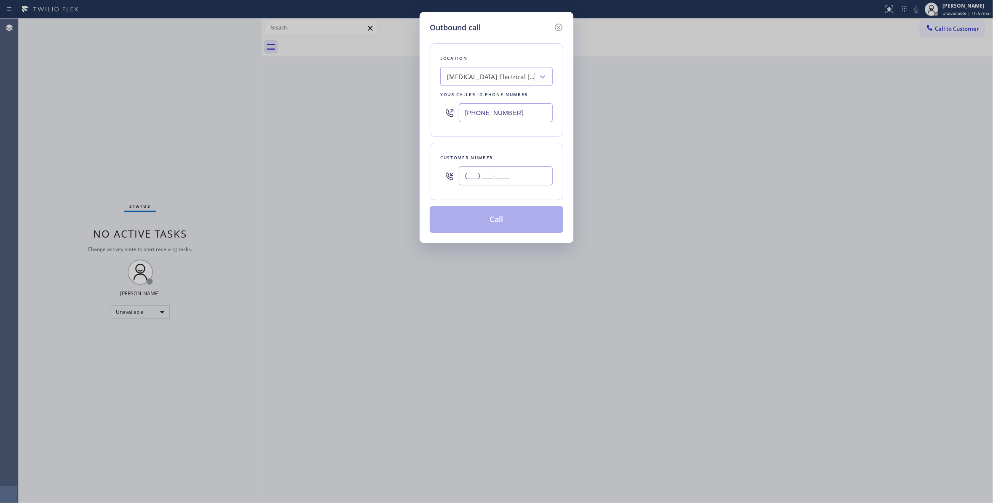
click at [496, 181] on input "(___) ___-____" at bounding box center [506, 175] width 94 height 19
paste input "442) 241-9300"
type input "[PHONE_NUMBER]"
click at [502, 225] on button "Call" at bounding box center [497, 219] width 134 height 27
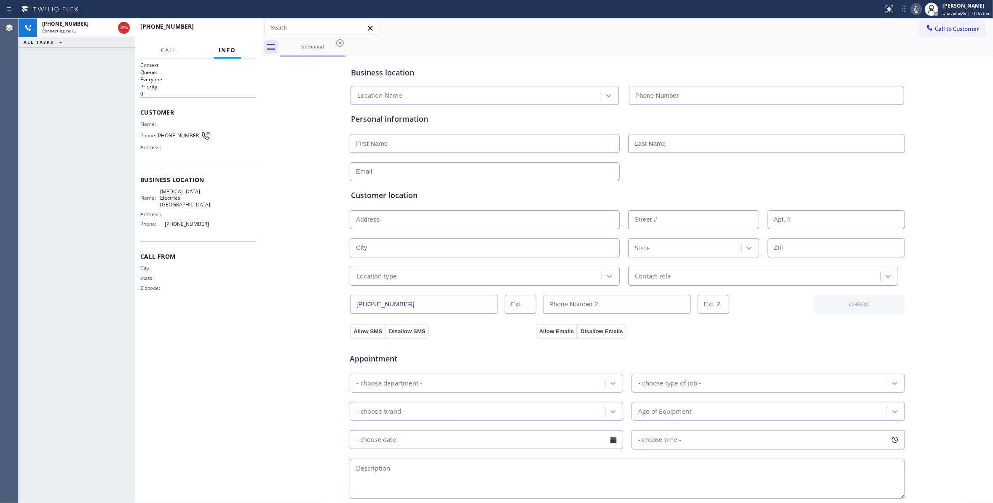
type input "[PHONE_NUMBER]"
click at [233, 31] on span "HANG UP" at bounding box center [237, 30] width 26 height 6
click at [232, 31] on span "HANG UP" at bounding box center [237, 30] width 26 height 6
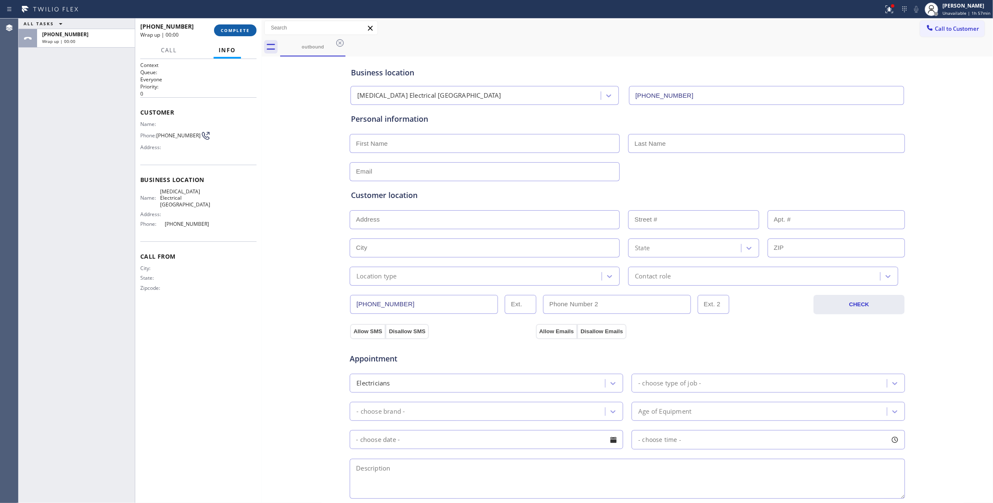
click at [237, 32] on span "COMPLETE" at bounding box center [235, 30] width 29 height 6
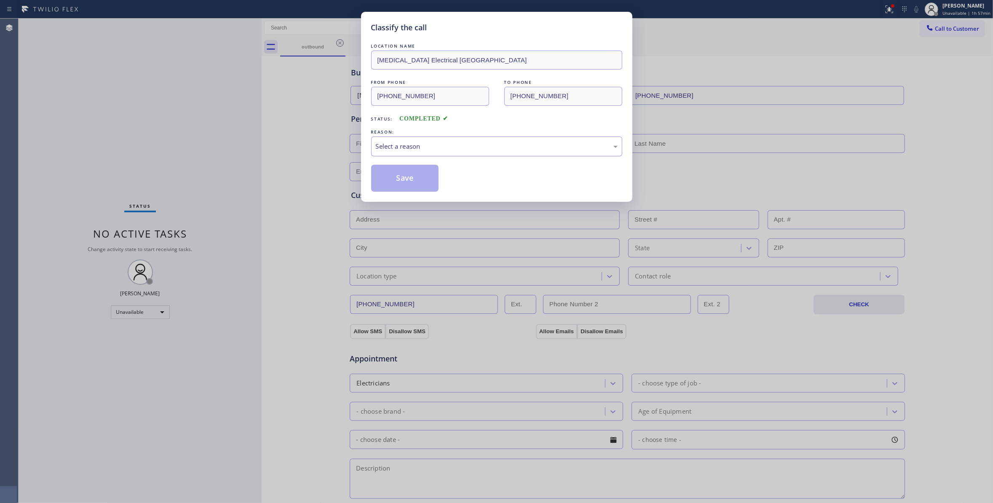
click at [386, 142] on div "Select a reason" at bounding box center [497, 147] width 242 height 10
click at [398, 177] on button "Save" at bounding box center [405, 178] width 68 height 27
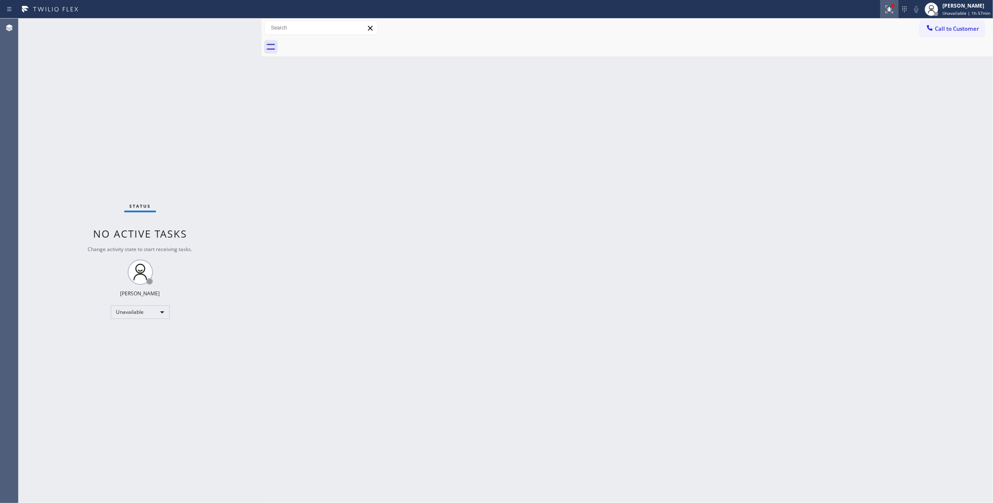
click at [887, 7] on icon at bounding box center [889, 8] width 5 height 3
click at [845, 112] on span "Clear issues" at bounding box center [840, 110] width 40 height 6
click at [962, 29] on span "Call to Customer" at bounding box center [957, 29] width 44 height 8
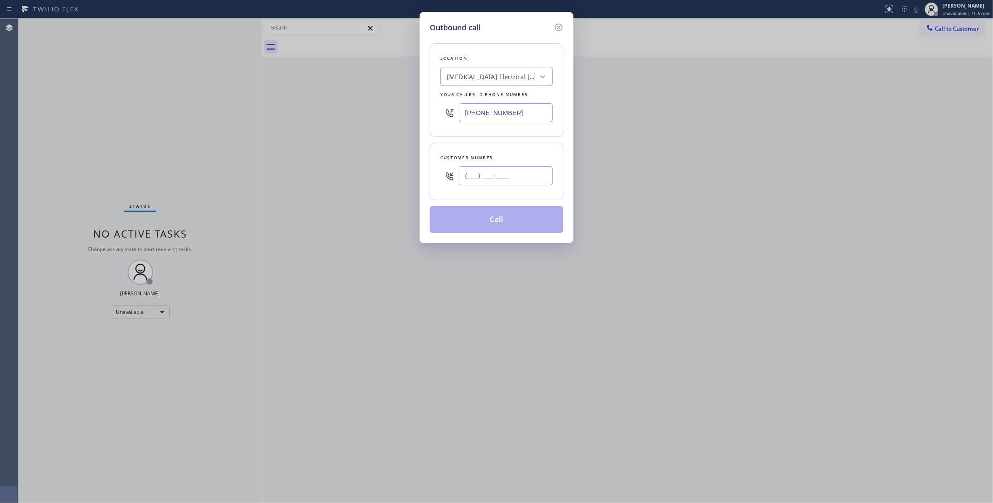
click at [526, 179] on input "(___) ___-____" at bounding box center [506, 175] width 94 height 19
paste input "442) 241-9300"
type input "[PHONE_NUMBER]"
click at [496, 220] on button "Call" at bounding box center [497, 219] width 134 height 27
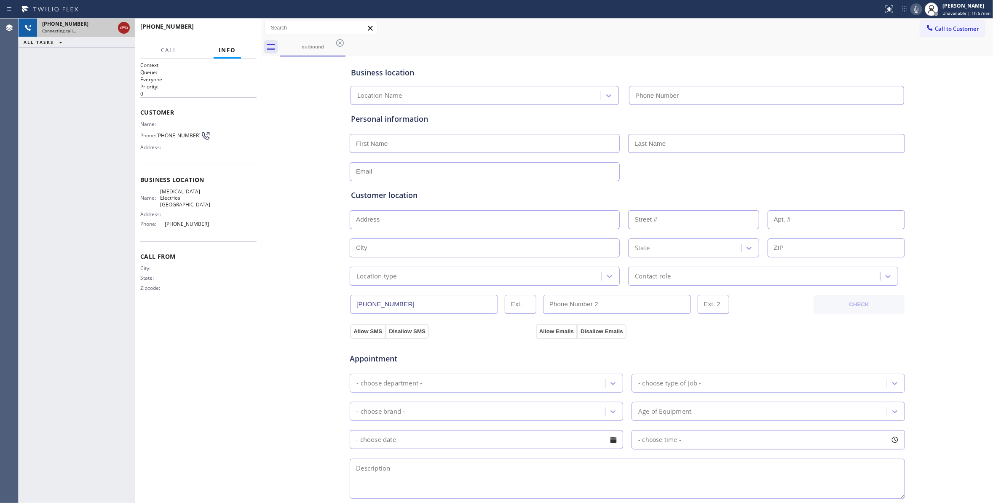
type input "[PHONE_NUMBER]"
click at [122, 28] on icon at bounding box center [124, 28] width 10 height 10
click at [236, 26] on button "HANG UP" at bounding box center [236, 30] width 39 height 12
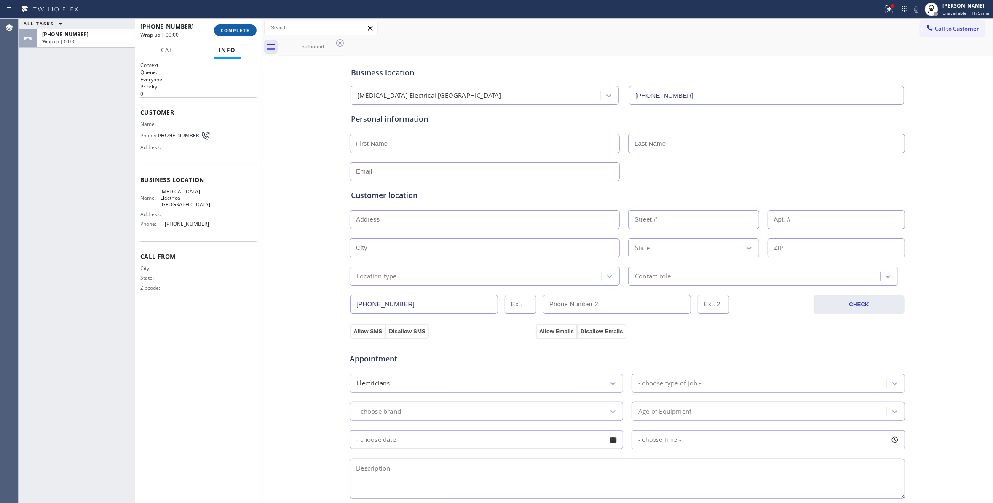
click at [249, 34] on button "COMPLETE" at bounding box center [235, 30] width 43 height 12
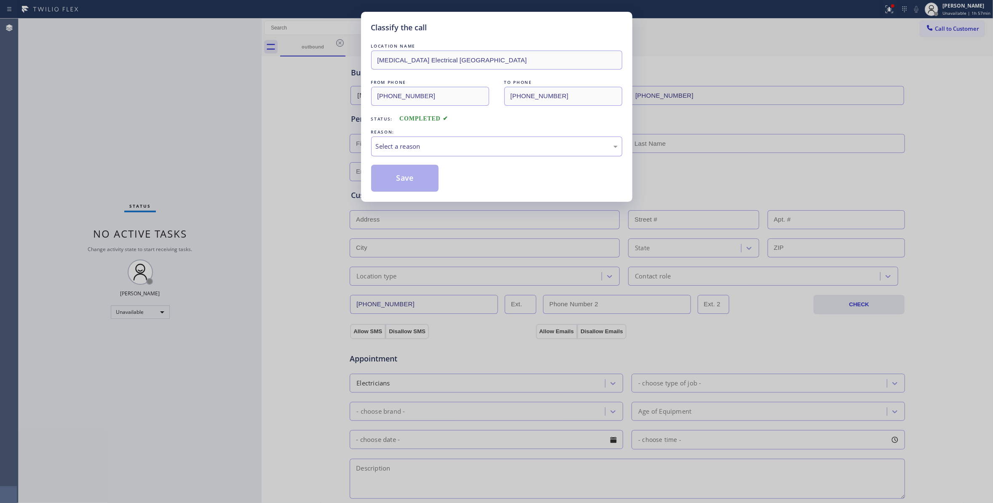
click at [409, 144] on div "Select a reason" at bounding box center [497, 147] width 242 height 10
click at [409, 181] on button "Save" at bounding box center [405, 178] width 68 height 27
click at [422, 179] on button "Save" at bounding box center [405, 178] width 68 height 27
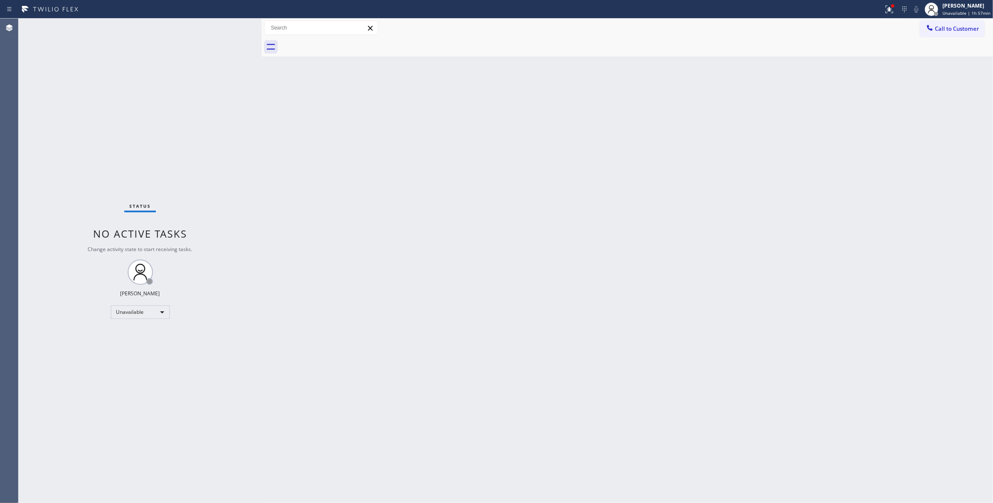
drag, startPoint x: 953, startPoint y: 31, endPoint x: 643, endPoint y: 85, distance: 314.7
click at [950, 31] on span "Call to Customer" at bounding box center [957, 29] width 44 height 8
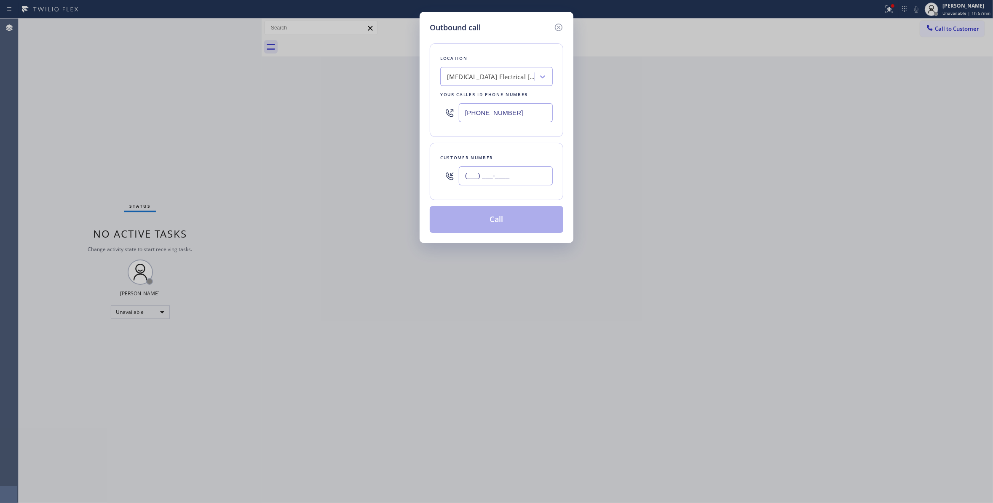
click at [524, 181] on input "(___) ___-____" at bounding box center [506, 175] width 94 height 19
paste input "442) 241-9300"
type input "[PHONE_NUMBER]"
drag, startPoint x: 497, startPoint y: 224, endPoint x: 825, endPoint y: 69, distance: 362.7
click at [497, 220] on button "Call" at bounding box center [497, 219] width 134 height 27
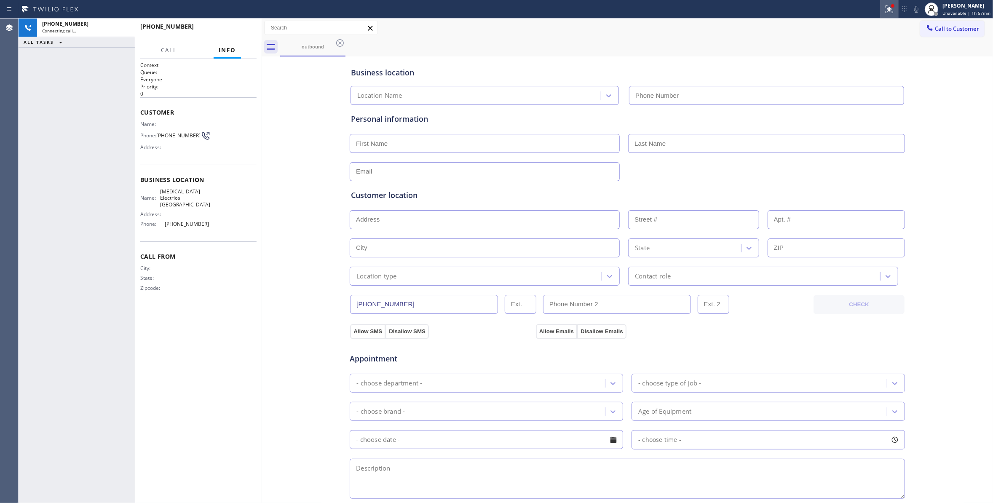
click at [884, 10] on icon at bounding box center [889, 9] width 10 height 10
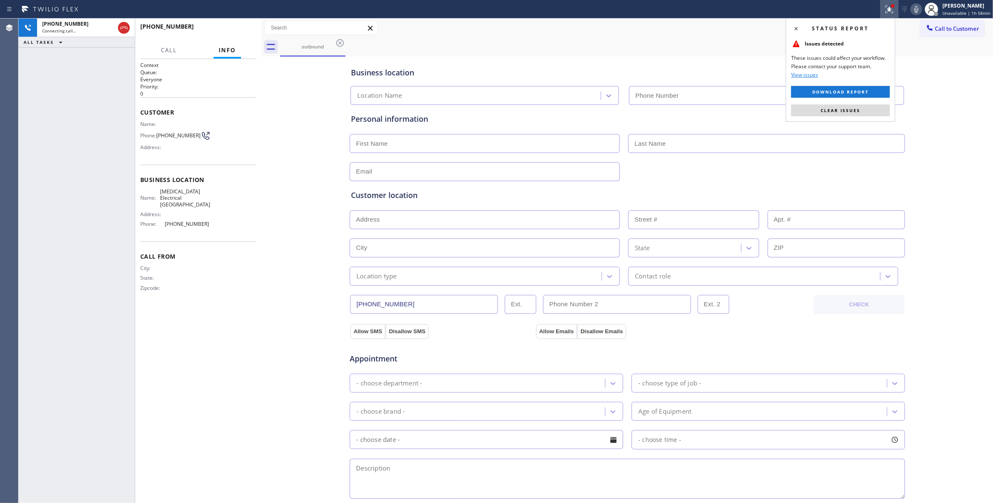
click at [863, 107] on button "Clear issues" at bounding box center [840, 110] width 99 height 12
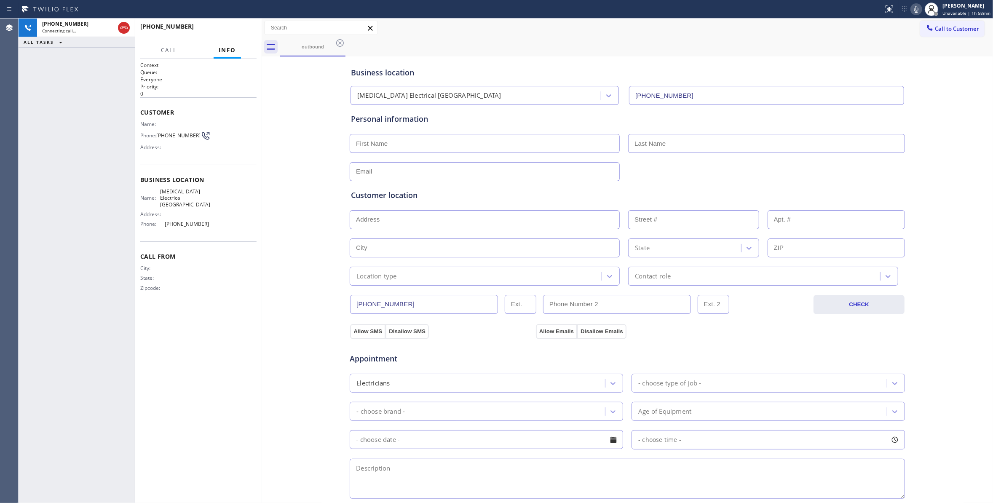
type input "[PHONE_NUMBER]"
click at [128, 27] on icon at bounding box center [124, 28] width 10 height 10
click at [236, 37] on div "[PHONE_NUMBER] Live | 00:00 HANG UP" at bounding box center [198, 30] width 116 height 22
click at [240, 33] on button "COMPLETE" at bounding box center [235, 30] width 43 height 12
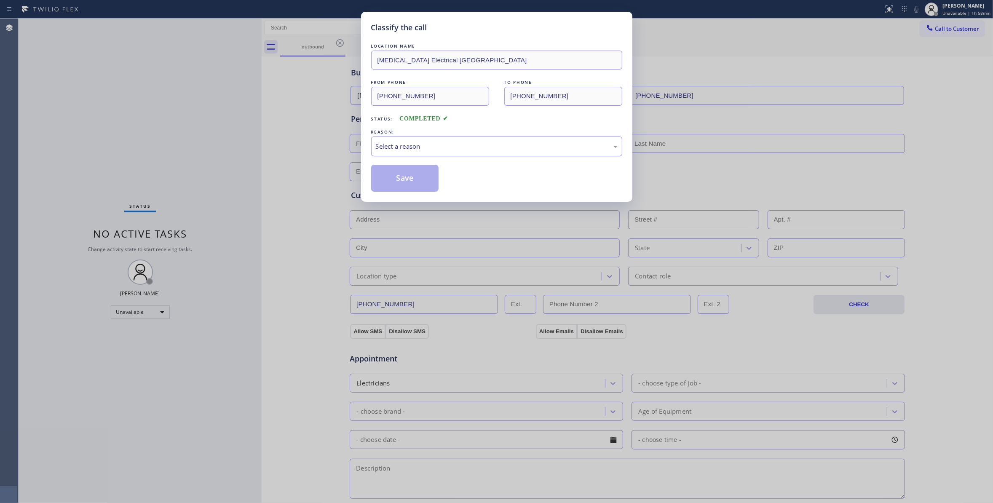
click at [418, 142] on div "Select a reason" at bounding box center [497, 147] width 242 height 10
click at [413, 180] on button "Save" at bounding box center [405, 178] width 68 height 27
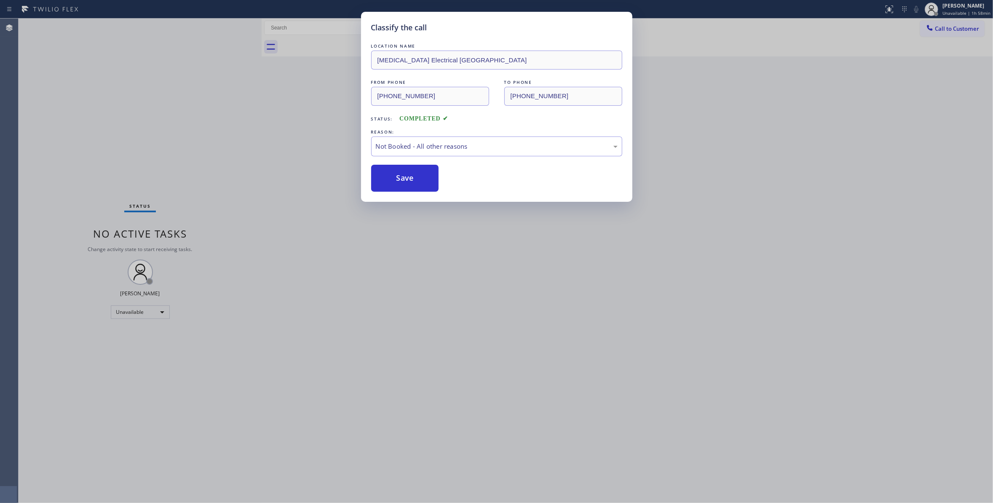
drag, startPoint x: 413, startPoint y: 180, endPoint x: 782, endPoint y: 128, distance: 372.1
click at [414, 178] on button "Save" at bounding box center [405, 178] width 68 height 27
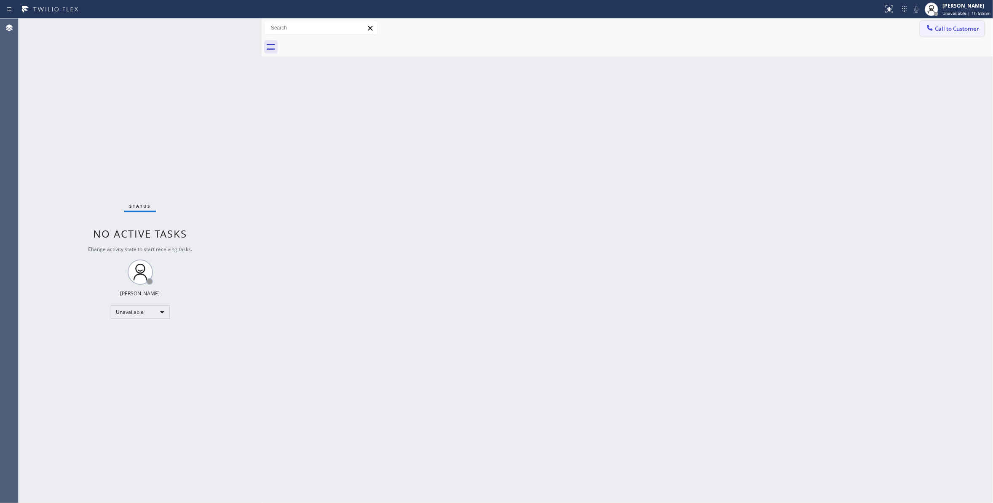
click at [954, 29] on span "Call to Customer" at bounding box center [957, 29] width 44 height 8
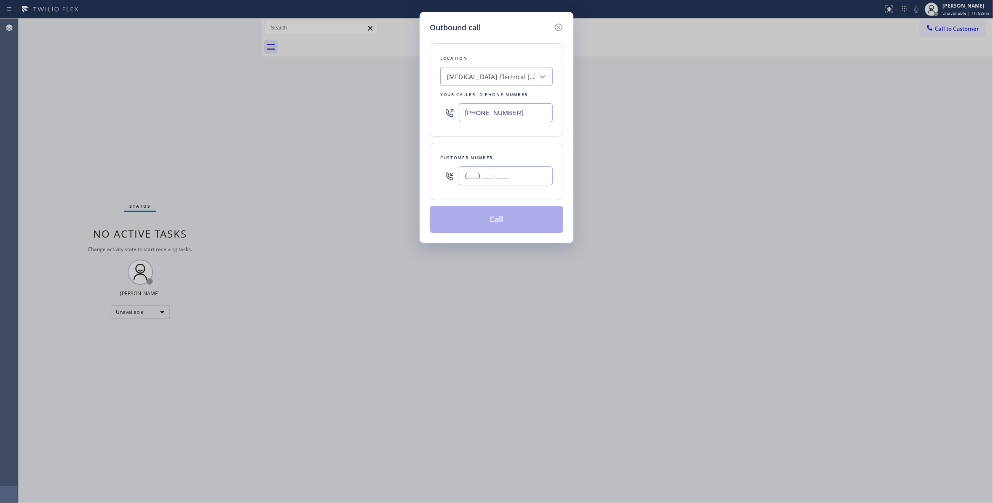
click at [489, 176] on input "(___) ___-____" at bounding box center [506, 175] width 94 height 19
paste input "442) 241-9300"
type input "[PHONE_NUMBER]"
click at [496, 224] on button "Call" at bounding box center [497, 219] width 134 height 27
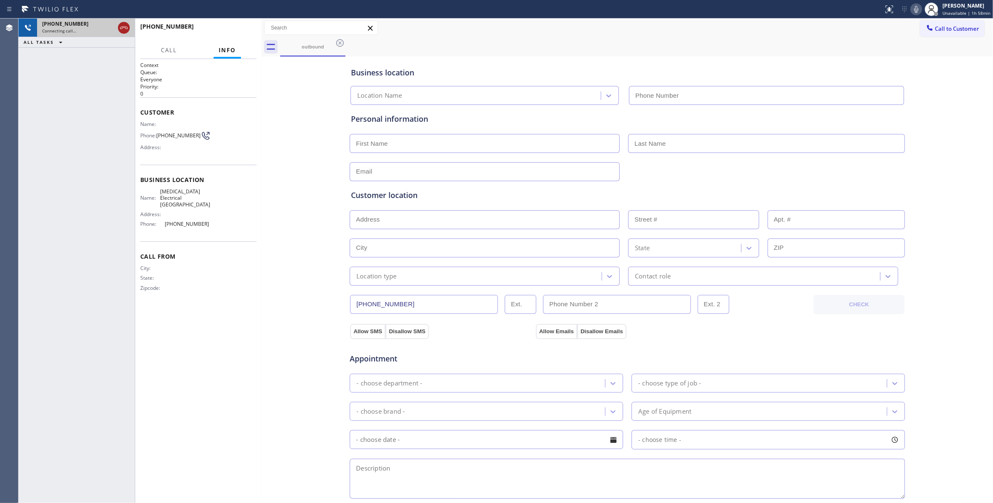
type input "[PHONE_NUMBER]"
click at [125, 24] on icon at bounding box center [124, 28] width 10 height 10
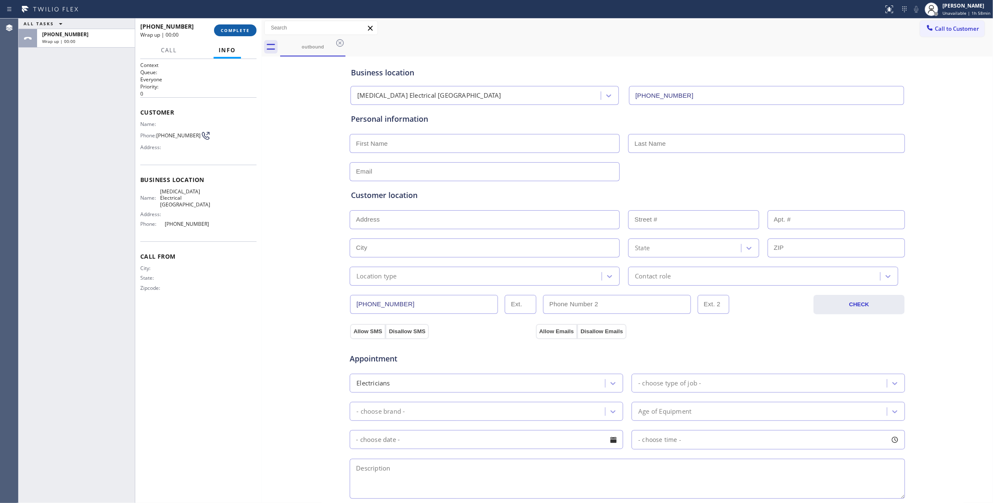
click at [225, 30] on span "COMPLETE" at bounding box center [235, 30] width 29 height 6
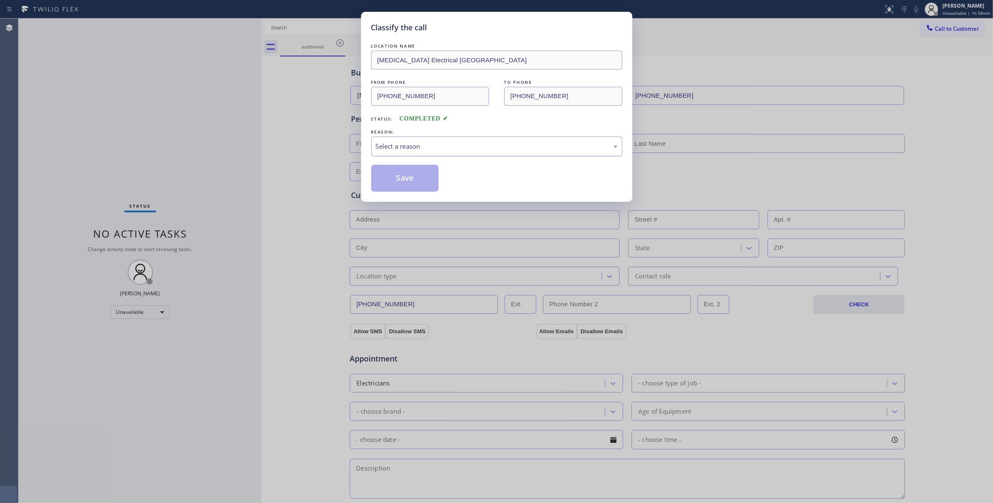
click at [427, 147] on div "Select a reason" at bounding box center [497, 147] width 242 height 10
click at [417, 183] on button "Save" at bounding box center [405, 178] width 68 height 27
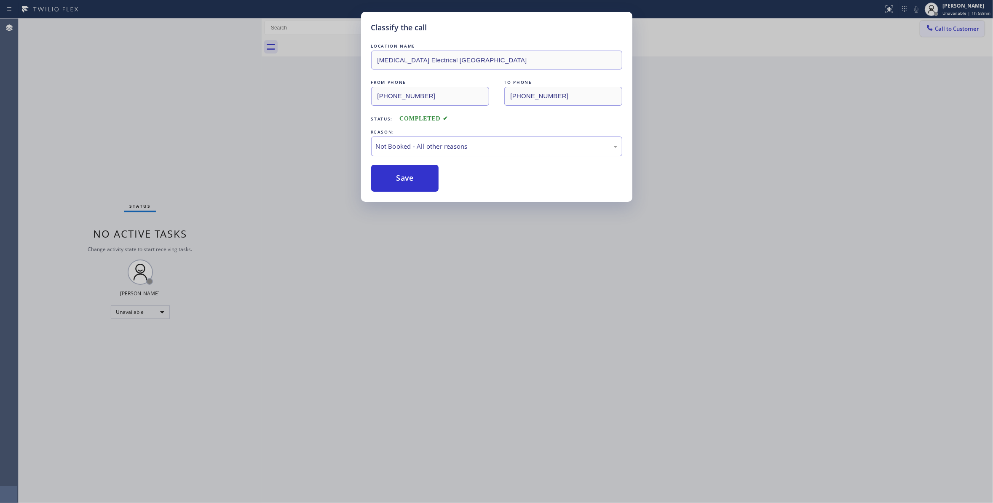
click at [956, 29] on span "Call to Customer" at bounding box center [957, 29] width 44 height 8
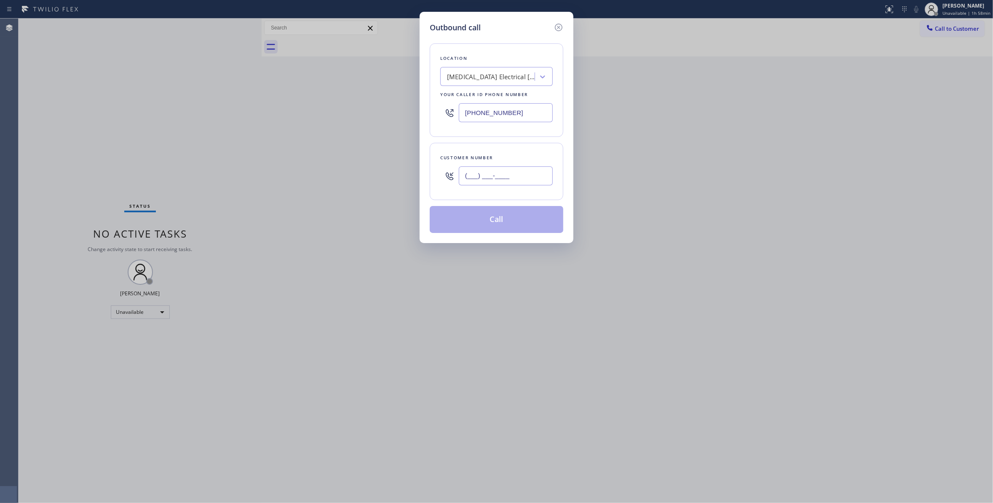
click at [526, 181] on input "(___) ___-____" at bounding box center [506, 175] width 94 height 19
paste input "442) 241-9300"
type input "[PHONE_NUMBER]"
click at [492, 218] on button "Call" at bounding box center [497, 219] width 134 height 27
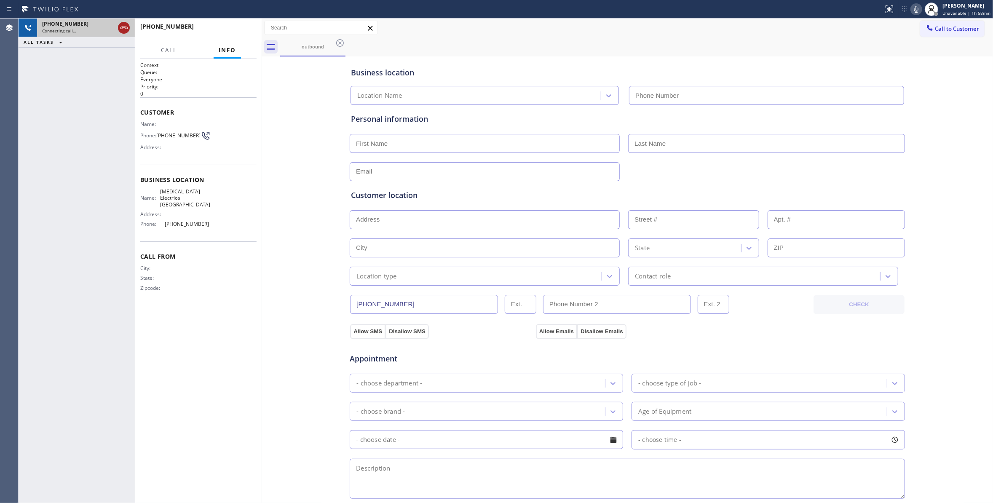
type input "[PHONE_NUMBER]"
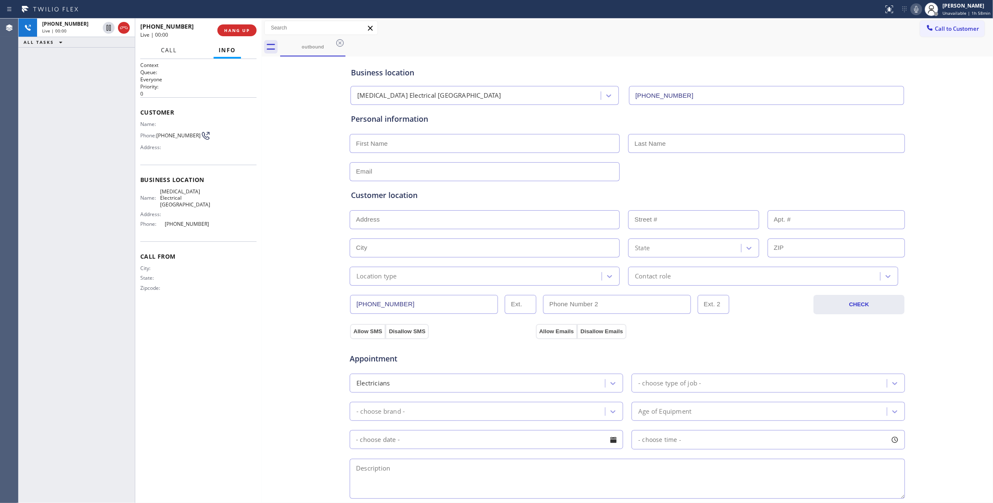
drag, startPoint x: 126, startPoint y: 27, endPoint x: 175, endPoint y: 48, distance: 53.2
click at [126, 27] on icon at bounding box center [124, 28] width 8 height 3
click at [248, 29] on span "COMPLETE" at bounding box center [235, 30] width 29 height 6
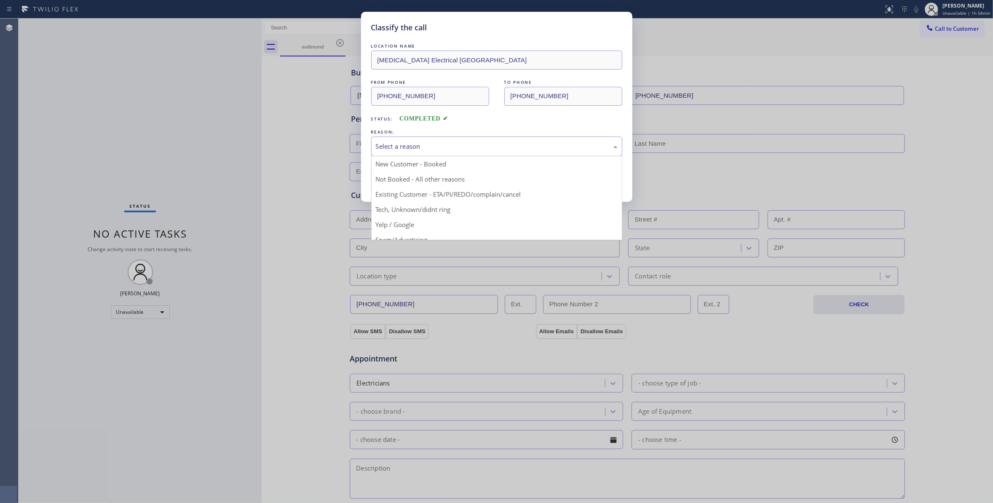
click at [419, 152] on div "Select a reason" at bounding box center [496, 146] width 251 height 20
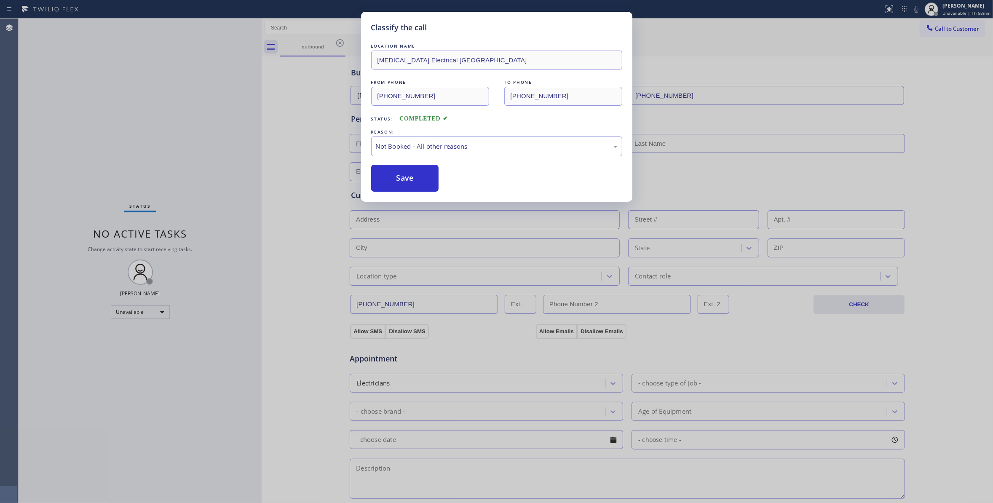
click at [418, 176] on button "Save" at bounding box center [405, 178] width 68 height 27
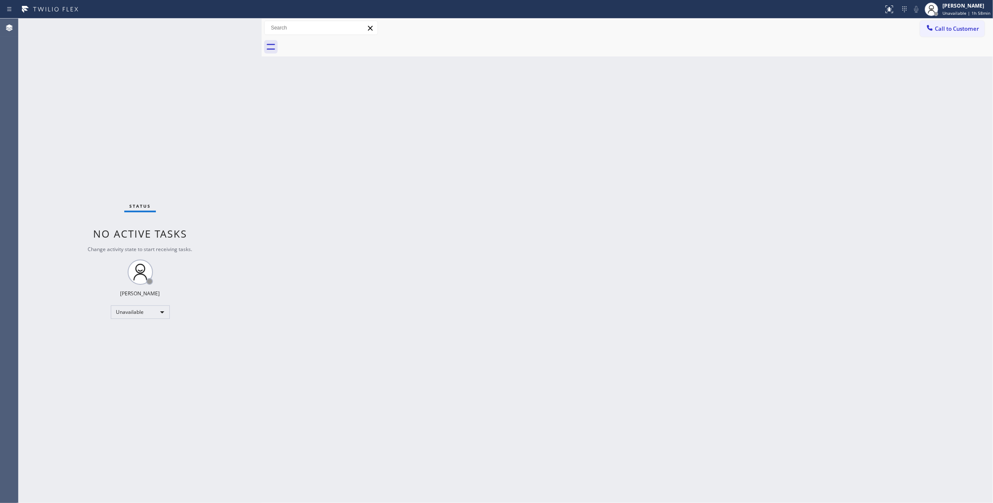
drag, startPoint x: 573, startPoint y: 213, endPoint x: 967, endPoint y: 49, distance: 426.4
click at [641, 176] on div "Back to Dashboard Change Sender ID Customers Technicians Select a contact Outbo…" at bounding box center [627, 261] width 731 height 484
click at [954, 16] on div "[PERSON_NAME] Unavailable | 1h 58min" at bounding box center [957, 9] width 71 height 19
drag, startPoint x: 808, startPoint y: 148, endPoint x: 905, endPoint y: 78, distance: 120.1
click at [814, 139] on div "Back to Dashboard Change Sender ID Customers Technicians Select a contact Outbo…" at bounding box center [627, 261] width 731 height 484
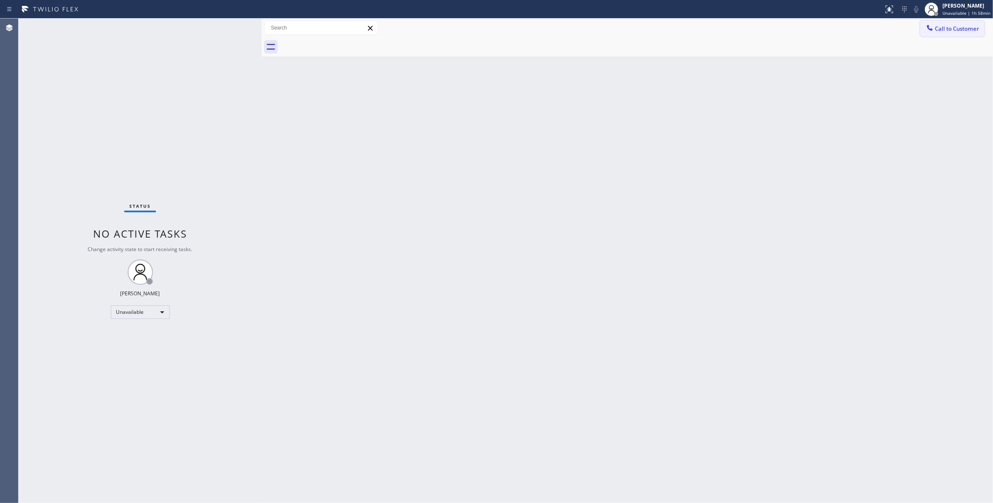
click at [956, 32] on button "Call to Customer" at bounding box center [952, 29] width 64 height 16
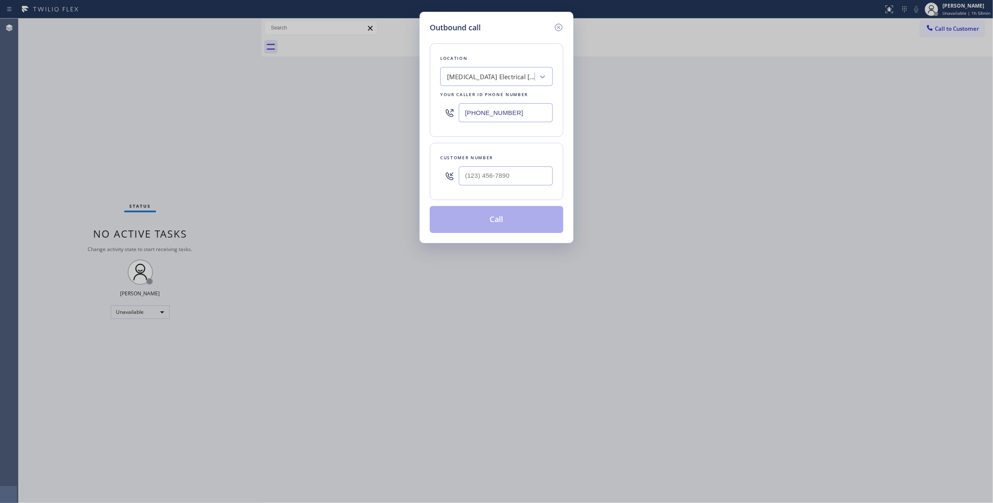
drag, startPoint x: 534, startPoint y: 111, endPoint x: 263, endPoint y: 112, distance: 270.8
click at [263, 112] on div "Outbound call Location [MEDICAL_DATA] Electrical [GEOGRAPHIC_DATA] Your caller …" at bounding box center [496, 251] width 993 height 503
paste input "470) 782-9857"
type input "[PHONE_NUMBER]"
click at [490, 177] on input "(___) ___-____" at bounding box center [506, 175] width 94 height 19
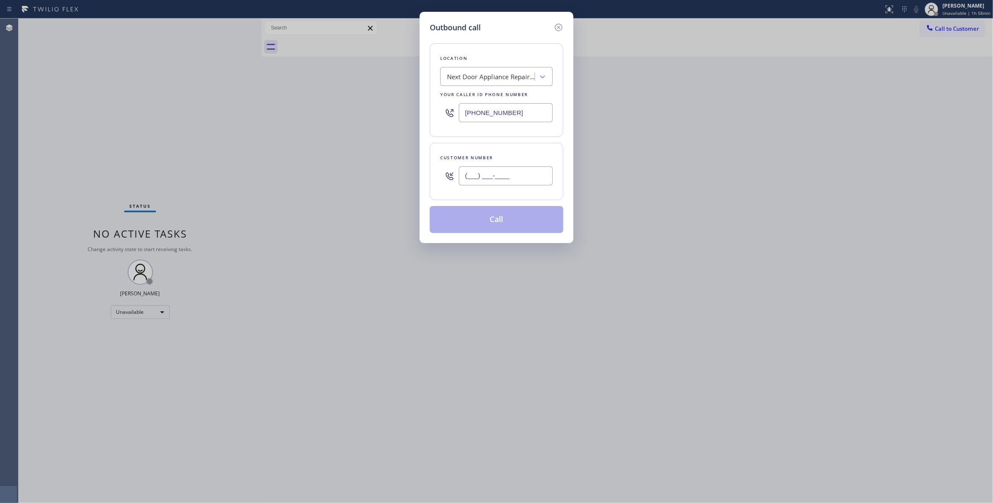
paste input "986) 286-1401"
type input "[PHONE_NUMBER]"
click at [494, 223] on button "Call" at bounding box center [497, 219] width 134 height 27
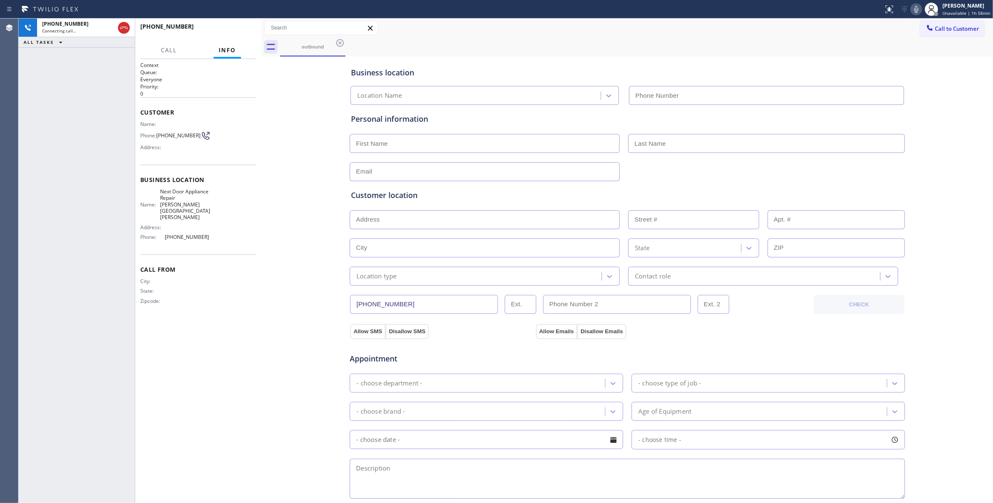
type input "[PHONE_NUMBER]"
drag, startPoint x: 99, startPoint y: 95, endPoint x: 187, endPoint y: 42, distance: 103.3
click at [98, 92] on div "[PHONE_NUMBER] Live | 00:00 ALL TASKS ALL TASKS ACTIVE TASKS TASKS IN WRAP UP" at bounding box center [77, 261] width 116 height 484
click at [225, 28] on span "HANG UP" at bounding box center [237, 30] width 26 height 6
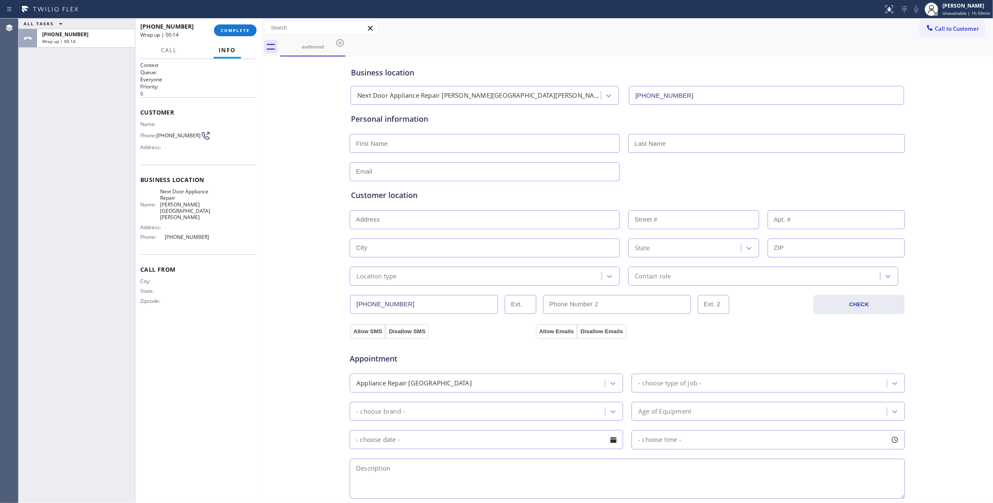
click at [109, 120] on div "ALL TASKS ALL TASKS ACTIVE TASKS TASKS IN WRAP UP [PHONE_NUMBER] Wrap up | 00:14" at bounding box center [77, 261] width 116 height 484
click at [236, 30] on span "COMPLETE" at bounding box center [235, 30] width 29 height 6
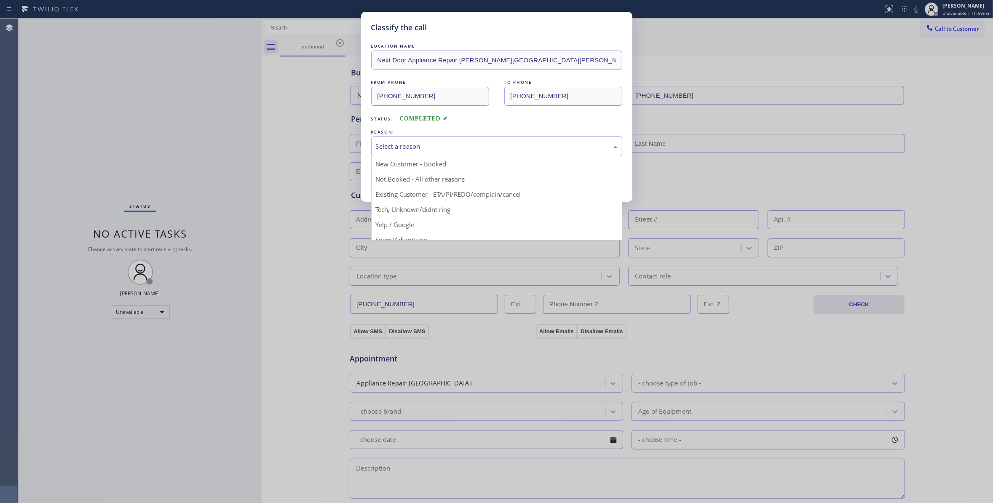
click at [428, 139] on div "Select a reason" at bounding box center [496, 146] width 251 height 20
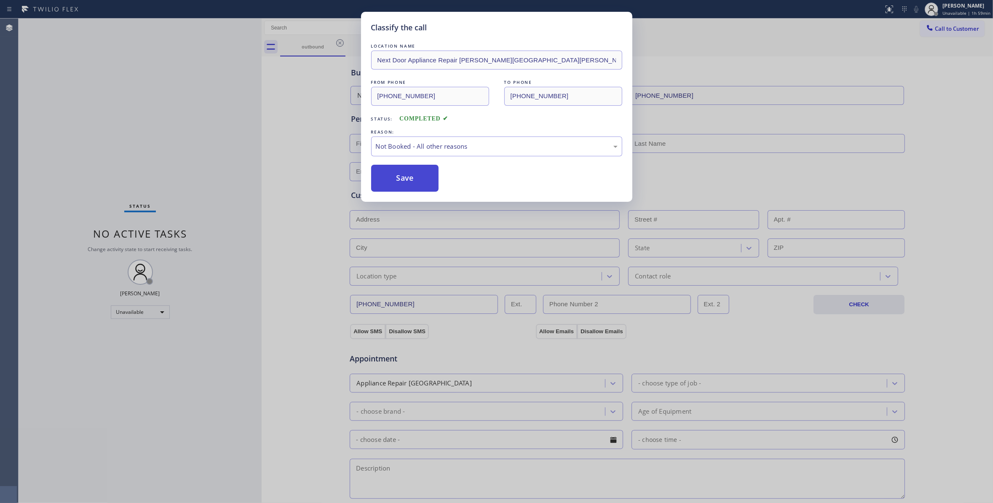
click at [415, 177] on button "Save" at bounding box center [405, 178] width 68 height 27
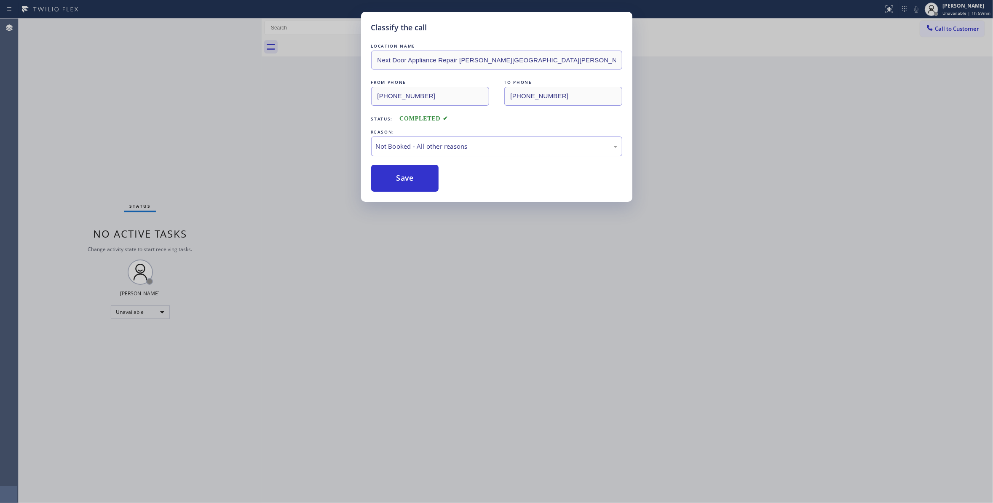
drag, startPoint x: 415, startPoint y: 177, endPoint x: 887, endPoint y: 88, distance: 480.1
click at [417, 174] on button "Save" at bounding box center [405, 178] width 68 height 27
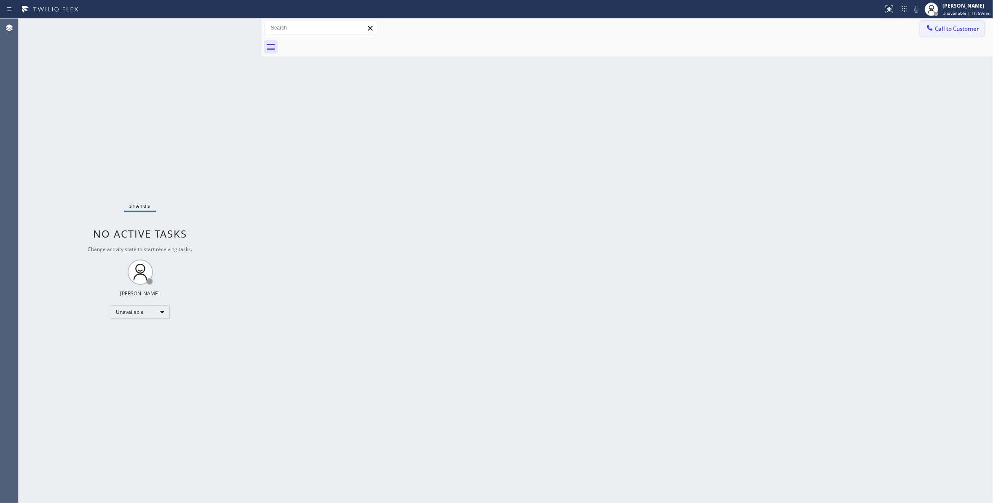
click at [961, 29] on span "Call to Customer" at bounding box center [957, 29] width 44 height 8
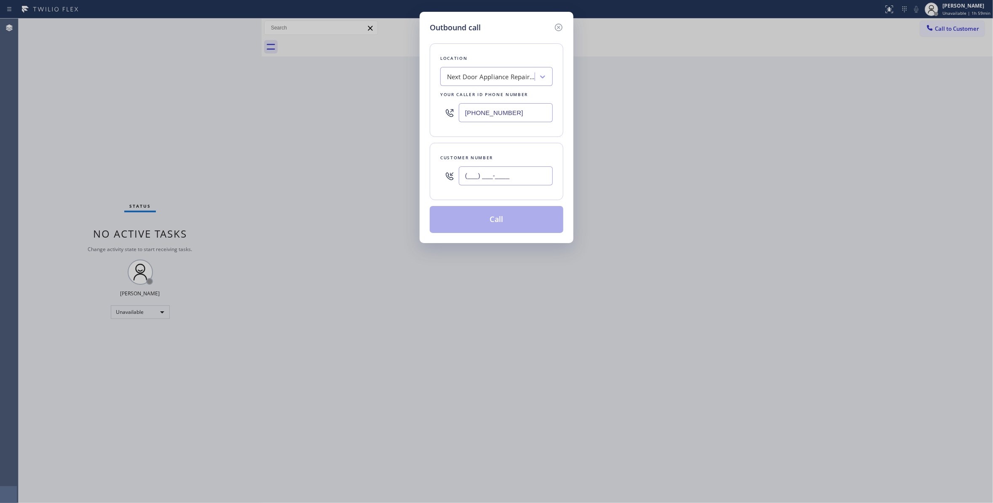
click at [505, 174] on input "(___) ___-____" at bounding box center [506, 175] width 94 height 19
paste input "986) 286-1401"
type input "[PHONE_NUMBER]"
click at [517, 224] on button "Call" at bounding box center [497, 219] width 134 height 27
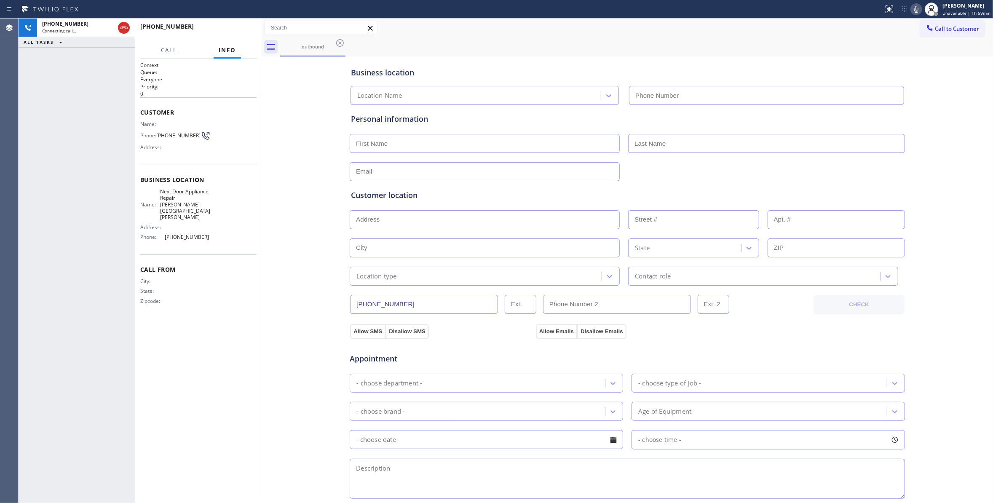
type input "[PHONE_NUMBER]"
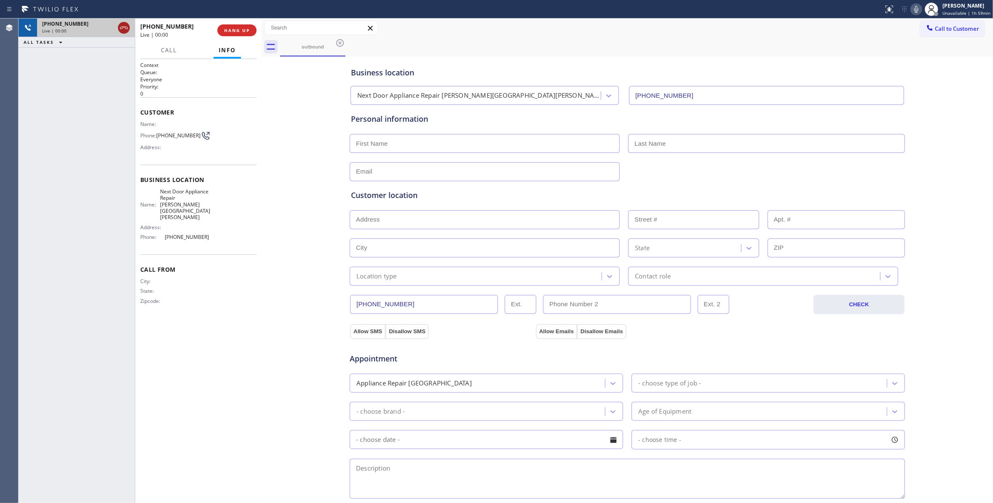
click at [123, 25] on icon at bounding box center [124, 28] width 10 height 10
click at [223, 26] on button "COMPLETE" at bounding box center [235, 30] width 43 height 12
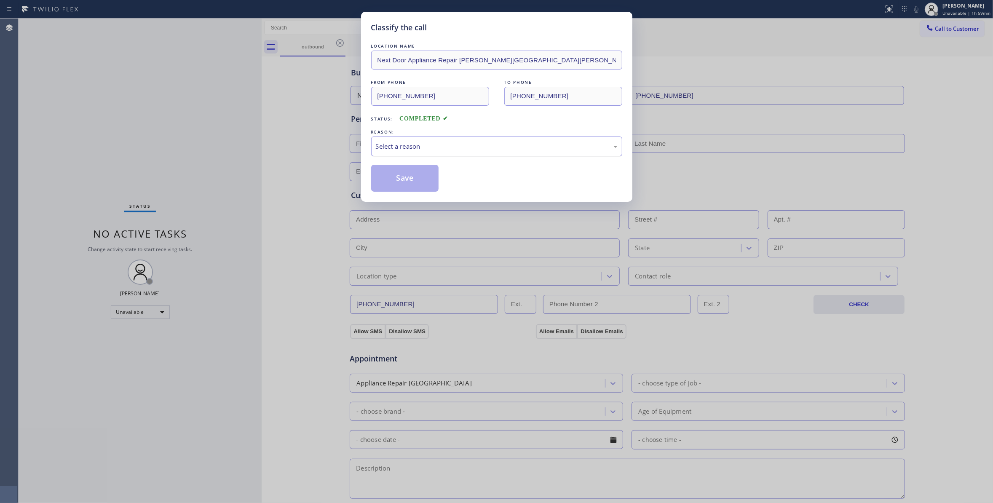
click at [401, 149] on div "Select a reason" at bounding box center [497, 147] width 242 height 10
click at [409, 179] on button "Save" at bounding box center [405, 178] width 68 height 27
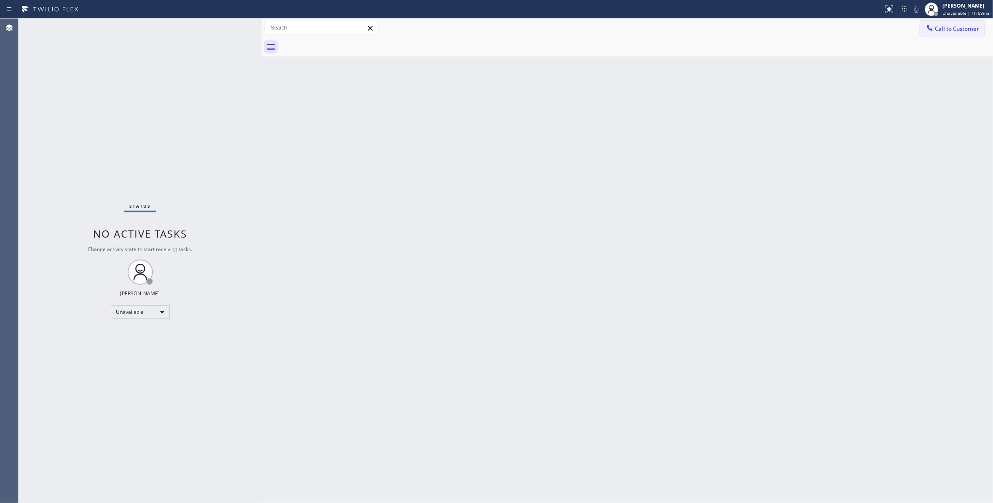
click at [949, 26] on span "Call to Customer" at bounding box center [957, 29] width 44 height 8
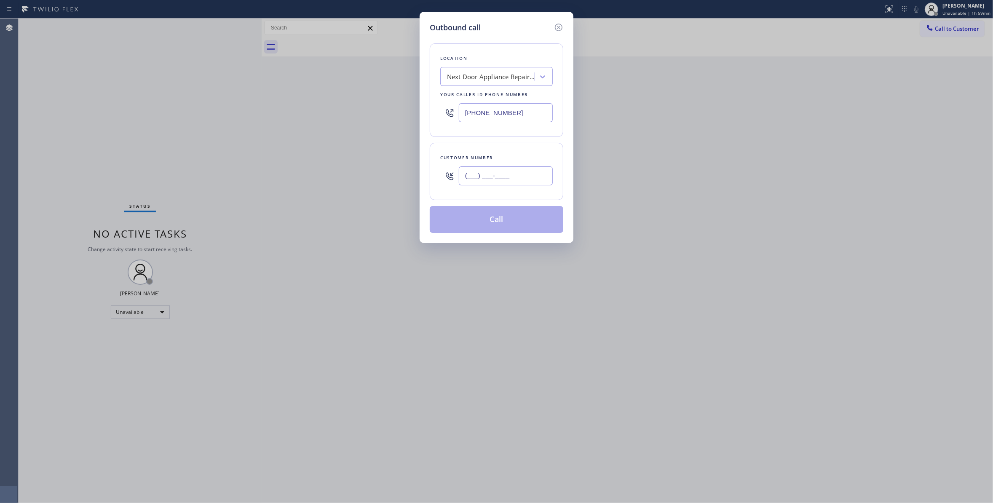
click at [510, 176] on input "(___) ___-____" at bounding box center [506, 175] width 94 height 19
paste input "986) 286-1401"
type input "[PHONE_NUMBER]"
click at [489, 224] on button "Call" at bounding box center [497, 219] width 134 height 27
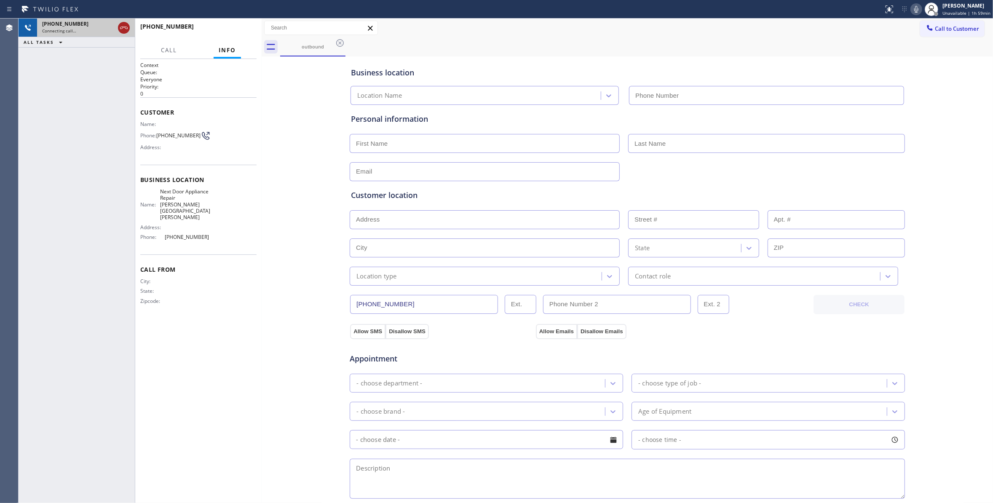
type input "[PHONE_NUMBER]"
click at [122, 27] on icon at bounding box center [124, 28] width 10 height 10
click at [231, 32] on span "HANG UP" at bounding box center [237, 30] width 26 height 6
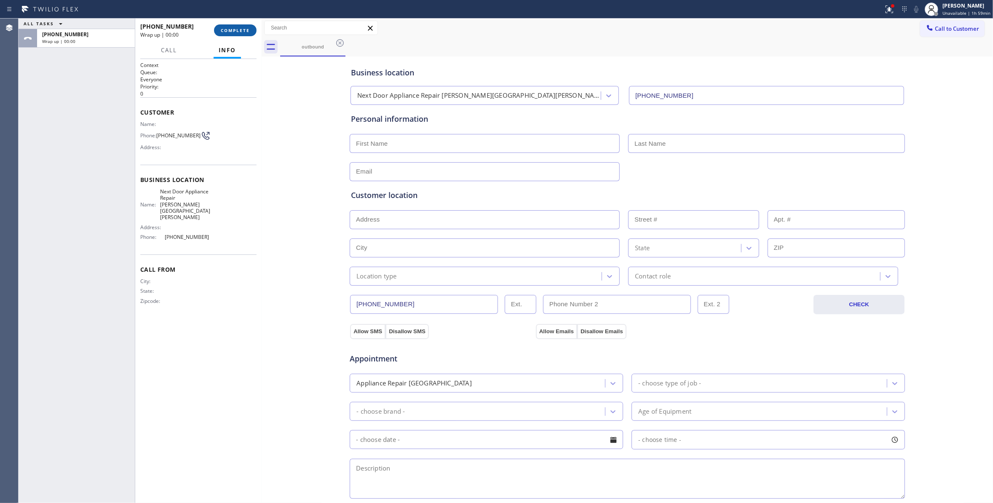
click at [243, 34] on button "COMPLETE" at bounding box center [235, 30] width 43 height 12
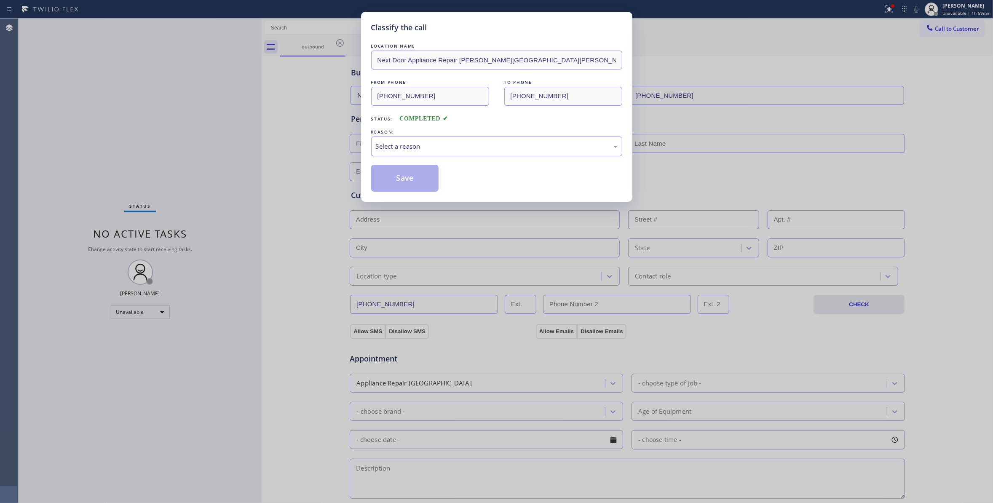
click at [397, 142] on div "Select a reason" at bounding box center [497, 147] width 242 height 10
click at [398, 181] on button "Save" at bounding box center [405, 178] width 68 height 27
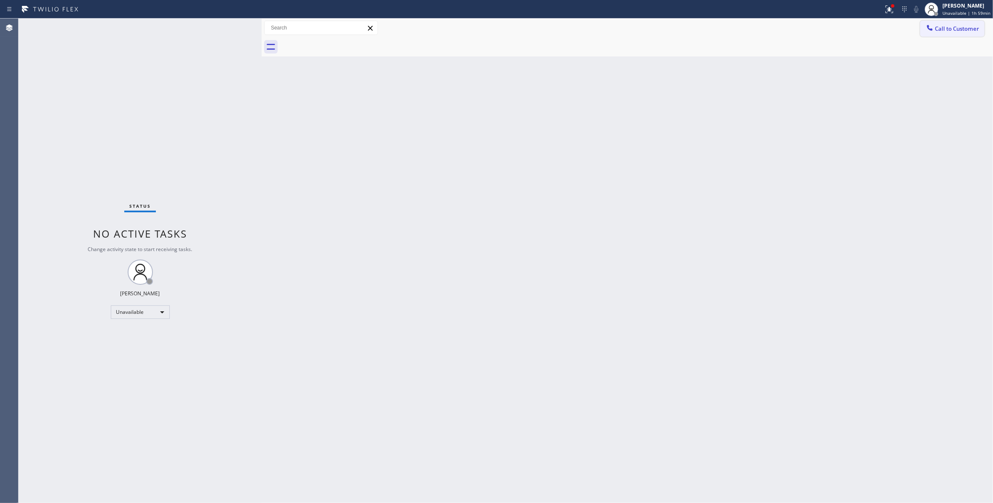
drag, startPoint x: 943, startPoint y: 28, endPoint x: 572, endPoint y: 177, distance: 400.4
click at [927, 31] on button "Call to Customer" at bounding box center [952, 29] width 64 height 16
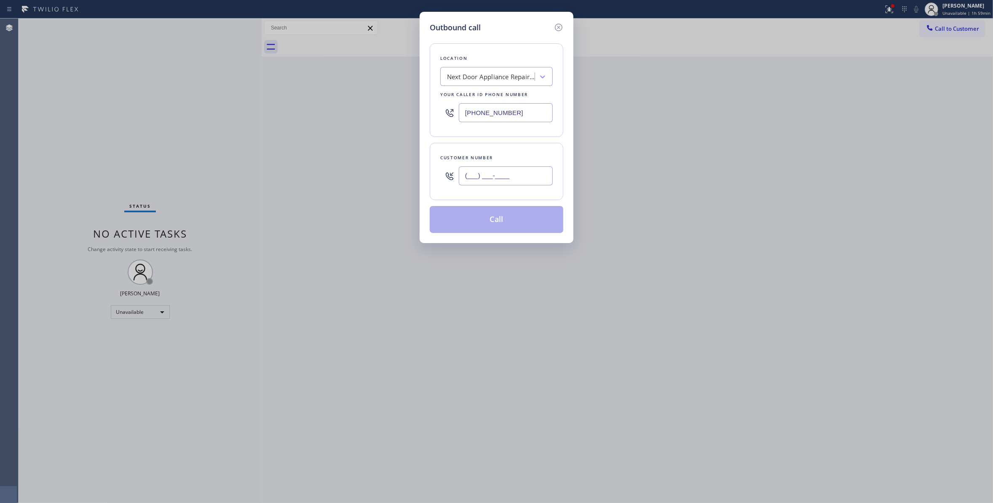
click at [521, 182] on input "(___) ___-____" at bounding box center [506, 175] width 94 height 19
paste input "986) 286-1401"
type input "[PHONE_NUMBER]"
click at [477, 219] on button "Call" at bounding box center [497, 219] width 134 height 27
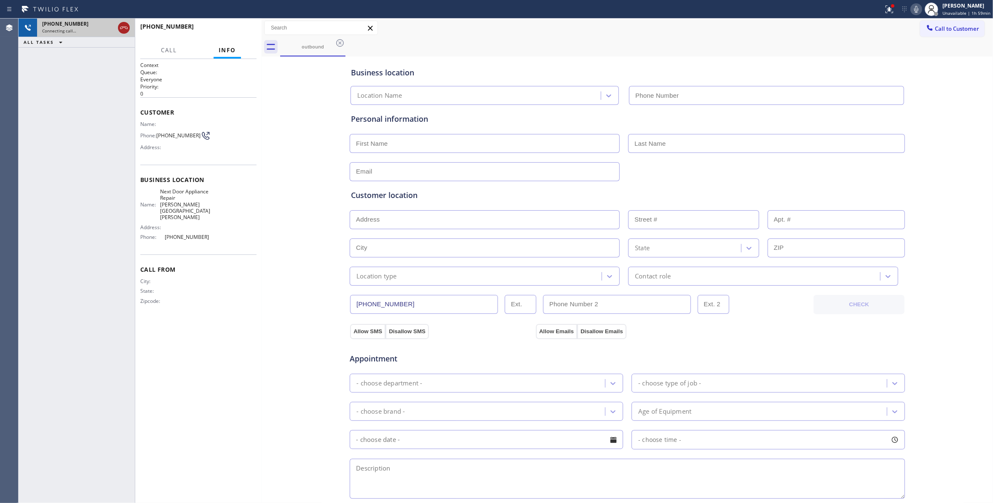
type input "[PHONE_NUMBER]"
click at [123, 27] on icon at bounding box center [124, 28] width 8 height 3
click at [238, 38] on div "[PHONE_NUMBER] Live | 00:00 HANG UP" at bounding box center [198, 30] width 116 height 22
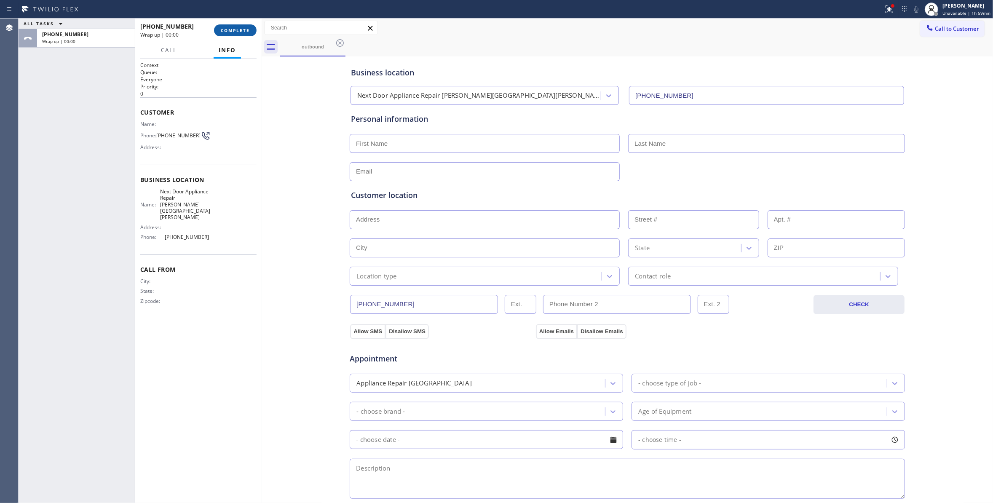
click at [239, 34] on button "COMPLETE" at bounding box center [235, 30] width 43 height 12
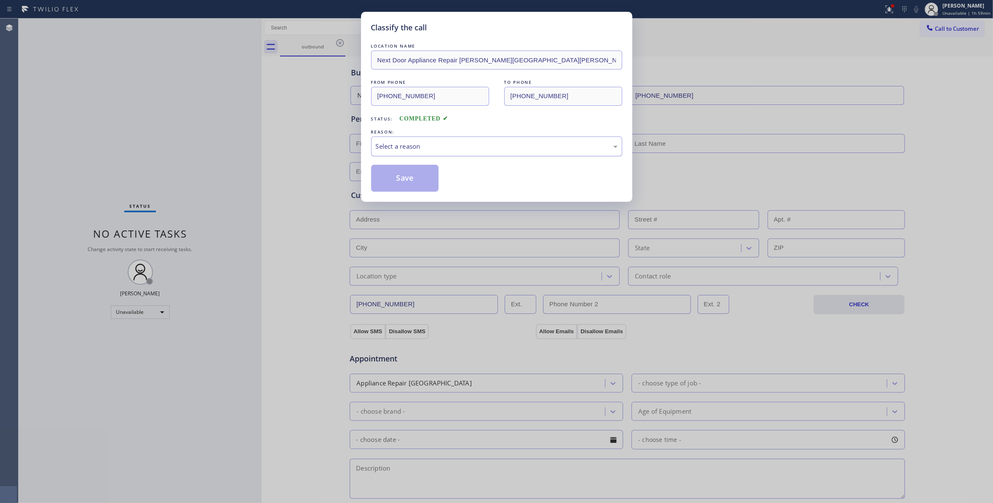
click at [415, 151] on div "Select a reason" at bounding box center [497, 147] width 242 height 10
click at [422, 174] on button "Save" at bounding box center [405, 178] width 68 height 27
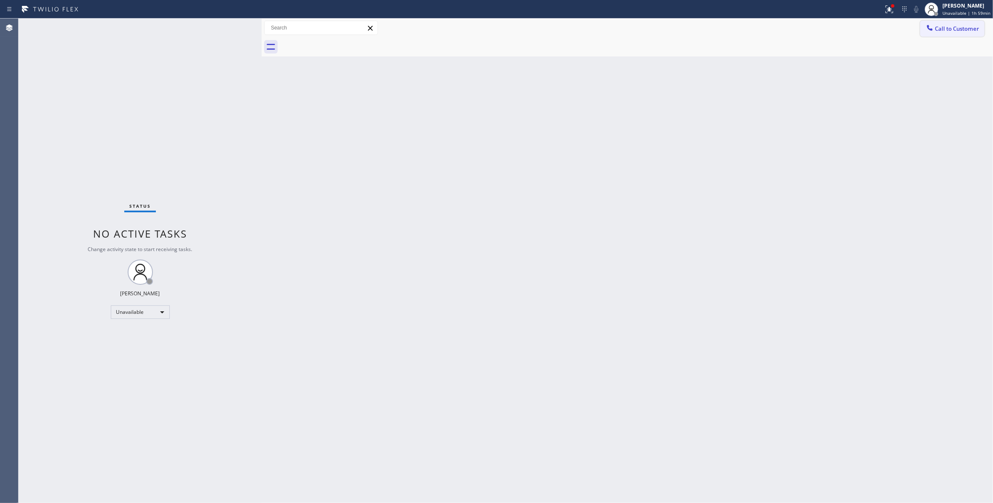
drag, startPoint x: 967, startPoint y: 28, endPoint x: 940, endPoint y: 28, distance: 27.0
click at [966, 28] on span "Call to Customer" at bounding box center [957, 29] width 44 height 8
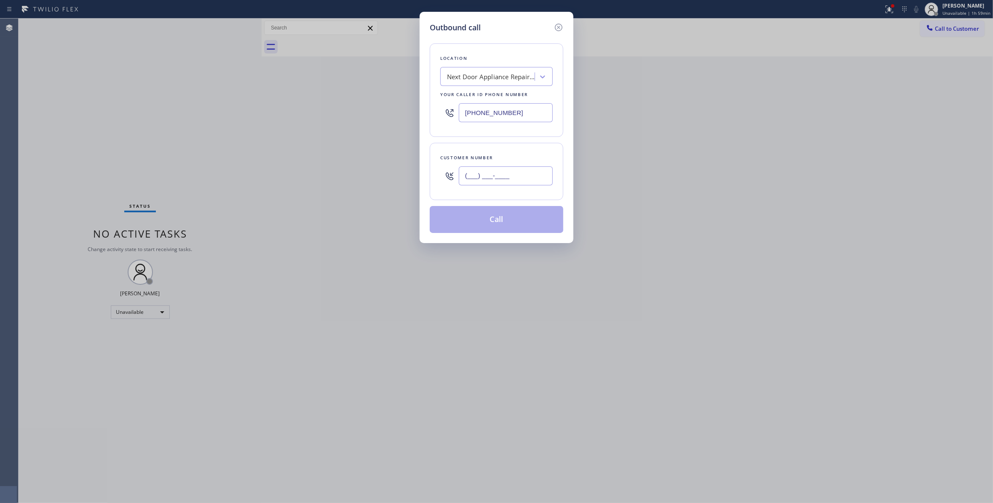
click at [521, 171] on input "(___) ___-____" at bounding box center [506, 175] width 94 height 19
paste input "986) 286-1401"
type input "[PHONE_NUMBER]"
click at [487, 226] on button "Call" at bounding box center [497, 219] width 134 height 27
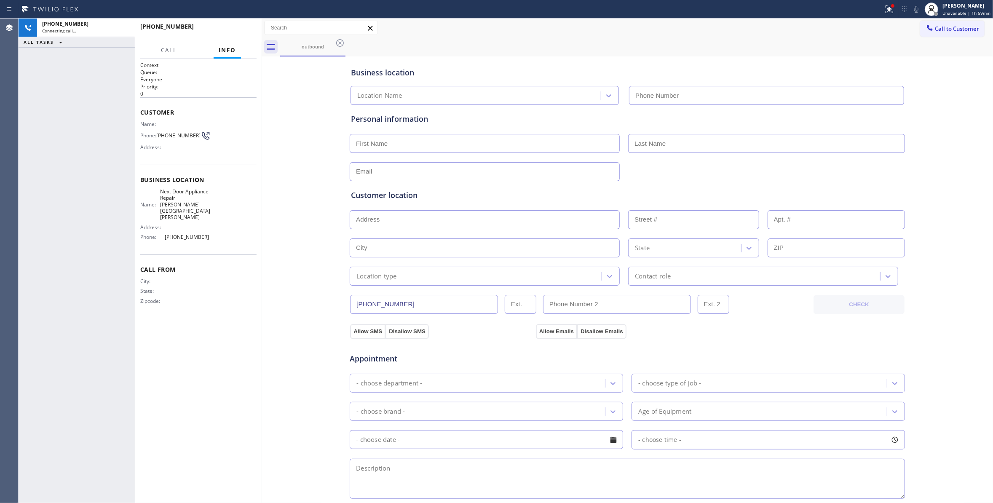
type input "[PHONE_NUMBER]"
drag, startPoint x: 186, startPoint y: 327, endPoint x: 189, endPoint y: 208, distance: 119.7
click at [186, 311] on div "Context Queue: Everyone Priority: 0 Customer Name: Phone: [PHONE_NUMBER] Addres…" at bounding box center [198, 280] width 116 height 439
click at [227, 32] on span "HANG UP" at bounding box center [237, 30] width 26 height 6
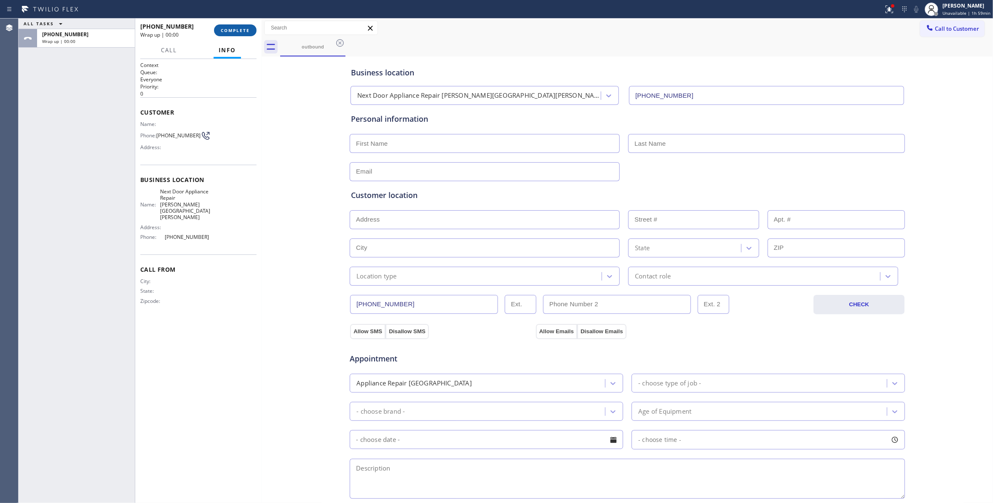
click at [227, 32] on span "COMPLETE" at bounding box center [235, 30] width 29 height 6
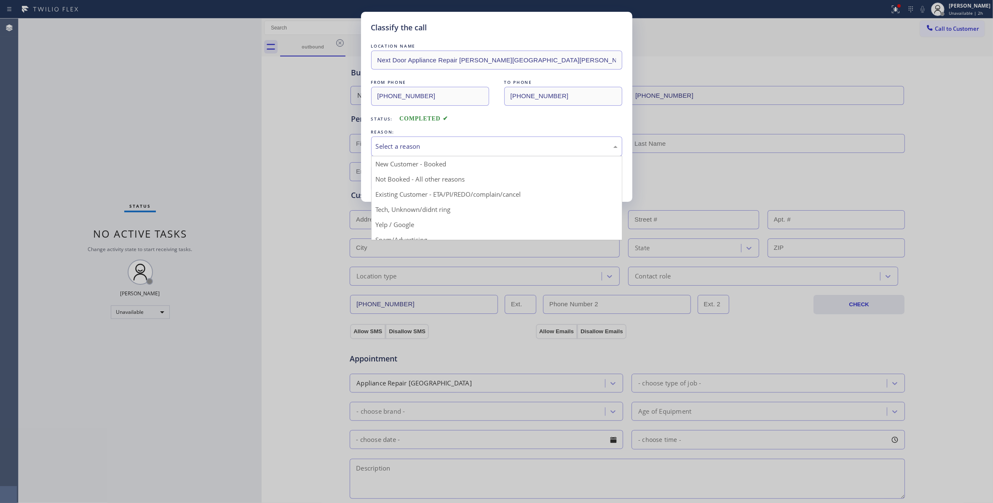
click at [396, 144] on div "Select a reason" at bounding box center [497, 147] width 242 height 10
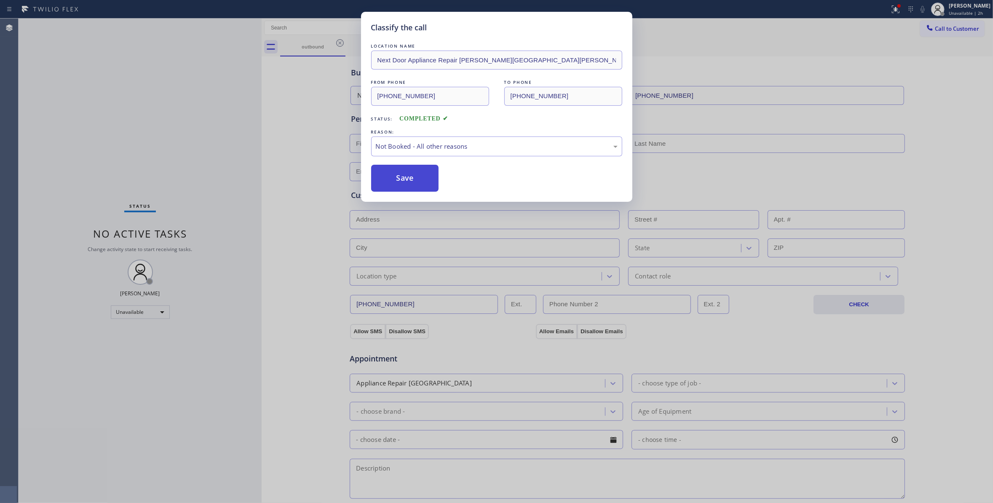
click at [391, 181] on button "Save" at bounding box center [405, 178] width 68 height 27
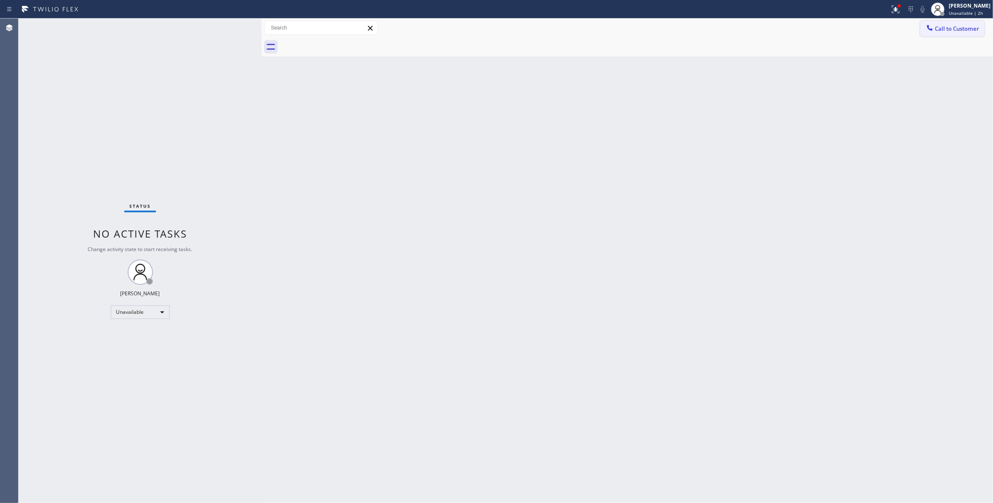
click at [957, 25] on span "Call to Customer" at bounding box center [957, 29] width 44 height 8
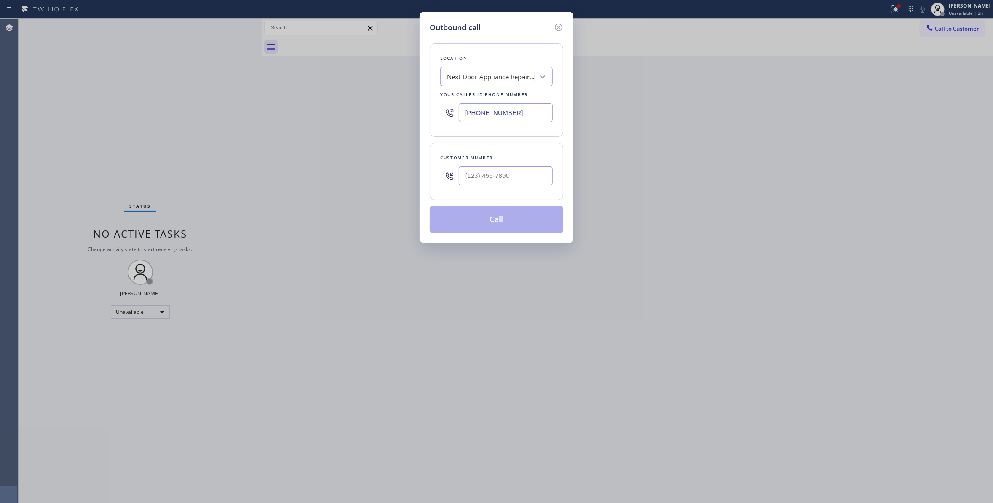
drag, startPoint x: 528, startPoint y: 117, endPoint x: 289, endPoint y: 114, distance: 239.7
click at [263, 110] on div "Outbound call Location Next Door Appliance Repair [PERSON_NAME][GEOGRAPHIC_DATA…" at bounding box center [496, 251] width 993 height 503
paste input "551) 239-9945"
type input "[PHONE_NUMBER]"
drag, startPoint x: 518, startPoint y: 176, endPoint x: 529, endPoint y: 190, distance: 18.3
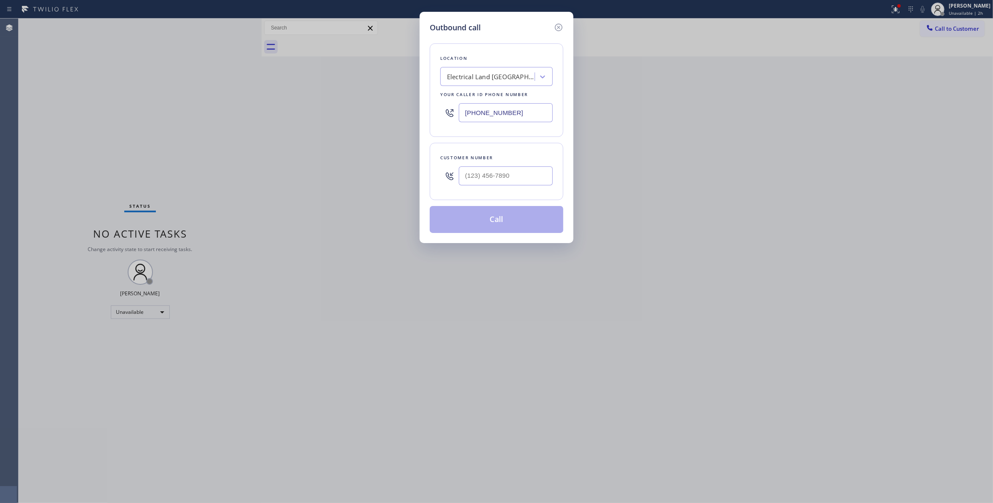
click at [518, 176] on input "text" at bounding box center [506, 175] width 94 height 19
paste input "609) 862-7430"
drag, startPoint x: 538, startPoint y: 179, endPoint x: 319, endPoint y: 169, distance: 218.8
click at [316, 167] on div "Outbound call Location Electrical Land [GEOGRAPHIC_DATA][PERSON_NAME](ABB Elect…" at bounding box center [496, 251] width 993 height 503
paste input "text"
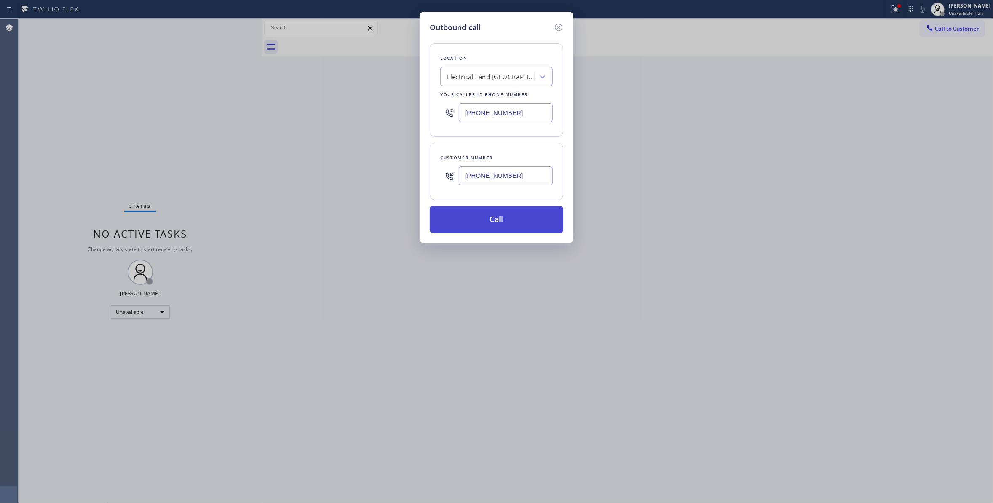
type input "[PHONE_NUMBER]"
click at [480, 224] on button "Call" at bounding box center [497, 219] width 134 height 27
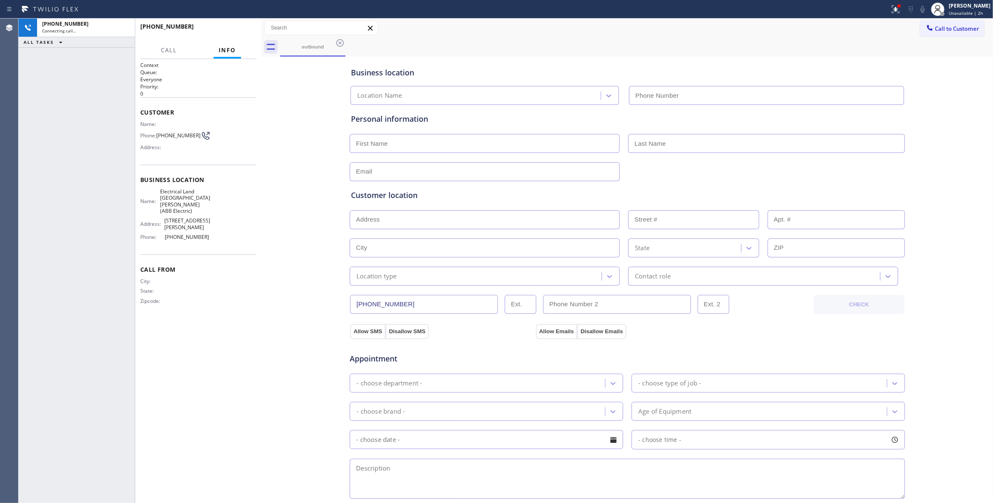
type input "[PHONE_NUMBER]"
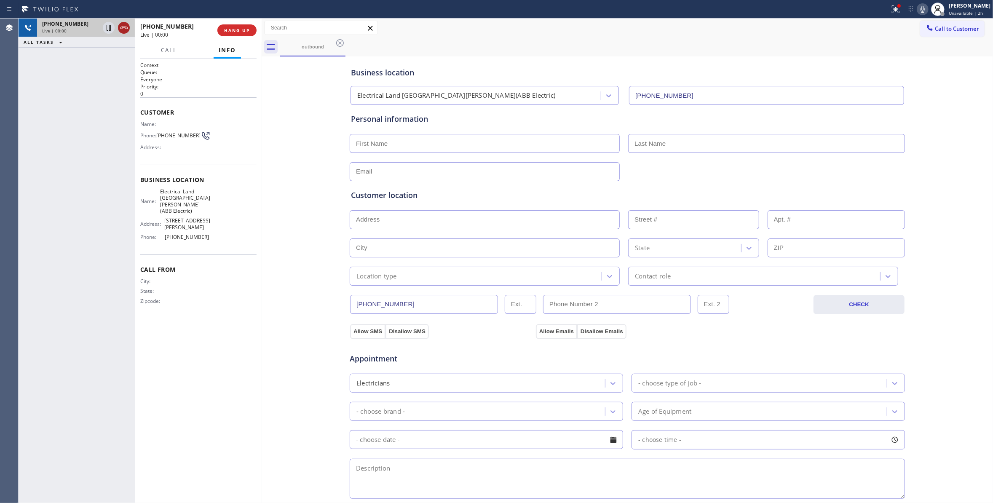
click at [122, 29] on icon at bounding box center [124, 28] width 10 height 10
click at [233, 26] on button "COMPLETE" at bounding box center [235, 30] width 43 height 12
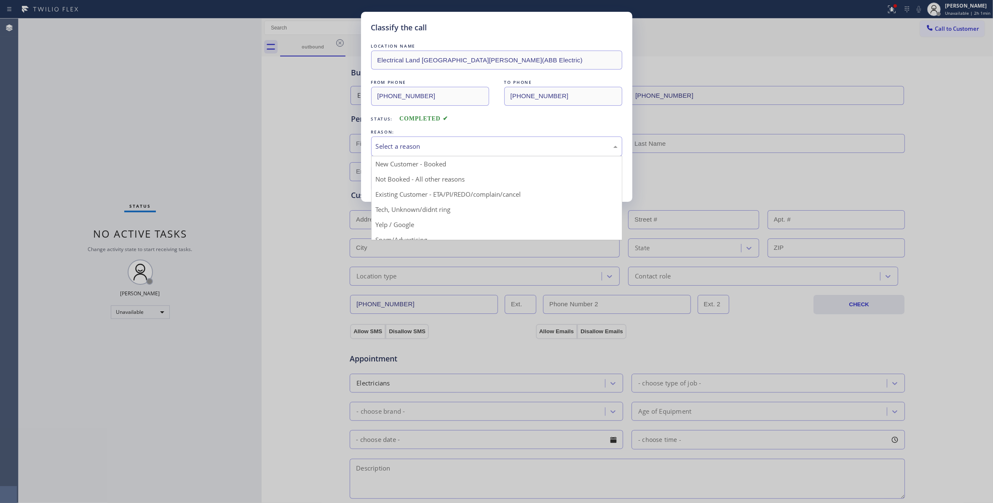
click at [420, 137] on div "Select a reason" at bounding box center [496, 146] width 251 height 20
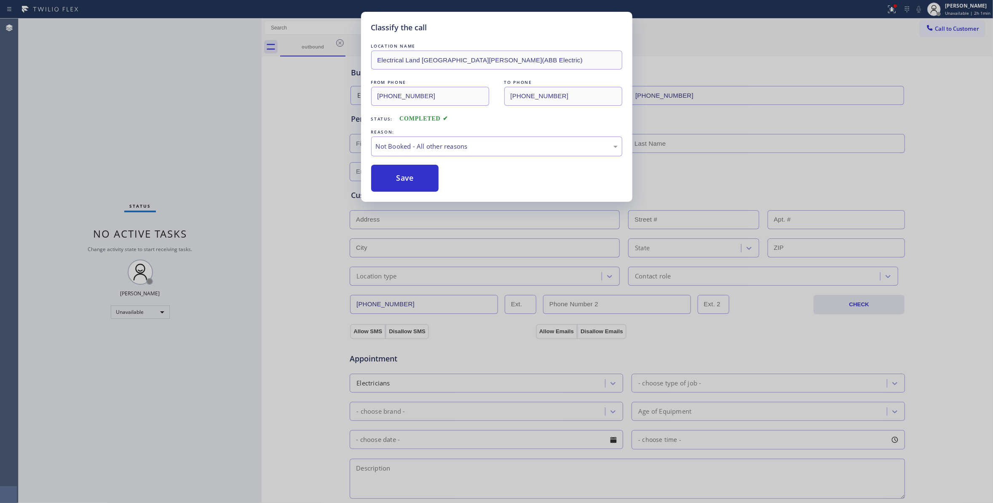
click at [389, 179] on button "Save" at bounding box center [405, 178] width 68 height 27
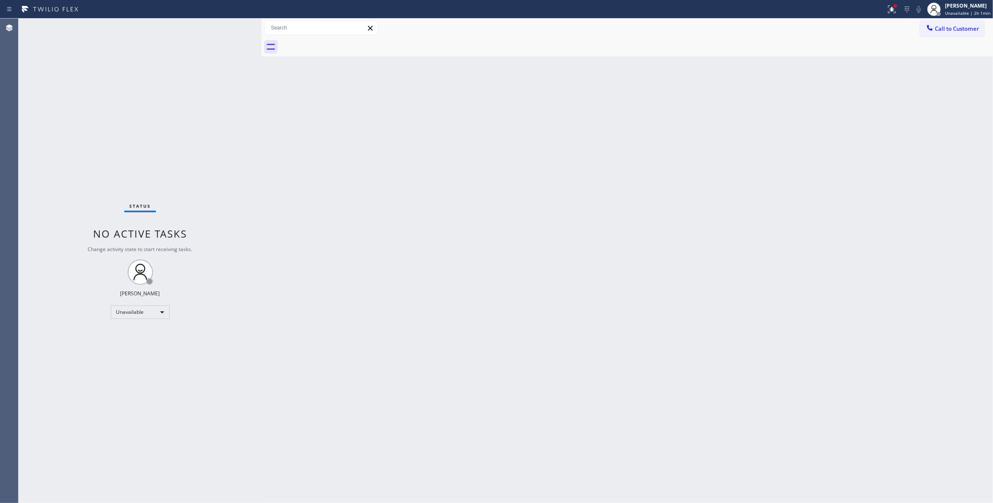
drag, startPoint x: 960, startPoint y: 29, endPoint x: 354, endPoint y: 190, distance: 627.5
click at [953, 29] on span "Call to Customer" at bounding box center [957, 29] width 44 height 8
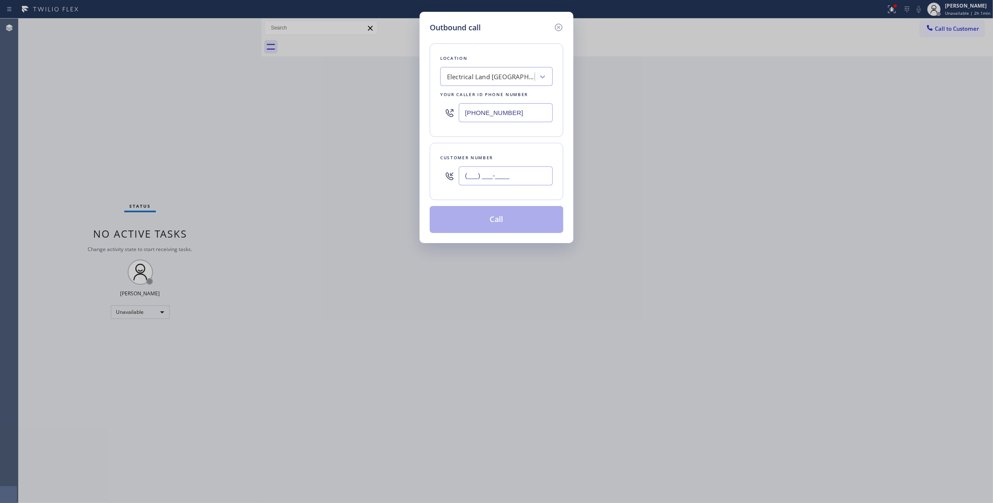
click at [489, 184] on input "(___) ___-____" at bounding box center [506, 175] width 94 height 19
paste input "609) 862-7430"
type input "[PHONE_NUMBER]"
click at [481, 223] on button "Call" at bounding box center [497, 219] width 134 height 27
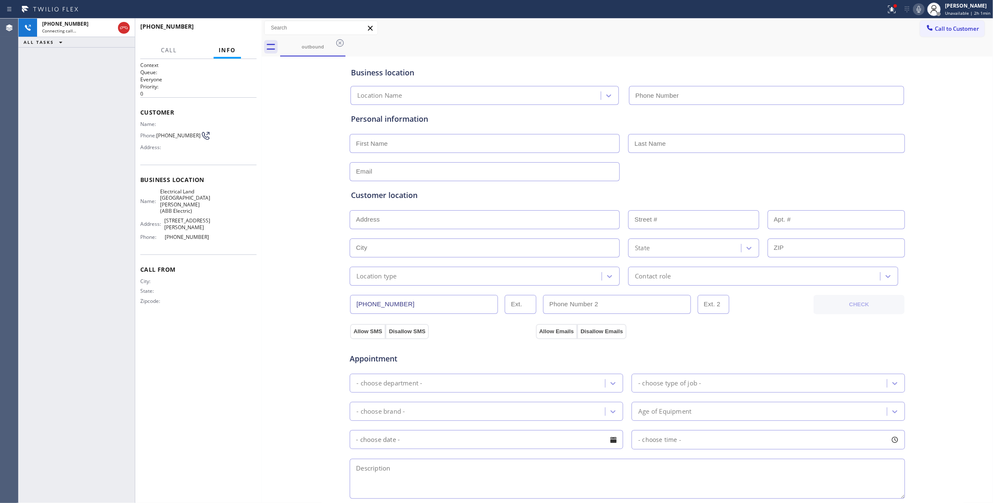
type input "[PHONE_NUMBER]"
click at [126, 257] on div "[PHONE_NUMBER] Live | 00:04 ALL TASKS ALL TASKS ACTIVE TASKS TASKS IN WRAP UP" at bounding box center [77, 261] width 116 height 484
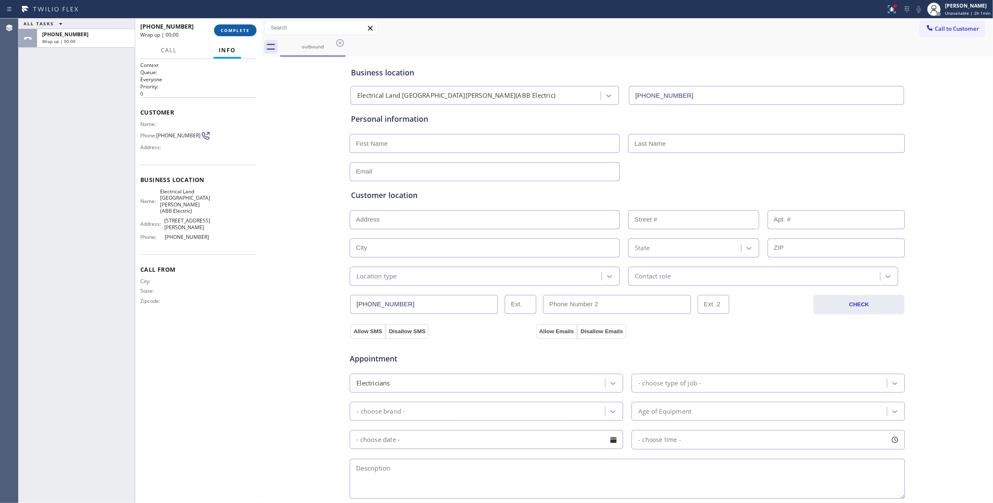
click at [232, 29] on span "COMPLETE" at bounding box center [235, 30] width 29 height 6
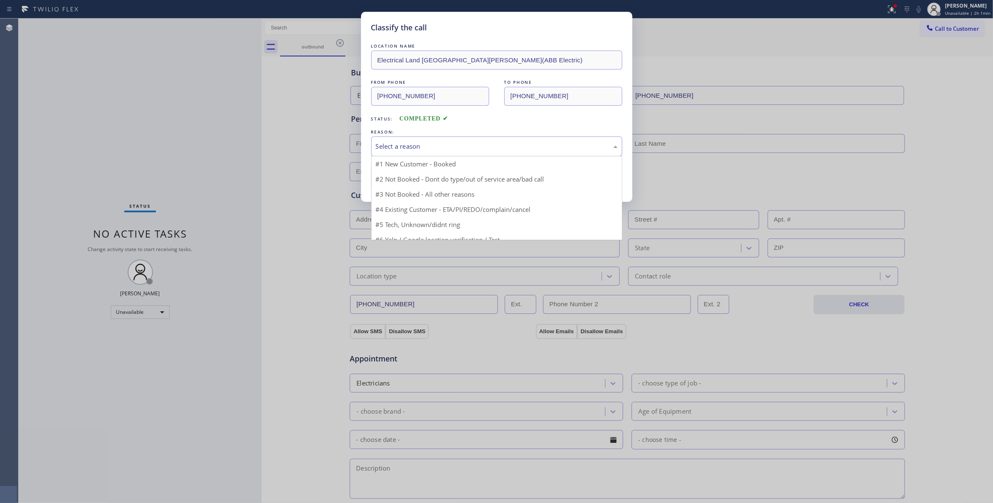
click at [408, 147] on div "Select a reason" at bounding box center [497, 147] width 242 height 10
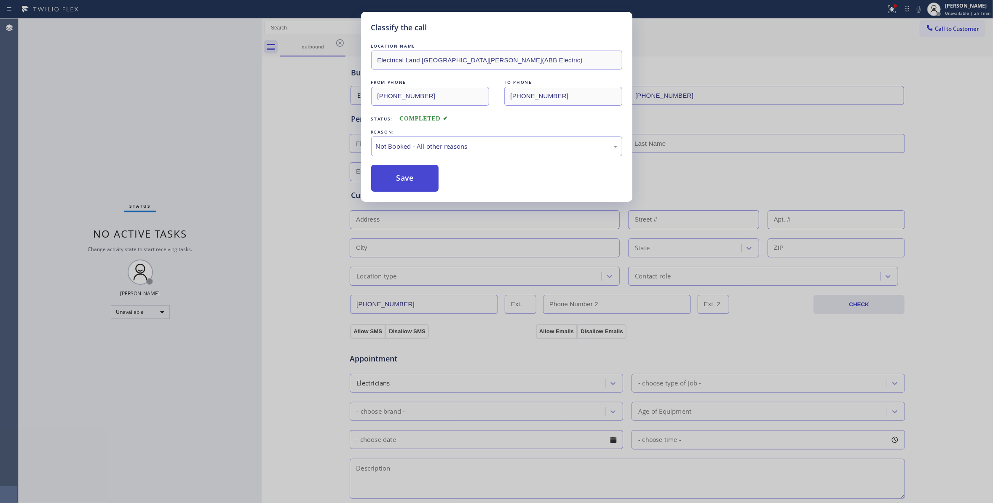
click at [405, 181] on button "Save" at bounding box center [405, 178] width 68 height 27
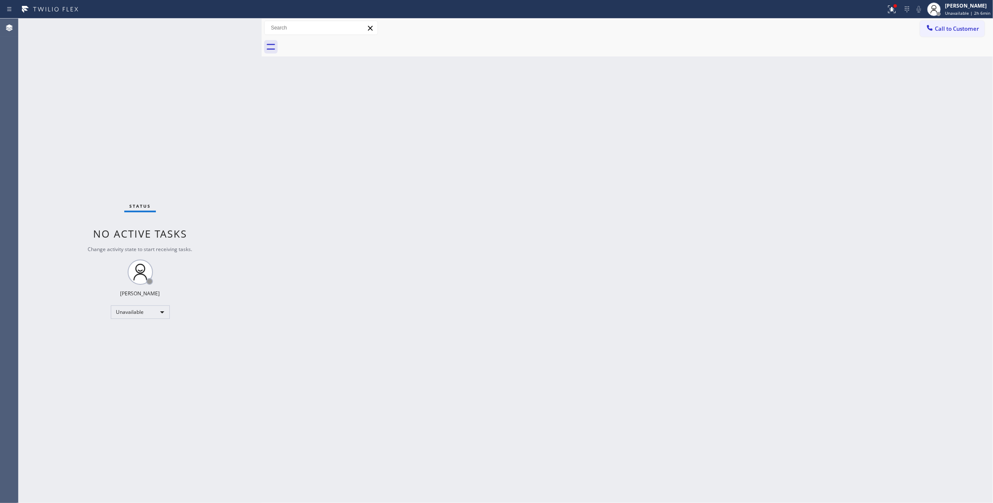
click at [91, 501] on div "Status No active tasks Change activity state to start receiving tasks. [PERSON_…" at bounding box center [140, 261] width 243 height 484
click at [534, 216] on div "Back to Dashboard Change Sender ID Customers Technicians Select a contact Outbo…" at bounding box center [627, 261] width 731 height 484
click at [952, 12] on span "Unavailable | 2h 19min" at bounding box center [966, 13] width 48 height 6
click at [940, 63] on button "Break" at bounding box center [950, 66] width 84 height 11
click at [948, 13] on span "Break | 18:57" at bounding box center [962, 13] width 28 height 6
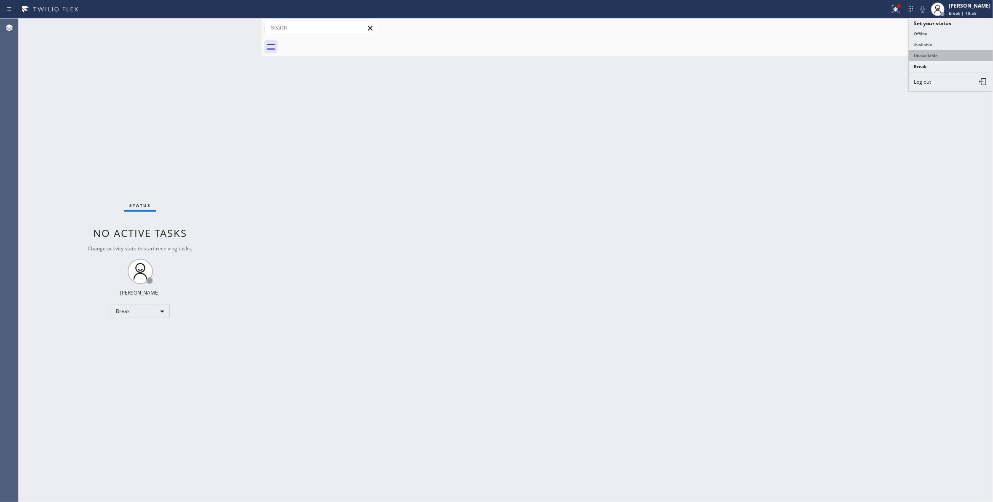
click at [928, 56] on button "Unavailable" at bounding box center [950, 55] width 84 height 11
click at [96, 96] on div "Status No active tasks Change activity state to start receiving tasks. [PERSON_…" at bounding box center [140, 261] width 243 height 484
drag, startPoint x: 951, startPoint y: 29, endPoint x: 938, endPoint y: 33, distance: 14.1
click at [951, 29] on span "Call to Customer" at bounding box center [957, 29] width 44 height 8
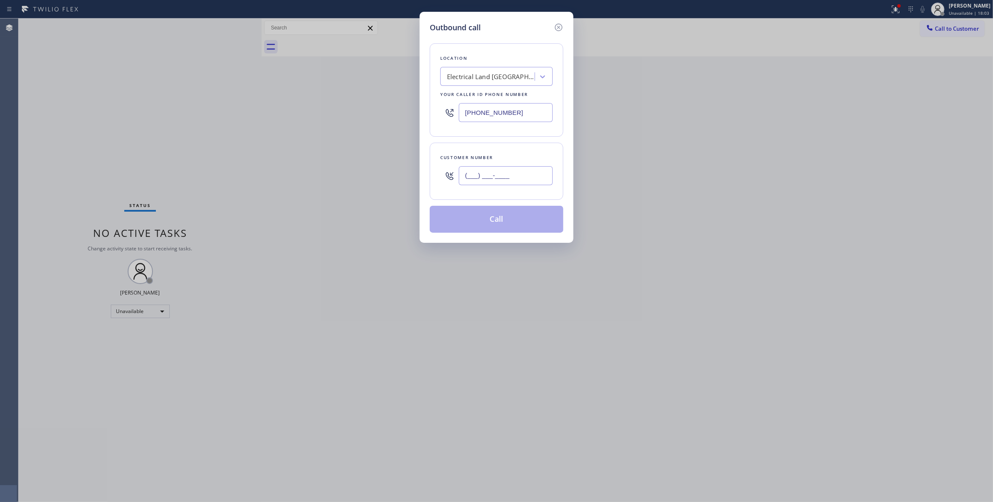
click at [501, 174] on input "(___) ___-____" at bounding box center [506, 175] width 94 height 19
paste input "303) 810-6693"
type input "[PHONE_NUMBER]"
paste input "855) 662-5332"
drag, startPoint x: 509, startPoint y: 110, endPoint x: 169, endPoint y: 110, distance: 339.9
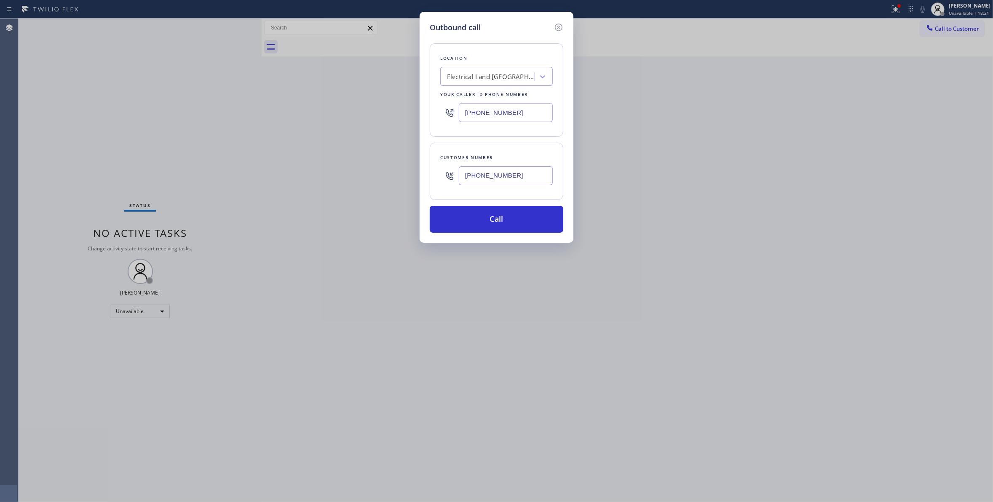
click at [169, 110] on div "Outbound call Location Electrical Land [GEOGRAPHIC_DATA][PERSON_NAME](ABB Elect…" at bounding box center [496, 251] width 993 height 502
type input "[PHONE_NUMBER]"
click at [494, 222] on button "Call" at bounding box center [497, 219] width 134 height 27
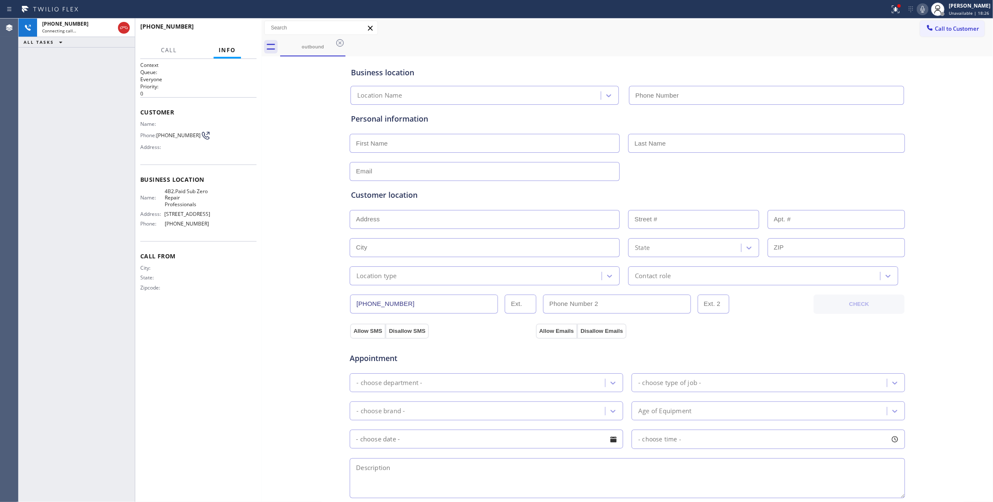
type input "[PHONE_NUMBER]"
drag, startPoint x: 110, startPoint y: 410, endPoint x: 123, endPoint y: 371, distance: 41.4
click at [110, 409] on div "[PHONE_NUMBER] Connecting call… ALL TASKS ALL TASKS ACTIVE TASKS TASKS IN WRAP …" at bounding box center [77, 261] width 116 height 484
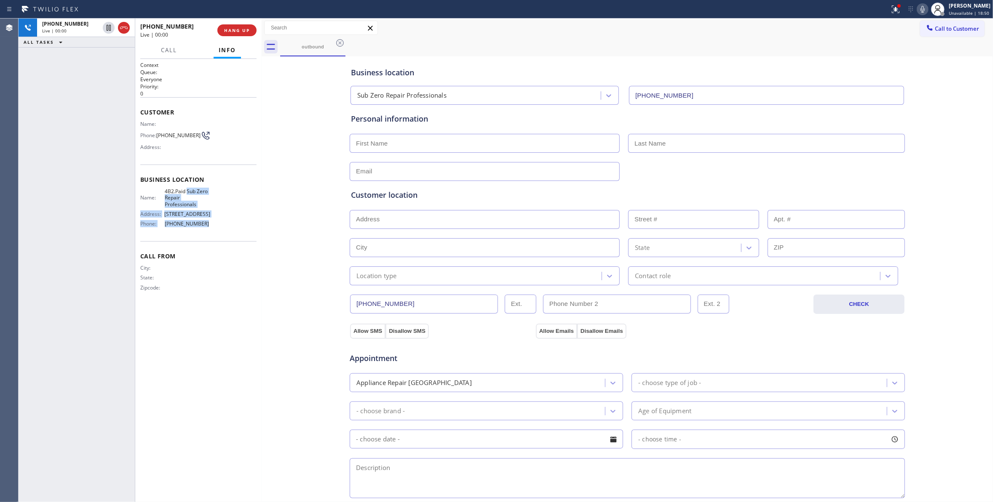
drag, startPoint x: 209, startPoint y: 226, endPoint x: 16, endPoint y: 243, distance: 193.7
click at [184, 195] on div "Name: 4B2.Paid Sub Zero Repair Professionals Address: [STREET_ADDRESS] Phone: […" at bounding box center [175, 209] width 70 height 43
copy div "Sub Zero Repair Professionals Address: [STREET_ADDRESS] Phone: [PHONE_NUMBER]"
click at [292, 194] on div "Business location Sub Zero Repair Professionals [PHONE_NUMBER] Personal informa…" at bounding box center [627, 346] width 727 height 575
drag, startPoint x: 211, startPoint y: 224, endPoint x: 140, endPoint y: 136, distance: 113.3
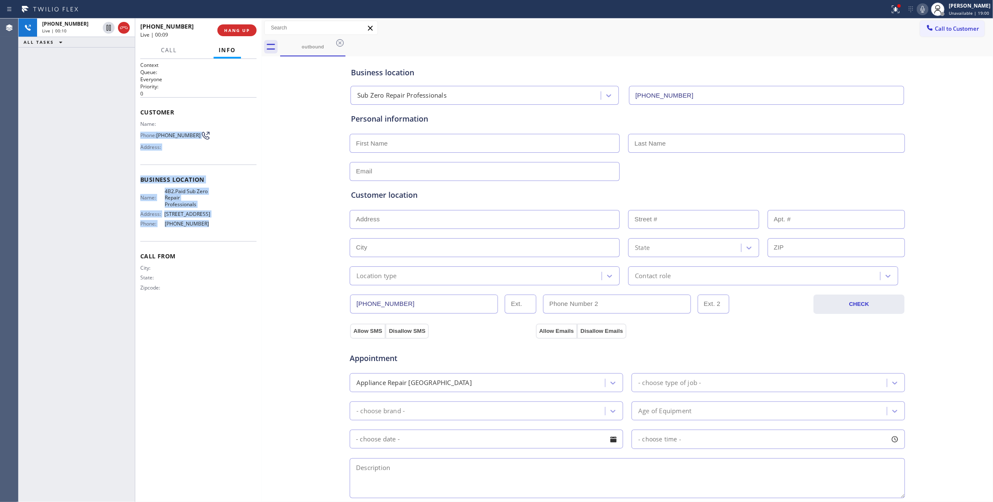
click at [140, 136] on div "Context Queue: Everyone Priority: 0 Customer Name: Phone: [PHONE_NUMBER] Addres…" at bounding box center [198, 183] width 116 height 244
copy div "Phone: [PHONE_NUMBER] Address: Business location Name: 4B2.Paid Sub Zero Repair…"
click at [231, 32] on span "HANG UP" at bounding box center [237, 30] width 26 height 6
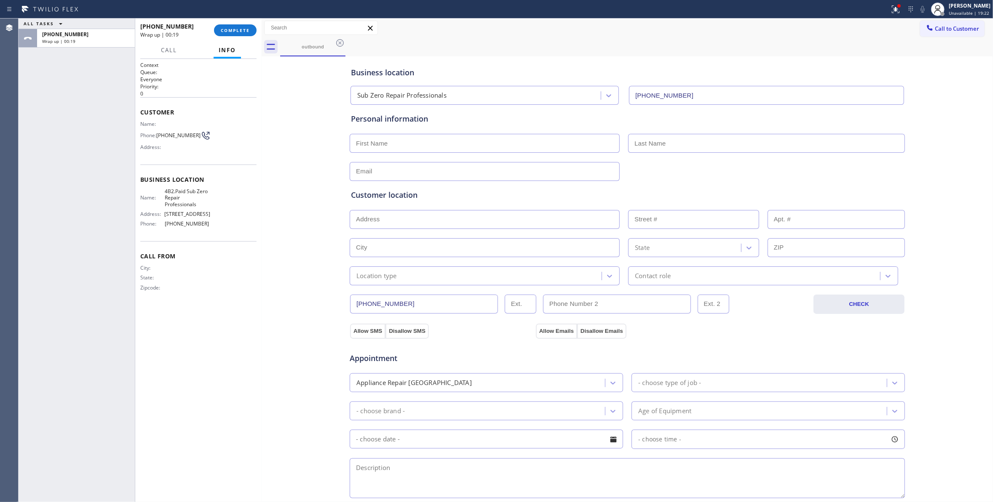
click at [243, 328] on div "Context Queue: Everyone Priority: 0 Customer Name: Phone: [PHONE_NUMBER] Addres…" at bounding box center [198, 280] width 116 height 438
click at [310, 361] on div "Business location Sub Zero Repair Professionals [PHONE_NUMBER] Personal informa…" at bounding box center [627, 346] width 727 height 575
click at [105, 489] on div "ALL TASKS ALL TASKS ACTIVE TASKS TASKS IN WRAP UP [PHONE_NUMBER] Wrap up | 00:45" at bounding box center [77, 261] width 116 height 484
click at [233, 32] on span "COMPLETE" at bounding box center [235, 30] width 29 height 6
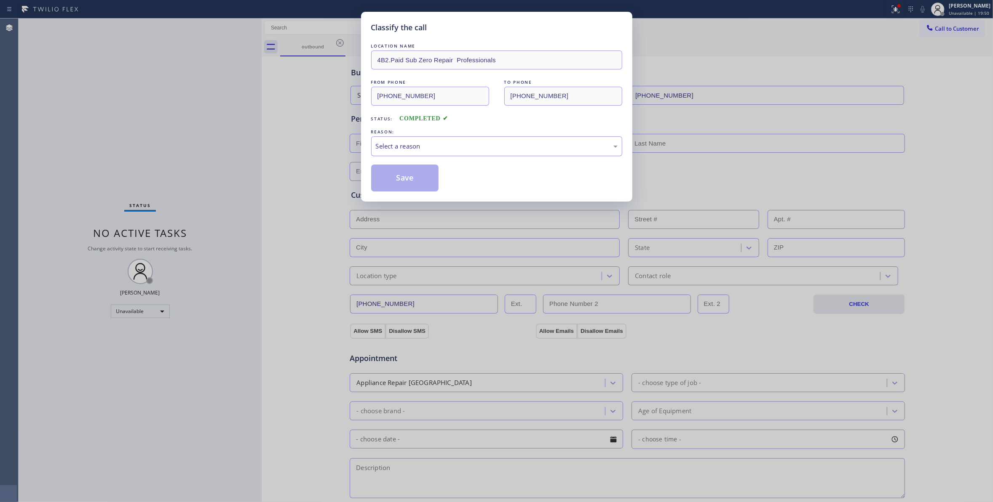
drag, startPoint x: 443, startPoint y: 145, endPoint x: 439, endPoint y: 152, distance: 8.9
click at [443, 145] on div "Select a reason" at bounding box center [497, 147] width 242 height 10
click at [408, 182] on button "Save" at bounding box center [405, 178] width 68 height 27
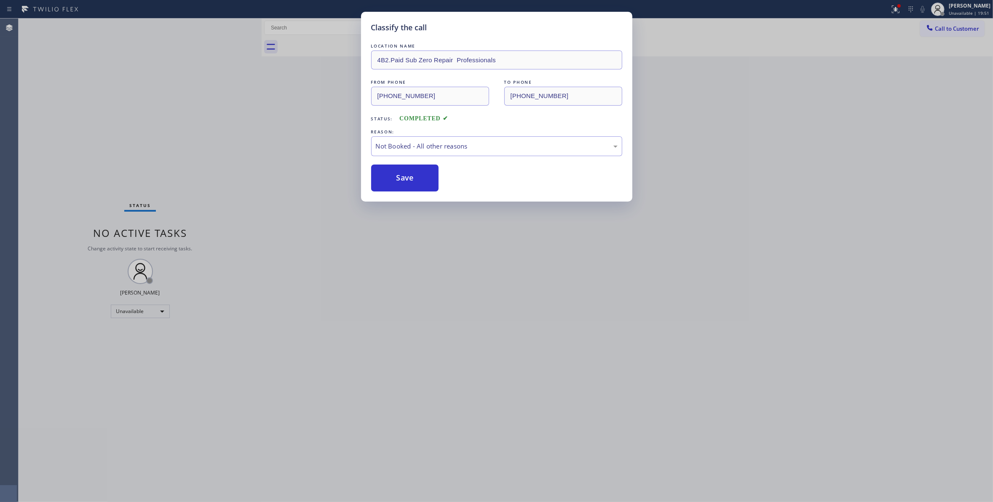
drag, startPoint x: 408, startPoint y: 182, endPoint x: 984, endPoint y: 48, distance: 591.9
click at [413, 176] on button "Save" at bounding box center [405, 178] width 68 height 27
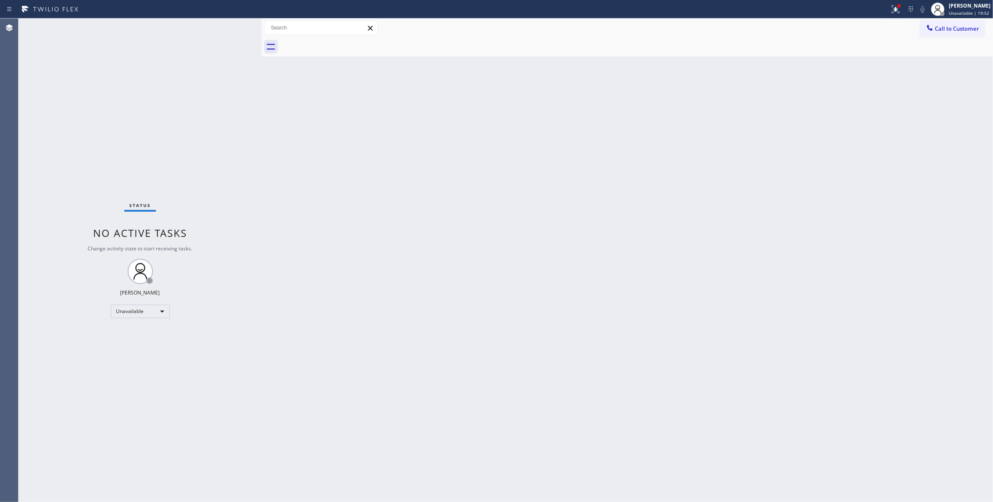
click at [954, 31] on span "Call to Customer" at bounding box center [957, 29] width 44 height 8
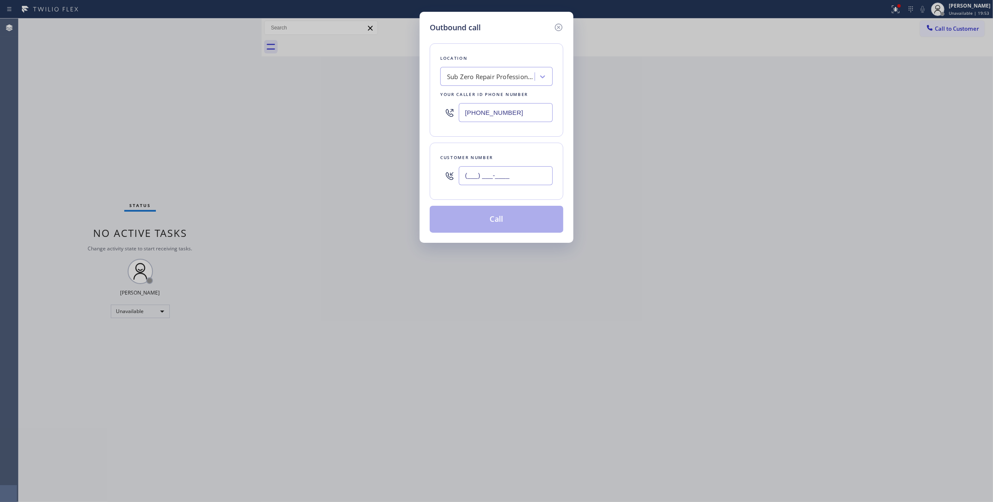
click at [484, 167] on input "(___) ___-____" at bounding box center [506, 175] width 94 height 19
paste input "303) 810-6693"
type input "[PHONE_NUMBER]"
click at [482, 219] on button "Call" at bounding box center [497, 219] width 134 height 27
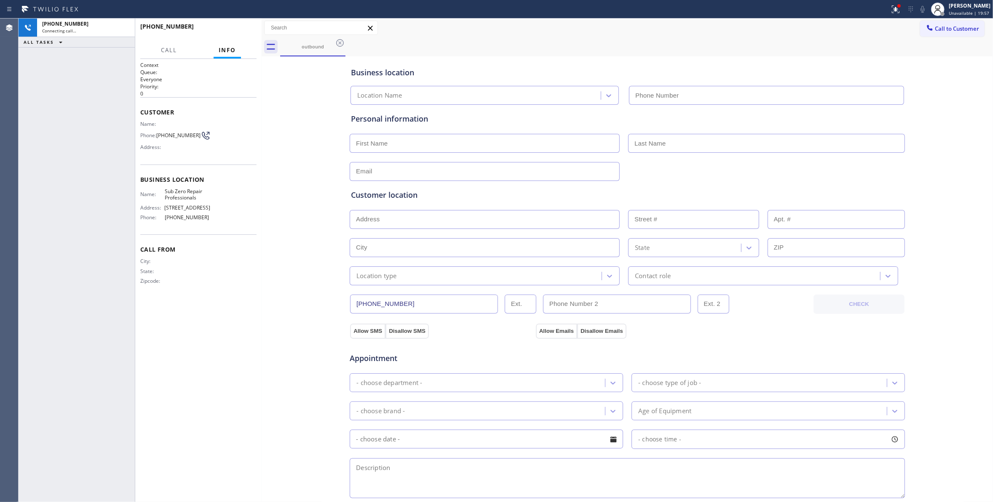
type input "[PHONE_NUMBER]"
click at [109, 284] on div "[PHONE_NUMBER] Live | 00:00 ALL TASKS ALL TASKS ACTIVE TASKS TASKS IN WRAP UP" at bounding box center [77, 261] width 116 height 484
click at [267, 356] on div "Business location Sub Zero Repair Professionals [PHONE_NUMBER] Personal informa…" at bounding box center [627, 346] width 727 height 575
drag, startPoint x: 289, startPoint y: 312, endPoint x: 287, endPoint y: 307, distance: 5.9
click at [289, 311] on div "Business location Sub Zero Repair Professionals [PHONE_NUMBER] Personal informa…" at bounding box center [627, 346] width 727 height 575
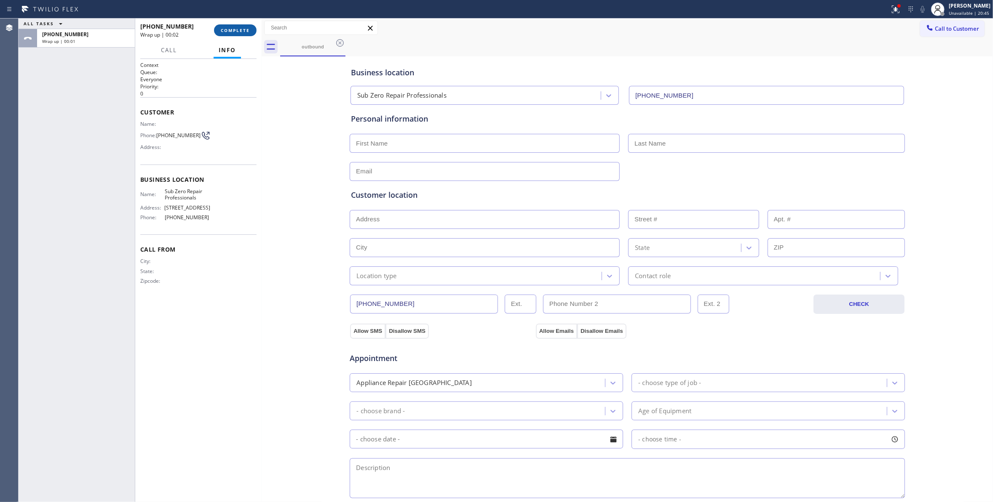
click at [238, 27] on button "COMPLETE" at bounding box center [235, 30] width 43 height 12
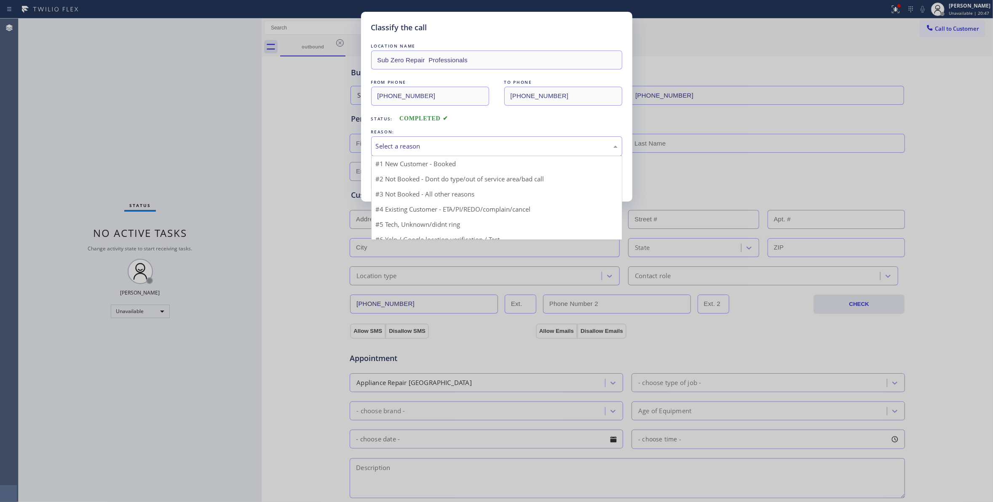
drag, startPoint x: 401, startPoint y: 147, endPoint x: 400, endPoint y: 181, distance: 33.7
click at [401, 150] on div "Select a reason" at bounding box center [497, 147] width 242 height 10
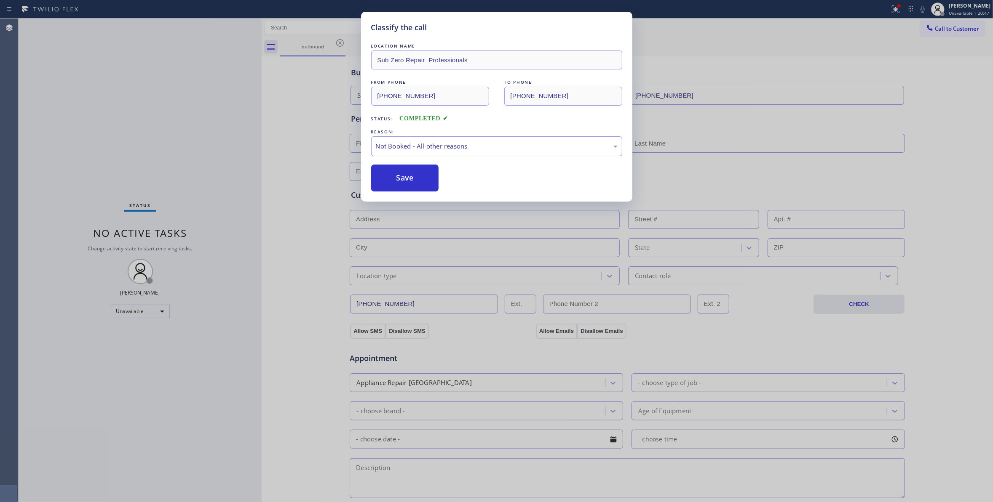
click at [398, 182] on button "Save" at bounding box center [405, 178] width 68 height 27
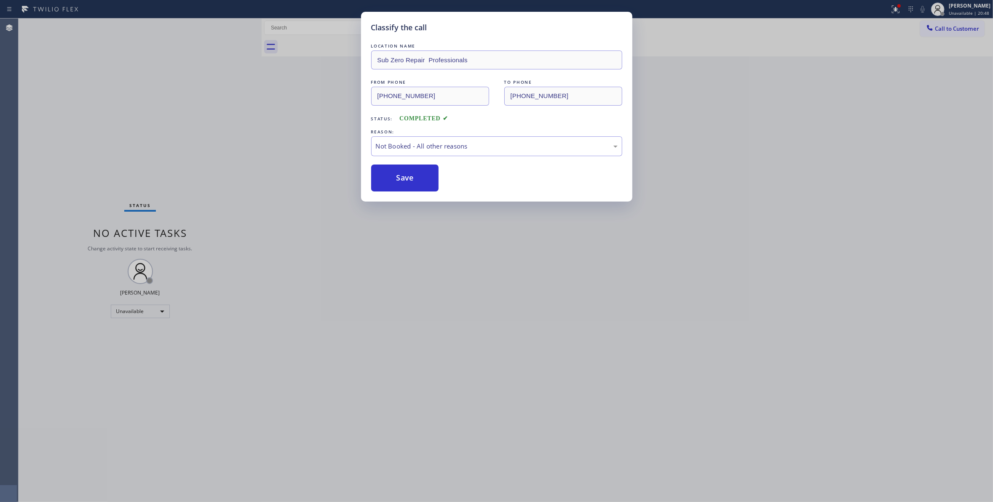
click at [398, 182] on button "Save" at bounding box center [405, 178] width 68 height 27
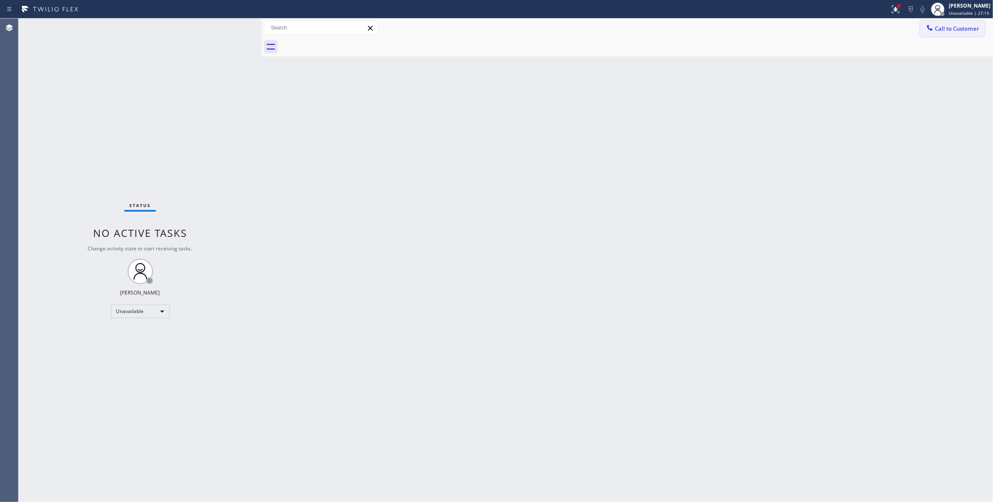
click at [964, 21] on button "Call to Customer" at bounding box center [952, 29] width 64 height 16
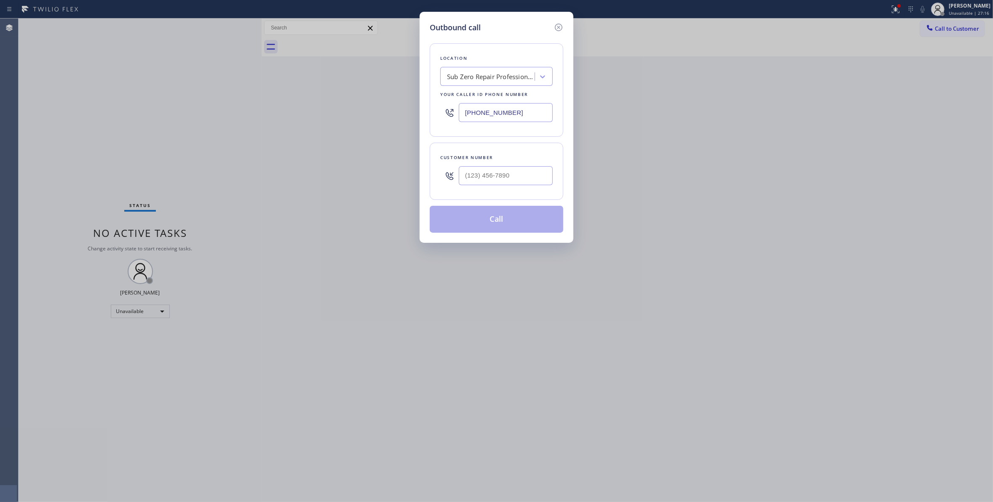
drag, startPoint x: 535, startPoint y: 115, endPoint x: 164, endPoint y: 115, distance: 371.1
click at [164, 115] on div "Outbound call Location Sub Zero Repair Professionals Your caller id phone numbe…" at bounding box center [496, 251] width 993 height 502
paste input "88) 493-2313"
type input "[PHONE_NUMBER]"
click at [504, 180] on input "(___) ___-____" at bounding box center [506, 175] width 94 height 19
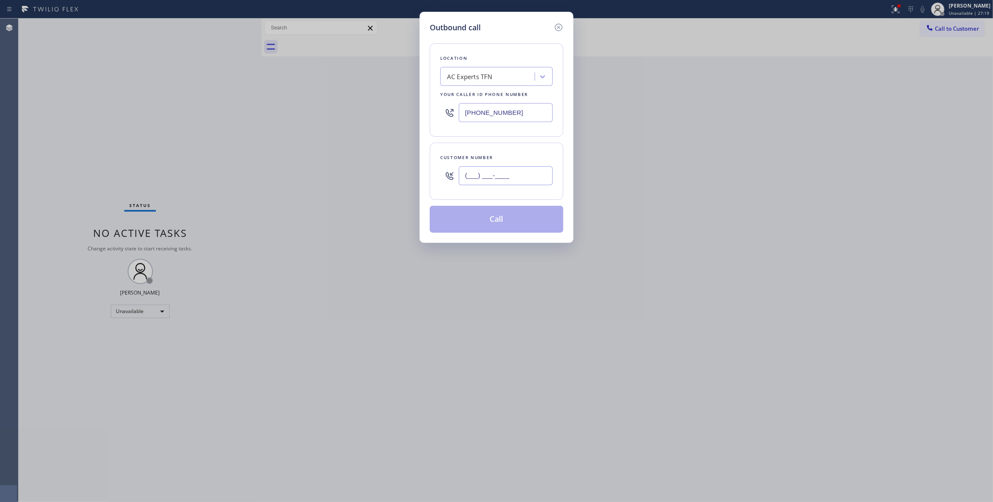
paste input "626) 880-6122"
type input "[PHONE_NUMBER]"
click at [483, 223] on button "Call" at bounding box center [497, 219] width 134 height 27
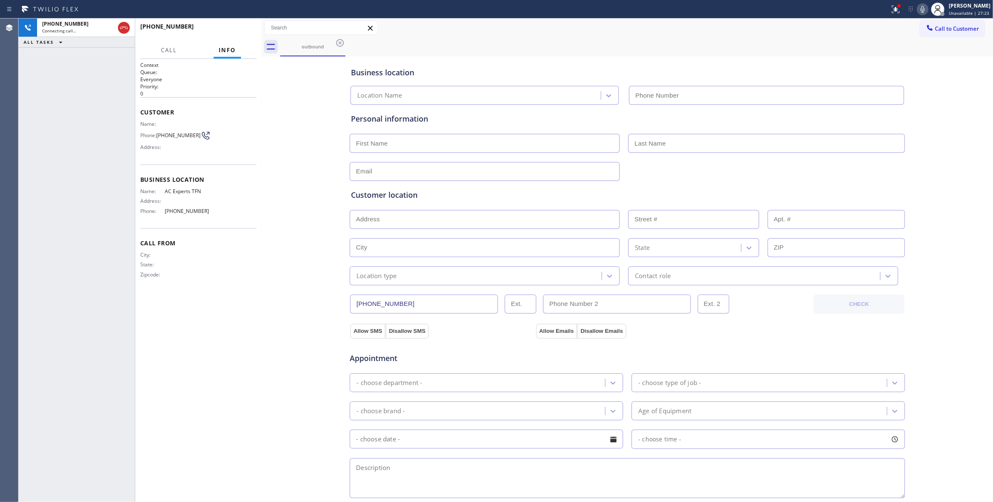
type input "[PHONE_NUMBER]"
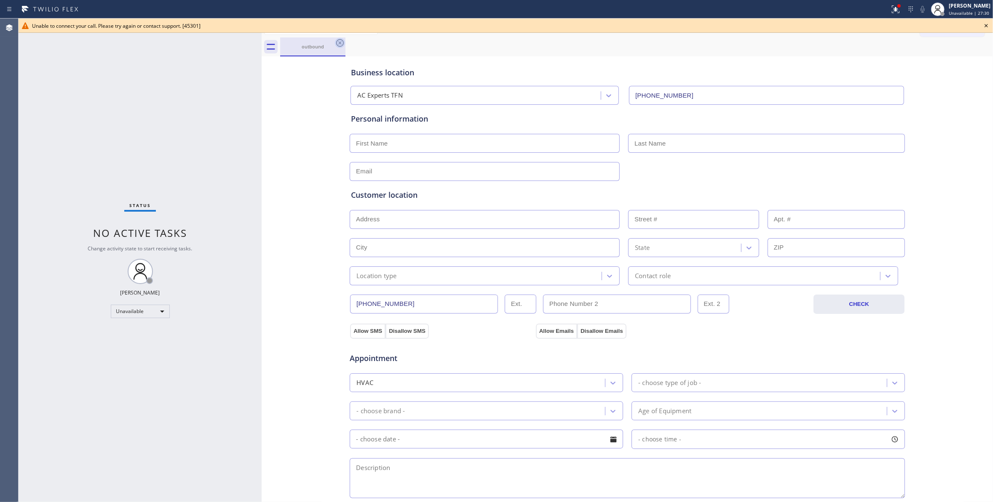
click at [339, 44] on icon at bounding box center [340, 43] width 8 height 8
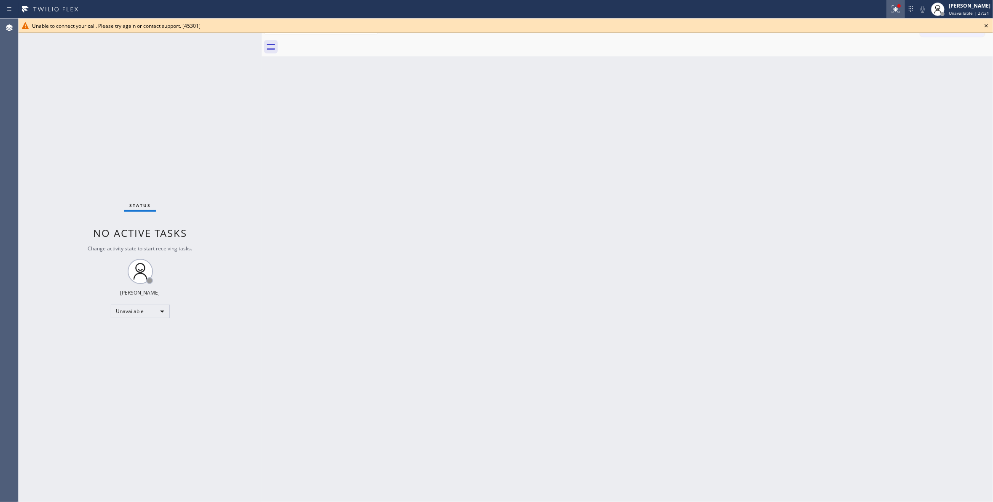
drag, startPoint x: 987, startPoint y: 23, endPoint x: 884, endPoint y: 8, distance: 103.8
click at [986, 22] on icon at bounding box center [986, 26] width 10 height 10
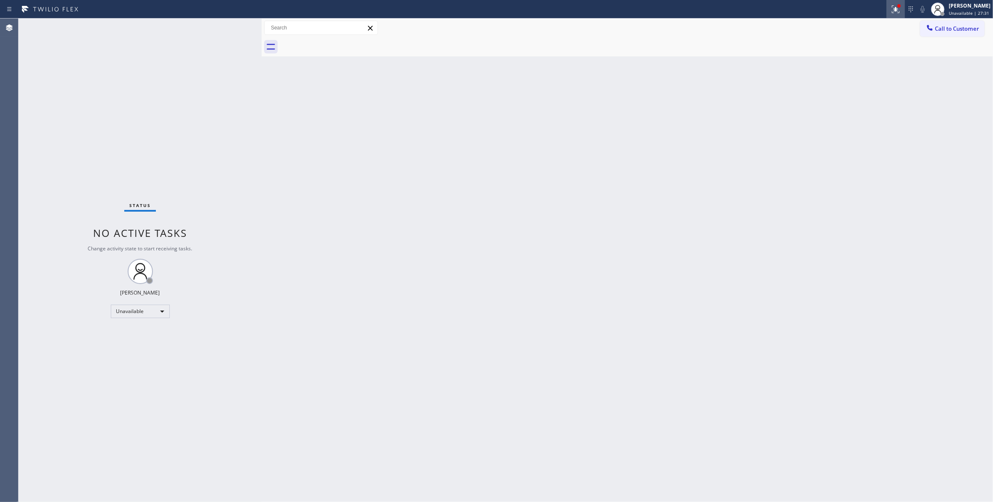
click at [886, 6] on div at bounding box center [895, 9] width 19 height 10
click at [856, 107] on button "Clear issues" at bounding box center [840, 110] width 99 height 12
click at [946, 31] on span "Call to Customer" at bounding box center [957, 29] width 44 height 8
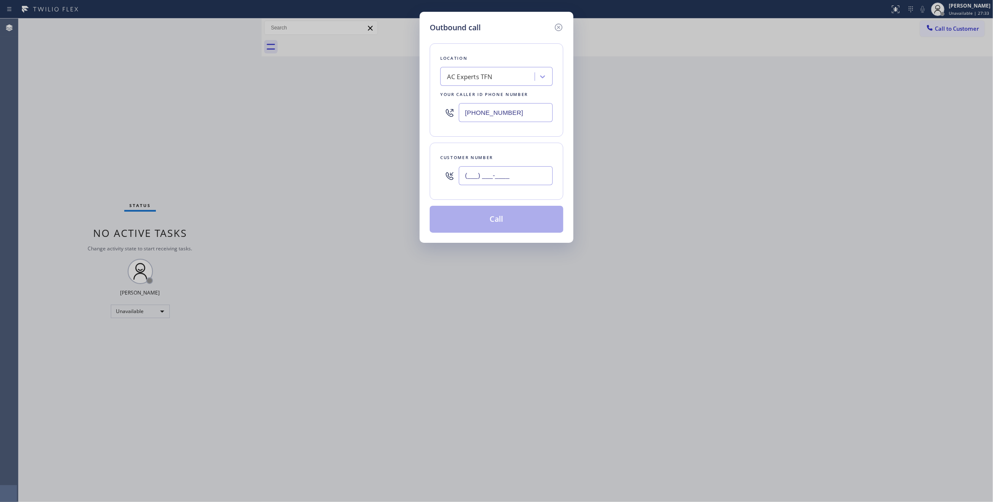
click at [514, 179] on input "(___) ___-____" at bounding box center [506, 175] width 94 height 19
paste input "626) 880-6122"
type input "[PHONE_NUMBER]"
click at [484, 223] on button "Call" at bounding box center [497, 219] width 134 height 27
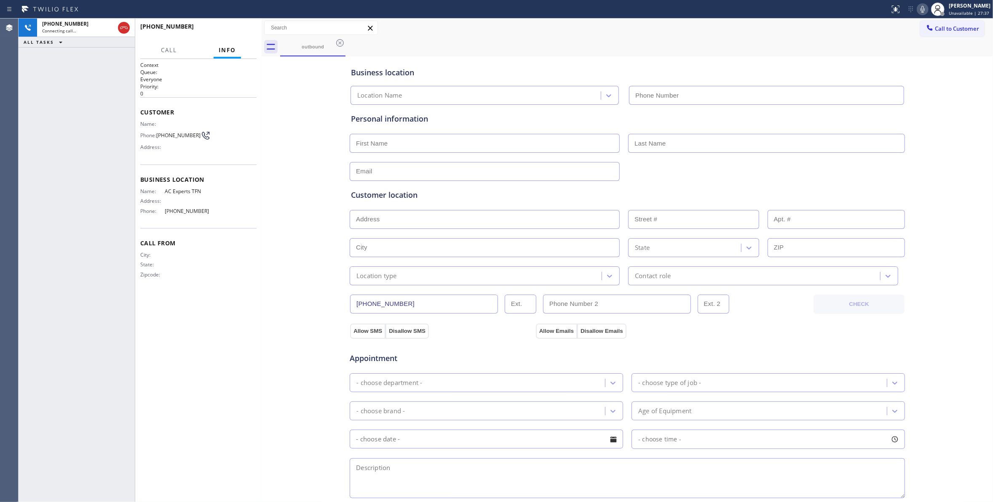
type input "[PHONE_NUMBER]"
click at [187, 134] on span "[PHONE_NUMBER]" at bounding box center [178, 135] width 44 height 6
copy div "[PHONE_NUMBER]"
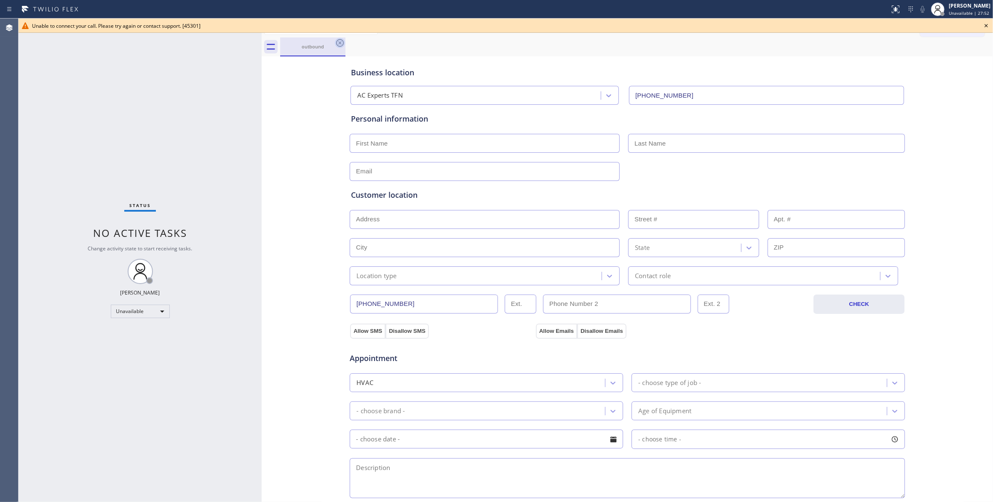
click at [338, 44] on icon at bounding box center [340, 43] width 10 height 10
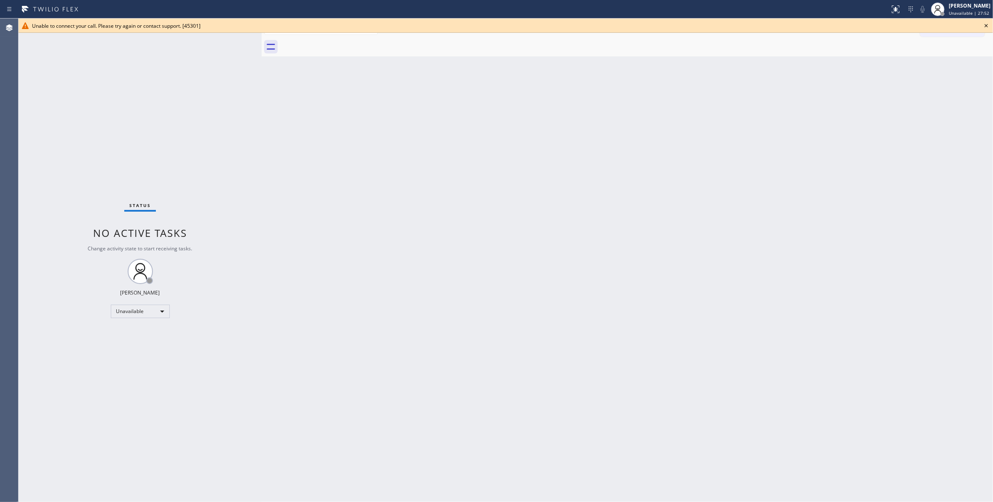
click at [991, 27] on div "Unable to connect your call. Please try again or contact support. [45301]" at bounding box center [506, 26] width 974 height 14
click at [989, 24] on icon at bounding box center [986, 26] width 10 height 10
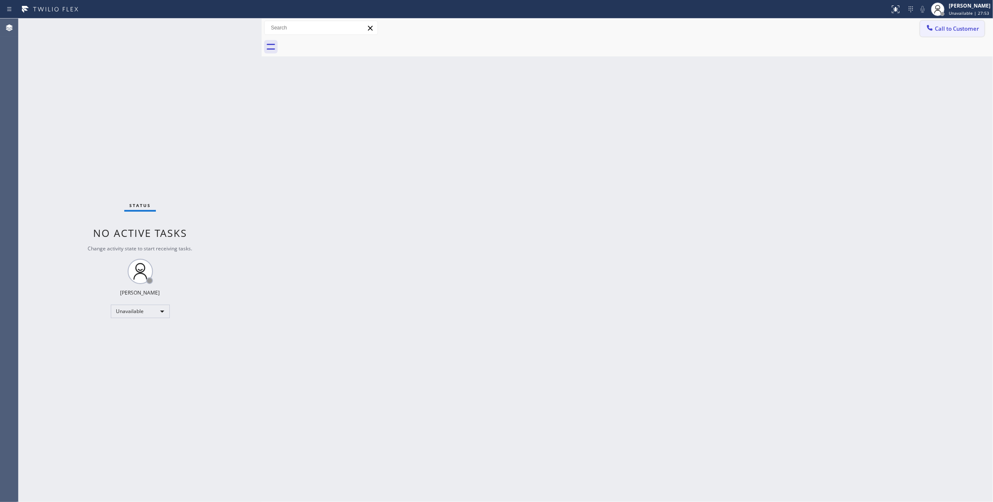
click at [971, 33] on button "Call to Customer" at bounding box center [952, 29] width 64 height 16
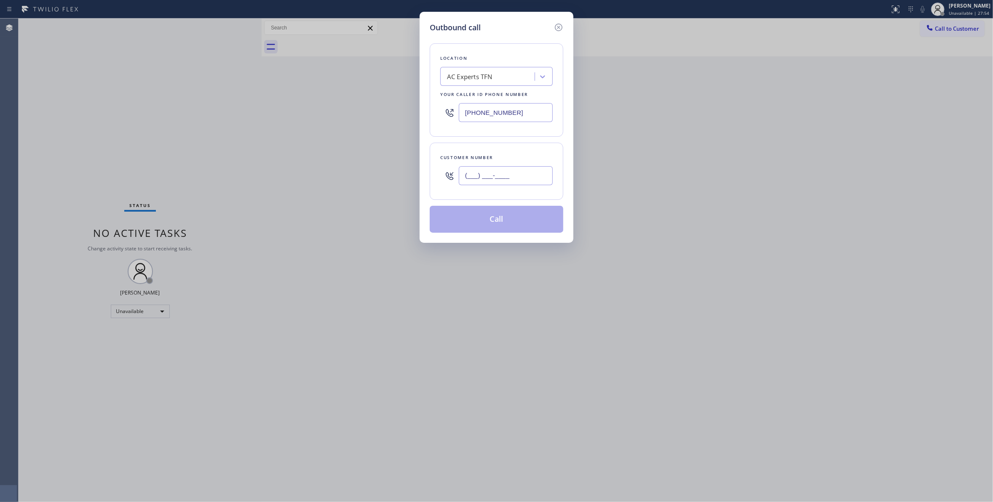
click at [491, 177] on input "(___) ___-____" at bounding box center [506, 175] width 94 height 19
paste input "626) 880-6122"
type input "[PHONE_NUMBER]"
click at [487, 223] on button "Call" at bounding box center [497, 219] width 134 height 27
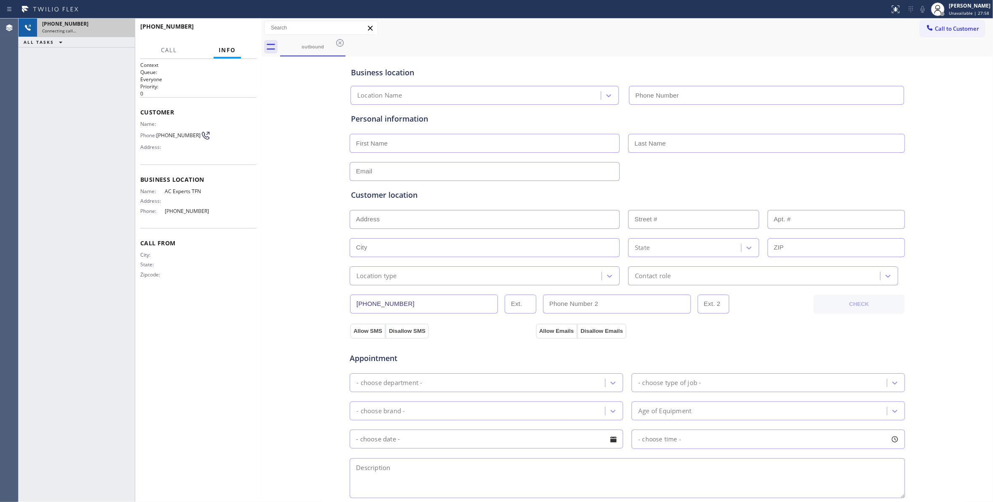
type input "[PHONE_NUMBER]"
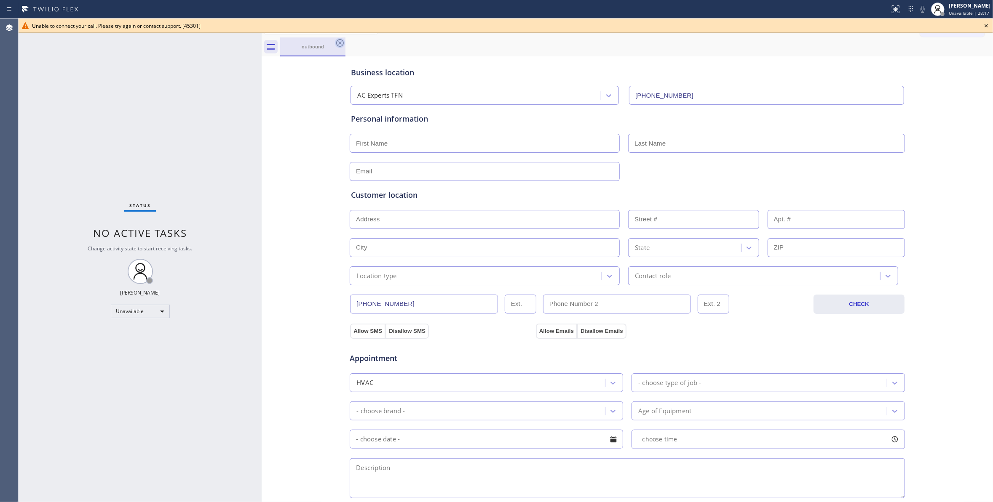
click at [338, 45] on icon at bounding box center [340, 43] width 10 height 10
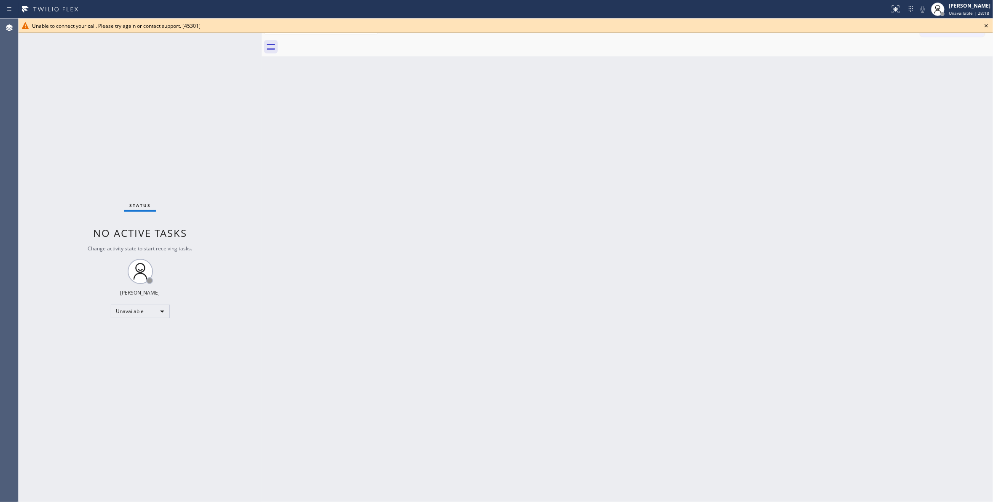
click at [986, 26] on icon at bounding box center [986, 26] width 10 height 10
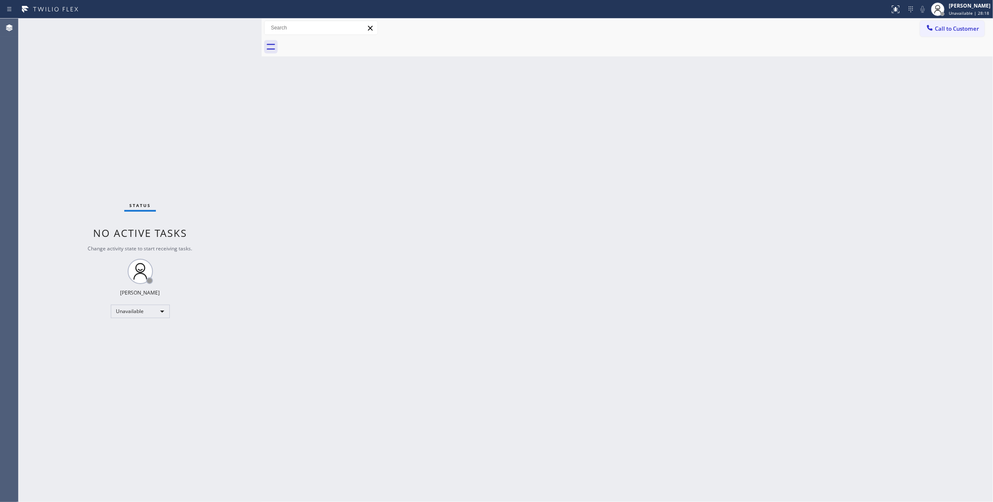
drag, startPoint x: 975, startPoint y: 31, endPoint x: 934, endPoint y: 31, distance: 41.7
click at [974, 31] on span "Call to Customer" at bounding box center [957, 29] width 44 height 8
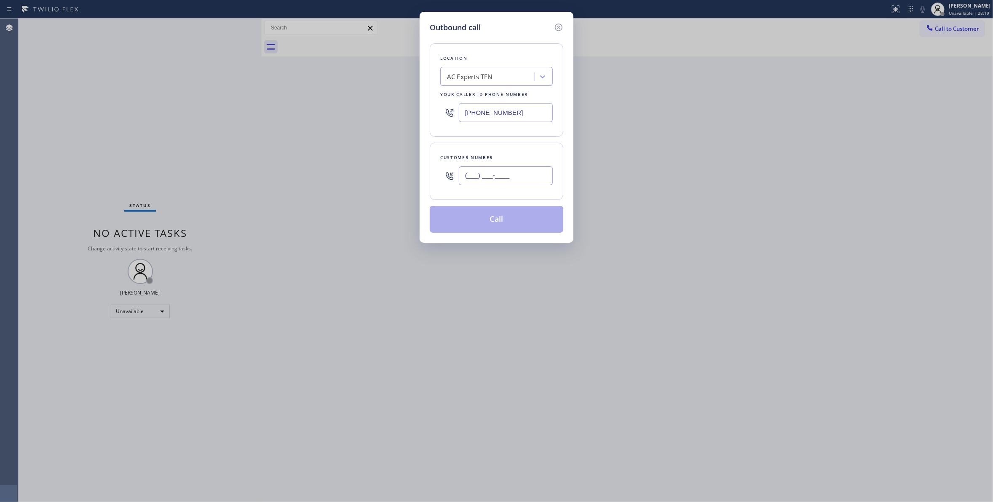
click at [463, 170] on input "(___) ___-____" at bounding box center [506, 175] width 94 height 19
paste input "626) 880-6122"
type input "[PHONE_NUMBER]"
click at [490, 224] on button "Call" at bounding box center [497, 219] width 134 height 27
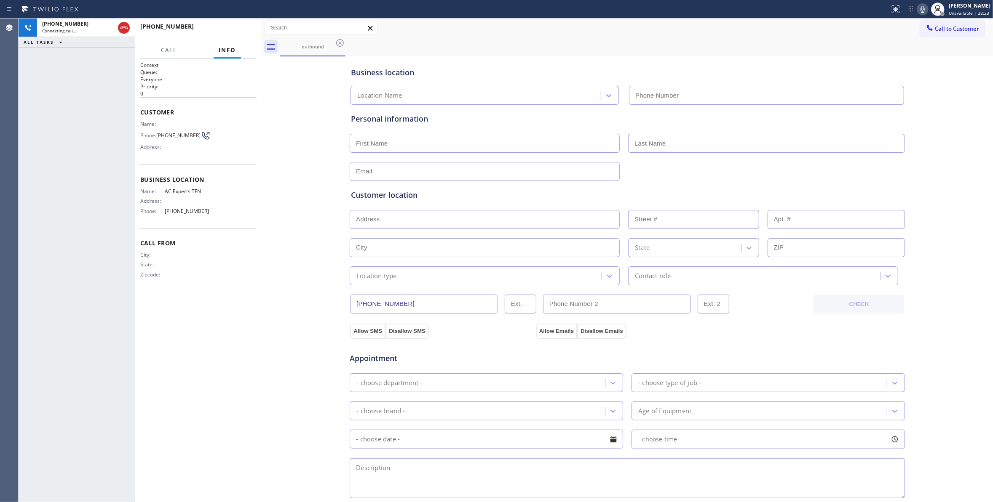
type input "[PHONE_NUMBER]"
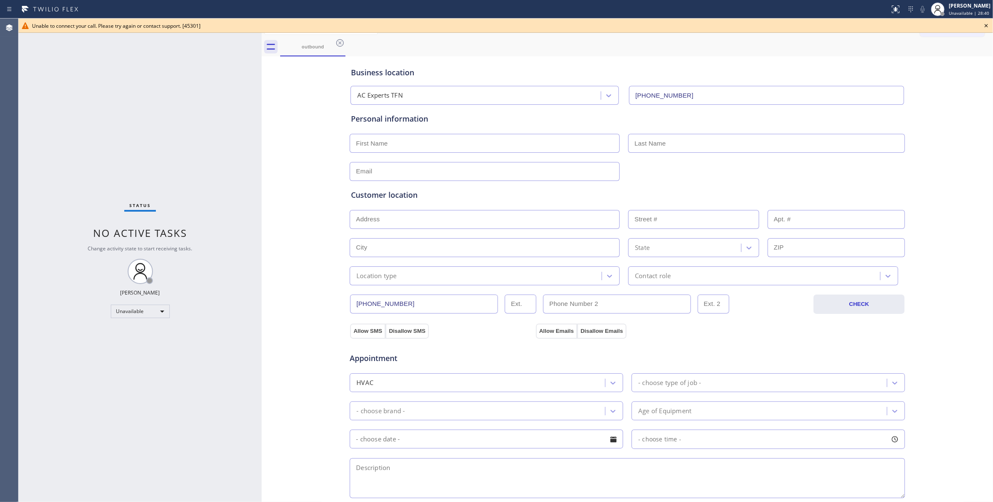
drag, startPoint x: 105, startPoint y: 96, endPoint x: 547, endPoint y: 42, distance: 445.1
click at [105, 95] on div "Status No active tasks Change activity state to start receiving tasks. [PERSON_…" at bounding box center [140, 261] width 243 height 484
click at [988, 26] on icon at bounding box center [986, 26] width 10 height 10
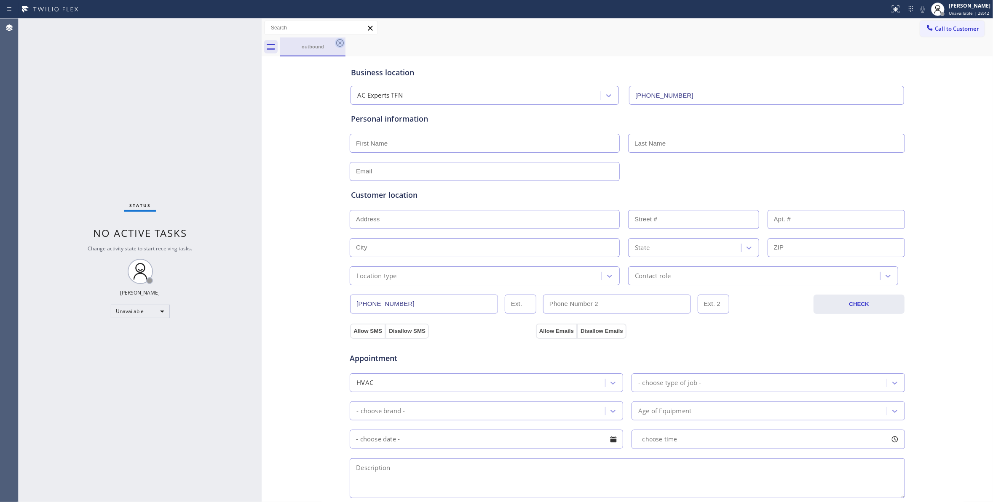
click at [342, 41] on icon at bounding box center [340, 43] width 10 height 10
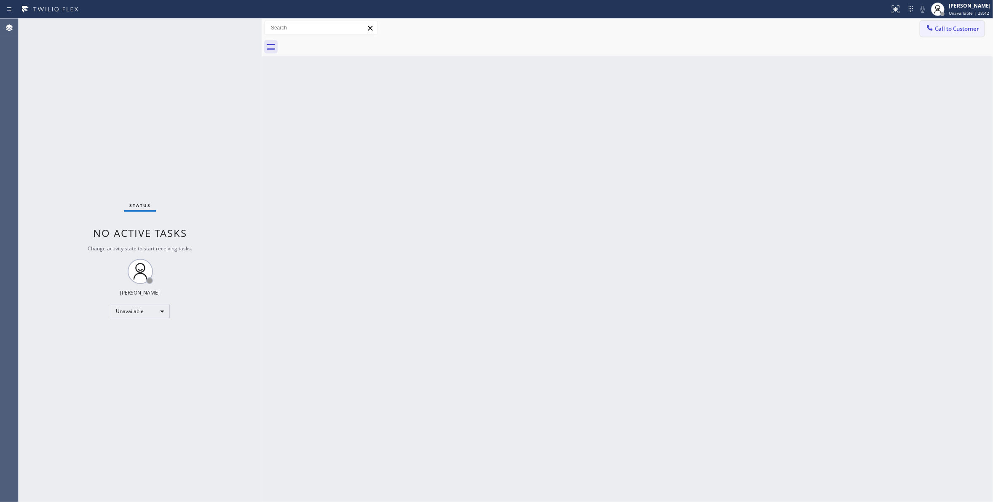
click at [932, 31] on icon at bounding box center [929, 28] width 8 height 8
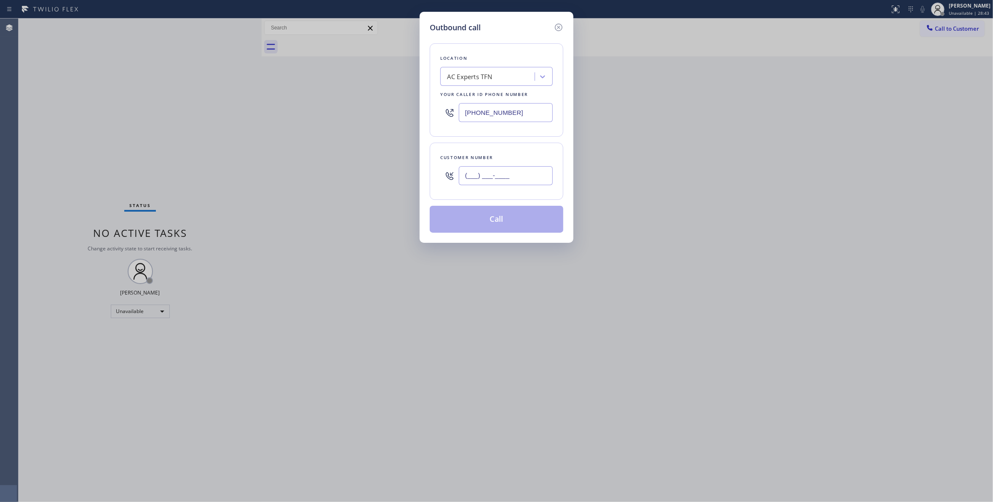
click at [519, 179] on input "(___) ___-____" at bounding box center [506, 175] width 94 height 19
paste input "626) 880-6122"
type input "[PHONE_NUMBER]"
click at [490, 223] on button "Call" at bounding box center [497, 219] width 134 height 27
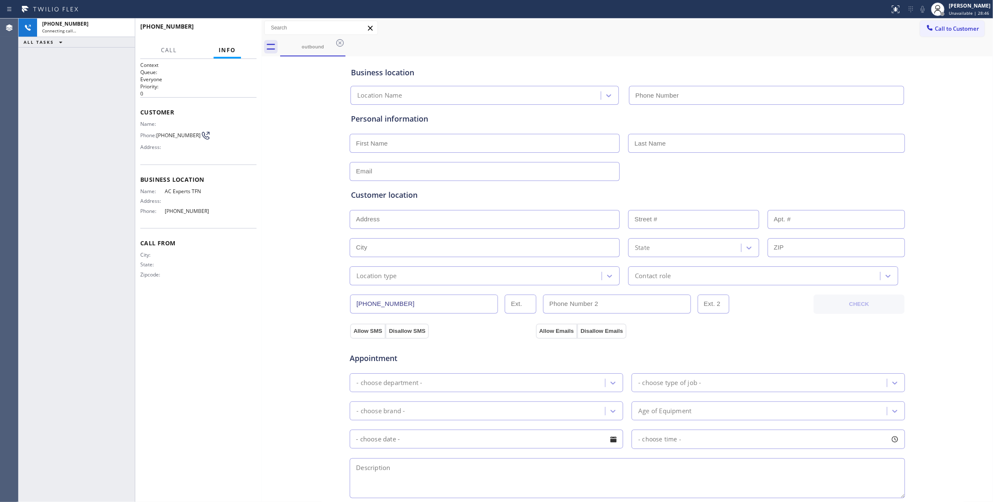
type input "[PHONE_NUMBER]"
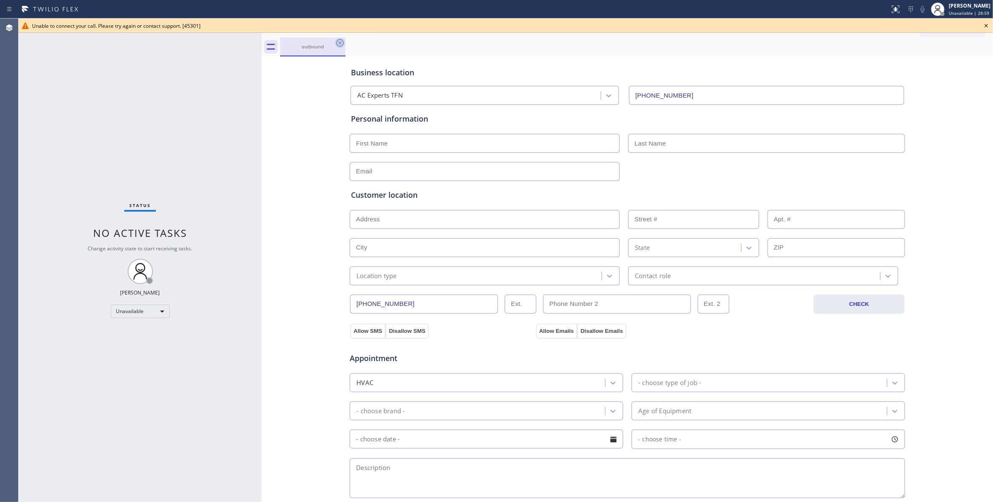
click at [341, 45] on icon at bounding box center [340, 43] width 10 height 10
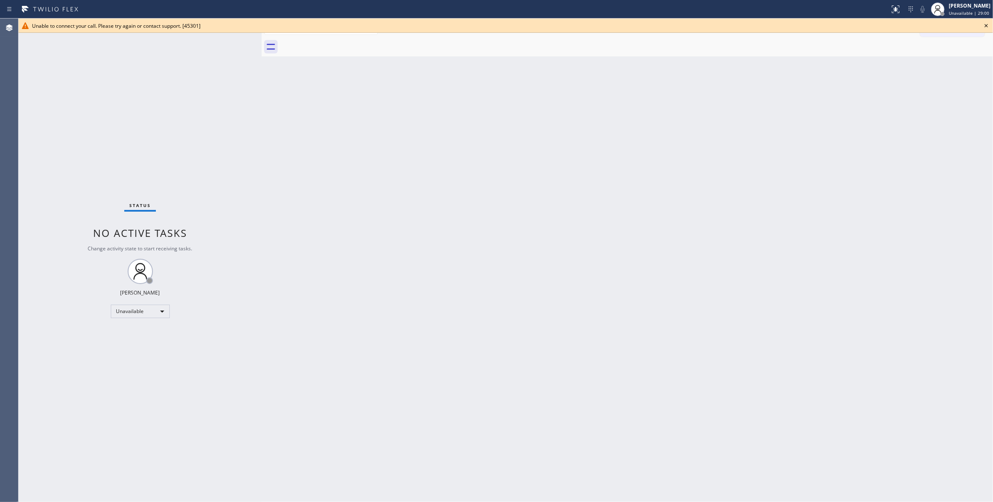
click at [986, 22] on icon at bounding box center [986, 26] width 10 height 10
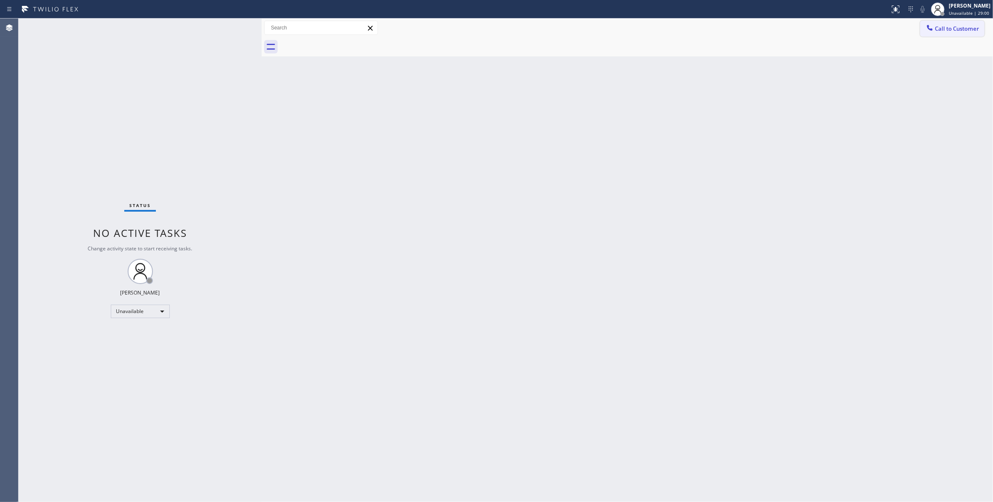
click at [980, 29] on button "Call to Customer" at bounding box center [952, 29] width 64 height 16
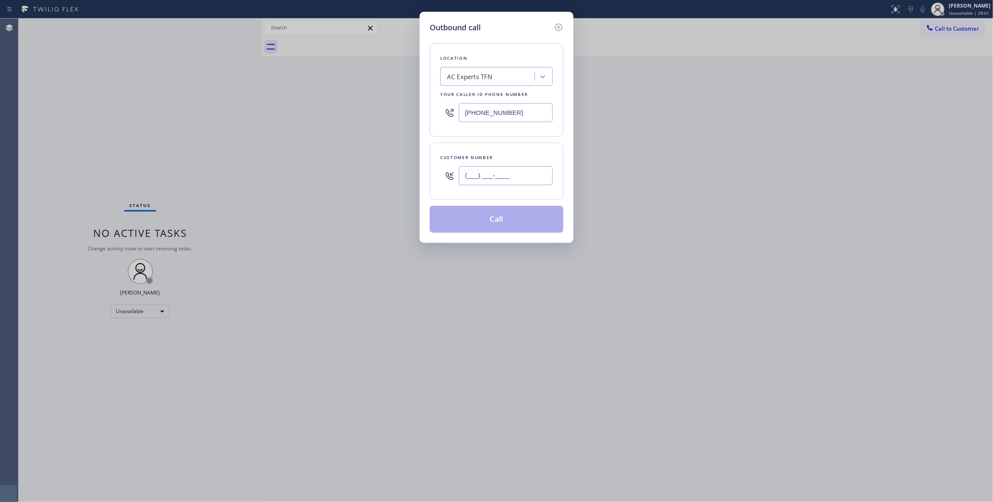
click at [477, 179] on input "(___) ___-____" at bounding box center [506, 175] width 94 height 19
paste input "626) 880-6122"
type input "[PHONE_NUMBER]"
click at [489, 223] on button "Call" at bounding box center [497, 219] width 134 height 27
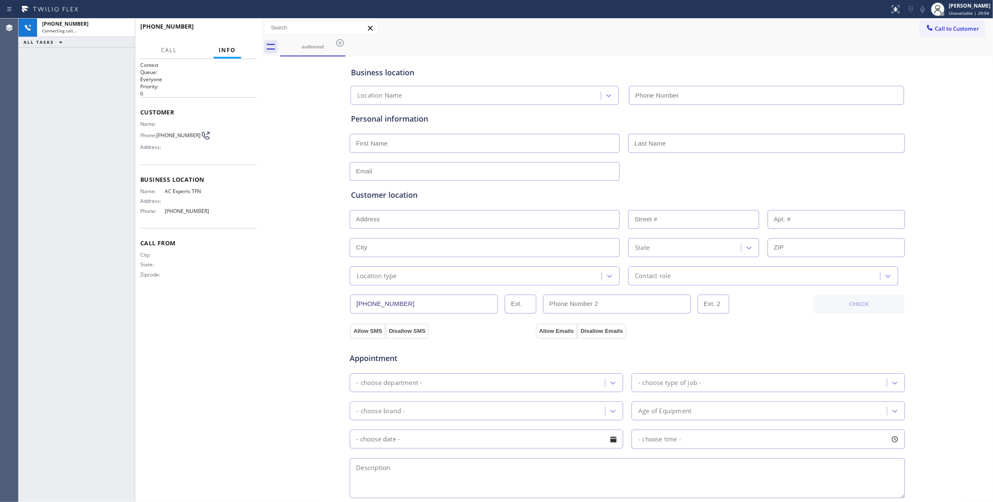
type input "[PHONE_NUMBER]"
drag, startPoint x: 126, startPoint y: 31, endPoint x: 210, endPoint y: 34, distance: 84.3
click at [210, 34] on div "[PHONE_NUMBER] Connecting call… ALL TASKS ALL TASKS ACTIVE TASKS TASKS IN WRAP …" at bounding box center [140, 261] width 243 height 484
click at [120, 25] on icon at bounding box center [124, 28] width 10 height 10
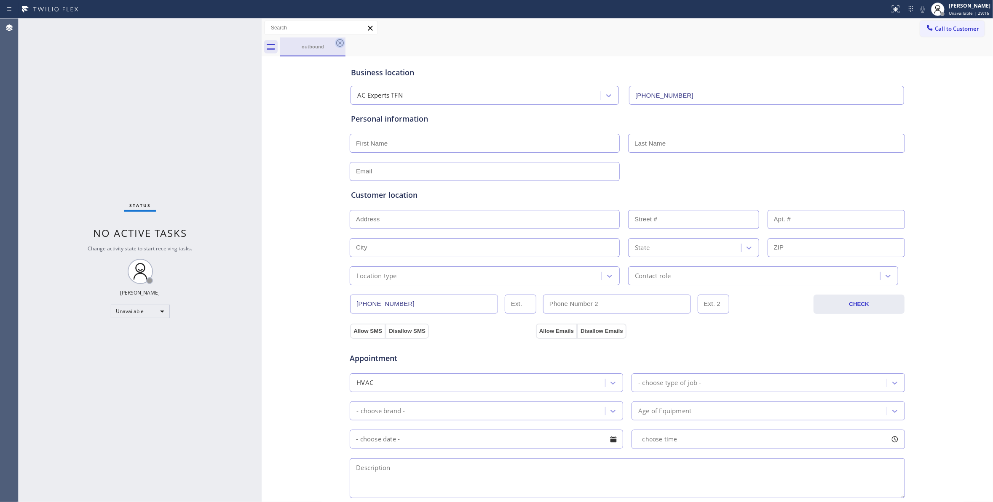
click at [339, 43] on icon at bounding box center [340, 43] width 8 height 8
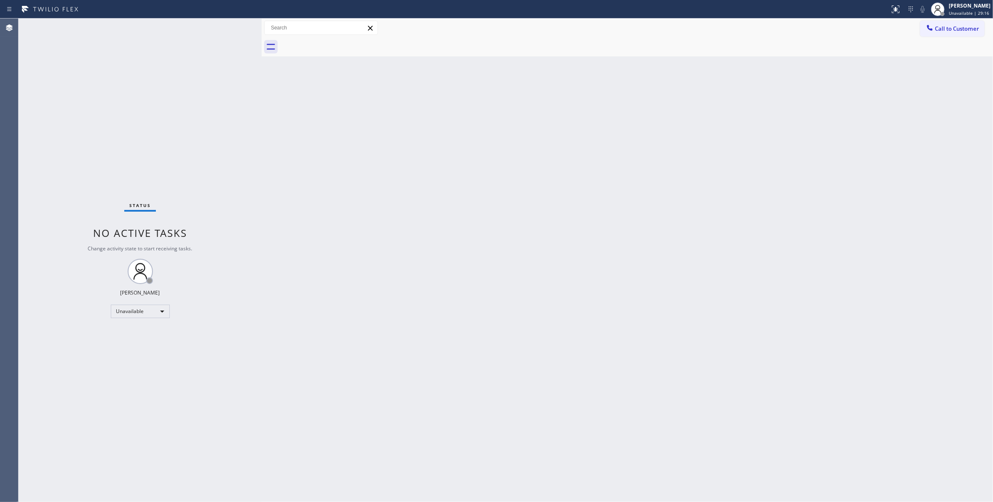
drag, startPoint x: 958, startPoint y: 27, endPoint x: 915, endPoint y: 41, distance: 44.8
click at [935, 35] on button "Call to Customer" at bounding box center [952, 29] width 64 height 16
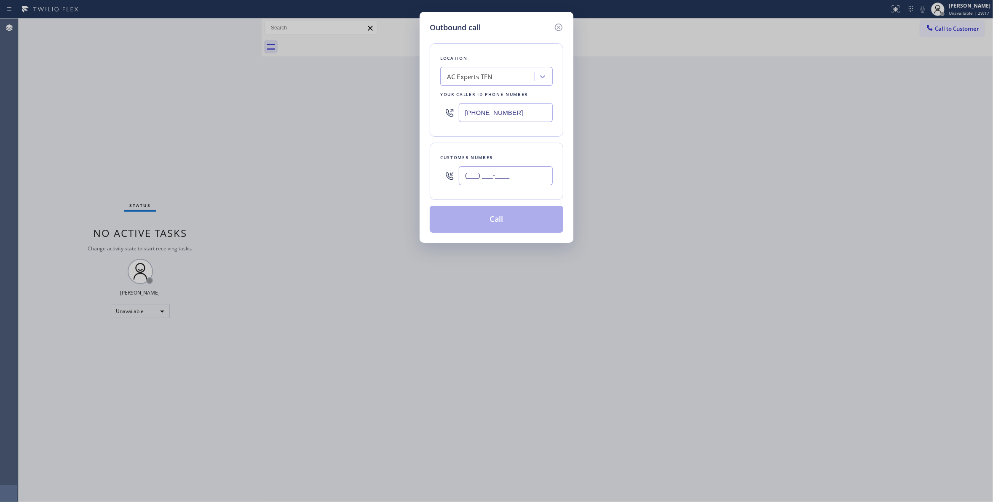
click at [499, 175] on input "(___) ___-____" at bounding box center [506, 175] width 94 height 19
paste input "626) 880-6122"
type input "[PHONE_NUMBER]"
click at [490, 224] on button "Call" at bounding box center [497, 219] width 134 height 27
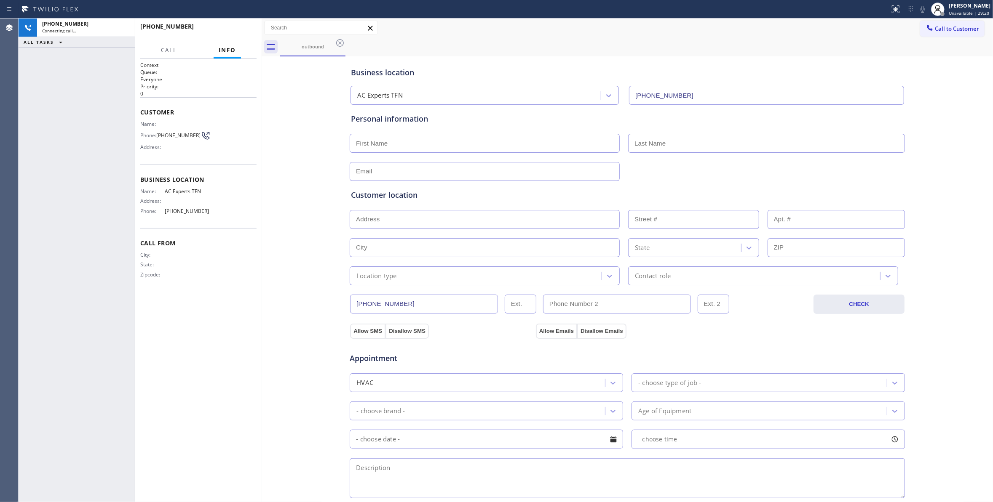
type input "[PHONE_NUMBER]"
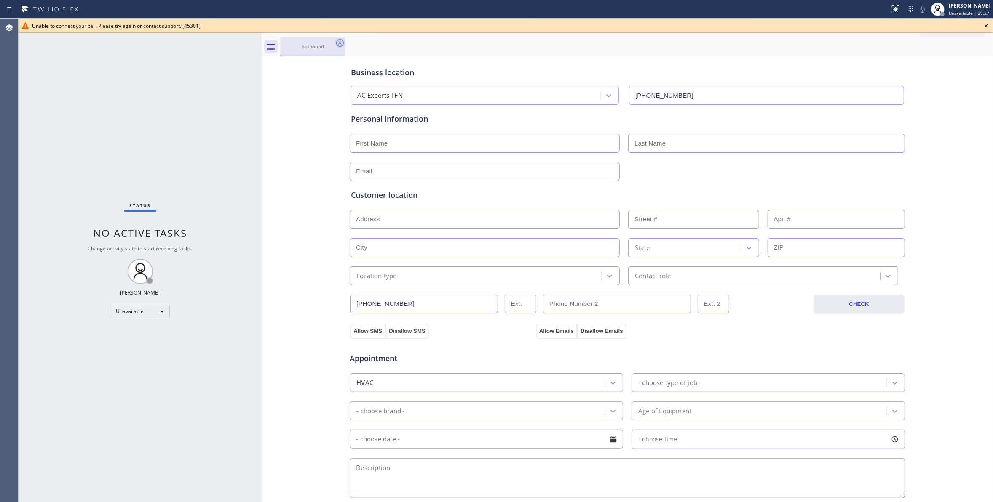
click at [342, 44] on icon at bounding box center [340, 43] width 10 height 10
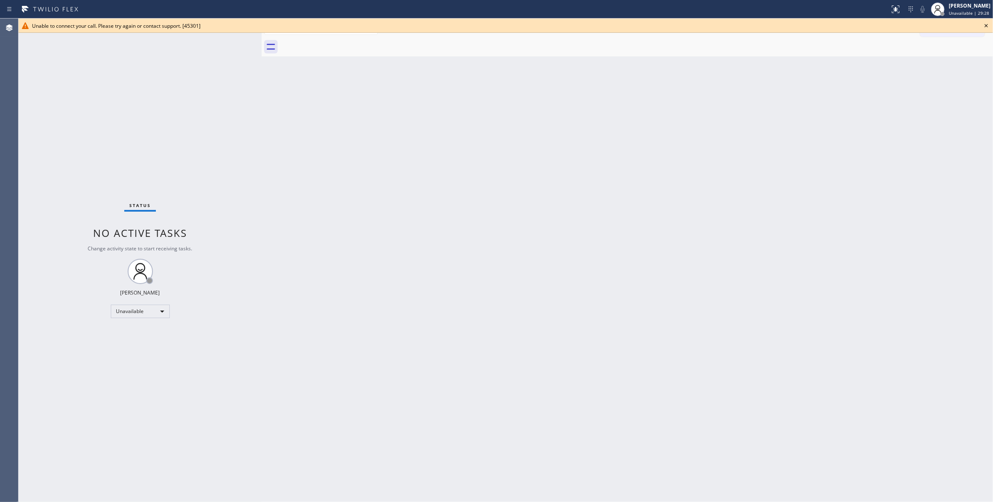
click at [992, 25] on div "Unable to connect your call. Please try again or contact support. [45301]" at bounding box center [506, 26] width 974 height 14
click at [986, 25] on icon at bounding box center [986, 26] width 10 height 10
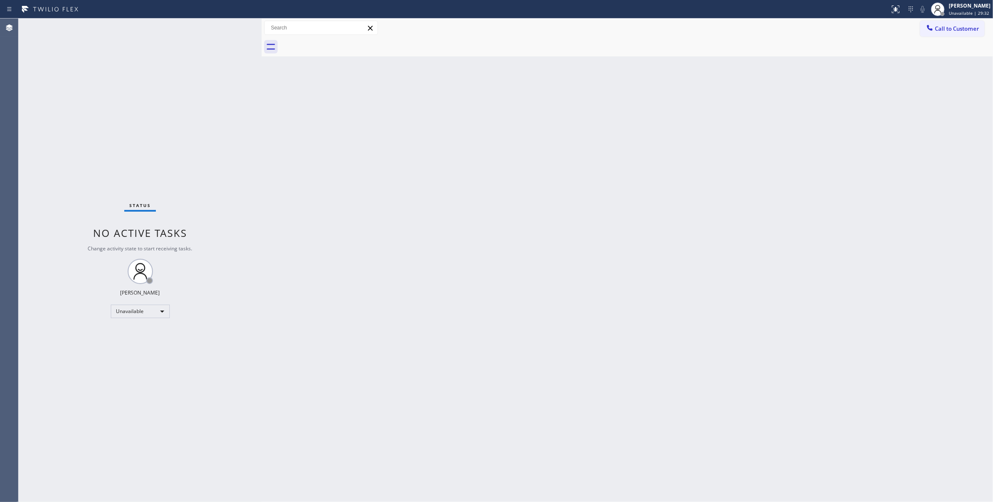
drag, startPoint x: 556, startPoint y: 227, endPoint x: 686, endPoint y: 177, distance: 139.1
click at [579, 214] on div "Back to Dashboard Change Sender ID Customers Technicians Select a contact Outbo…" at bounding box center [627, 261] width 731 height 484
click at [952, 29] on span "Call to Customer" at bounding box center [957, 29] width 44 height 8
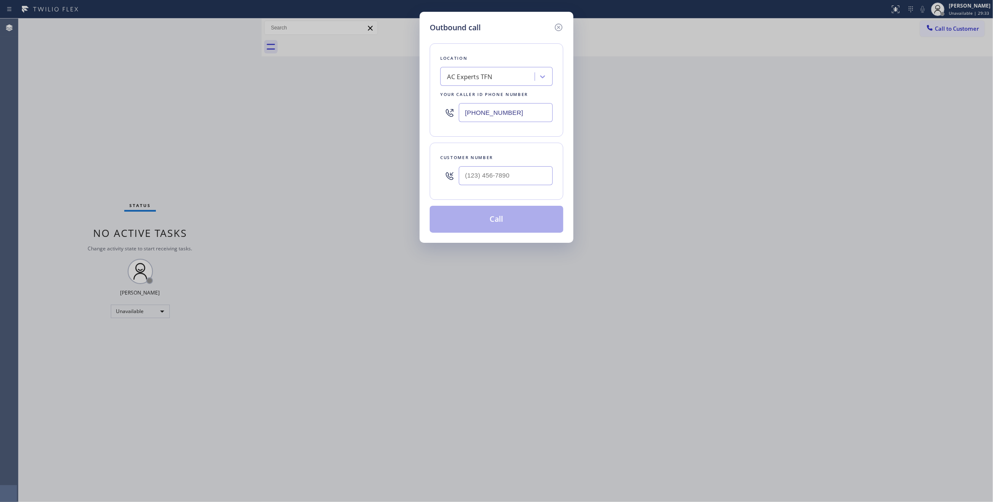
drag, startPoint x: 524, startPoint y: 107, endPoint x: 248, endPoint y: 110, distance: 276.7
click at [234, 107] on div "Outbound call Location AC Experts TFN Your caller id phone number [PHONE_NUMBER…" at bounding box center [496, 251] width 993 height 502
paste input "05) 600-5332"
type input "[PHONE_NUMBER]"
click at [502, 179] on input "(___) ___-____" at bounding box center [506, 175] width 94 height 19
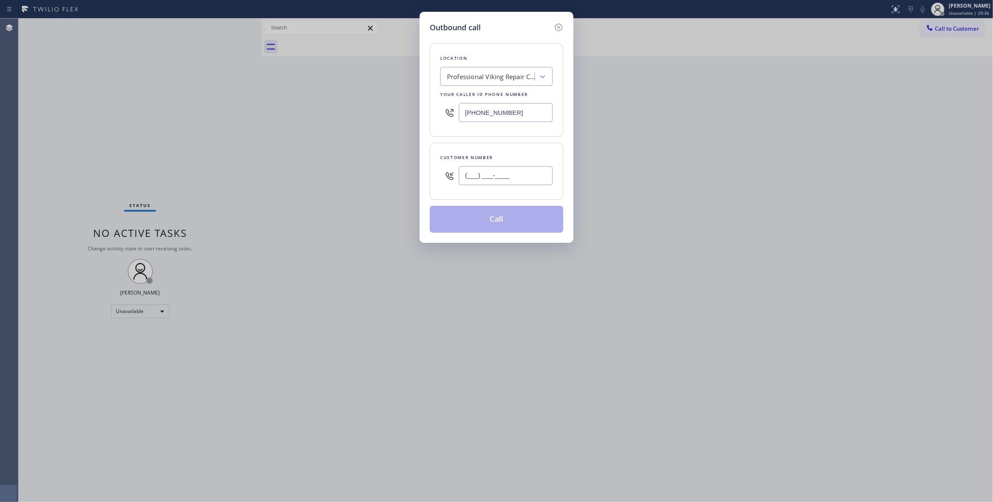
paste input "602) 536-9008"
type input "[PHONE_NUMBER]"
click at [499, 224] on button "Call" at bounding box center [497, 219] width 134 height 27
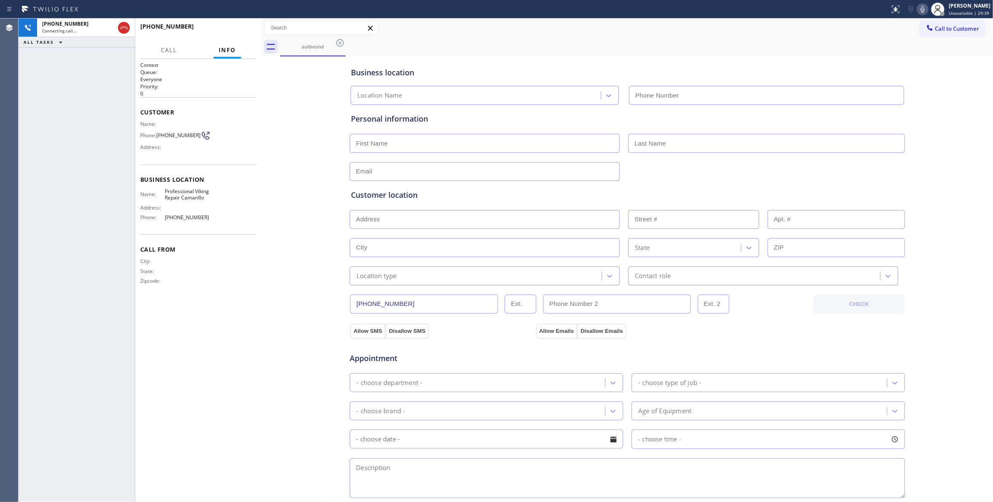
type input "[PHONE_NUMBER]"
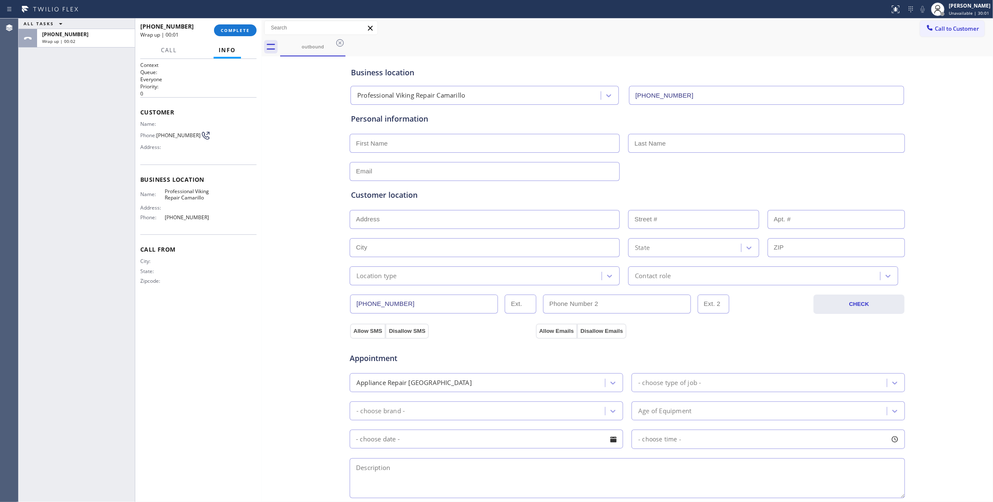
drag, startPoint x: 148, startPoint y: 339, endPoint x: 211, endPoint y: 45, distance: 299.7
click at [148, 324] on div "Context Queue: Everyone Priority: 0 Customer Name: Phone: [PHONE_NUMBER] Addres…" at bounding box center [198, 280] width 116 height 438
click at [179, 137] on span "[PHONE_NUMBER]" at bounding box center [178, 135] width 44 height 6
click at [179, 138] on span "[PHONE_NUMBER]" at bounding box center [178, 135] width 44 height 6
click at [179, 139] on span "[PHONE_NUMBER]" at bounding box center [178, 135] width 44 height 6
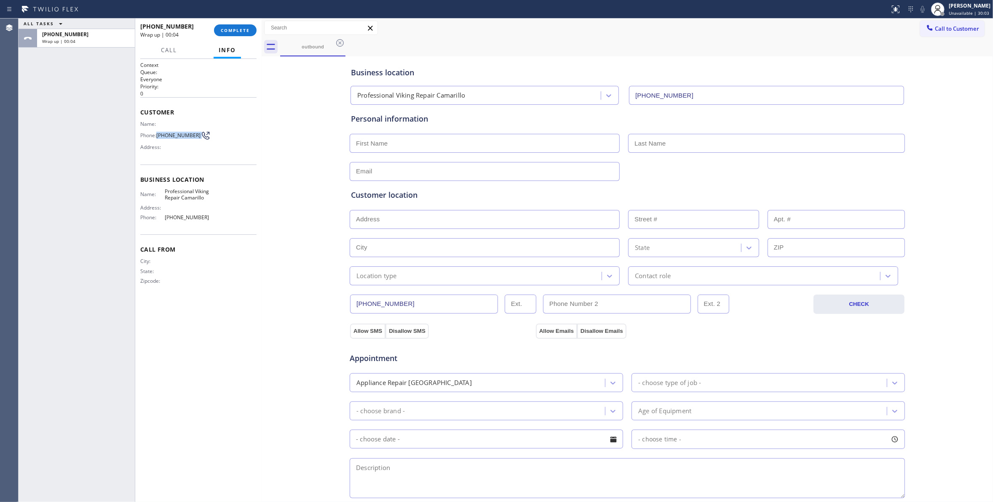
copy div "[PHONE_NUMBER]"
click at [220, 31] on button "COMPLETE" at bounding box center [235, 30] width 43 height 12
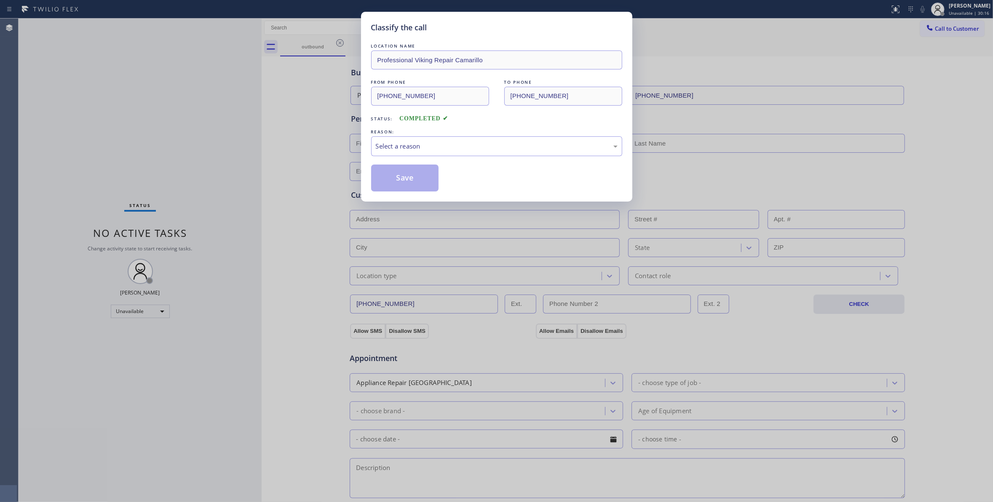
click at [96, 107] on div "Classify the call LOCATION NAME Professional Viking Repair Camarillo FROM PHONE…" at bounding box center [496, 251] width 993 height 502
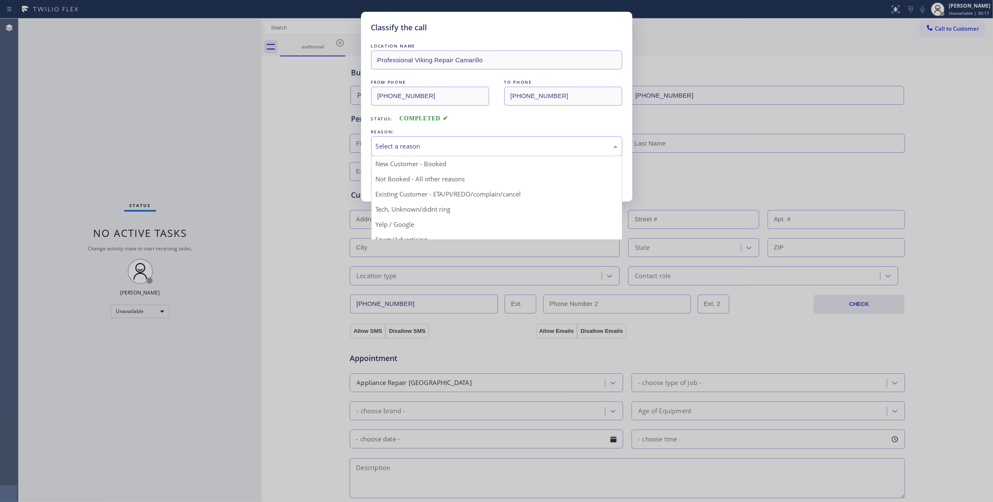
click at [443, 145] on div "Select a reason" at bounding box center [497, 147] width 242 height 10
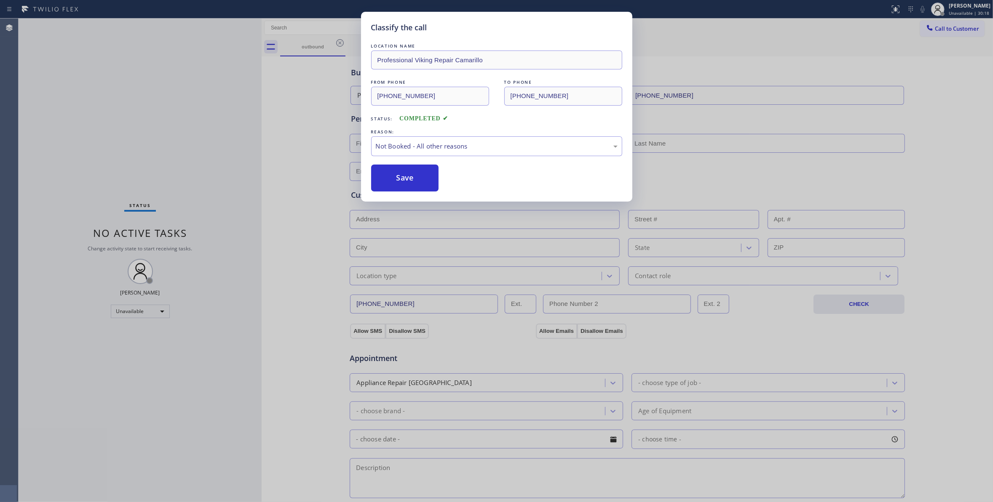
click at [403, 180] on button "Save" at bounding box center [405, 178] width 68 height 27
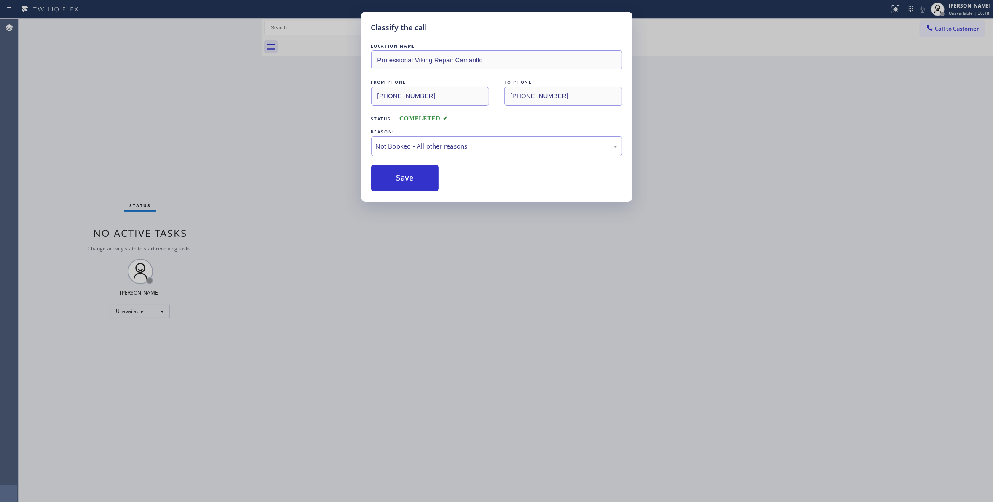
click at [403, 180] on button "Save" at bounding box center [405, 178] width 68 height 27
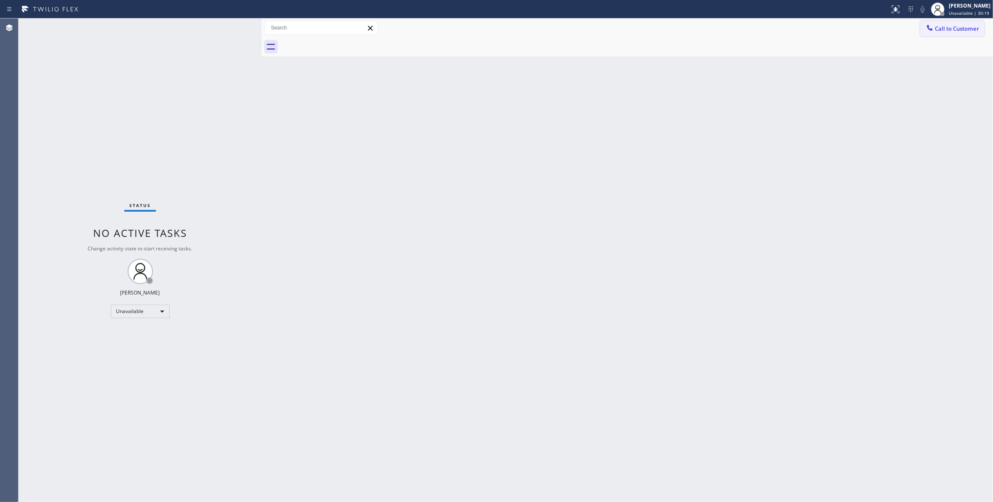
click at [962, 26] on span "Call to Customer" at bounding box center [957, 29] width 44 height 8
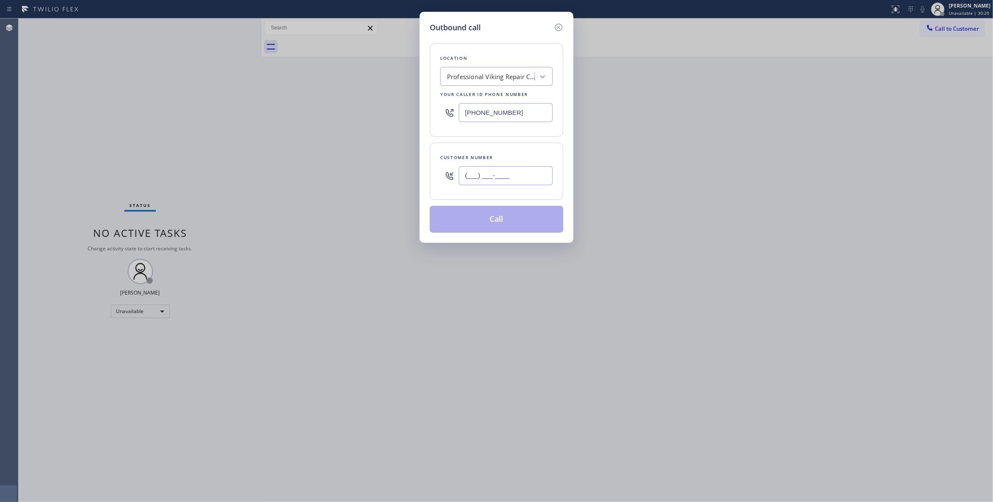
click at [497, 176] on input "(___) ___-____" at bounding box center [506, 175] width 94 height 19
paste input "602) 536-9008"
type input "[PHONE_NUMBER]"
click at [520, 225] on button "Call" at bounding box center [497, 219] width 134 height 27
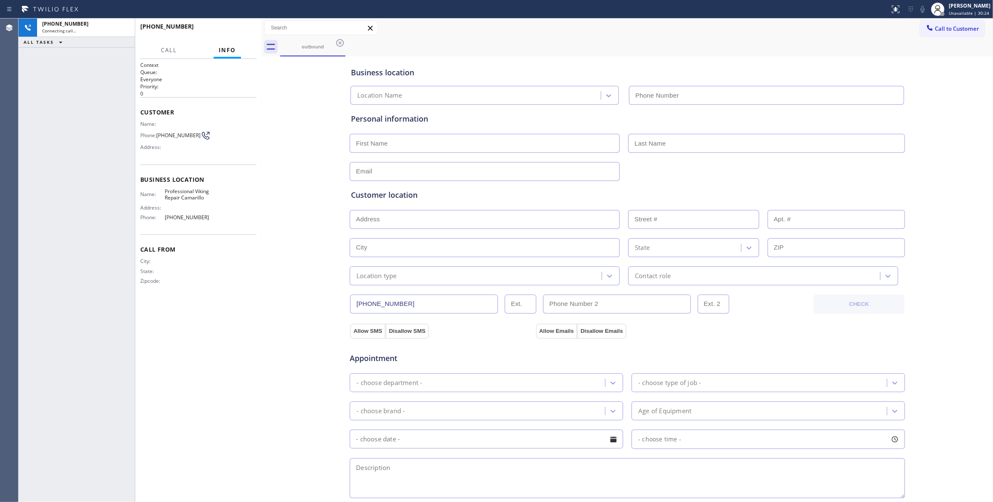
type input "[PHONE_NUMBER]"
click at [89, 113] on div "[PHONE_NUMBER] Connecting call… ALL TASKS ALL TASKS ACTIVE TASKS TASKS IN WRAP …" at bounding box center [77, 261] width 116 height 484
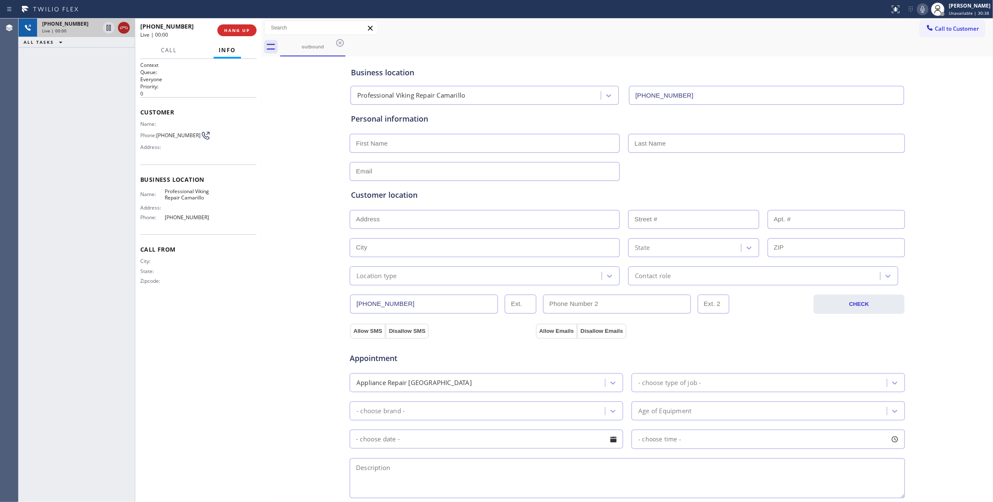
click at [122, 29] on icon at bounding box center [124, 28] width 10 height 10
click at [243, 32] on span "HANG UP" at bounding box center [237, 30] width 26 height 6
click at [232, 31] on span "COMPLETE" at bounding box center [235, 30] width 29 height 6
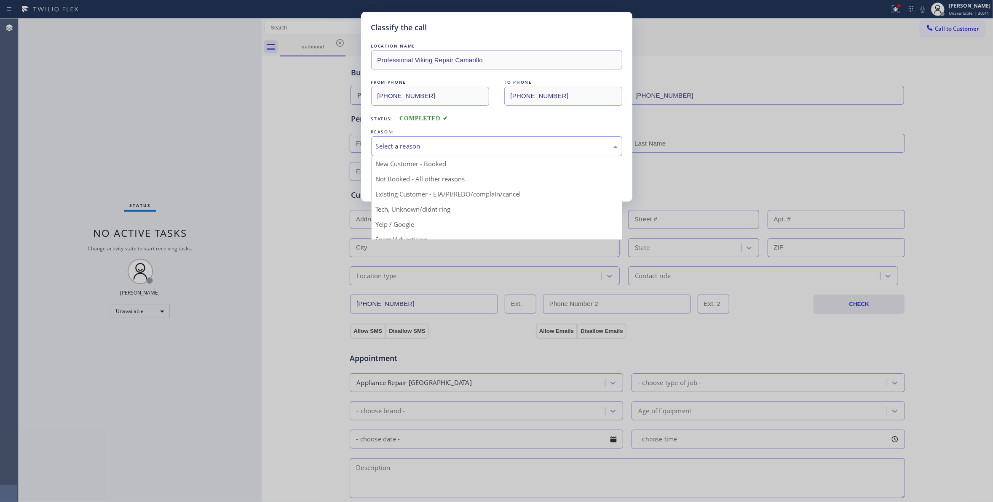
click at [390, 144] on div "Select a reason" at bounding box center [497, 147] width 242 height 10
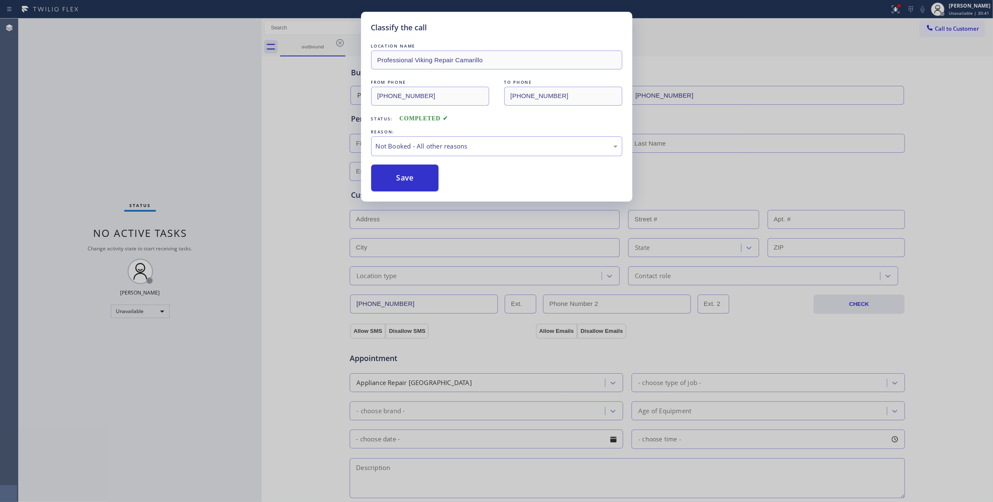
click at [400, 174] on button "Save" at bounding box center [405, 178] width 68 height 27
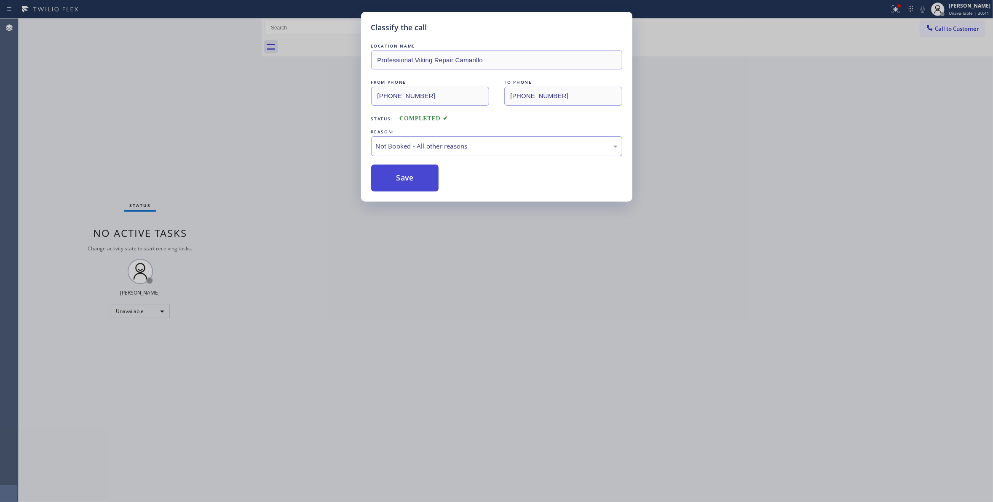
drag, startPoint x: 400, startPoint y: 174, endPoint x: 403, endPoint y: 152, distance: 22.6
click at [401, 174] on button "Save" at bounding box center [405, 178] width 68 height 27
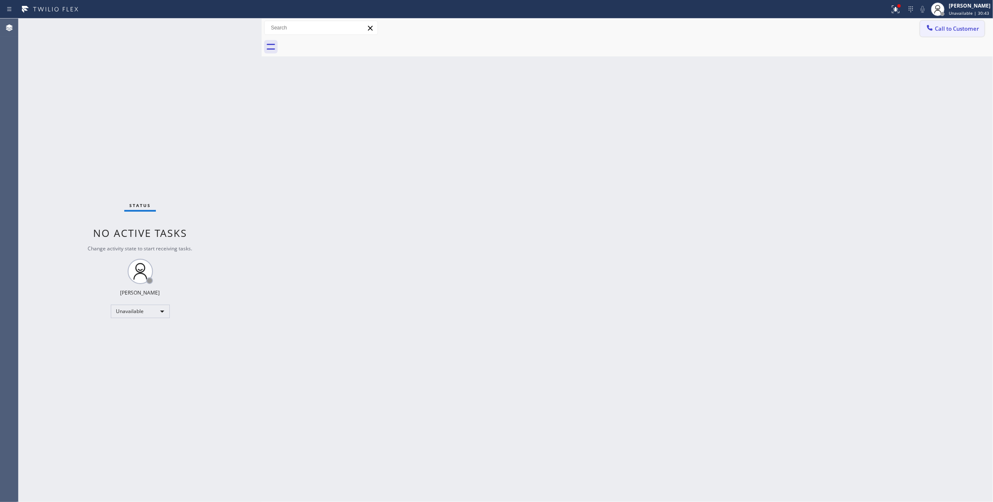
click at [948, 29] on span "Call to Customer" at bounding box center [957, 29] width 44 height 8
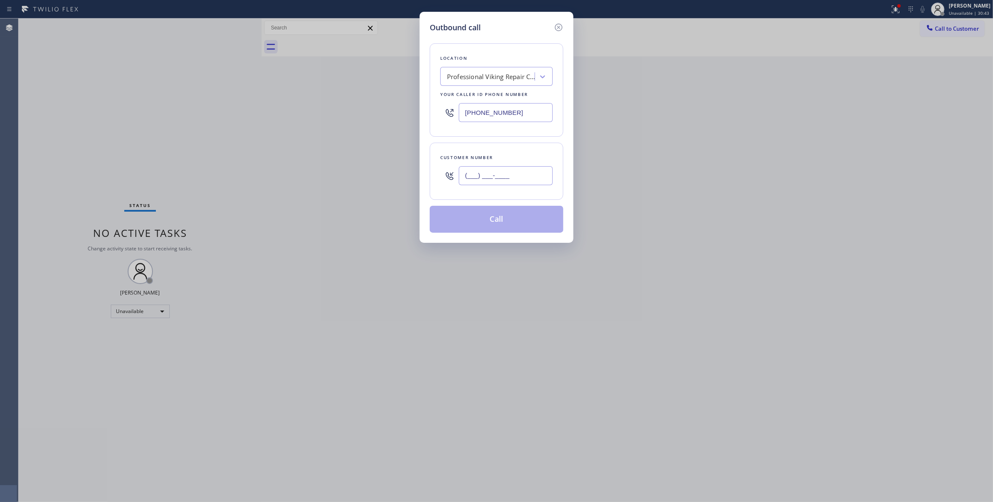
click at [504, 185] on input "(___) ___-____" at bounding box center [506, 175] width 94 height 19
paste input "602) 536-9008"
type input "[PHONE_NUMBER]"
click at [499, 226] on button "Call" at bounding box center [497, 219] width 134 height 27
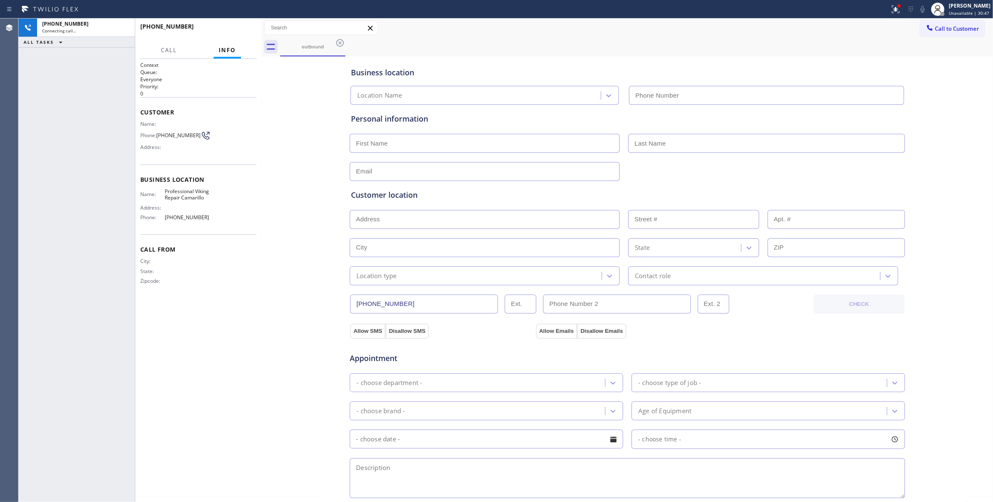
type input "[PHONE_NUMBER]"
click at [123, 27] on icon at bounding box center [124, 28] width 8 height 3
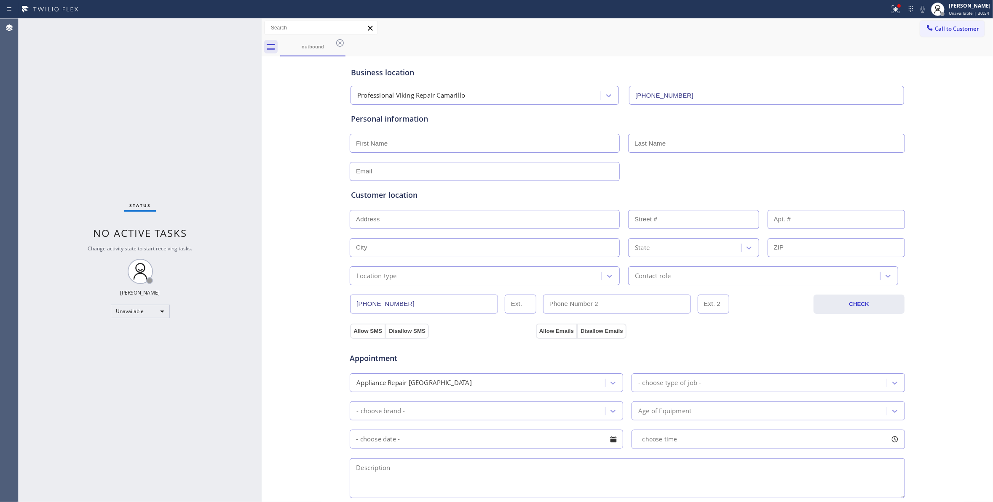
click at [343, 44] on icon at bounding box center [340, 43] width 8 height 8
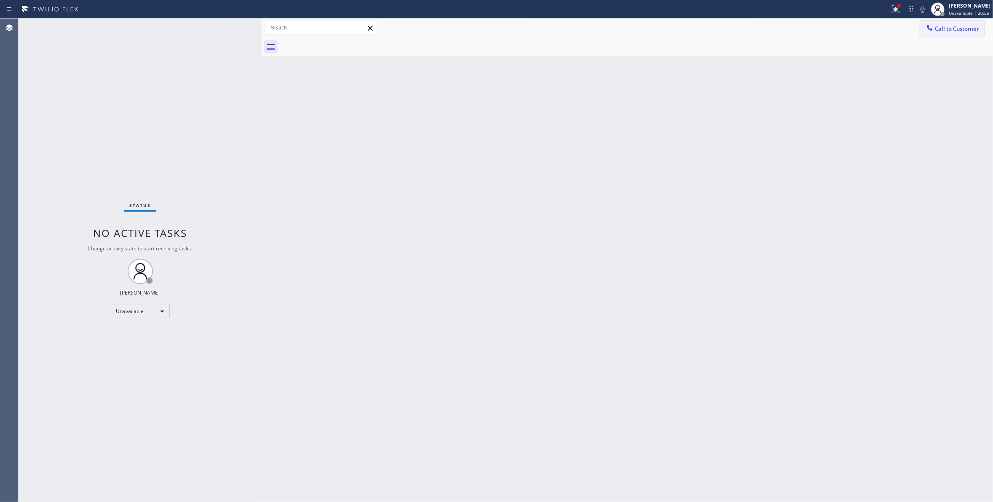
click at [961, 31] on span "Call to Customer" at bounding box center [957, 29] width 44 height 8
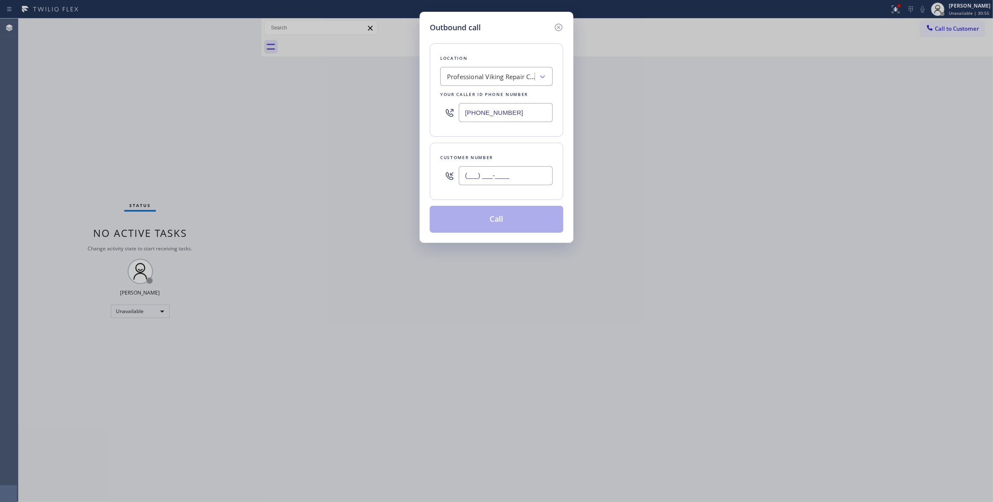
click at [521, 178] on input "(___) ___-____" at bounding box center [506, 175] width 94 height 19
paste input "602) 536-9008"
type input "[PHONE_NUMBER]"
click at [498, 213] on button "Call" at bounding box center [497, 219] width 134 height 27
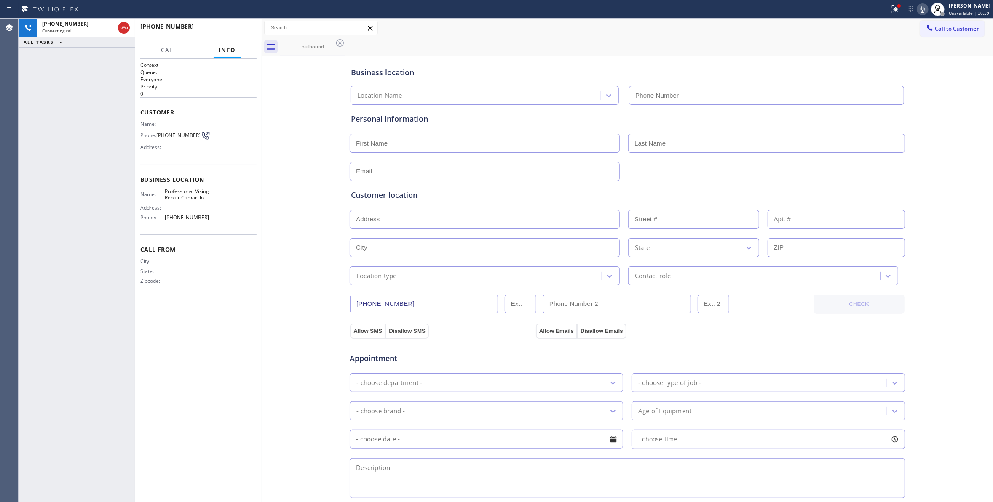
type input "[PHONE_NUMBER]"
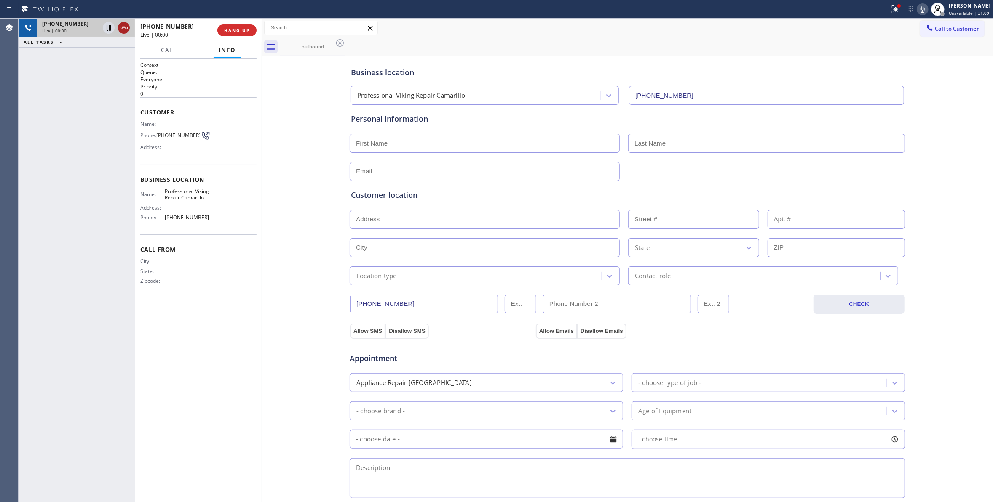
click at [123, 29] on icon at bounding box center [124, 28] width 10 height 10
click at [225, 36] on div "[PHONE_NUMBER] Live | 00:00 HANG UP" at bounding box center [198, 30] width 116 height 22
click at [225, 35] on button "COMPLETE" at bounding box center [235, 30] width 43 height 12
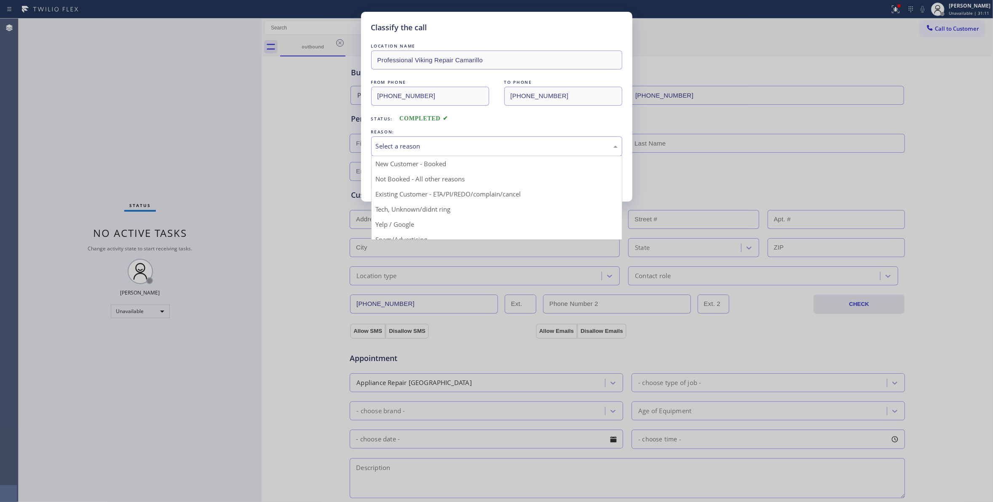
click at [406, 151] on div "Select a reason" at bounding box center [497, 147] width 242 height 10
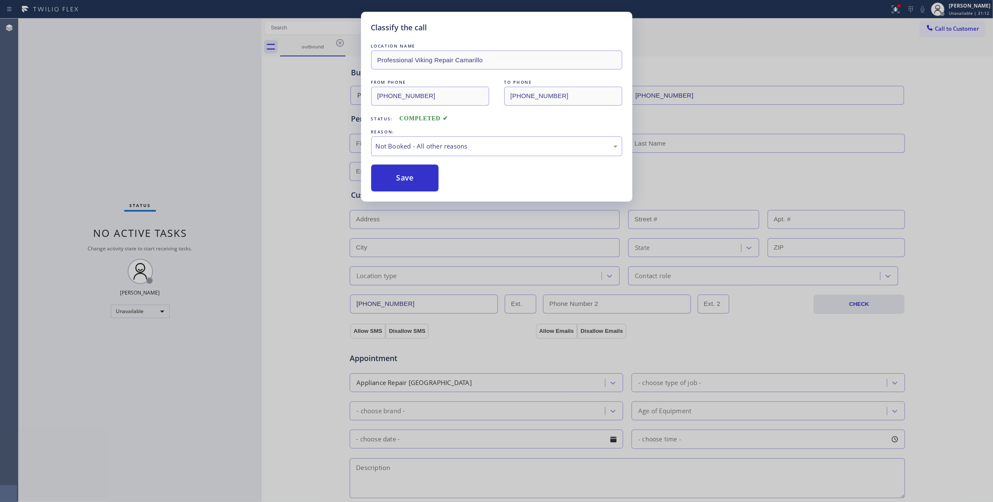
click at [385, 182] on button "Save" at bounding box center [405, 178] width 68 height 27
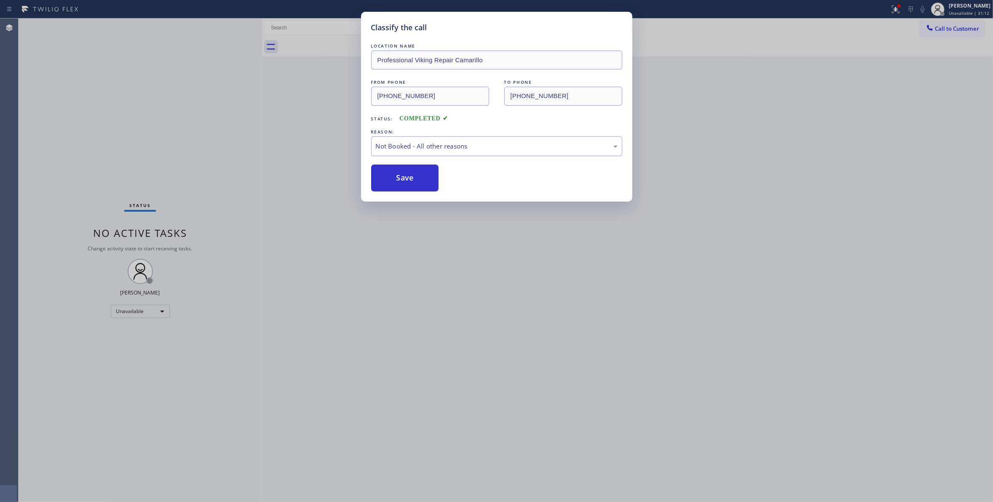
click at [385, 182] on button "Save" at bounding box center [405, 178] width 68 height 27
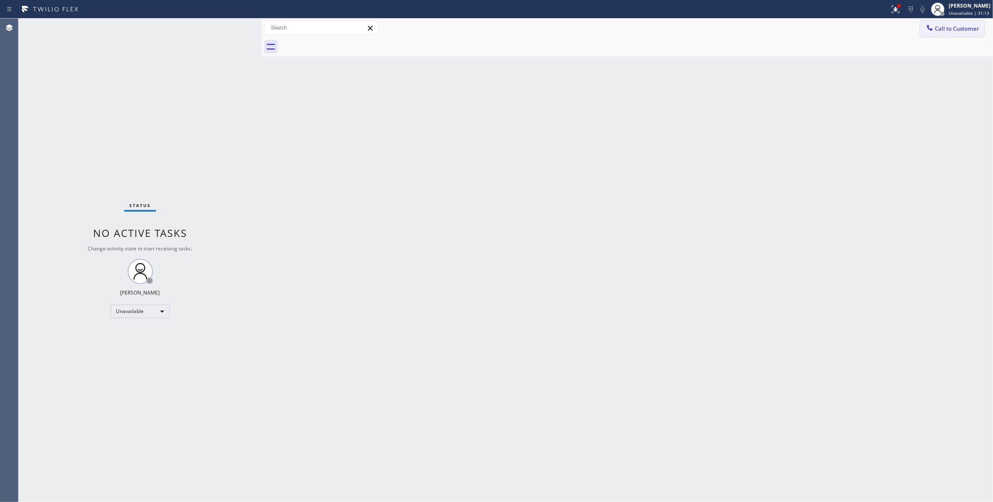
click at [953, 31] on span "Call to Customer" at bounding box center [957, 29] width 44 height 8
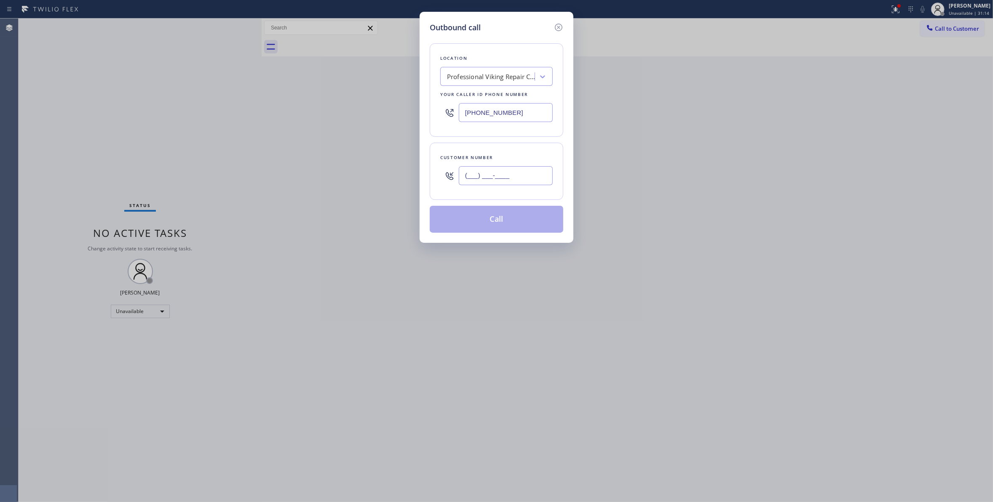
click at [497, 182] on input "(___) ___-____" at bounding box center [506, 175] width 94 height 19
paste input "602) 536-9008"
type input "[PHONE_NUMBER]"
drag, startPoint x: 487, startPoint y: 221, endPoint x: 561, endPoint y: 171, distance: 89.4
click at [502, 206] on div "Location Professional Viking Repair [GEOGRAPHIC_DATA] Your caller id phone numb…" at bounding box center [497, 133] width 134 height 200
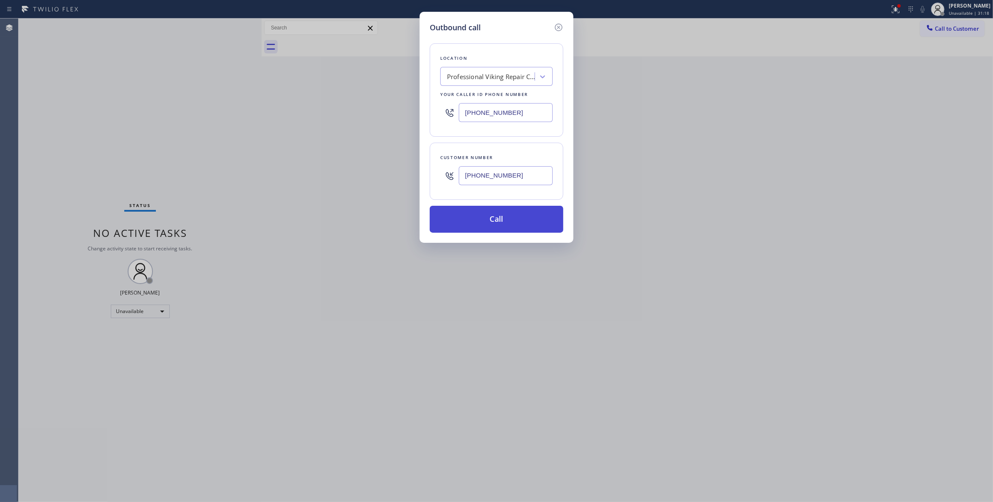
click at [460, 228] on button "Call" at bounding box center [497, 219] width 134 height 27
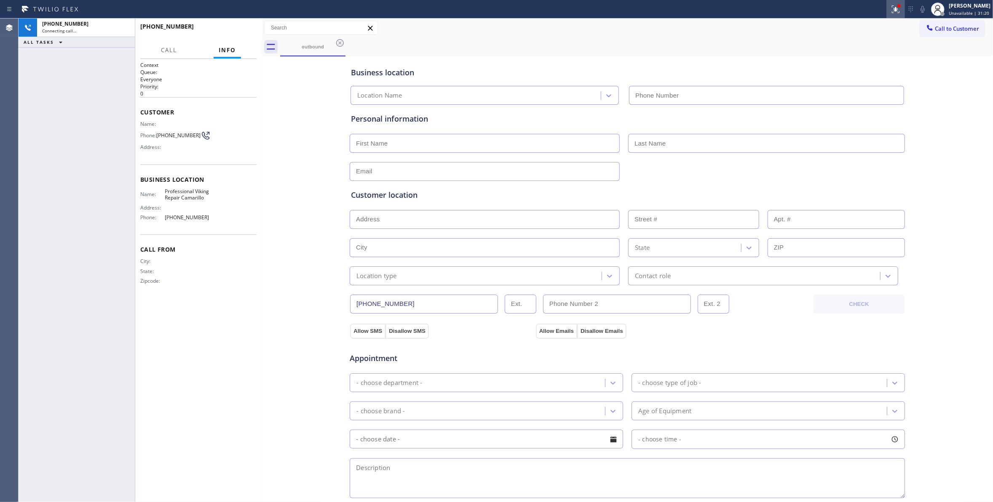
click at [890, 9] on icon at bounding box center [895, 9] width 10 height 10
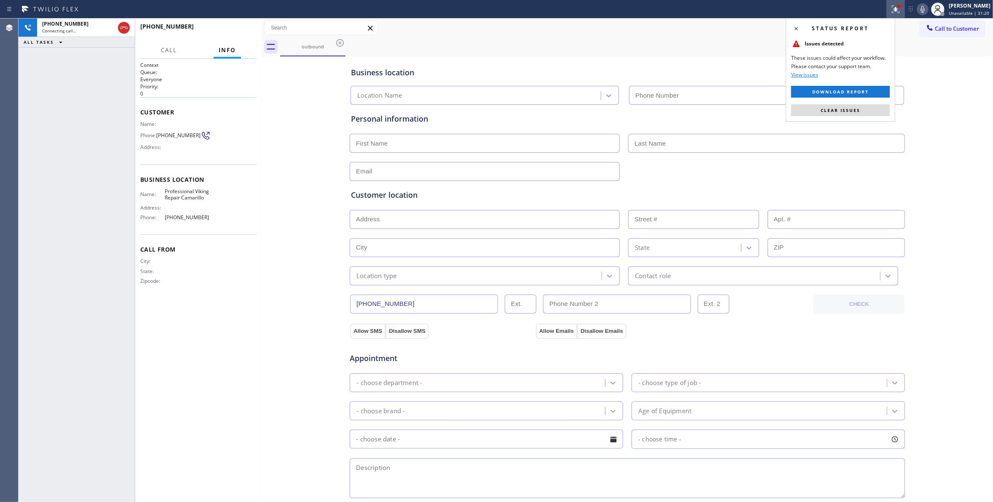
type input "[PHONE_NUMBER]"
click at [809, 110] on button "Clear issues" at bounding box center [840, 110] width 99 height 12
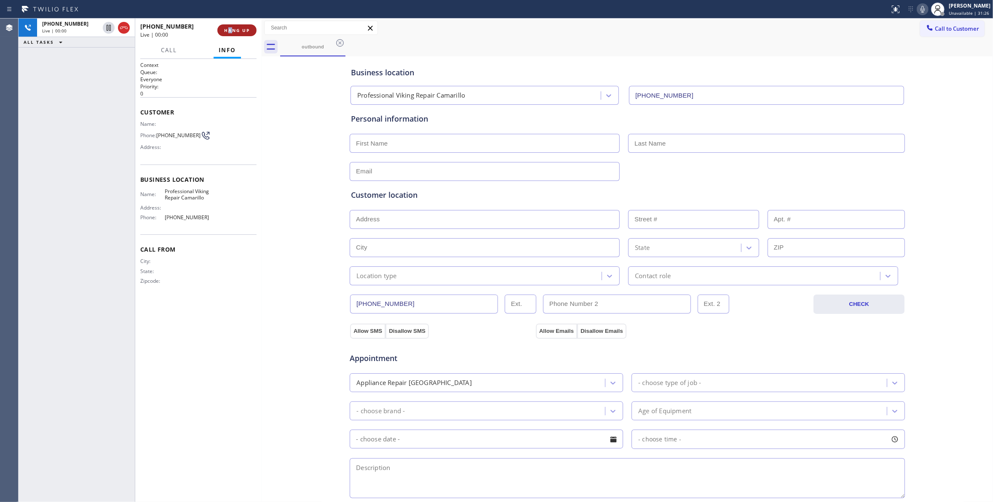
click at [230, 28] on div "[PHONE_NUMBER] Live | 00:00 HANG UP" at bounding box center [198, 30] width 116 height 22
click at [230, 28] on span "HANG UP" at bounding box center [237, 30] width 26 height 6
click at [224, 31] on span "HANG UP" at bounding box center [237, 30] width 26 height 6
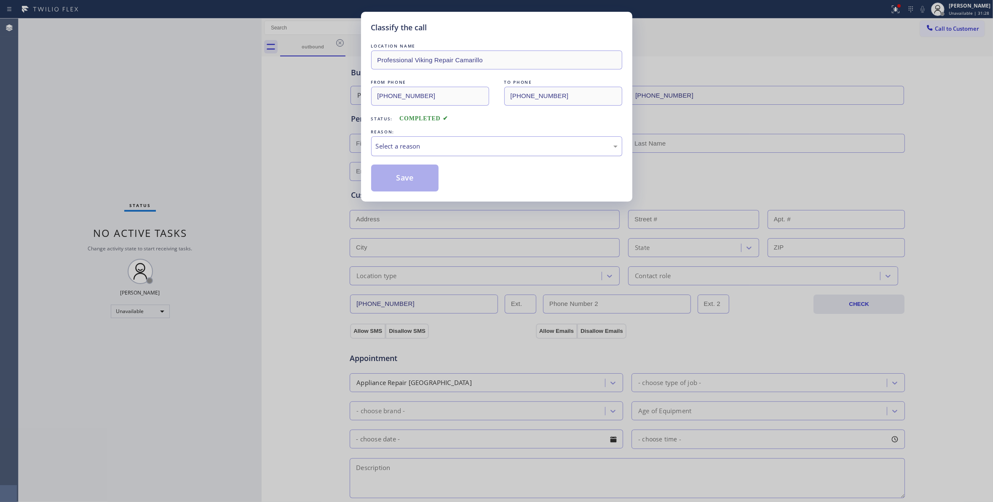
click at [396, 148] on div "Select a reason" at bounding box center [497, 147] width 242 height 10
click at [400, 179] on button "Save" at bounding box center [405, 178] width 68 height 27
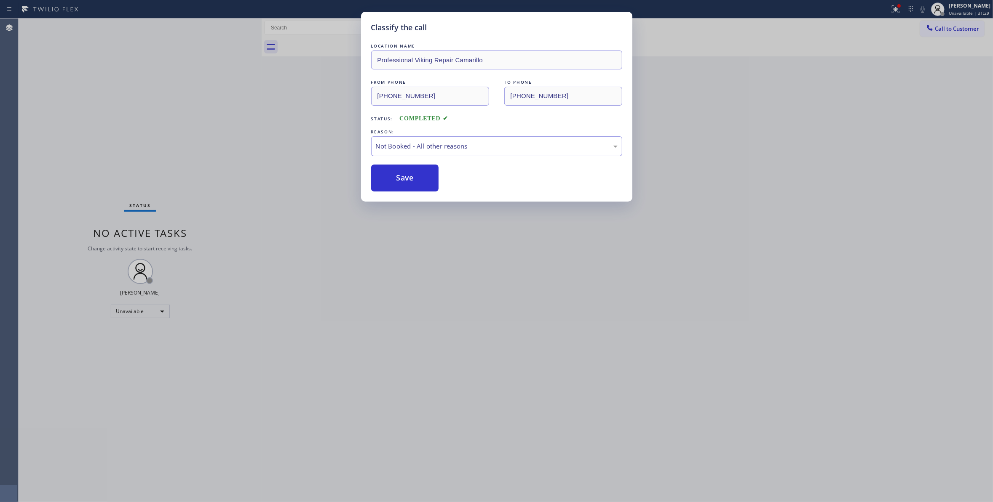
click at [400, 179] on button "Save" at bounding box center [405, 178] width 68 height 27
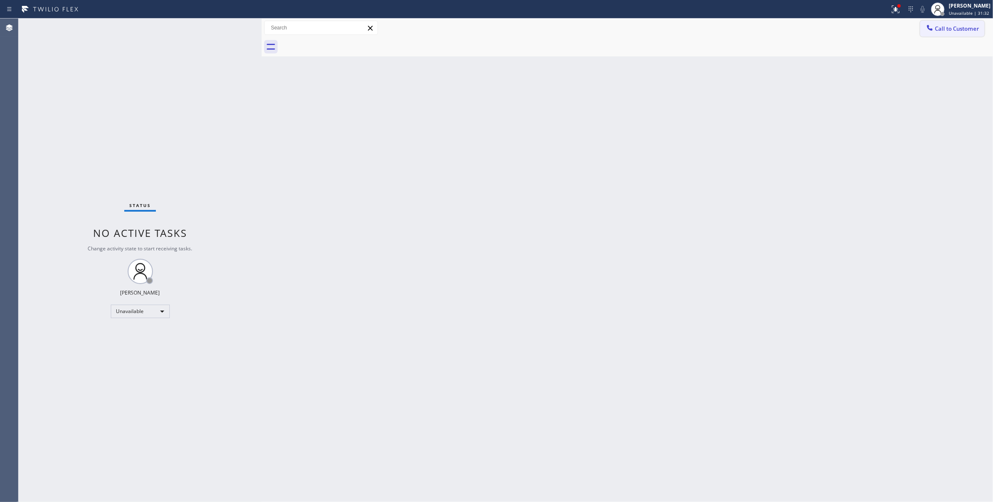
click at [964, 25] on span "Call to Customer" at bounding box center [957, 29] width 44 height 8
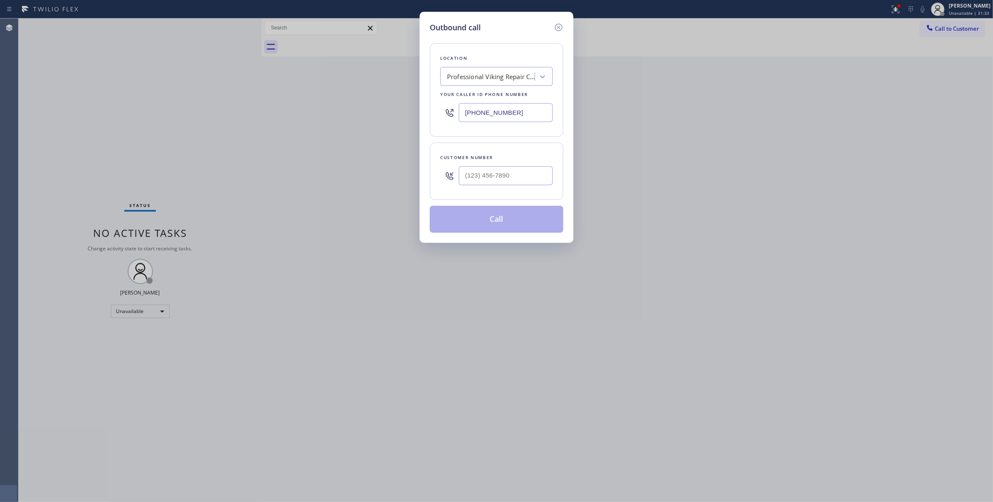
drag, startPoint x: 528, startPoint y: 115, endPoint x: 332, endPoint y: 177, distance: 205.4
click at [211, 93] on div "Outbound call Location Professional Viking Repair [GEOGRAPHIC_DATA] Your caller…" at bounding box center [496, 251] width 993 height 502
paste input "18) 696-4939"
type input "[PHONE_NUMBER]"
click at [512, 179] on input "(___) ___-____" at bounding box center [506, 175] width 94 height 19
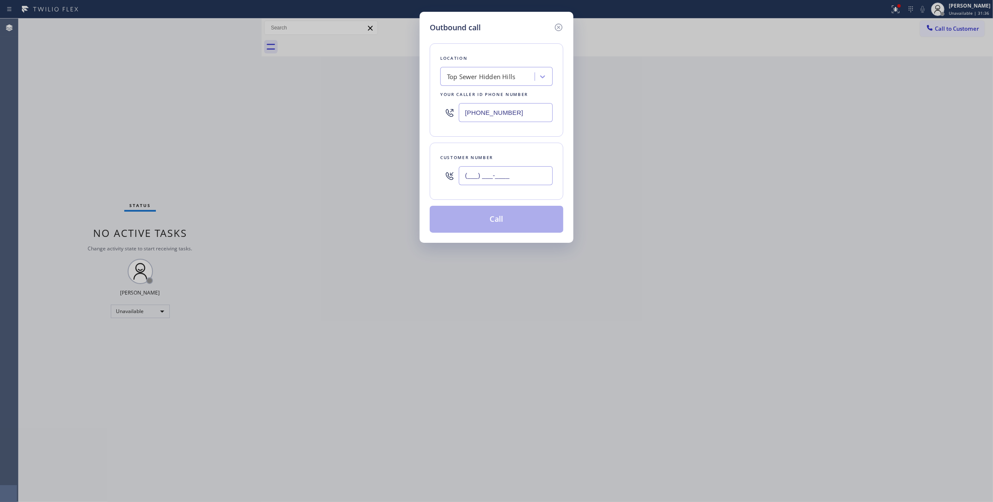
paste input "810) 314-8298"
type input "[PHONE_NUMBER]"
click at [498, 230] on button "Call" at bounding box center [497, 219] width 134 height 27
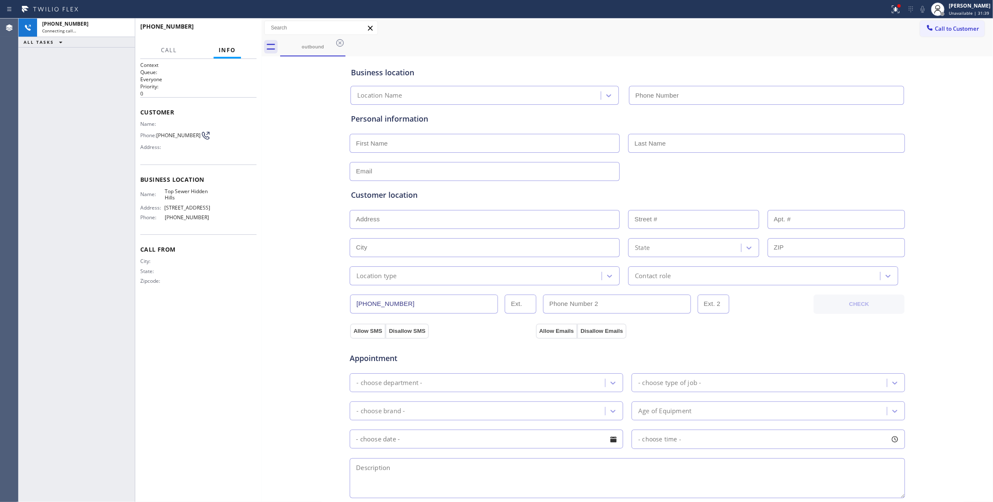
type input "[PHONE_NUMBER]"
click at [182, 135] on span "[PHONE_NUMBER]" at bounding box center [178, 135] width 44 height 6
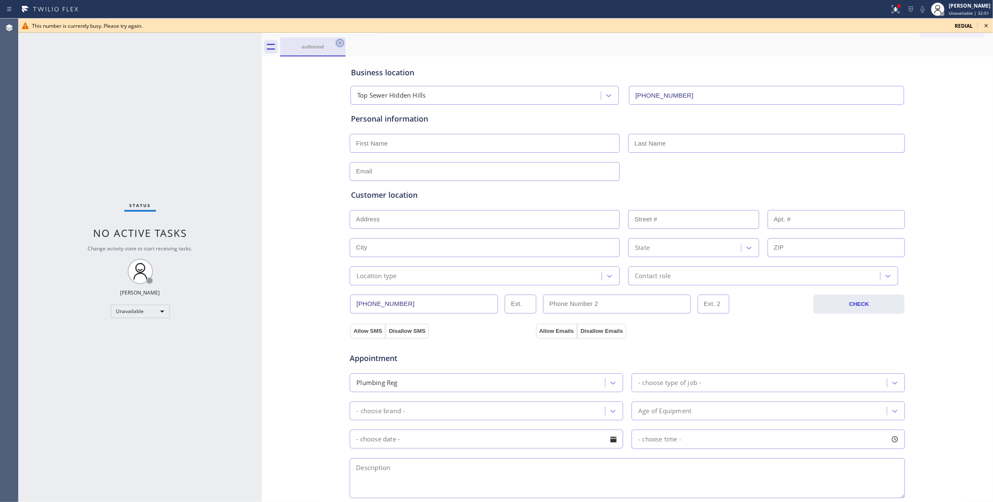
click at [337, 44] on icon at bounding box center [340, 43] width 10 height 10
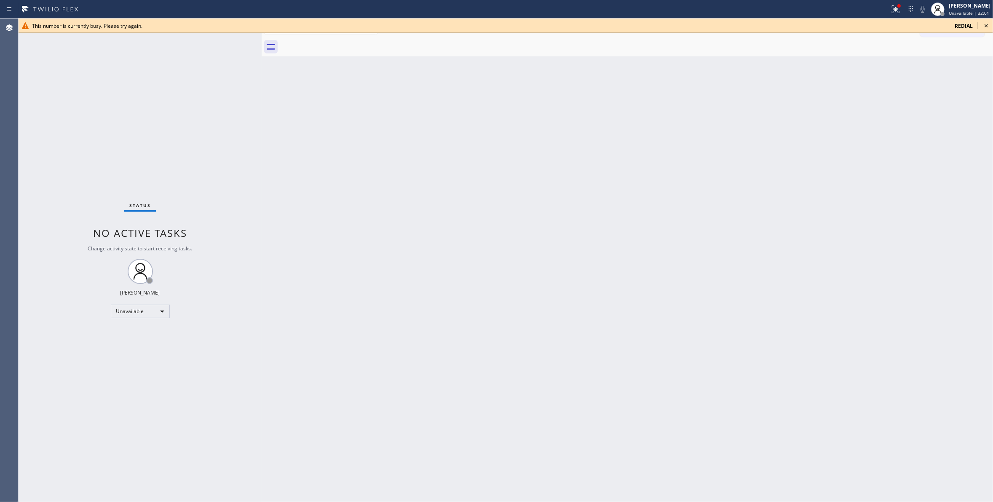
click at [986, 23] on icon at bounding box center [986, 26] width 10 height 10
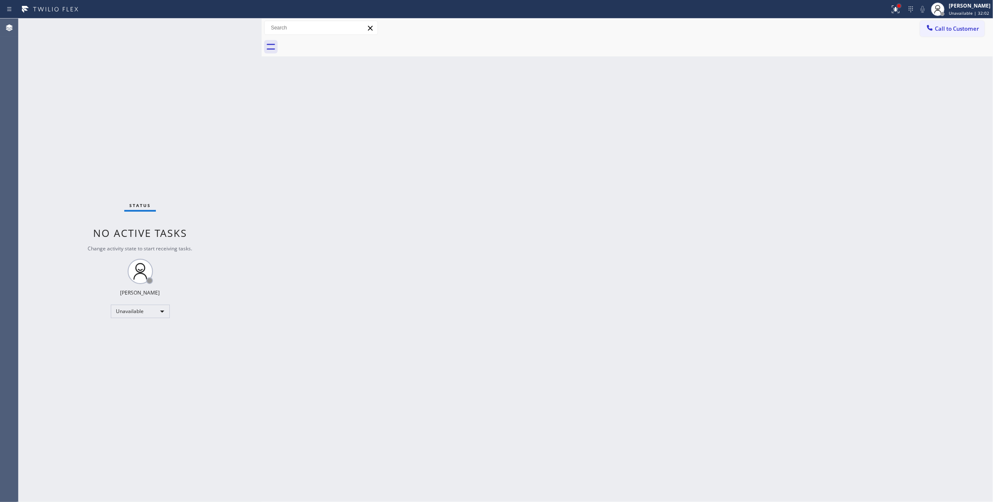
click at [897, 5] on div at bounding box center [898, 5] width 3 height 3
click at [855, 112] on span "Clear issues" at bounding box center [840, 110] width 40 height 6
click at [957, 28] on span "Call to Customer" at bounding box center [957, 29] width 44 height 8
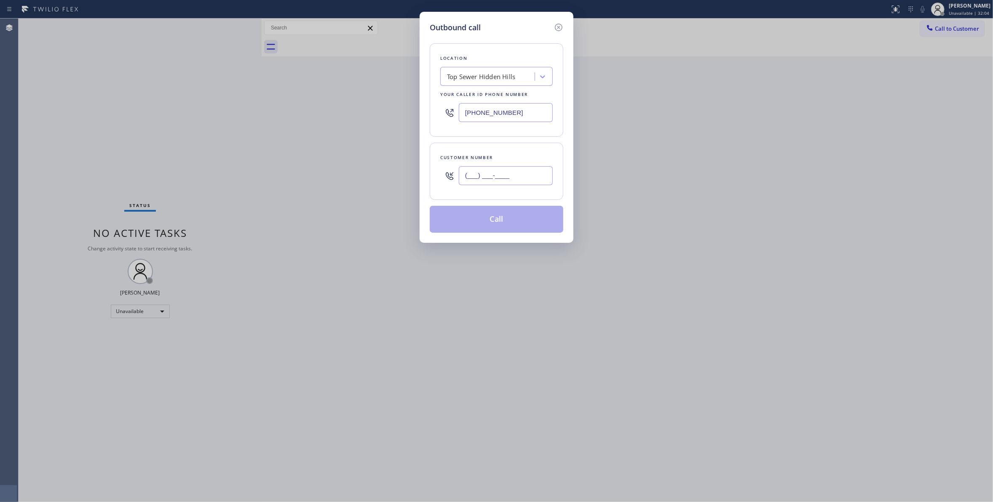
click at [469, 169] on input "(___) ___-____" at bounding box center [506, 175] width 94 height 19
paste input "810) 314-8298"
type input "[PHONE_NUMBER]"
click at [467, 222] on button "Call" at bounding box center [497, 219] width 134 height 27
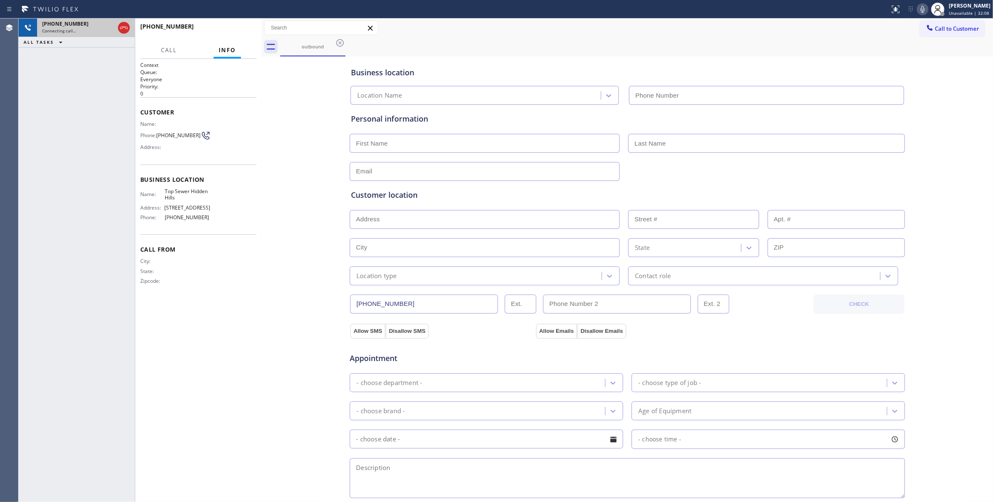
type input "[PHONE_NUMBER]"
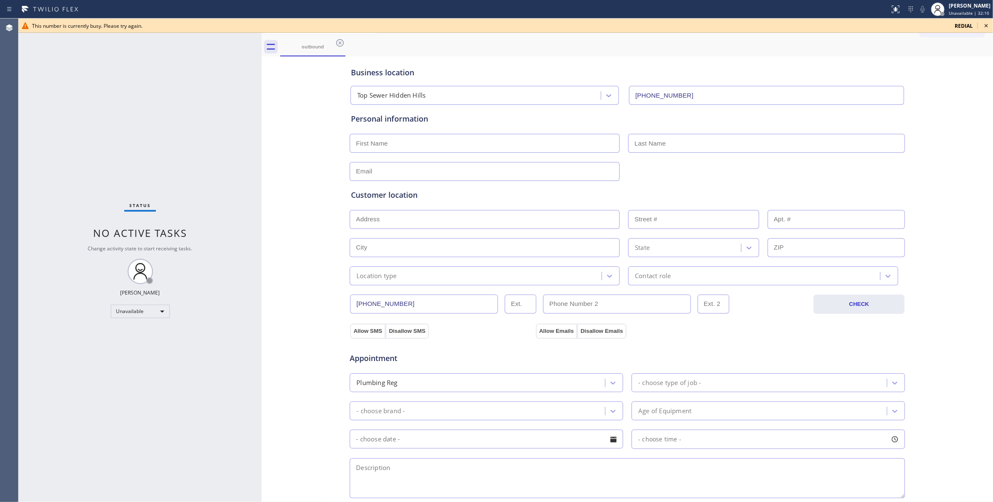
click at [988, 24] on icon at bounding box center [986, 26] width 10 height 10
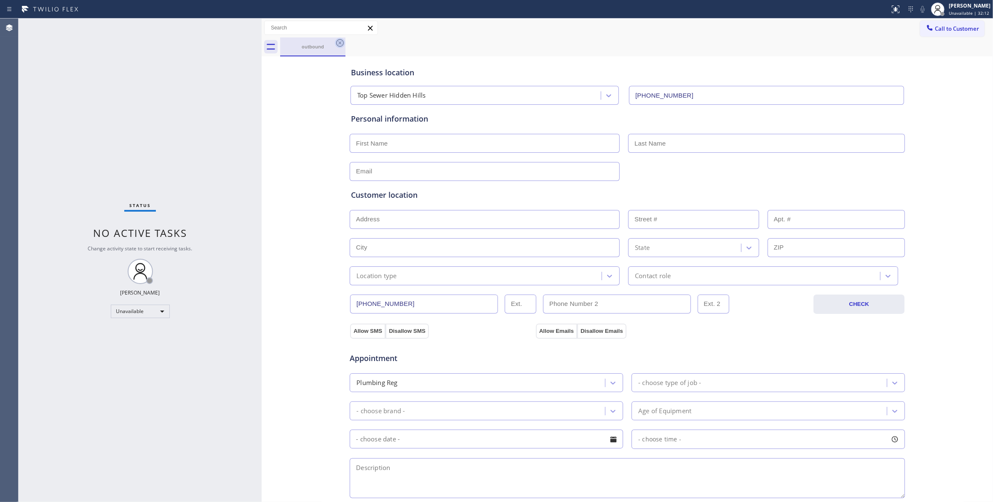
click at [337, 43] on icon at bounding box center [340, 43] width 10 height 10
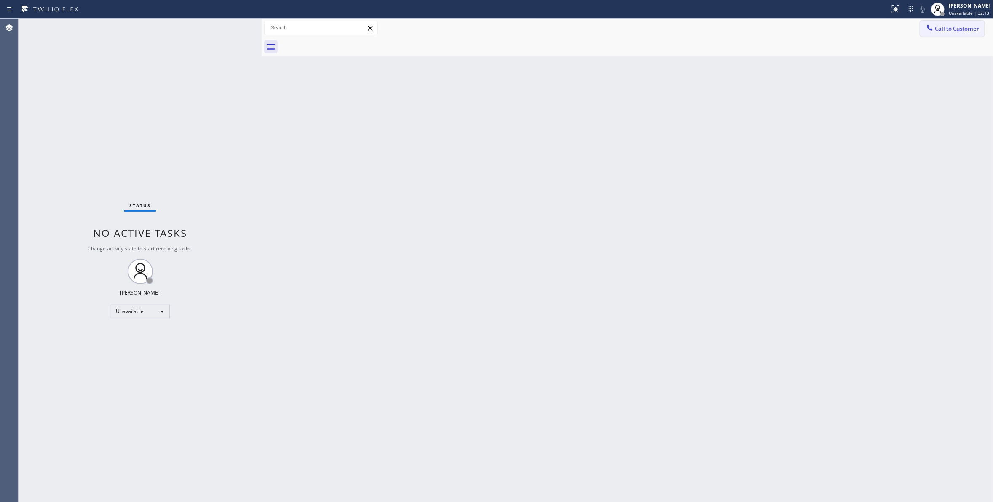
click at [971, 29] on span "Call to Customer" at bounding box center [957, 29] width 44 height 8
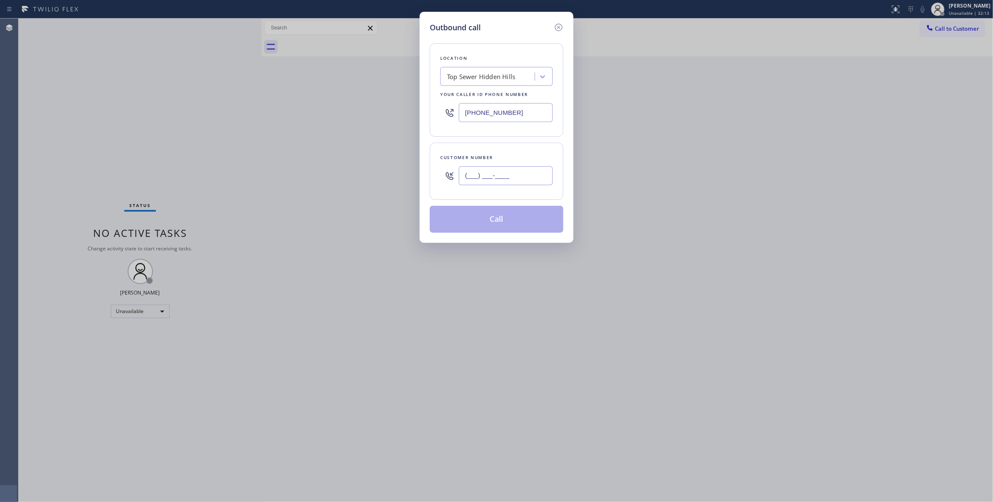
click at [510, 168] on input "(___) ___-____" at bounding box center [506, 175] width 94 height 19
paste input "810) 314-8298"
type input "[PHONE_NUMBER]"
click at [494, 223] on button "Call" at bounding box center [497, 219] width 134 height 27
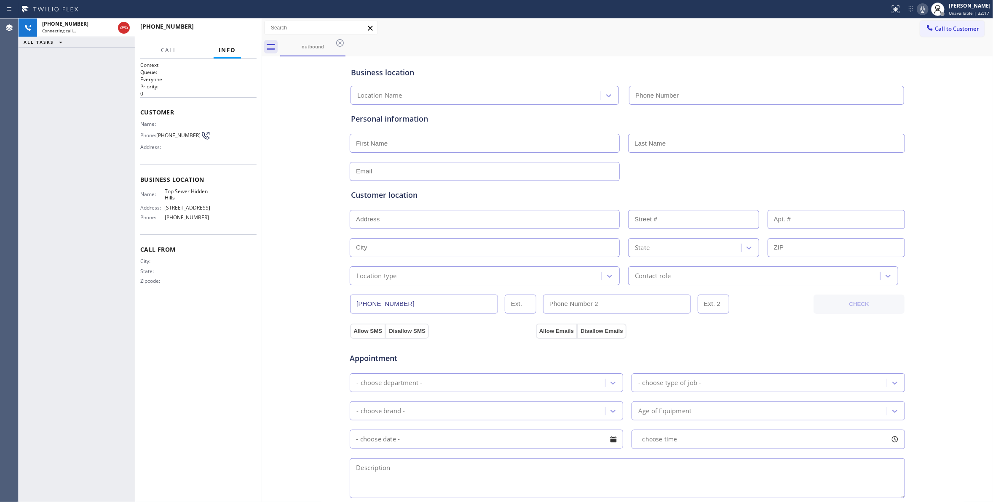
type input "[PHONE_NUMBER]"
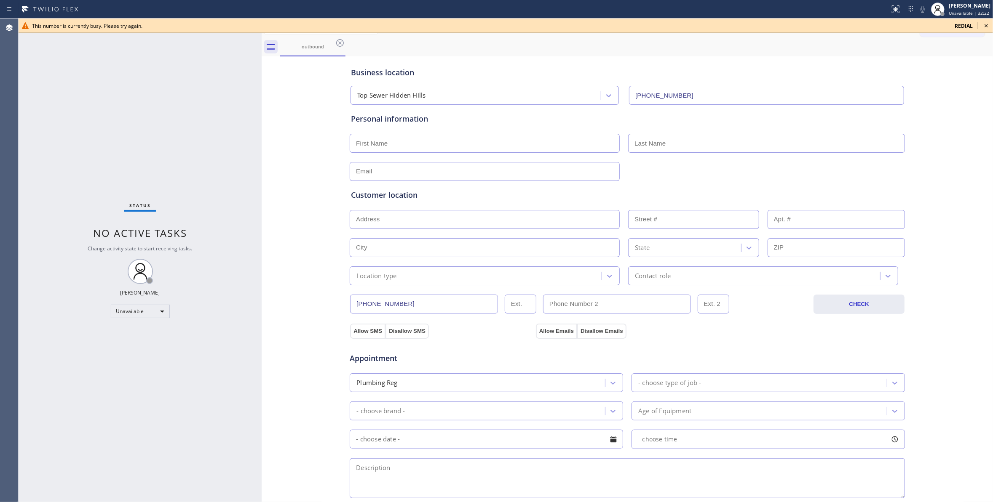
click at [121, 33] on div "Status No active tasks Change activity state to start receiving tasks. [PERSON_…" at bounding box center [140, 261] width 243 height 484
click at [337, 41] on icon at bounding box center [340, 43] width 8 height 8
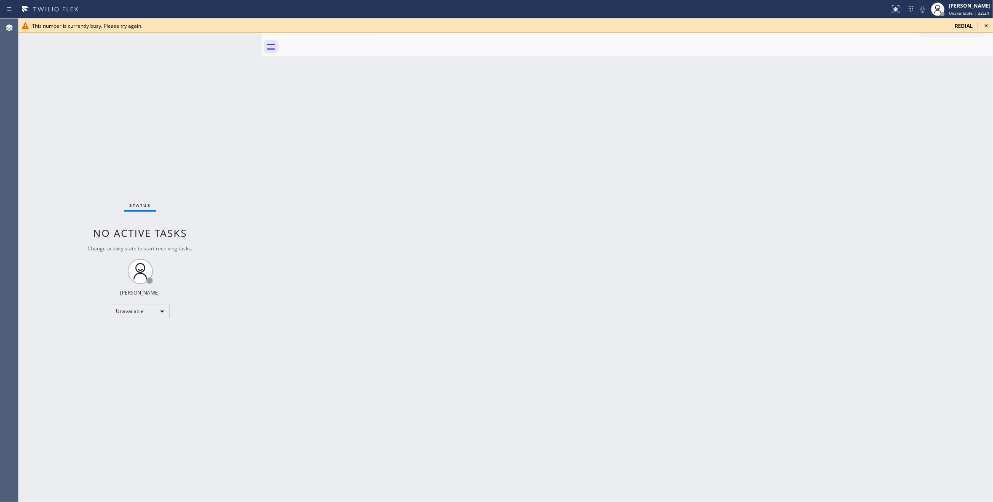
click at [987, 24] on icon at bounding box center [985, 25] width 3 height 3
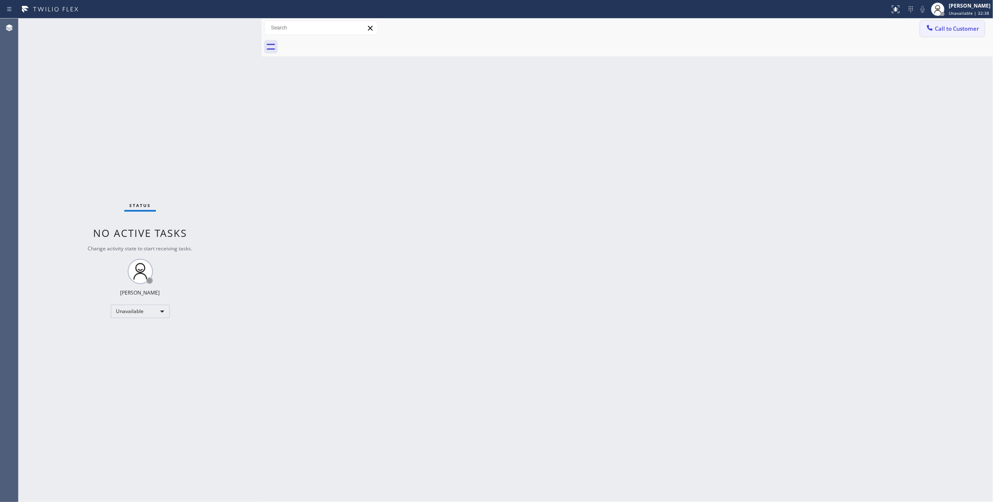
click at [964, 29] on span "Call to Customer" at bounding box center [957, 29] width 44 height 8
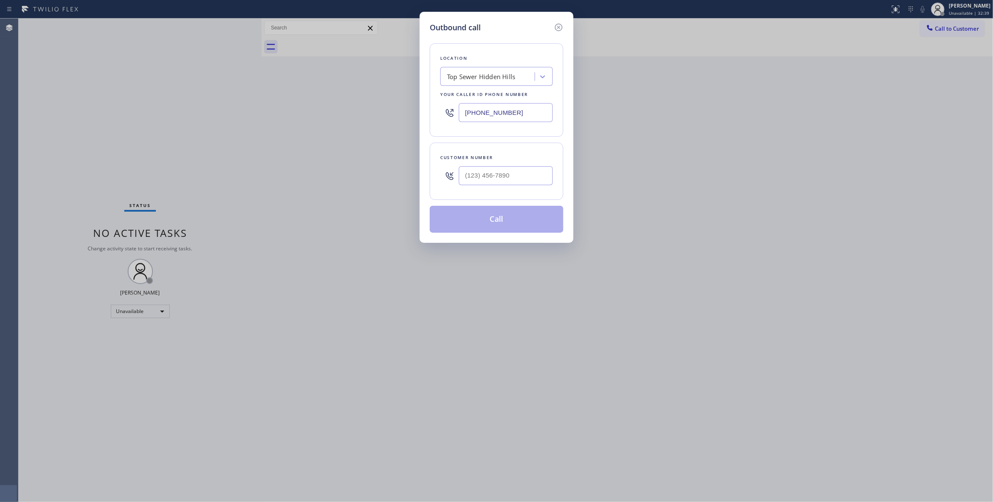
drag, startPoint x: 528, startPoint y: 110, endPoint x: 184, endPoint y: 108, distance: 344.1
click at [184, 108] on div "Outbound call Location Top Sewer [GEOGRAPHIC_DATA] Your caller id phone number …" at bounding box center [496, 251] width 993 height 502
paste input "602) 536-9008"
type input "[PHONE_NUMBER]"
click at [470, 167] on input "(___) ___-____" at bounding box center [506, 175] width 94 height 19
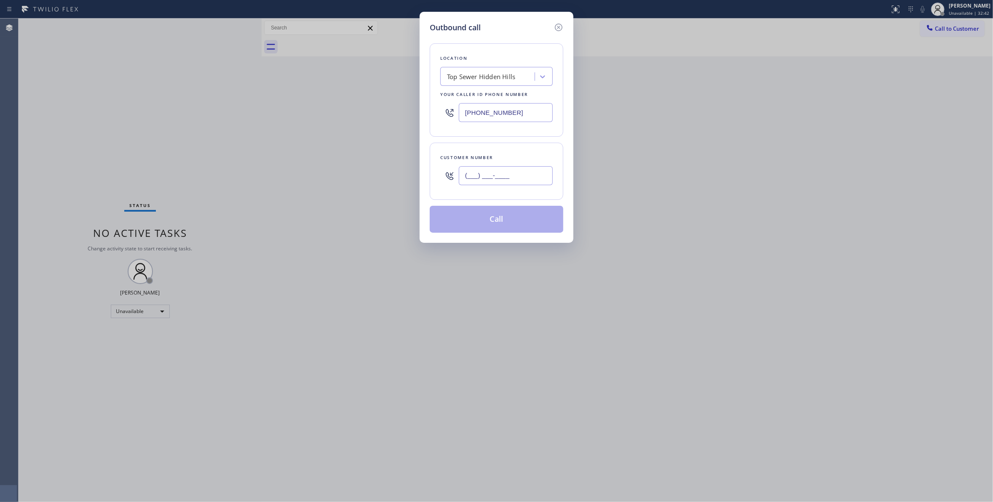
paste input "713) 425-4382"
type input "[PHONE_NUMBER]"
click at [473, 226] on button "Call" at bounding box center [497, 219] width 134 height 27
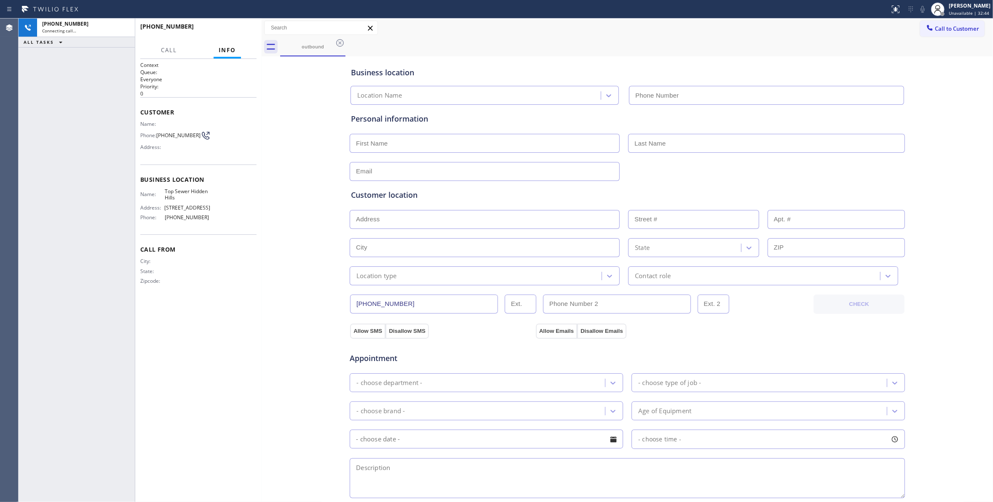
type input "[PHONE_NUMBER]"
click at [71, 147] on div "[PHONE_NUMBER] Connecting call… ALL TASKS ALL TASKS ACTIVE TASKS TASKS IN WRAP …" at bounding box center [77, 261] width 116 height 484
click at [237, 36] on div "[PHONE_NUMBER] Live | 00:00 HANG UP" at bounding box center [198, 30] width 116 height 22
click at [238, 29] on span "HANG UP" at bounding box center [237, 30] width 26 height 6
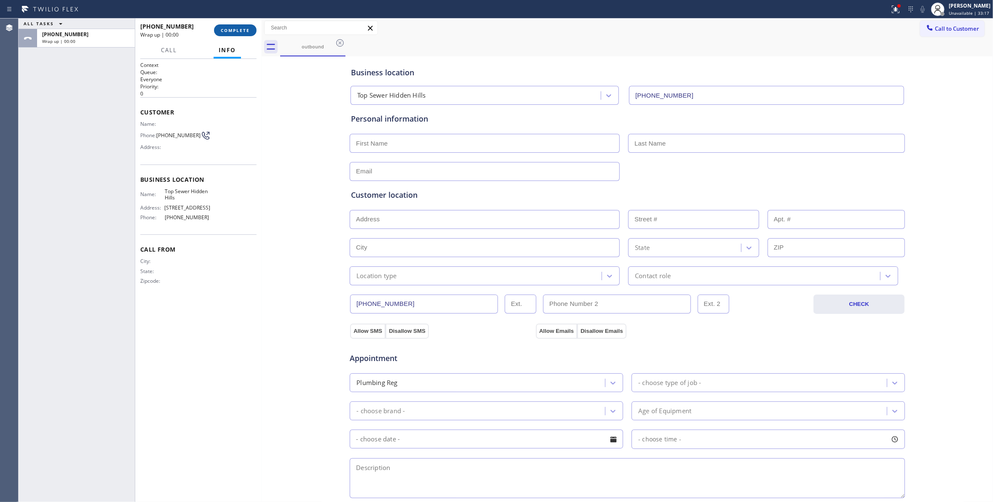
click at [243, 29] on span "COMPLETE" at bounding box center [235, 30] width 29 height 6
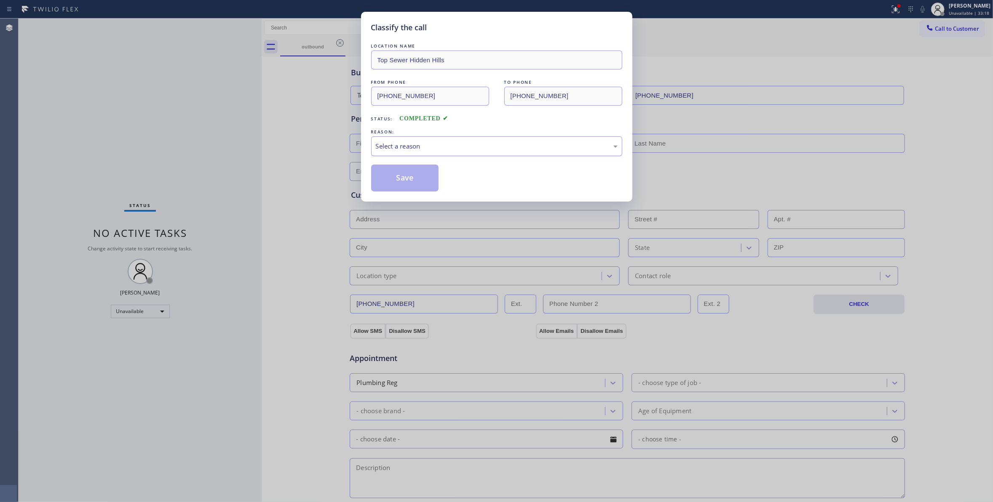
click at [446, 140] on div "Select a reason" at bounding box center [496, 146] width 251 height 20
click at [424, 183] on button "Save" at bounding box center [405, 178] width 68 height 27
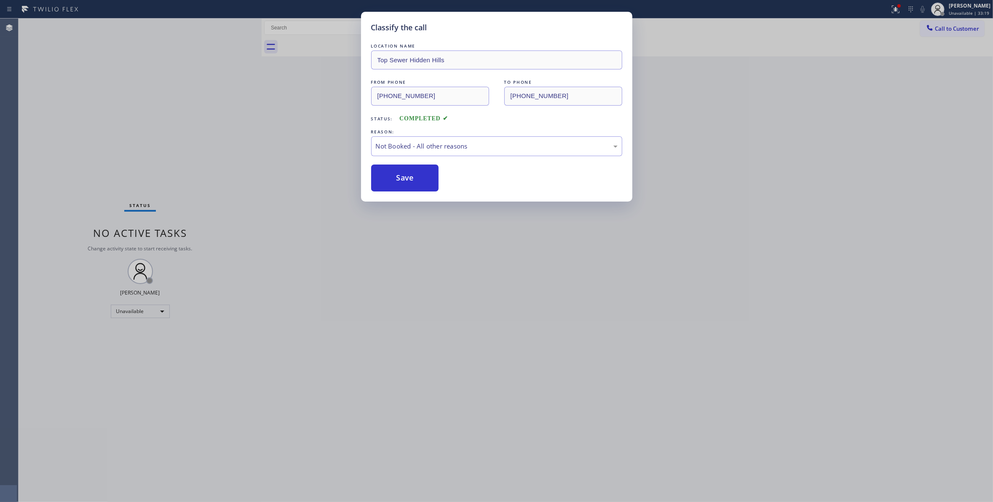
click at [424, 183] on button "Save" at bounding box center [405, 178] width 68 height 27
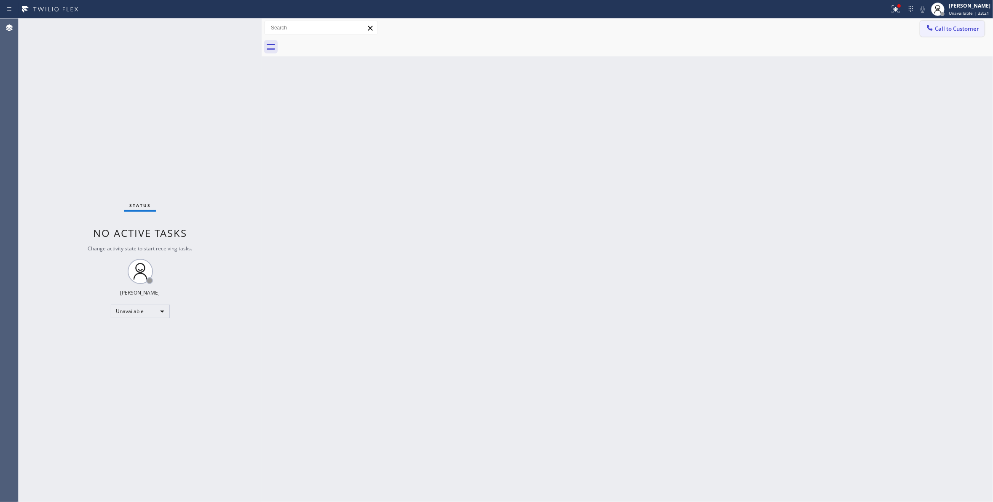
click at [967, 29] on span "Call to Customer" at bounding box center [957, 29] width 44 height 8
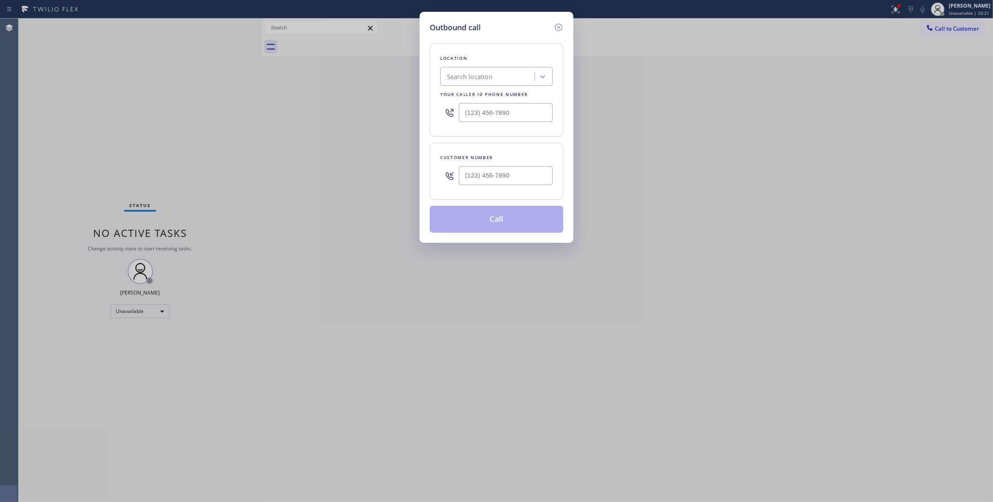
click at [501, 158] on div "Customer number" at bounding box center [496, 157] width 112 height 9
type input "(___) ___-____"
click at [502, 172] on input "(___) ___-____" at bounding box center [506, 175] width 94 height 19
type input "(___) ___-____"
drag, startPoint x: 491, startPoint y: 108, endPoint x: 194, endPoint y: 94, distance: 297.7
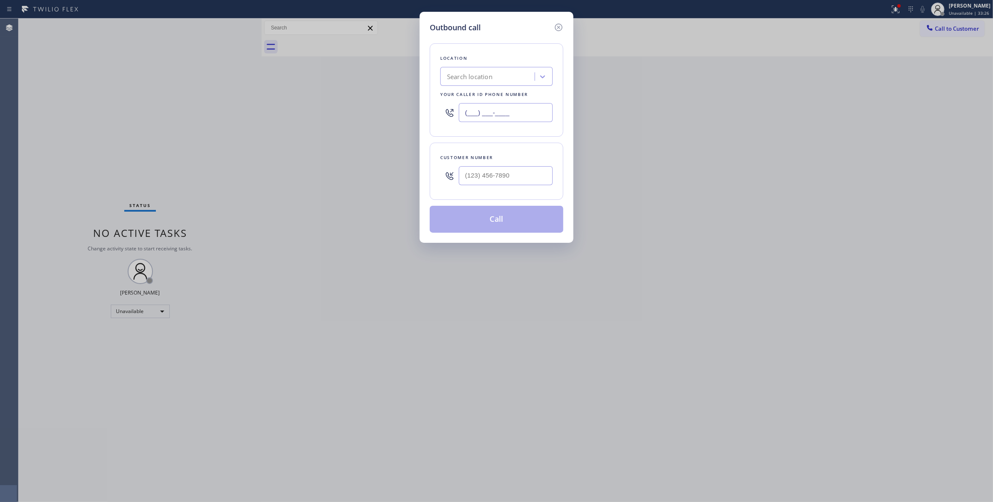
click at [194, 94] on div "Outbound call Location Search location Your caller id phone number (___) ___-__…" at bounding box center [496, 251] width 993 height 502
paste input "602) 536-9008"
drag, startPoint x: 524, startPoint y: 113, endPoint x: 260, endPoint y: 108, distance: 264.5
click at [260, 108] on div "Outbound call Location Search location Your caller id phone number [PHONE_NUMBE…" at bounding box center [496, 251] width 993 height 502
paste input "415) 921-9606"
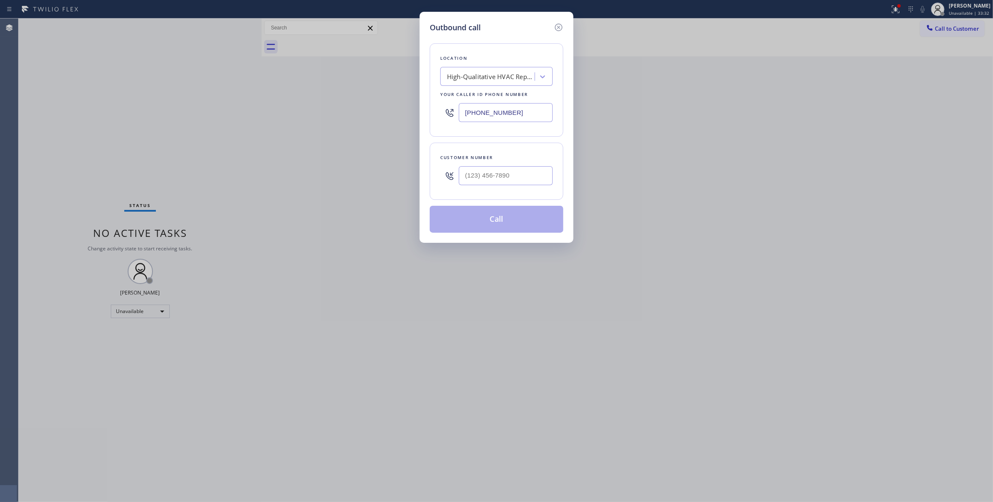
type input "[PHONE_NUMBER]"
click at [499, 176] on input "(___) ___-____" at bounding box center [506, 175] width 94 height 19
paste input "539) 812-7995"
type input "[PHONE_NUMBER]"
click at [492, 221] on button "Call" at bounding box center [497, 219] width 134 height 27
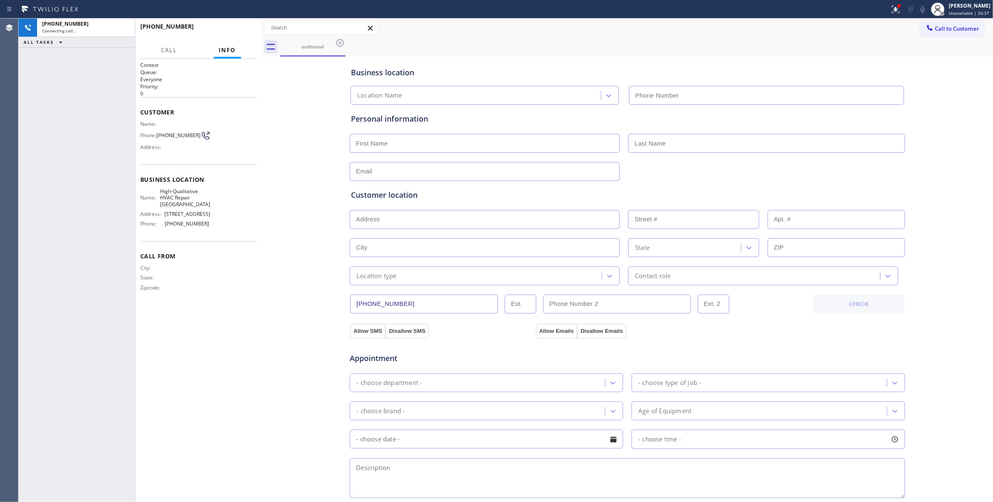
type input "[PHONE_NUMBER]"
click at [186, 136] on span "[PHONE_NUMBER]" at bounding box center [178, 135] width 44 height 6
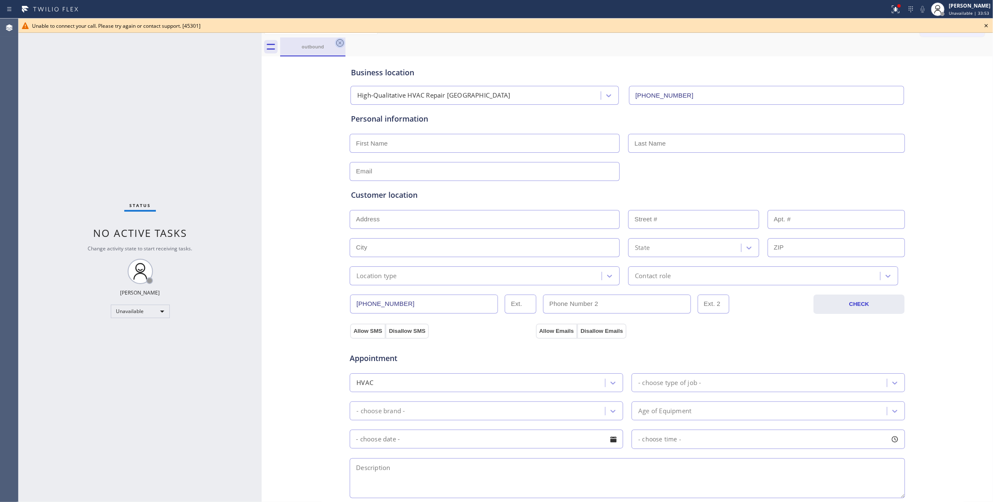
click at [339, 44] on icon at bounding box center [340, 43] width 8 height 8
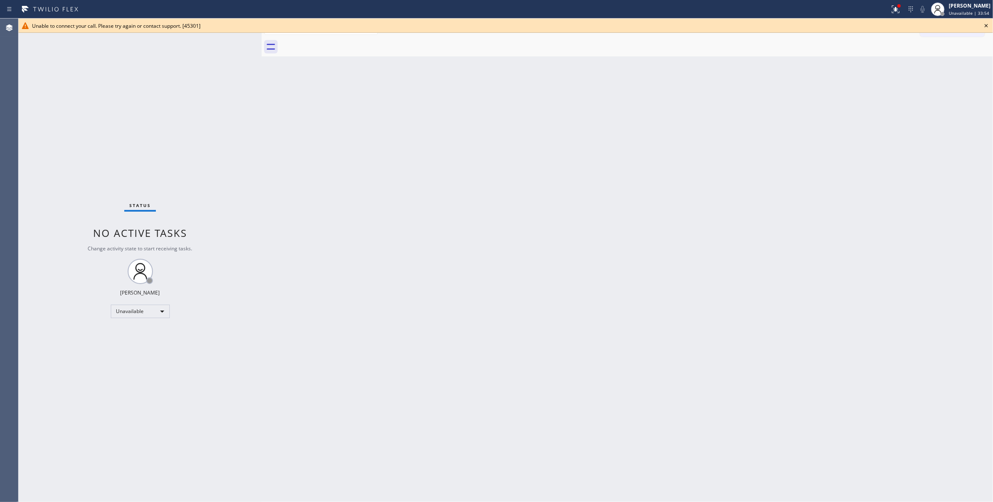
click at [988, 27] on icon at bounding box center [986, 26] width 10 height 10
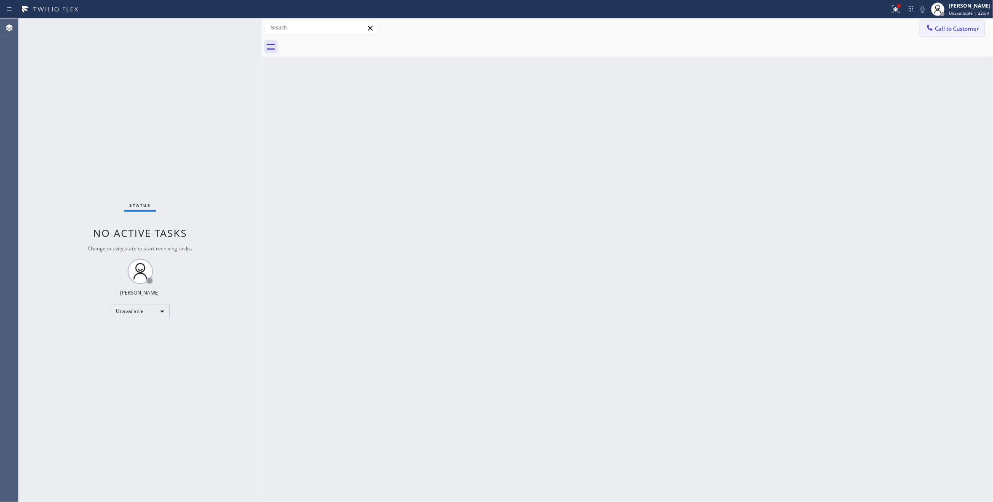
click at [971, 31] on span "Call to Customer" at bounding box center [957, 29] width 44 height 8
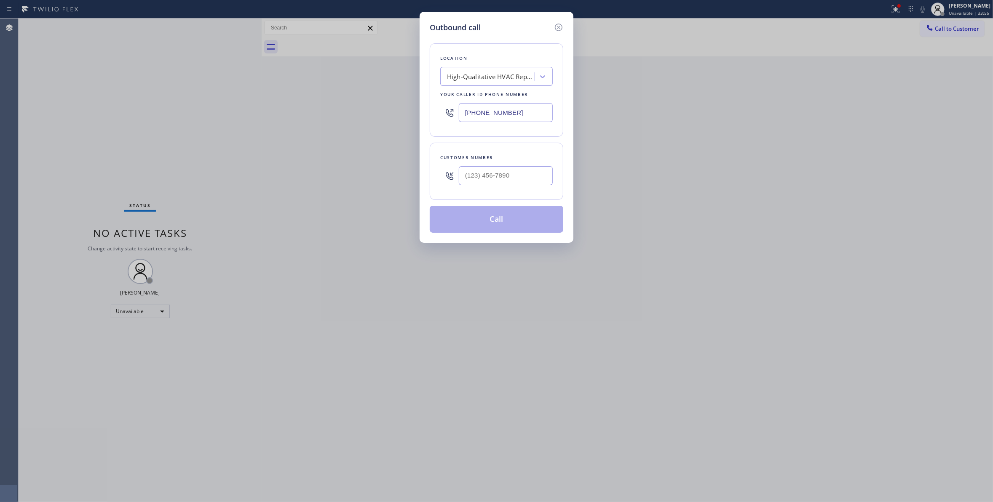
click at [462, 189] on div at bounding box center [506, 175] width 94 height 27
click at [468, 179] on input "(___) ___-____" at bounding box center [506, 175] width 94 height 19
paste input "539) 812-7995"
type input "[PHONE_NUMBER]"
click at [481, 222] on button "Call" at bounding box center [497, 219] width 134 height 27
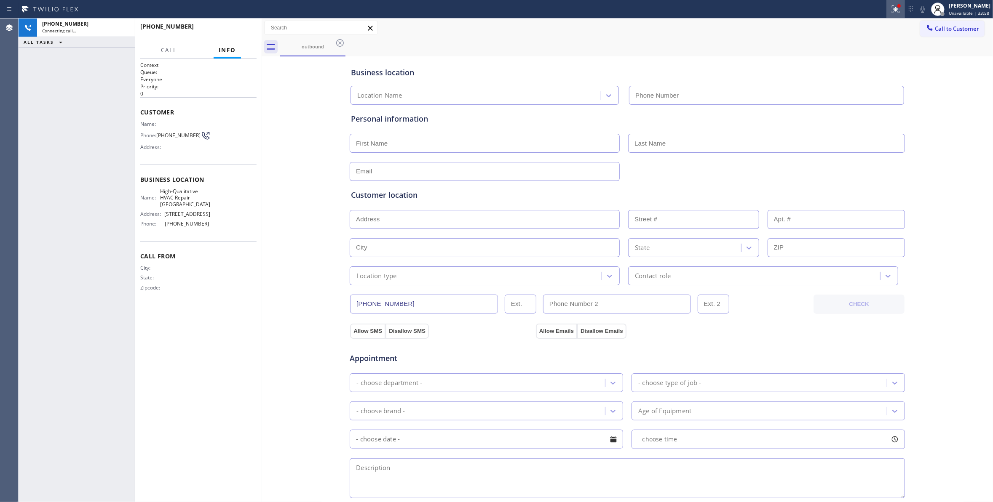
click at [890, 10] on icon at bounding box center [895, 9] width 10 height 10
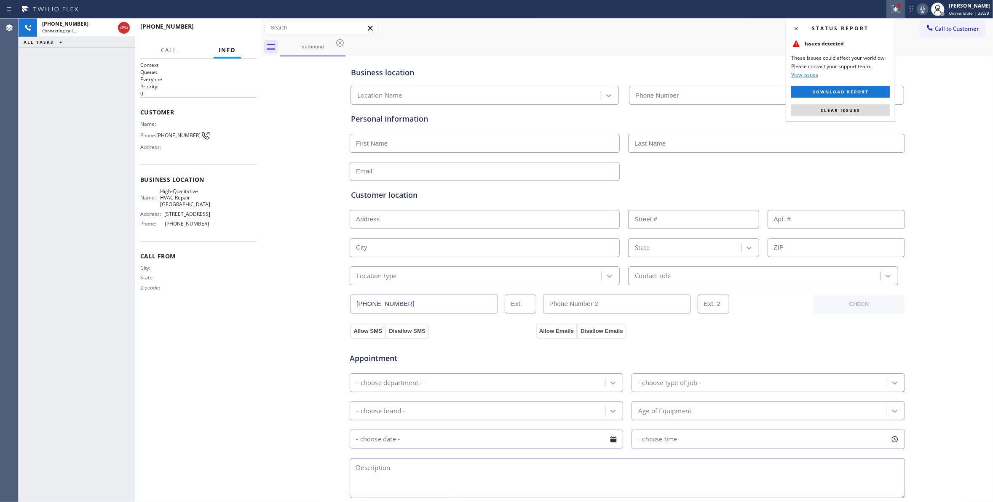
click at [873, 107] on button "Clear issues" at bounding box center [840, 110] width 99 height 12
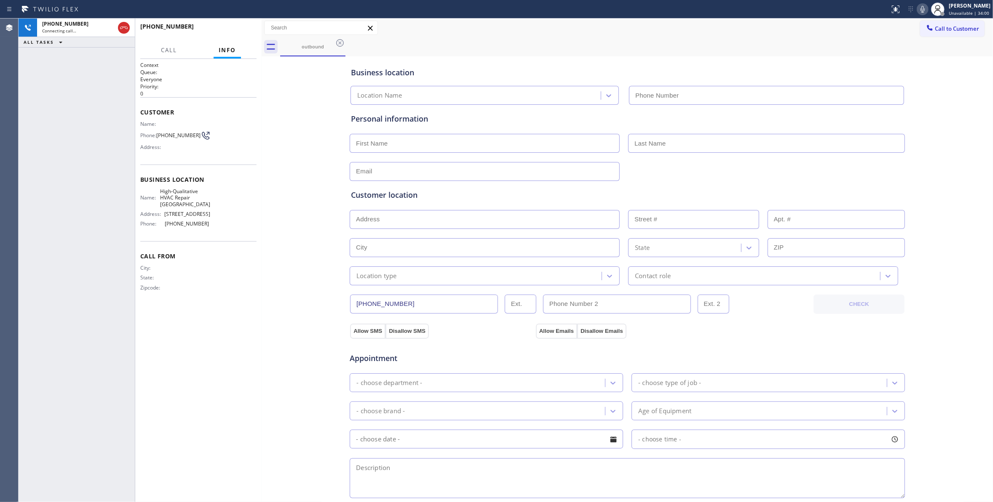
type input "[PHONE_NUMBER]"
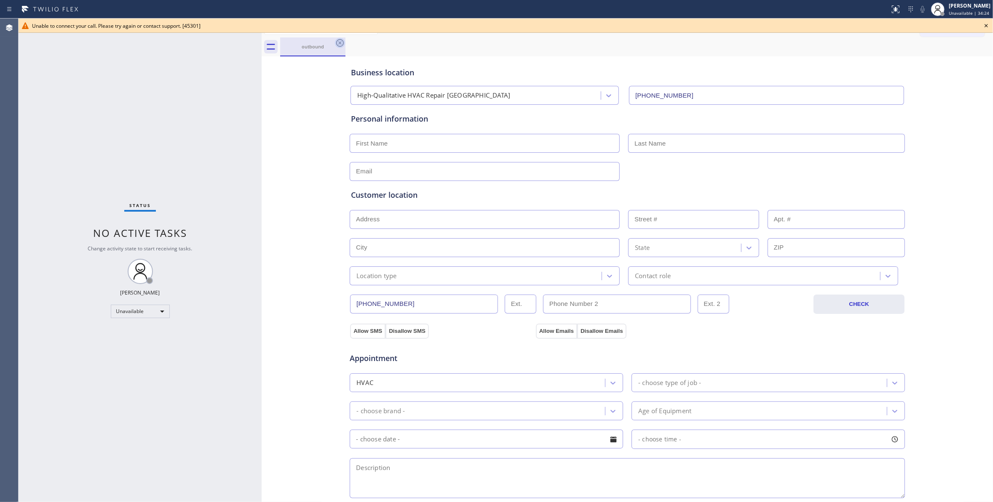
click at [339, 41] on icon at bounding box center [340, 43] width 10 height 10
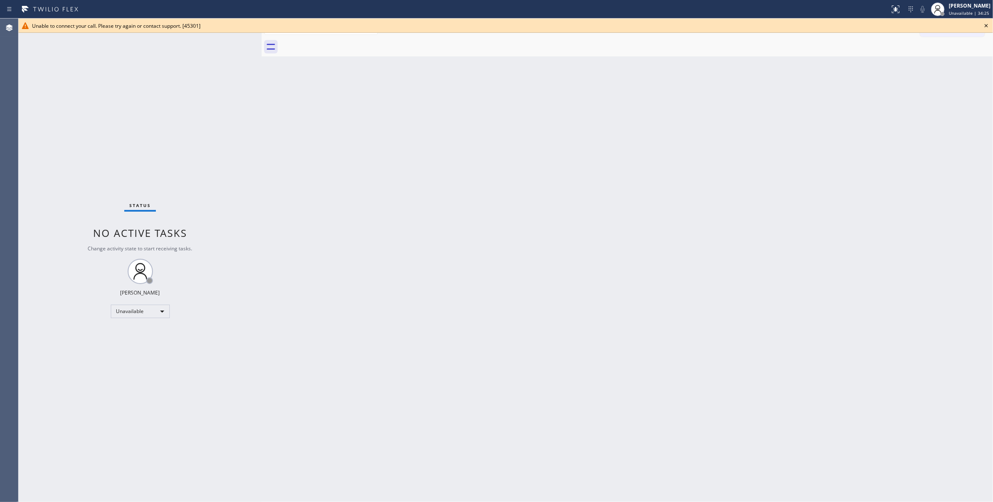
click at [982, 22] on icon at bounding box center [986, 26] width 10 height 10
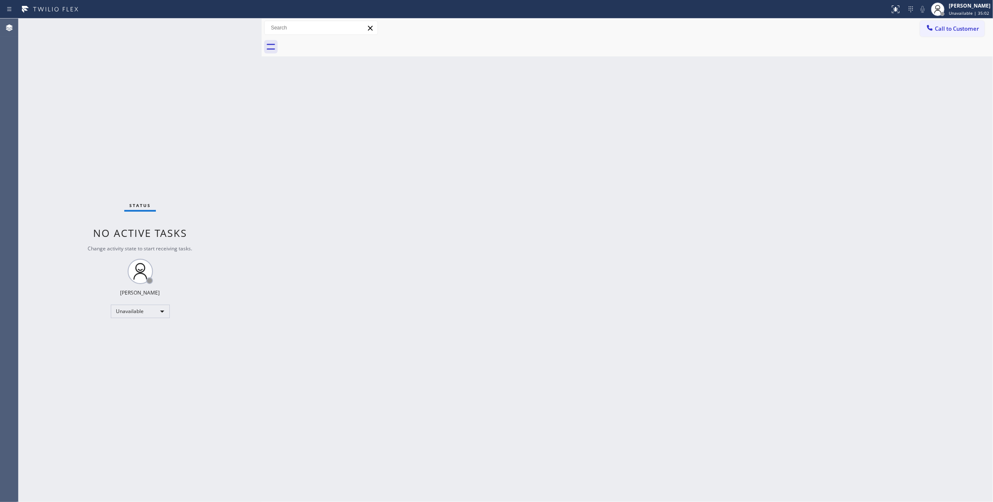
drag, startPoint x: 125, startPoint y: 165, endPoint x: 806, endPoint y: 71, distance: 687.1
click at [126, 163] on div "Status No active tasks Change activity state to start receiving tasks. [PERSON_…" at bounding box center [140, 261] width 243 height 484
click at [959, 27] on span "Call to Customer" at bounding box center [957, 29] width 44 height 8
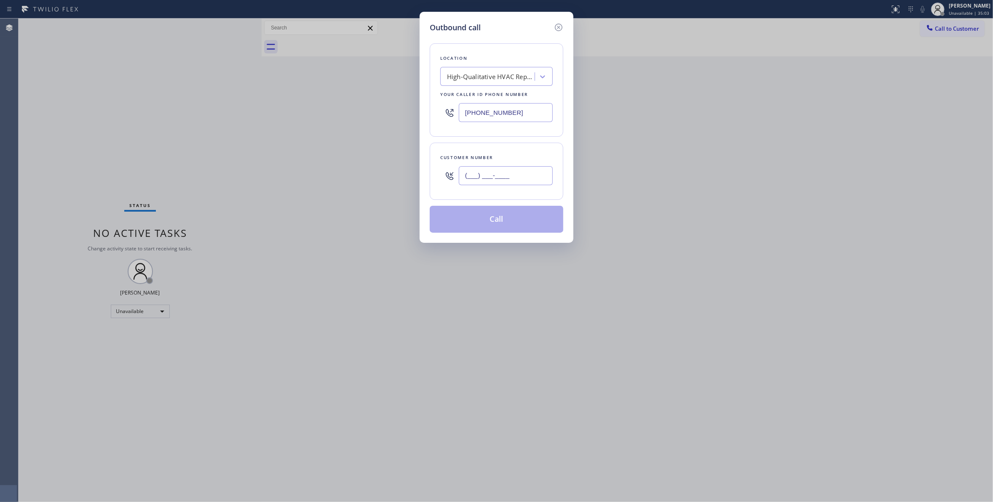
click at [508, 176] on input "(___) ___-____" at bounding box center [506, 175] width 94 height 19
paste input "539) 812-7995"
type input "[PHONE_NUMBER]"
click at [496, 223] on button "Call" at bounding box center [497, 219] width 134 height 27
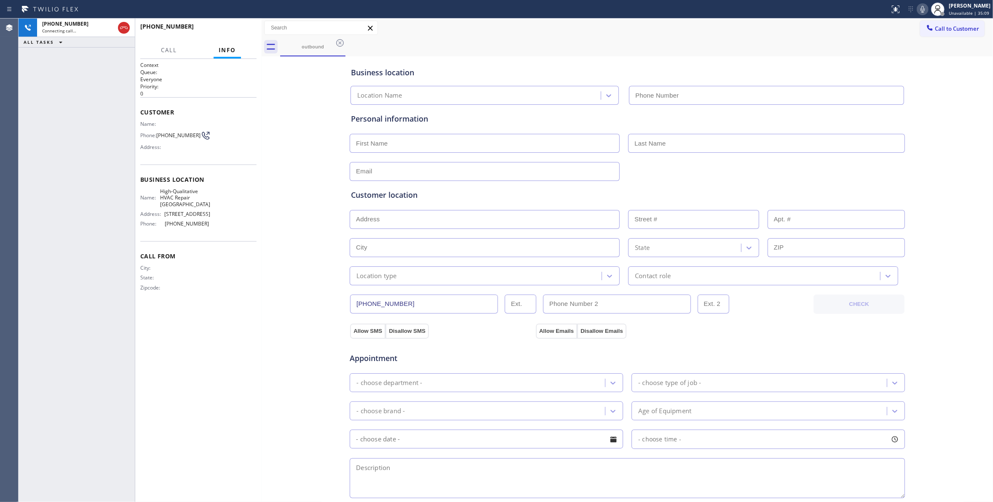
type input "[PHONE_NUMBER]"
click at [248, 304] on div "Call From City: State: Zipcode:" at bounding box center [198, 273] width 116 height 64
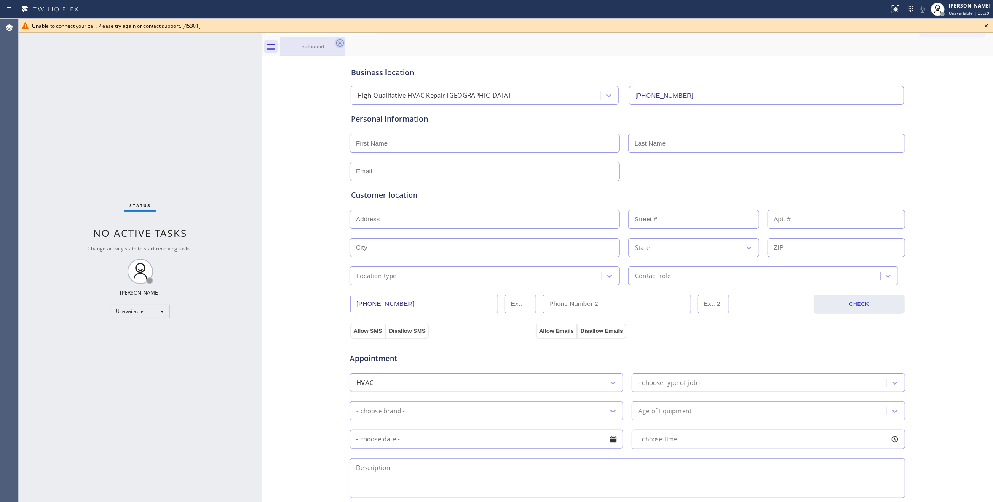
click at [342, 45] on icon at bounding box center [340, 43] width 10 height 10
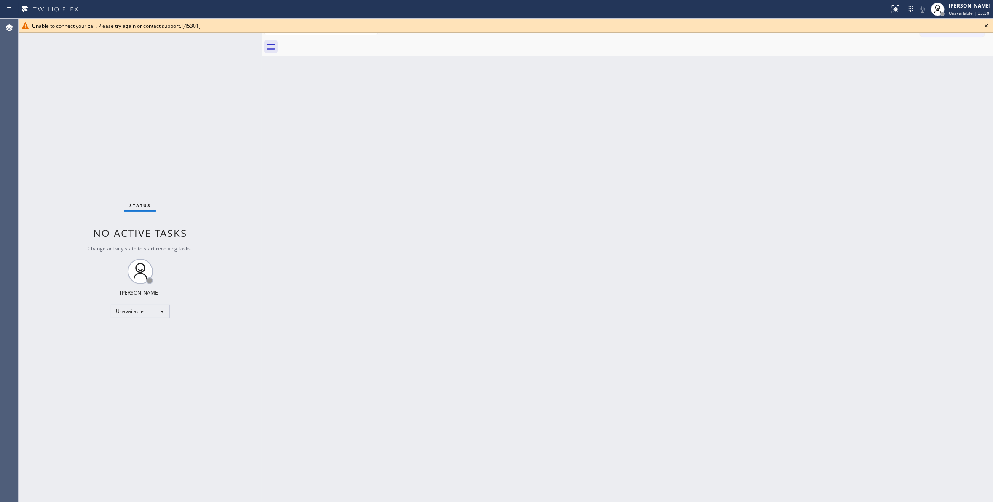
click at [986, 24] on icon at bounding box center [986, 26] width 10 height 10
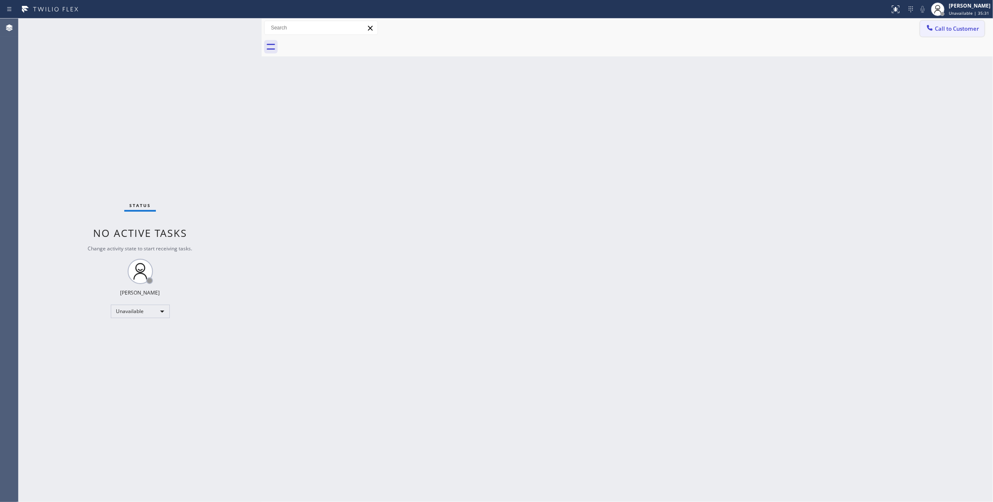
click at [969, 34] on button "Call to Customer" at bounding box center [952, 29] width 64 height 16
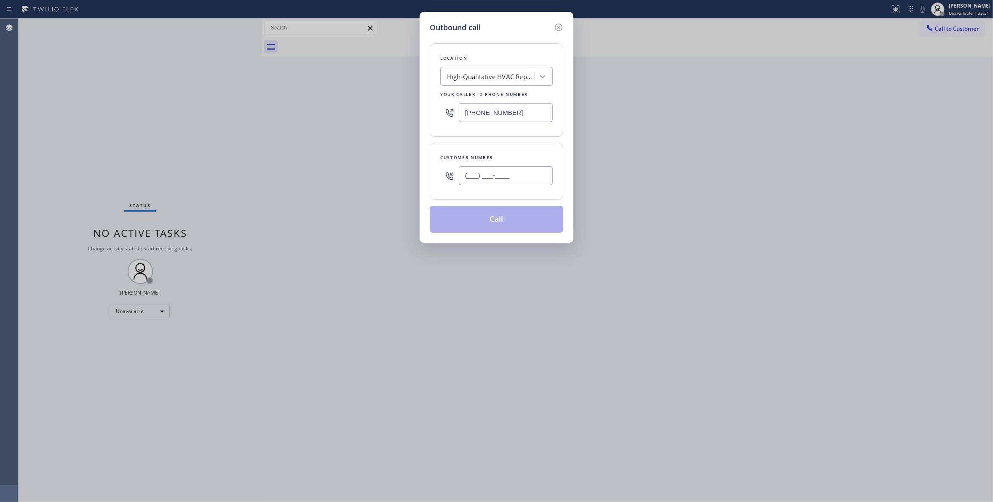
click at [497, 176] on input "(___) ___-____" at bounding box center [506, 175] width 94 height 19
paste input "539) 812-7995"
type input "[PHONE_NUMBER]"
click at [476, 224] on button "Call" at bounding box center [497, 219] width 134 height 27
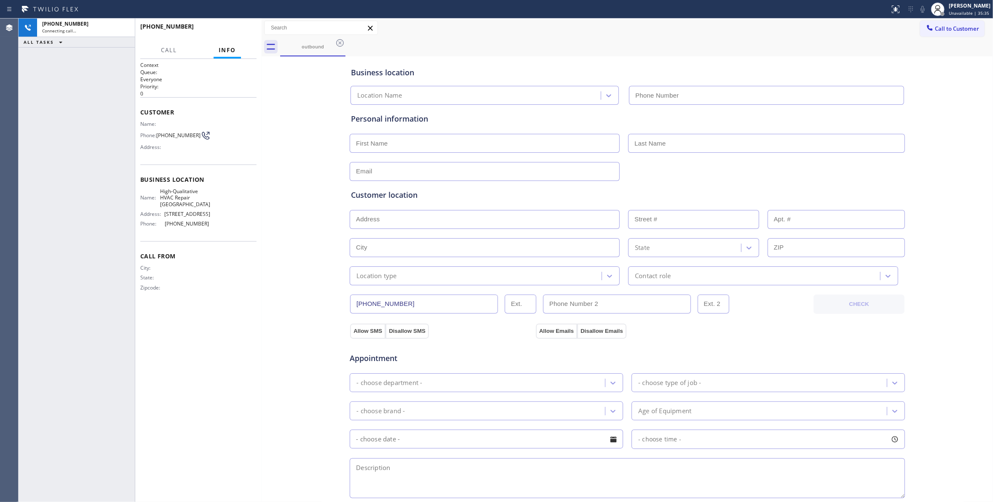
type input "[PHONE_NUMBER]"
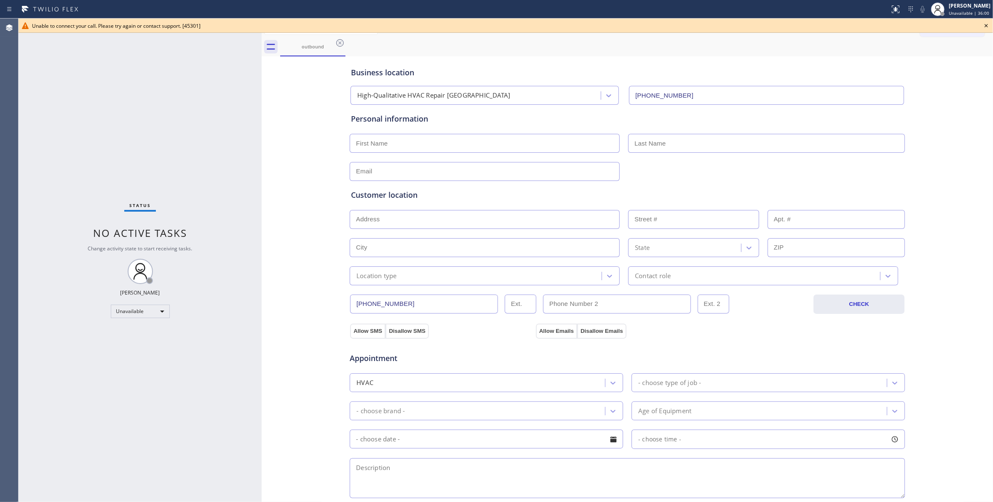
click at [988, 25] on icon at bounding box center [986, 26] width 10 height 10
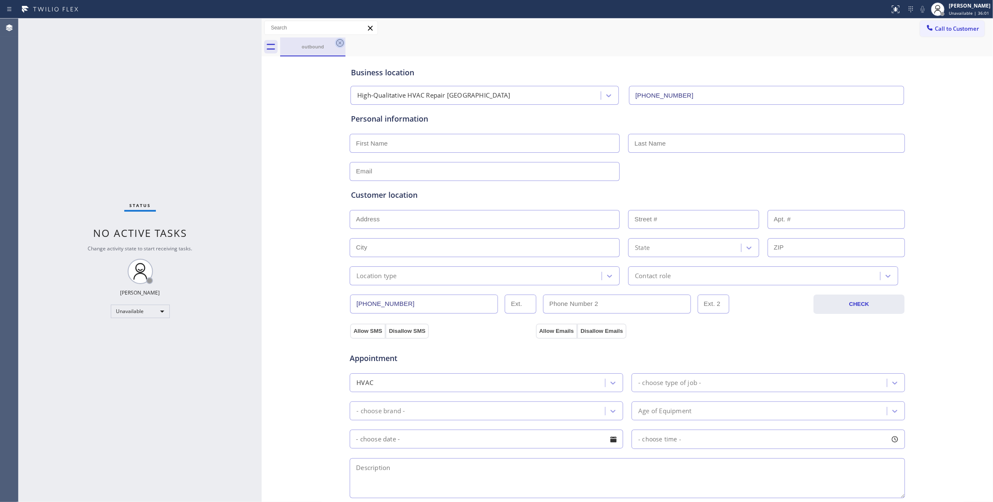
click at [340, 38] on icon at bounding box center [340, 43] width 10 height 10
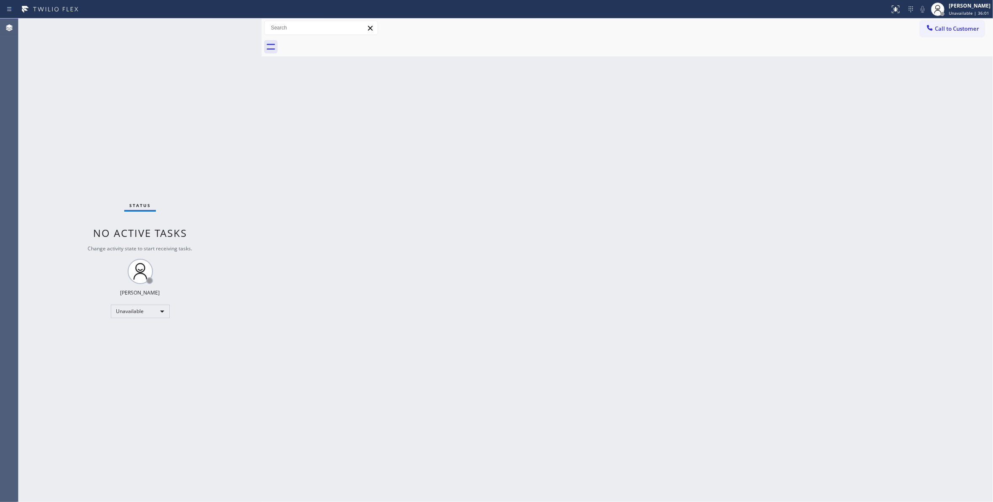
click at [337, 44] on div at bounding box center [636, 46] width 713 height 19
click at [934, 32] on div at bounding box center [929, 29] width 10 height 10
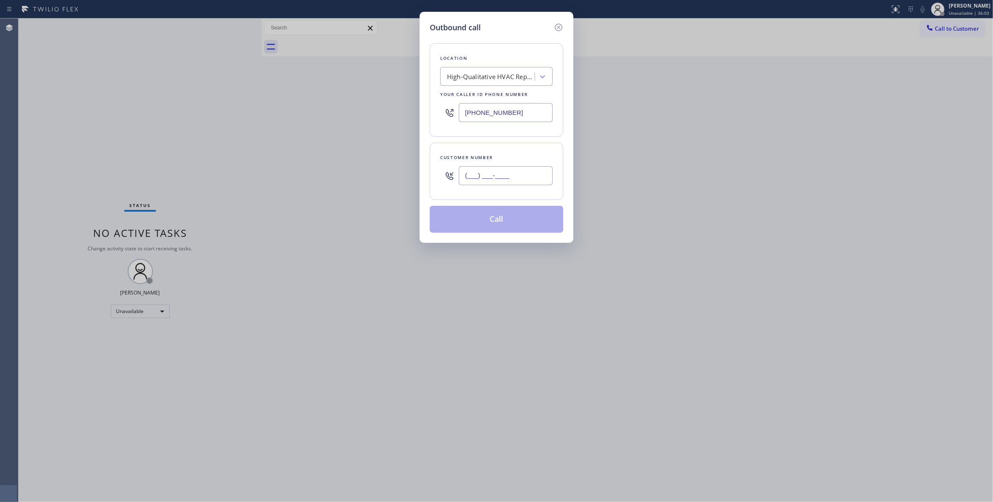
click at [527, 182] on input "(___) ___-____" at bounding box center [506, 175] width 94 height 19
paste input "539) 812-7995"
type input "[PHONE_NUMBER]"
click at [482, 224] on button "Call" at bounding box center [497, 219] width 134 height 27
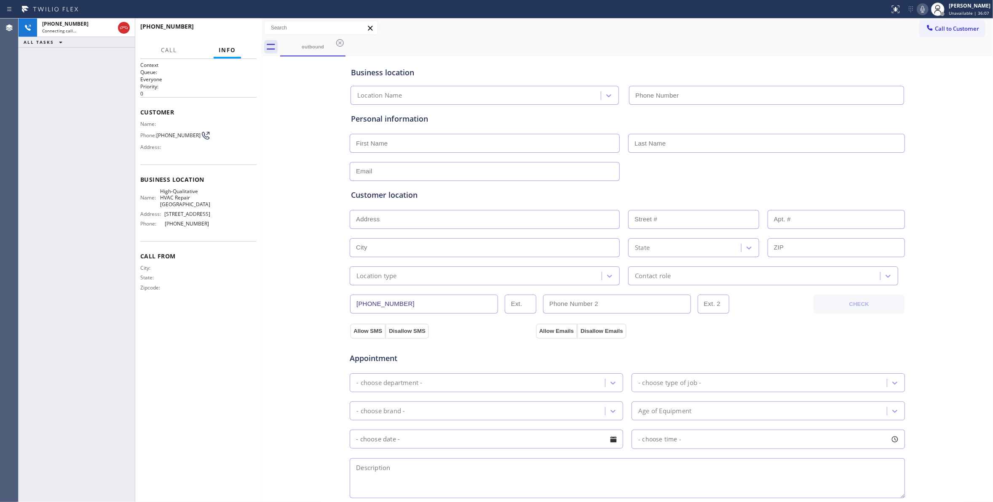
type input "[PHONE_NUMBER]"
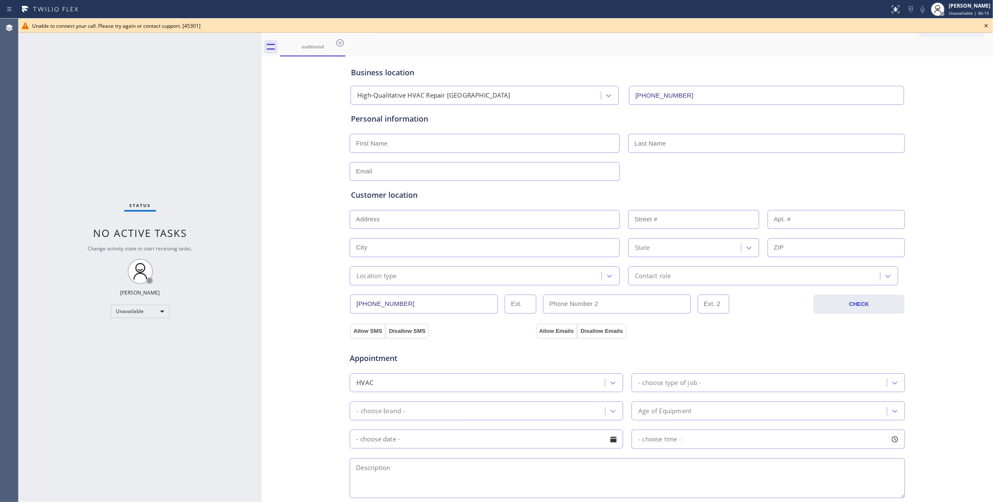
click at [336, 41] on icon at bounding box center [340, 43] width 10 height 10
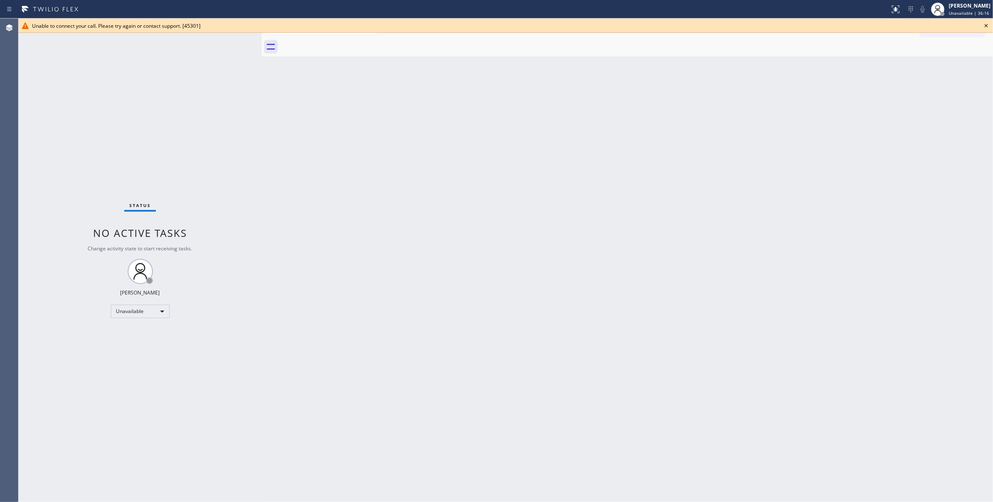
click at [988, 24] on icon at bounding box center [986, 26] width 10 height 10
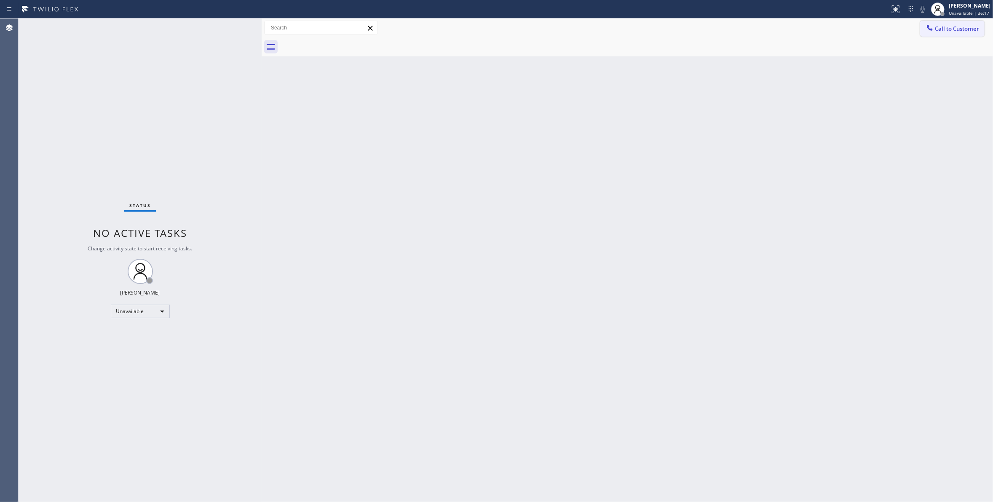
click at [964, 34] on button "Call to Customer" at bounding box center [952, 29] width 64 height 16
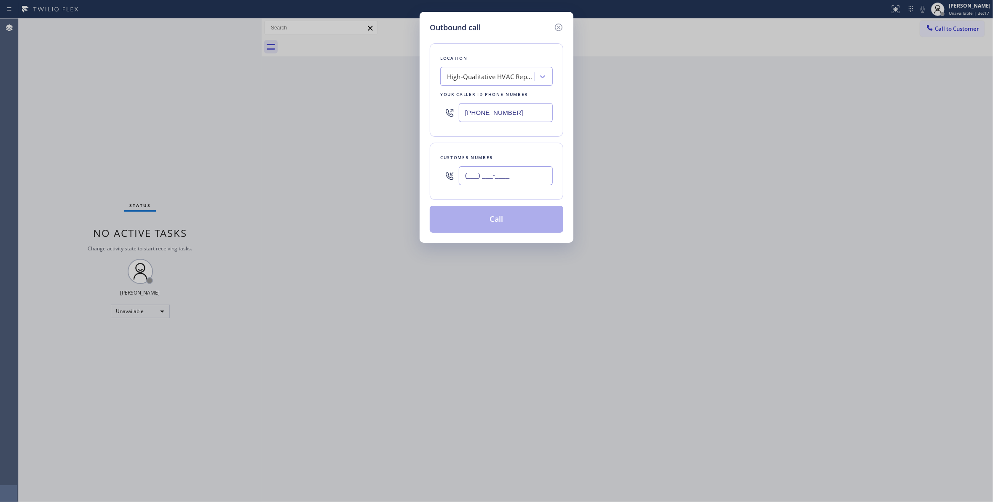
click at [531, 168] on input "(___) ___-____" at bounding box center [506, 175] width 94 height 19
paste input "539) 812-7995"
type input "[PHONE_NUMBER]"
click at [498, 224] on button "Call" at bounding box center [497, 219] width 134 height 27
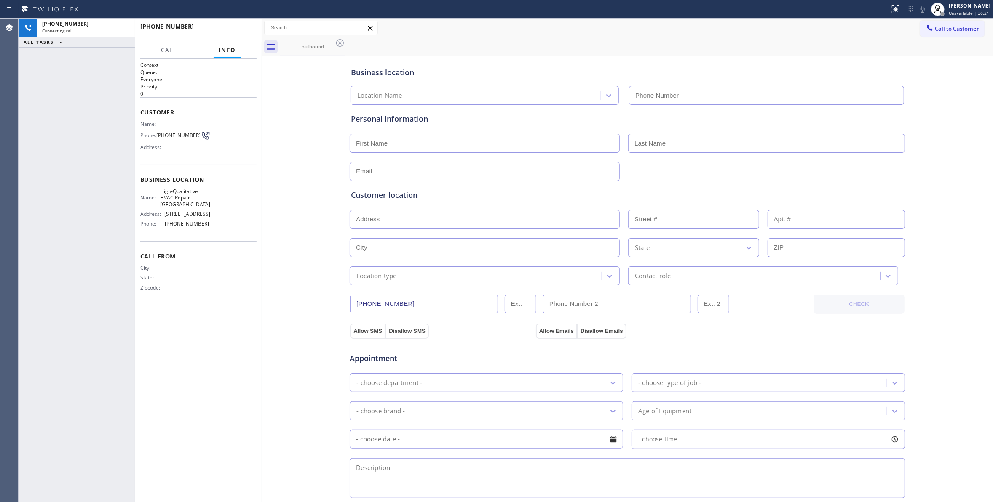
type input "[PHONE_NUMBER]"
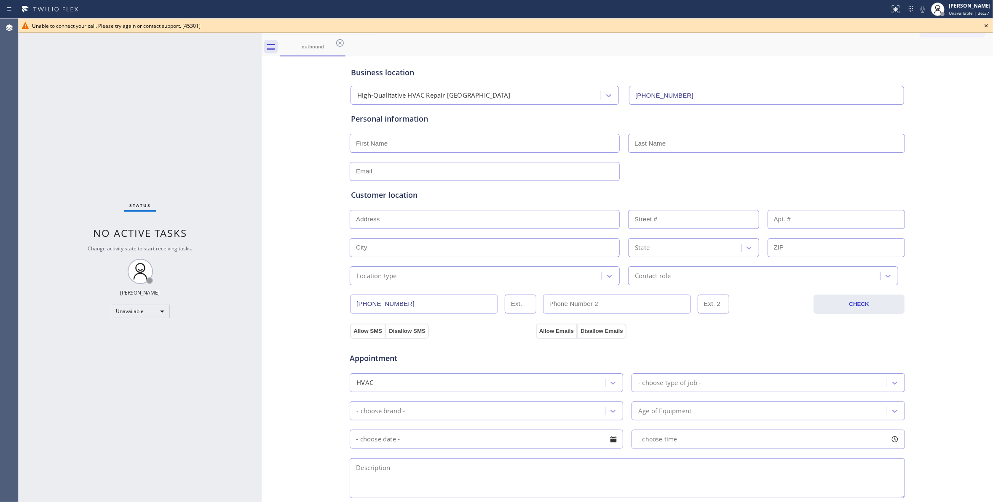
click at [988, 26] on icon at bounding box center [986, 26] width 10 height 10
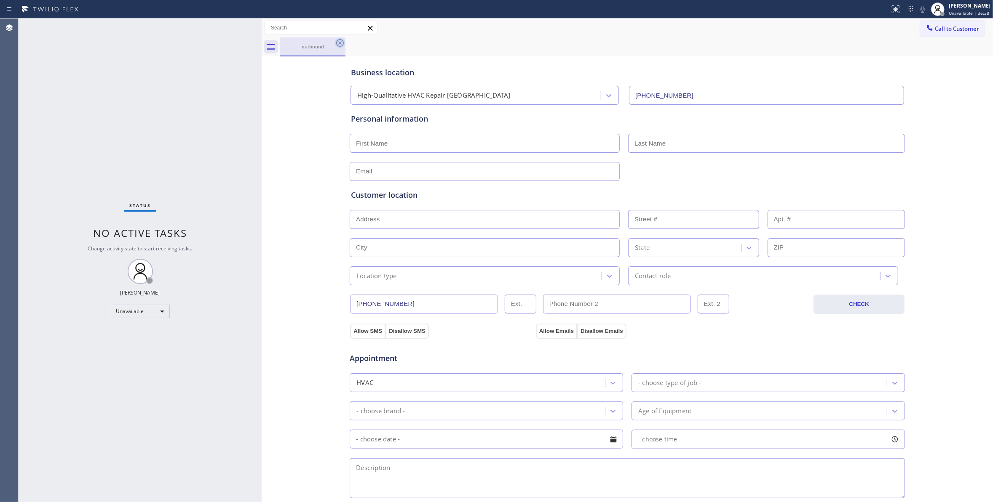
click at [336, 44] on icon at bounding box center [340, 43] width 10 height 10
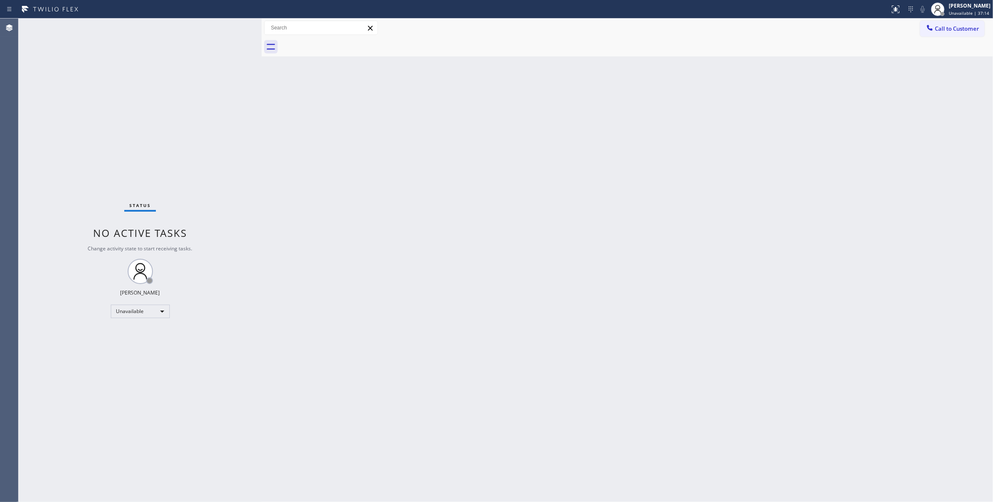
drag, startPoint x: 145, startPoint y: 373, endPoint x: 141, endPoint y: 370, distance: 5.1
click at [142, 371] on div "Status No active tasks Change activity state to start receiving tasks. [PERSON_…" at bounding box center [140, 261] width 243 height 484
click at [971, 24] on button "Call to Customer" at bounding box center [952, 29] width 64 height 16
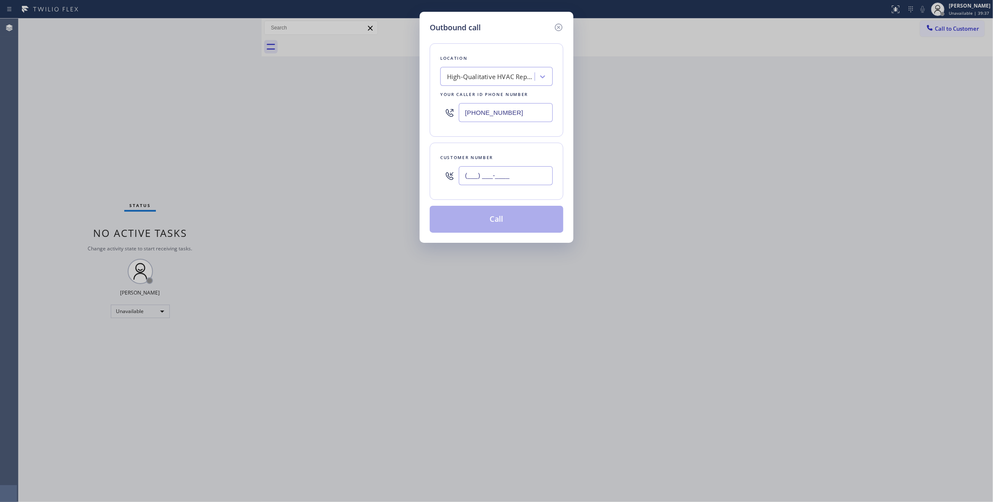
click at [467, 182] on input "(___) ___-____" at bounding box center [506, 175] width 94 height 19
paste input "323) 309-7250"
type input "[PHONE_NUMBER]"
click at [465, 85] on div "High-Qualitative HVAC Repair [GEOGRAPHIC_DATA]" at bounding box center [496, 76] width 112 height 19
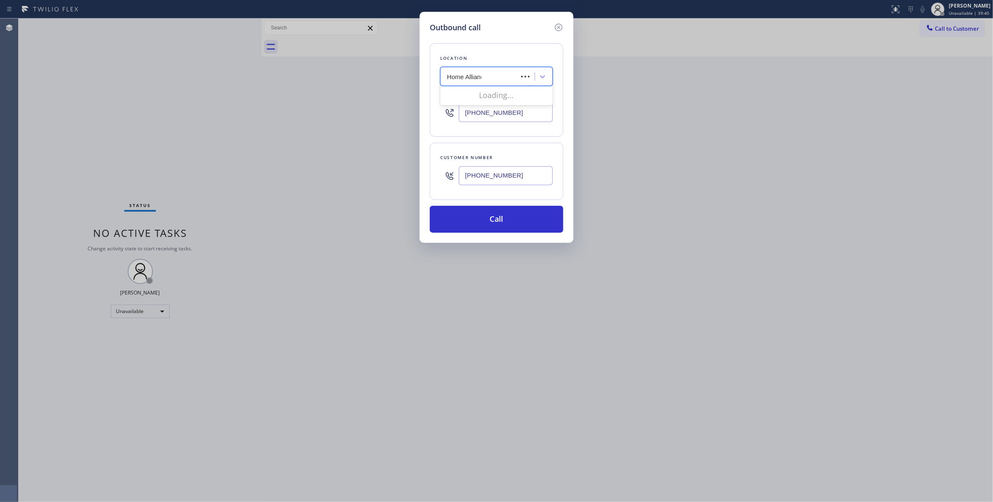
type input "Home Alliance"
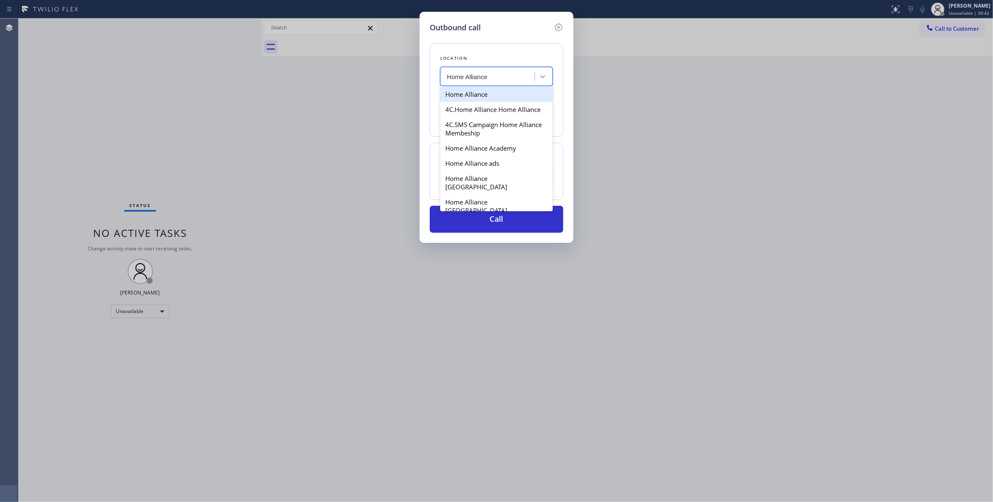
click at [484, 95] on div "Home Alliance" at bounding box center [496, 94] width 112 height 15
type input "[PHONE_NUMBER]"
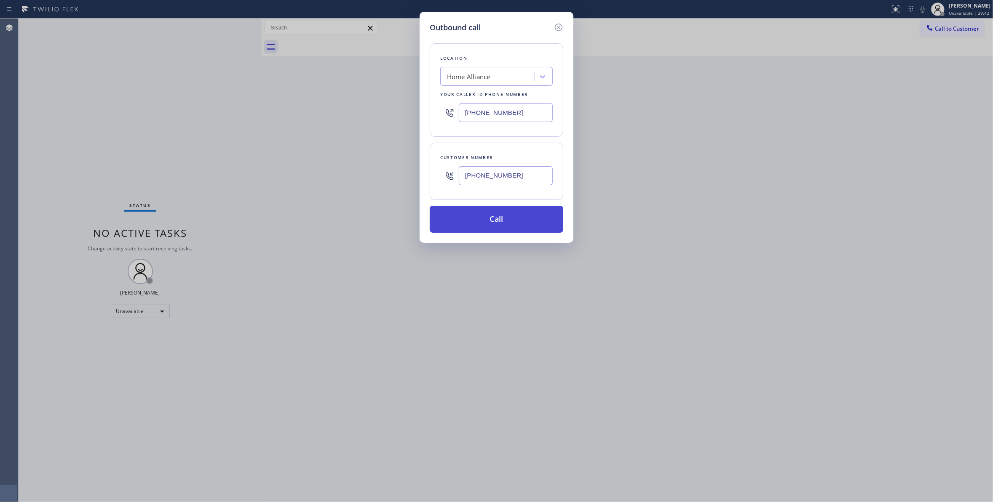
click at [484, 214] on button "Call" at bounding box center [497, 219] width 134 height 27
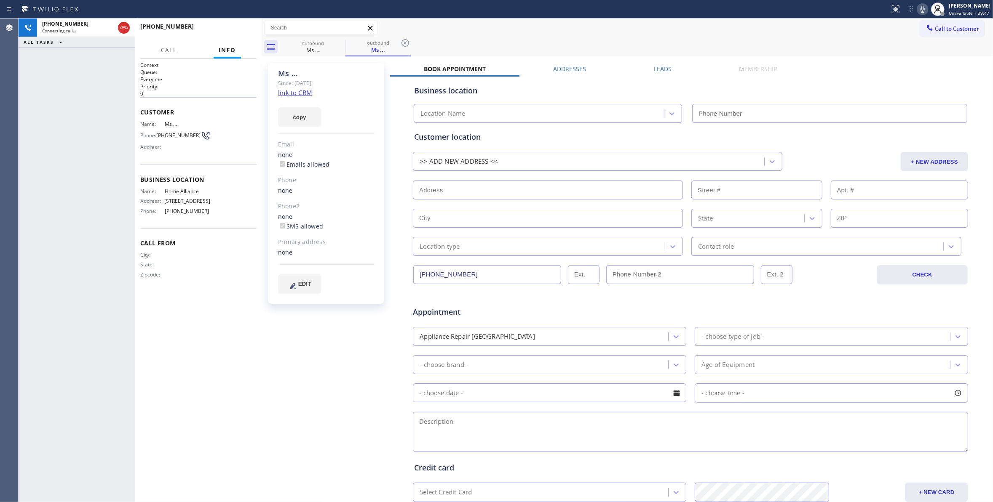
type input "[PHONE_NUMBER]"
click at [223, 27] on span "COMPLETE" at bounding box center [235, 30] width 29 height 6
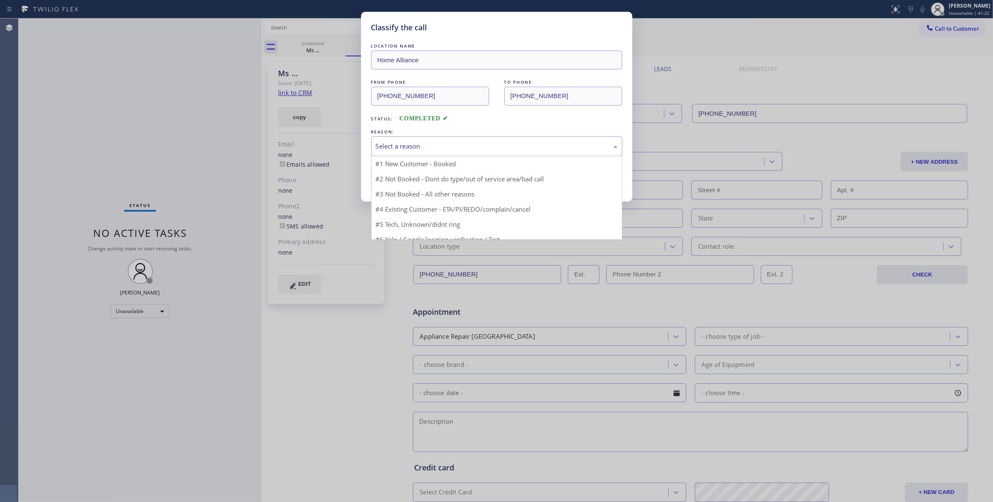
click at [391, 147] on div "Select a reason" at bounding box center [497, 147] width 242 height 10
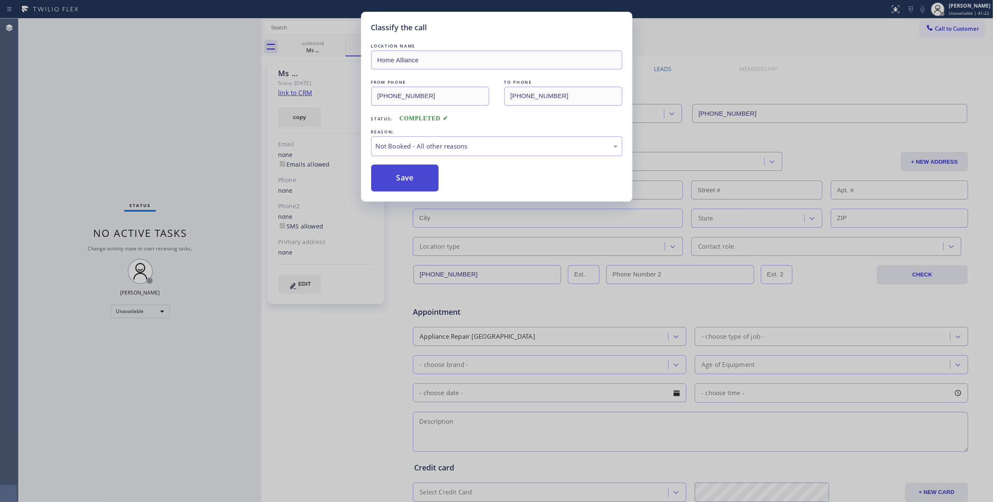
click at [405, 175] on button "Save" at bounding box center [405, 178] width 68 height 27
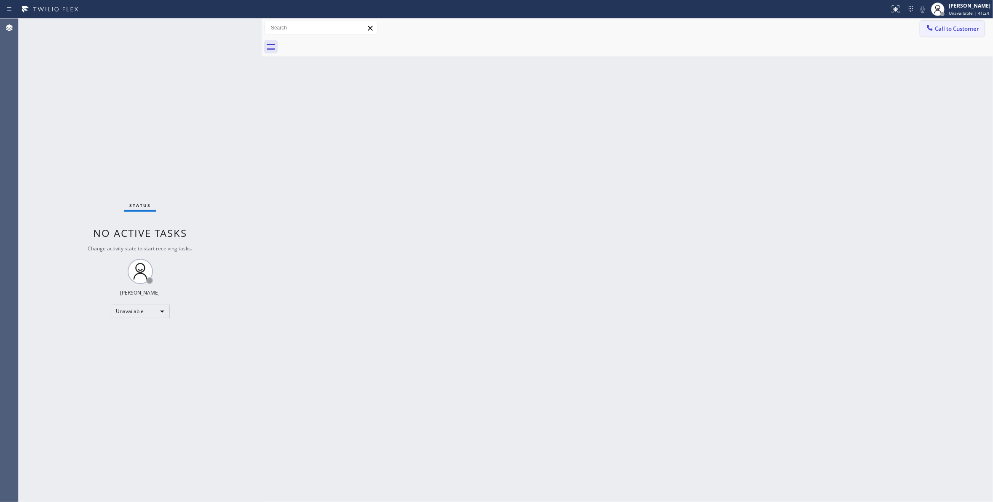
click at [964, 27] on span "Call to Customer" at bounding box center [957, 29] width 44 height 8
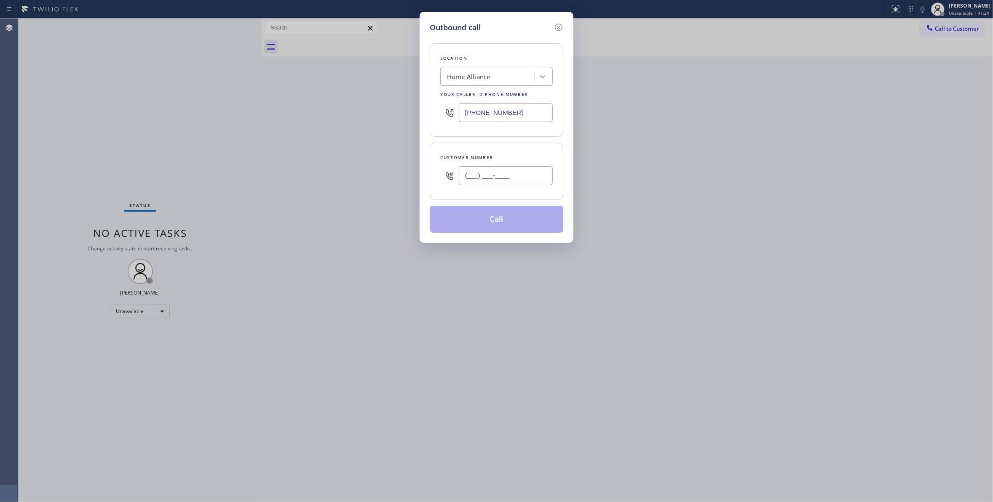
click at [519, 169] on input "(___) ___-____" at bounding box center [506, 175] width 94 height 19
paste input "323) 363-8807"
type input "[PHONE_NUMBER]"
click at [501, 227] on button "Call" at bounding box center [497, 219] width 134 height 27
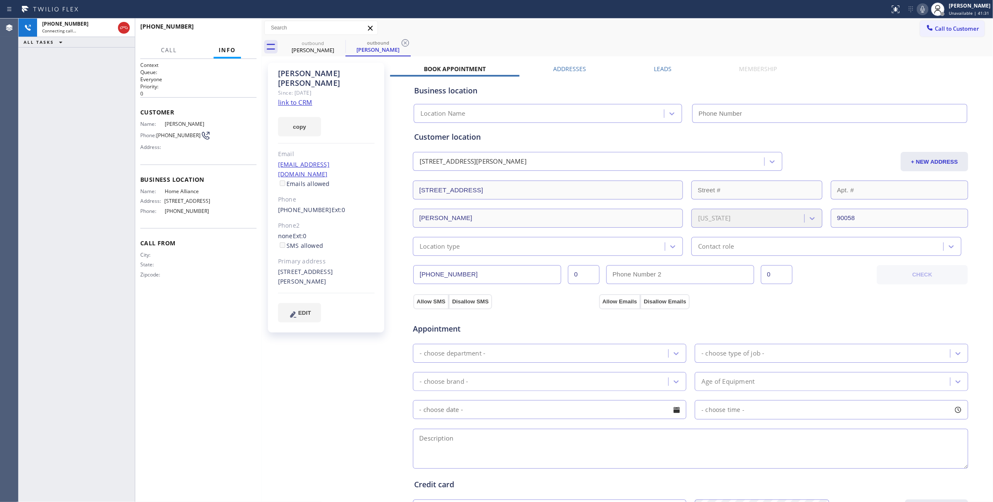
type input "[PHONE_NUMBER]"
click at [233, 30] on span "HANG UP" at bounding box center [237, 30] width 26 height 6
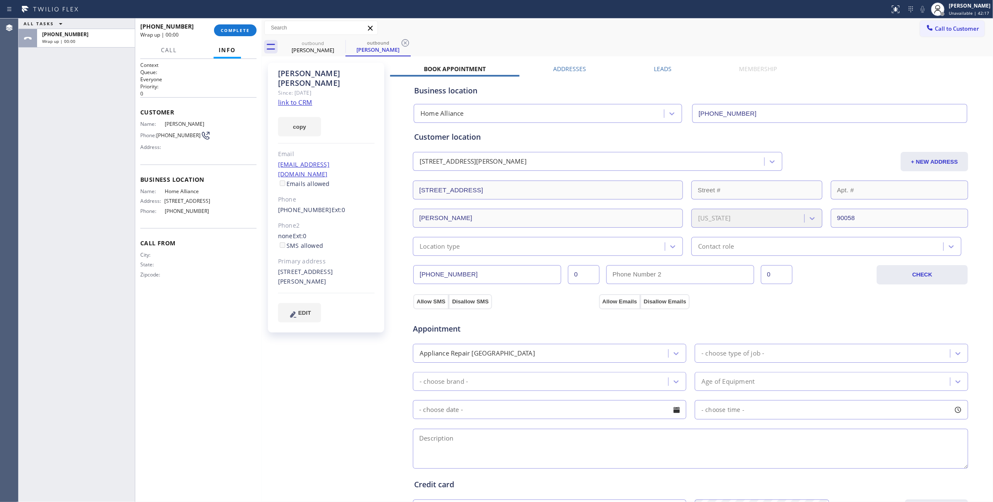
drag, startPoint x: 403, startPoint y: 39, endPoint x: 398, endPoint y: 54, distance: 15.3
click at [403, 39] on icon at bounding box center [405, 43] width 10 height 10
click at [295, 107] on div "copy" at bounding box center [326, 121] width 96 height 29
click at [295, 98] on link "link to CRM" at bounding box center [295, 102] width 34 height 8
click at [248, 27] on span "COMPLETE" at bounding box center [235, 30] width 29 height 6
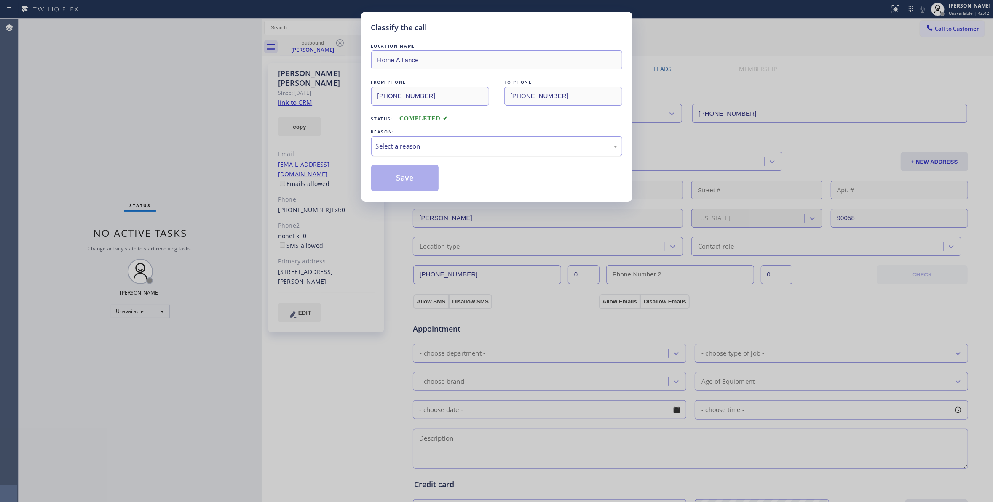
click at [386, 140] on div "Select a reason" at bounding box center [496, 146] width 251 height 20
click at [393, 183] on button "Save" at bounding box center [405, 178] width 68 height 27
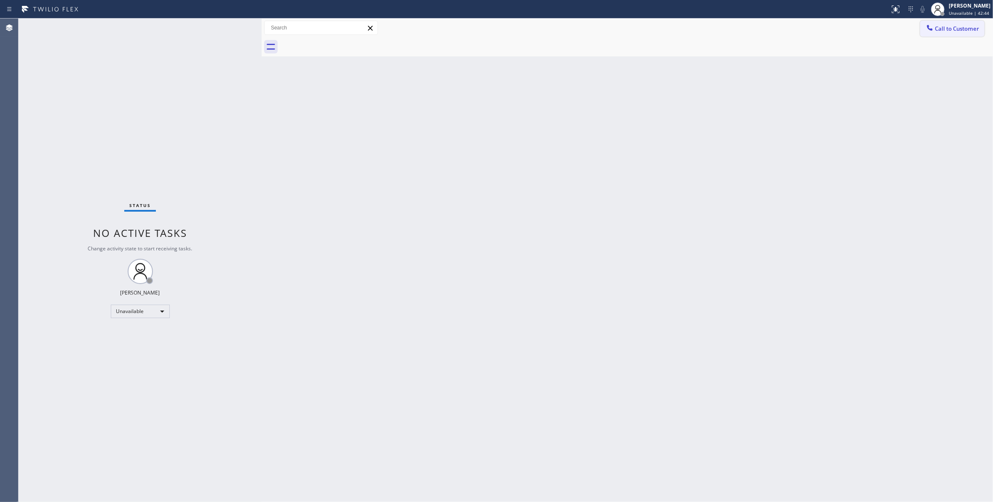
click at [956, 29] on span "Call to Customer" at bounding box center [957, 29] width 44 height 8
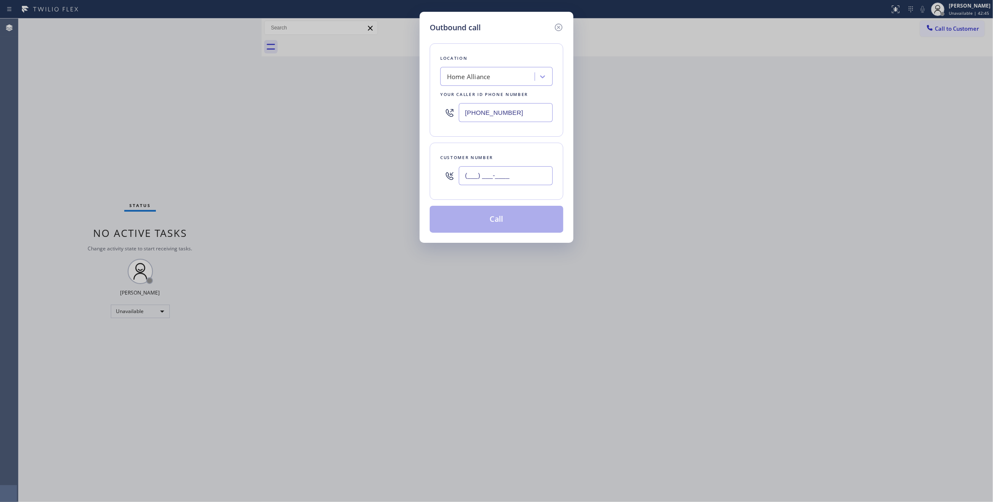
click at [526, 175] on input "(___) ___-____" at bounding box center [506, 175] width 94 height 19
paste input "323) 363-8807"
type input "[PHONE_NUMBER]"
click at [486, 226] on button "Call" at bounding box center [497, 219] width 134 height 27
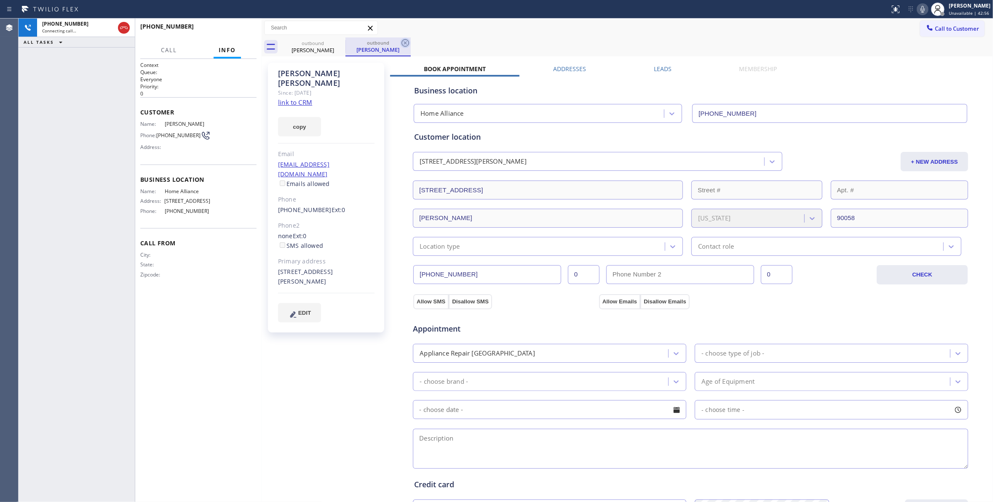
click at [409, 41] on icon at bounding box center [405, 43] width 10 height 10
drag, startPoint x: 46, startPoint y: 118, endPoint x: 85, endPoint y: 68, distance: 63.1
click at [48, 115] on div "[PHONE_NUMBER] Live | 00:01 ALL TASKS ALL TASKS ACTIVE TASKS TASKS IN WRAP UP" at bounding box center [77, 261] width 116 height 484
click at [226, 35] on button "HANG UP" at bounding box center [236, 30] width 39 height 12
